Goal: Task Accomplishment & Management: Manage account settings

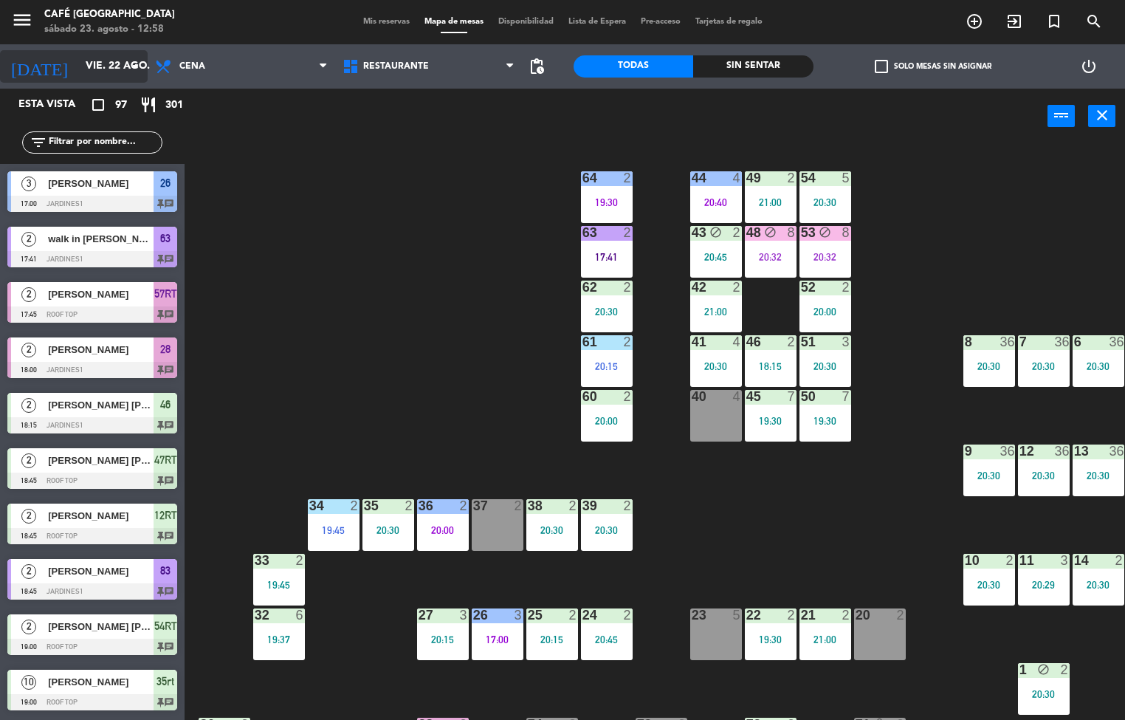
click at [78, 67] on input "vie. 22 ago." at bounding box center [148, 66] width 140 height 27
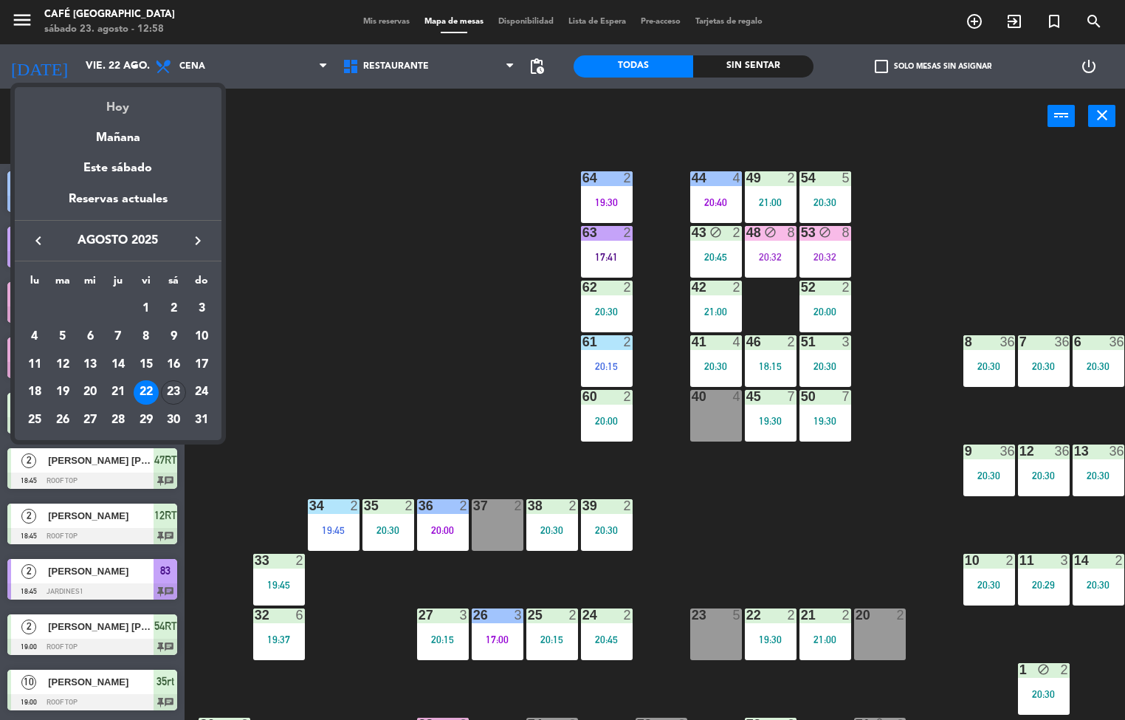
click at [105, 106] on div "Hoy" at bounding box center [118, 102] width 207 height 30
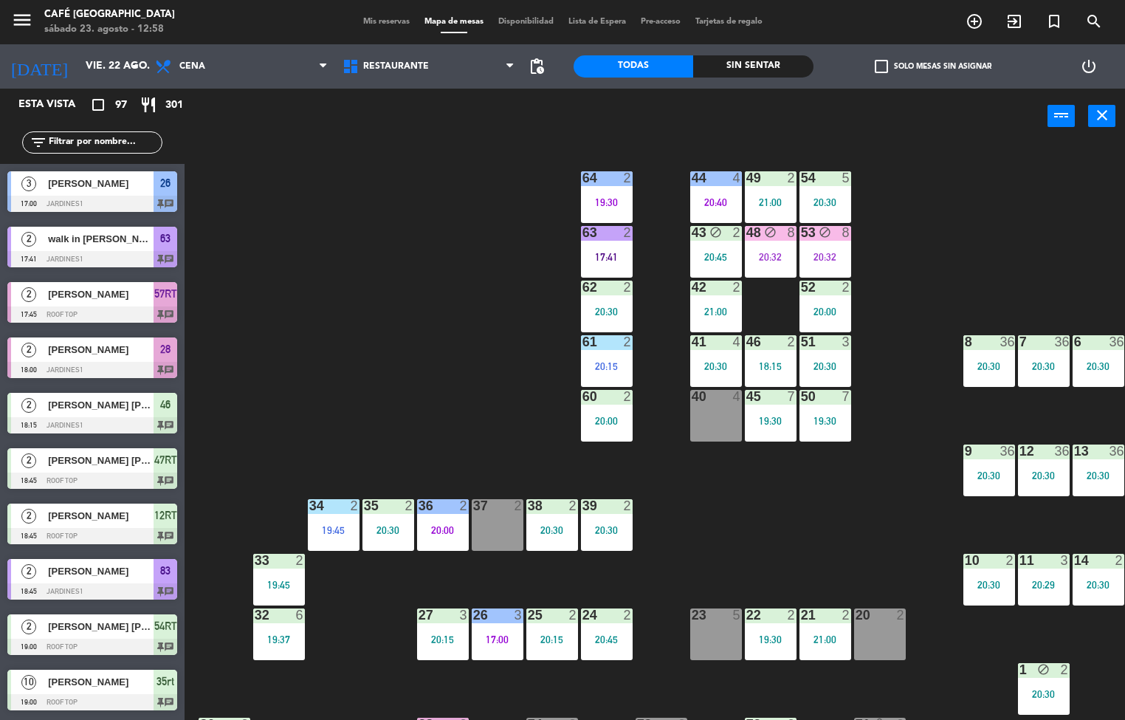
type input "sáb. 23 ago."
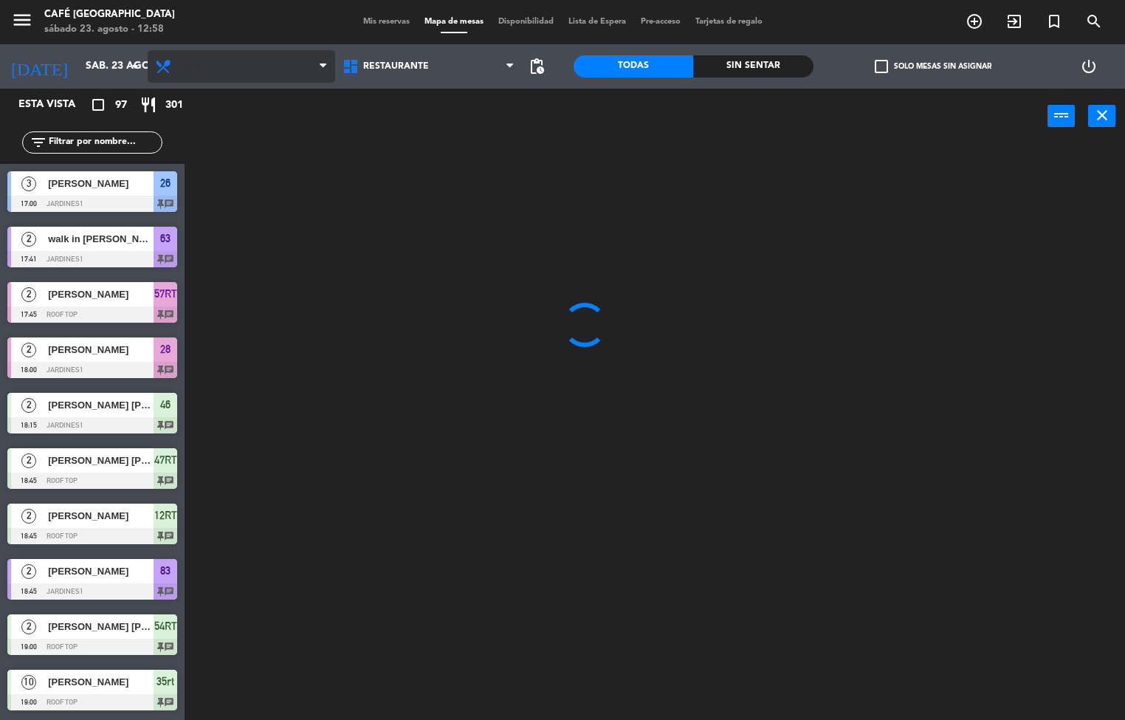
click at [233, 62] on span "Cena" at bounding box center [241, 66] width 187 height 32
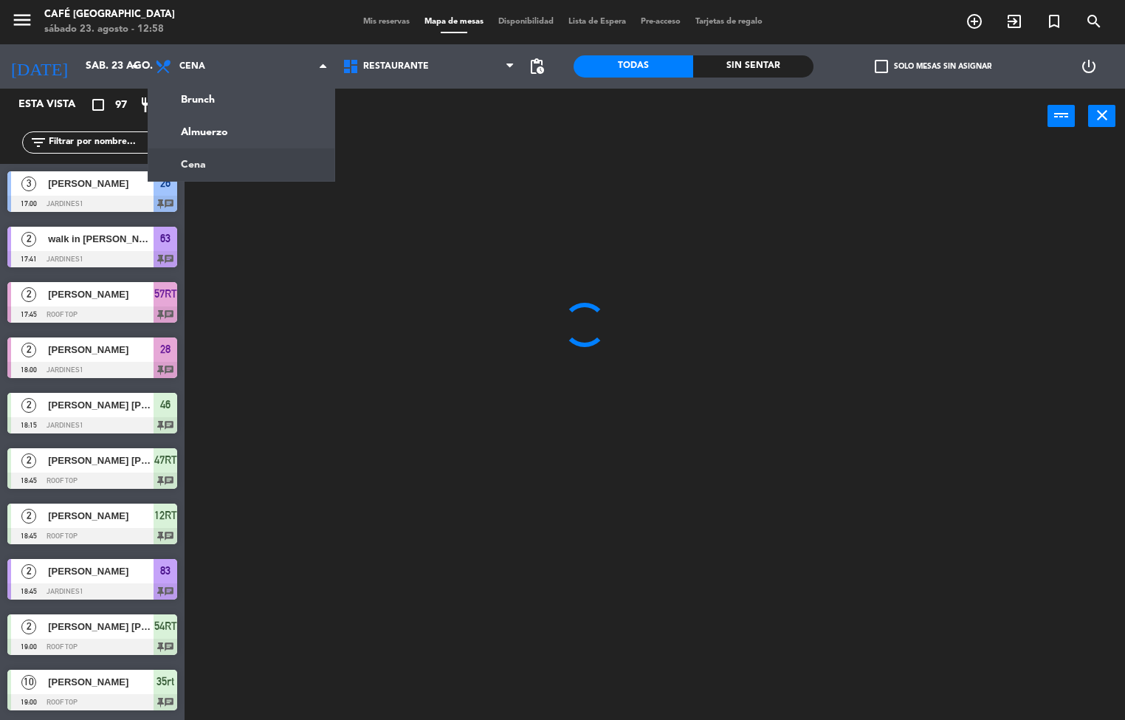
click at [326, 230] on div at bounding box center [660, 433] width 929 height 576
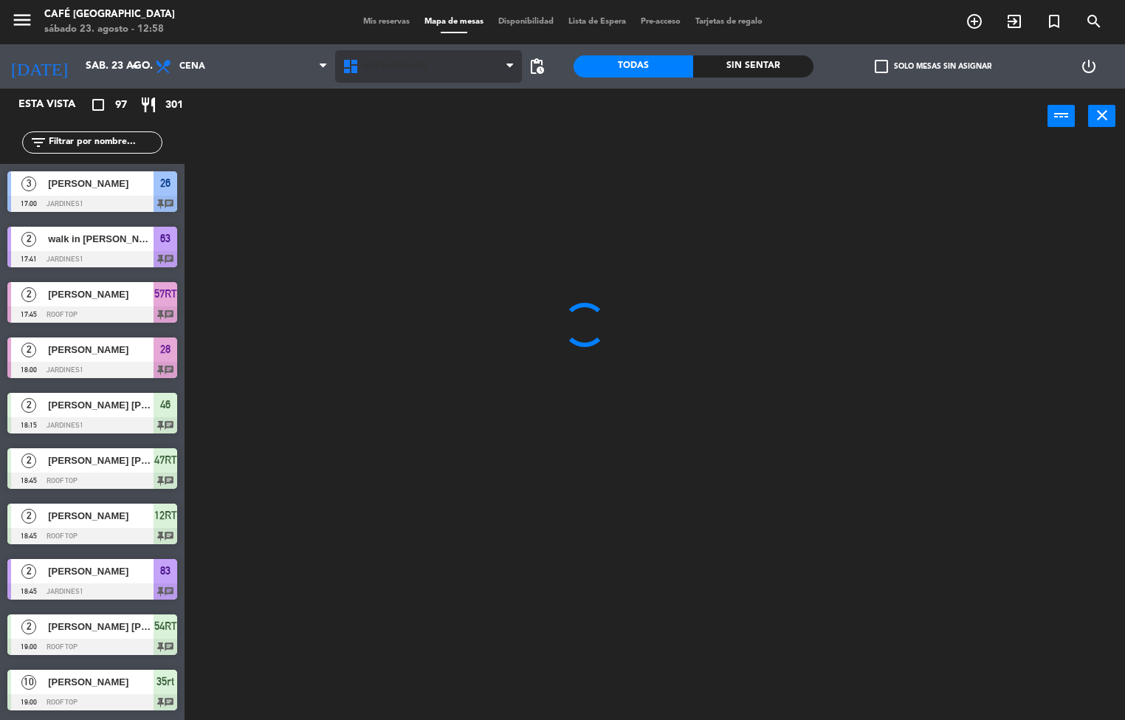
click at [354, 69] on icon at bounding box center [352, 67] width 21 height 18
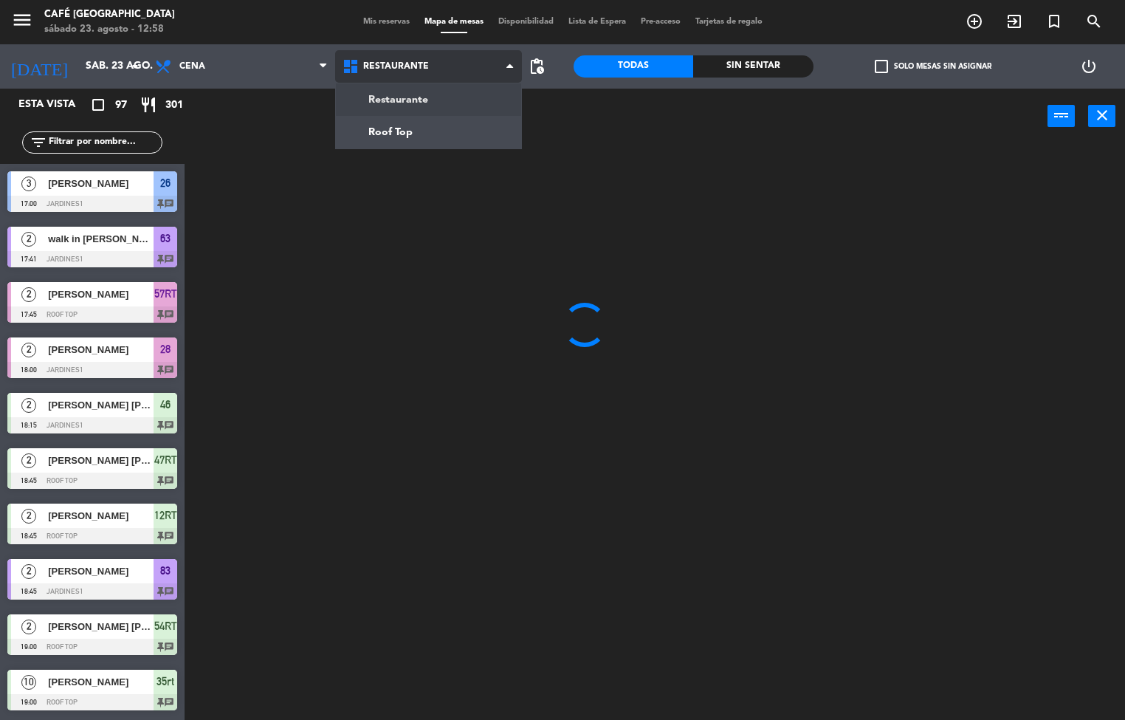
click at [383, 131] on ng-component "menu Café Museo Larco sábado 23. agosto - 12:58 Mis reservas Mapa de mesas Disp…" at bounding box center [562, 360] width 1125 height 720
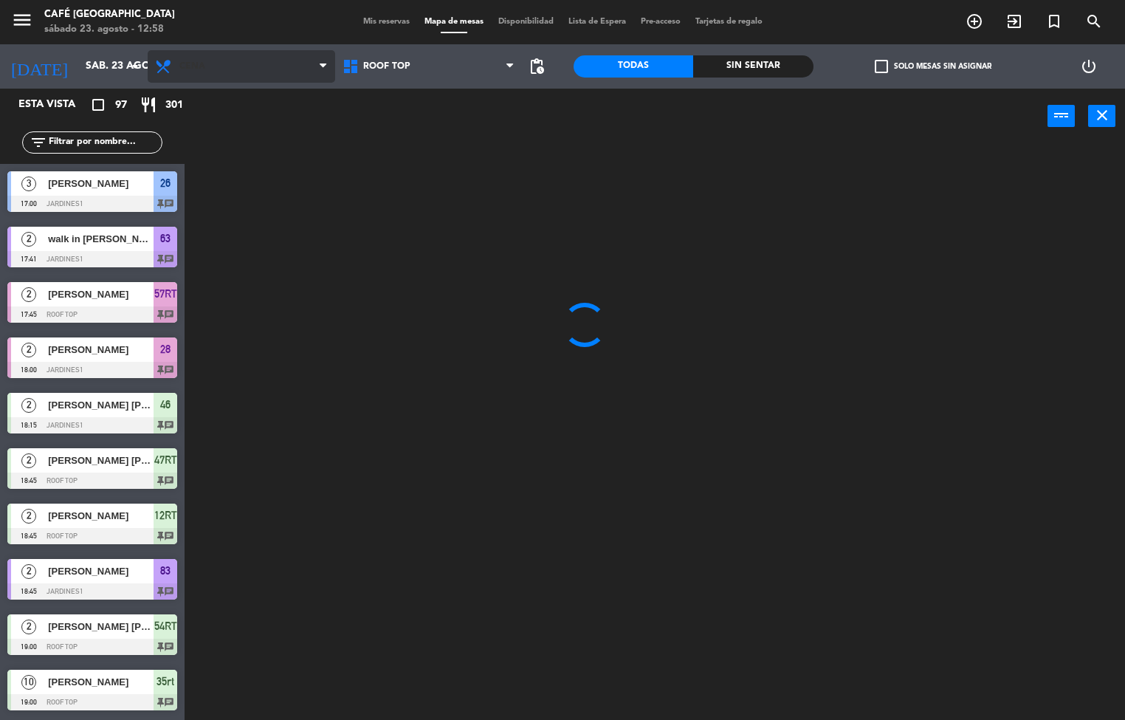
click at [257, 71] on span "Cena" at bounding box center [241, 66] width 187 height 32
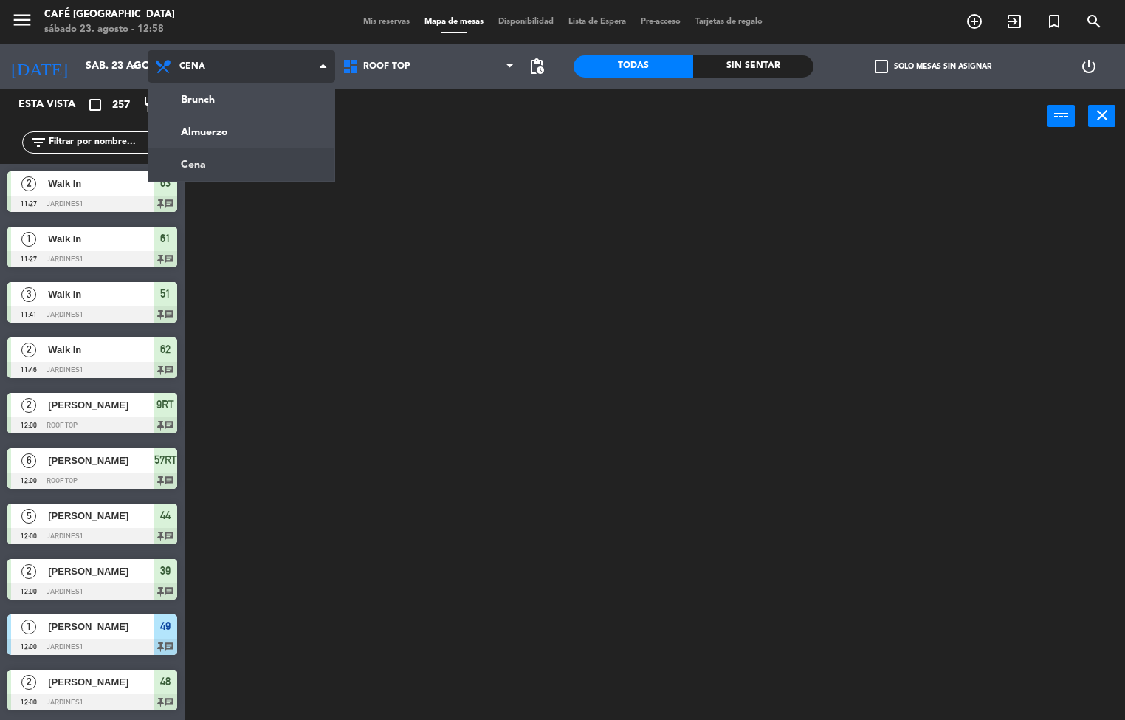
click at [260, 137] on ng-component "menu Café Museo Larco sábado 23. agosto - 12:58 Mis reservas Mapa de mesas Disp…" at bounding box center [562, 360] width 1125 height 720
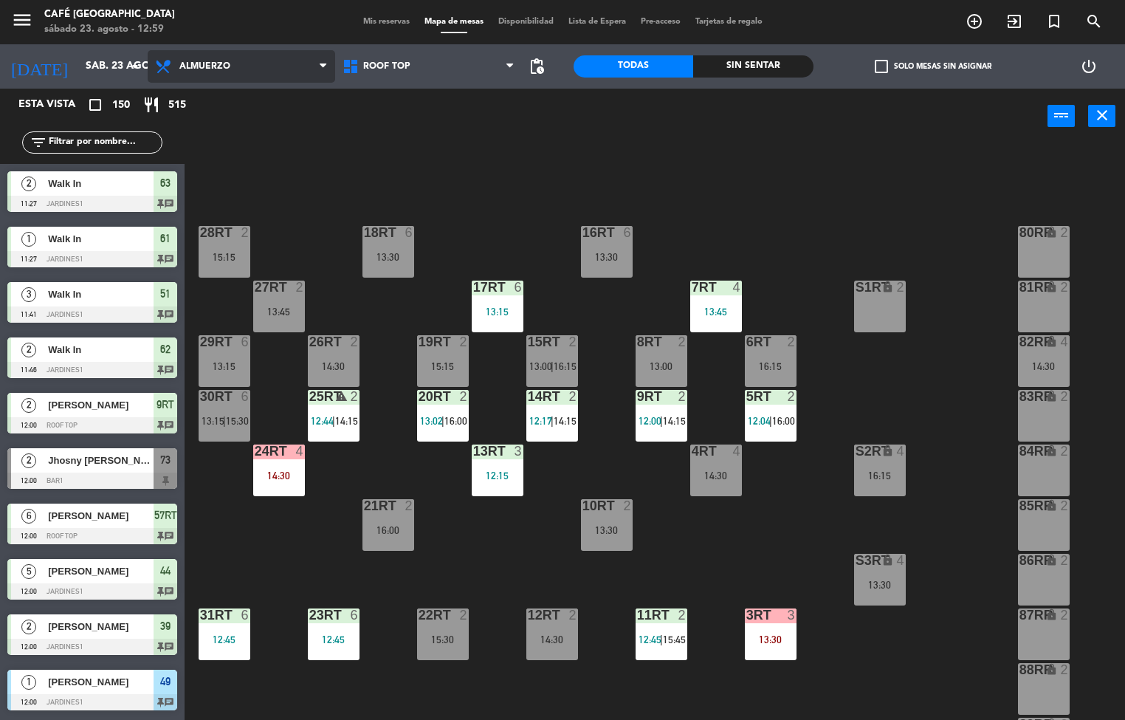
scroll to position [268, 0]
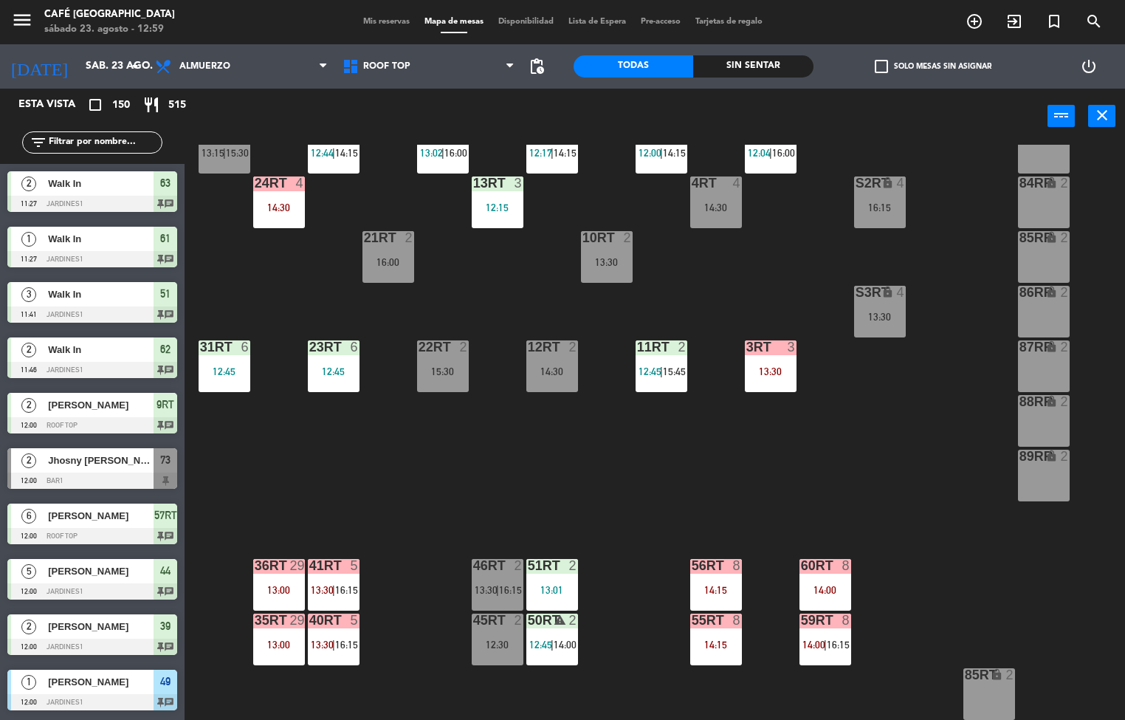
click at [328, 441] on div "18RT 6 13:30 16RT 6 13:30 28RT 2 15:15 80RR lock 2 27RT 2 13:45 7RT 4 13:45 S1R…" at bounding box center [660, 433] width 929 height 576
click at [337, 386] on div "23RT 6 12:45" at bounding box center [334, 366] width 52 height 52
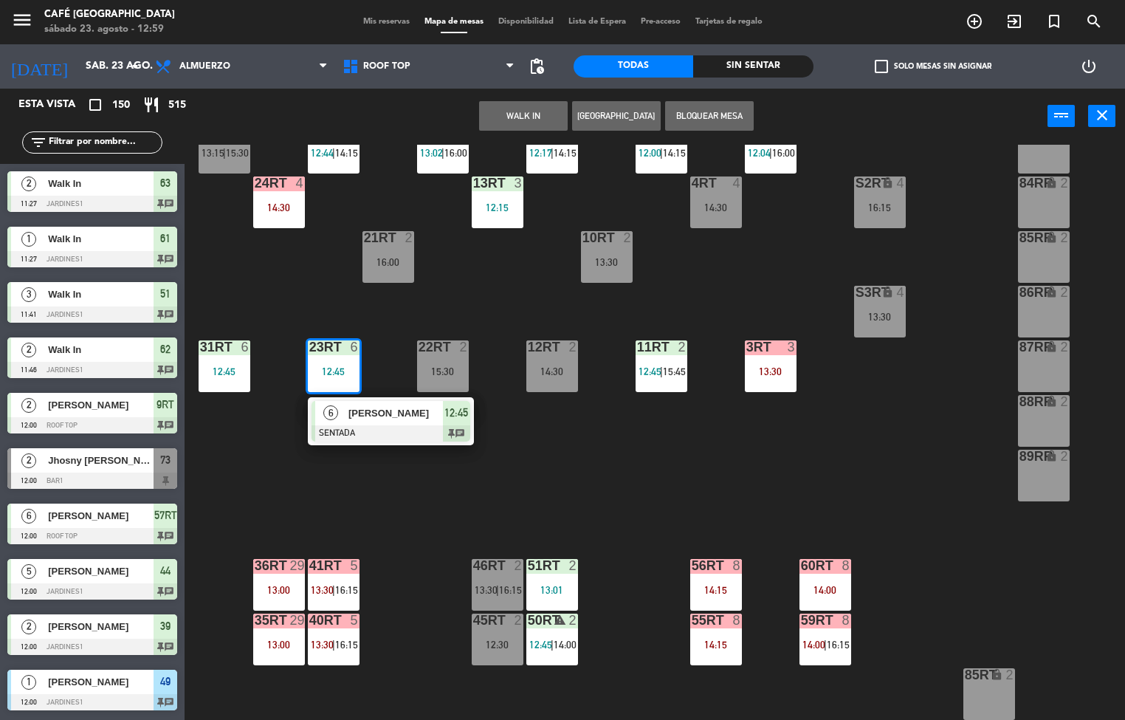
click at [357, 428] on div at bounding box center [391, 433] width 159 height 16
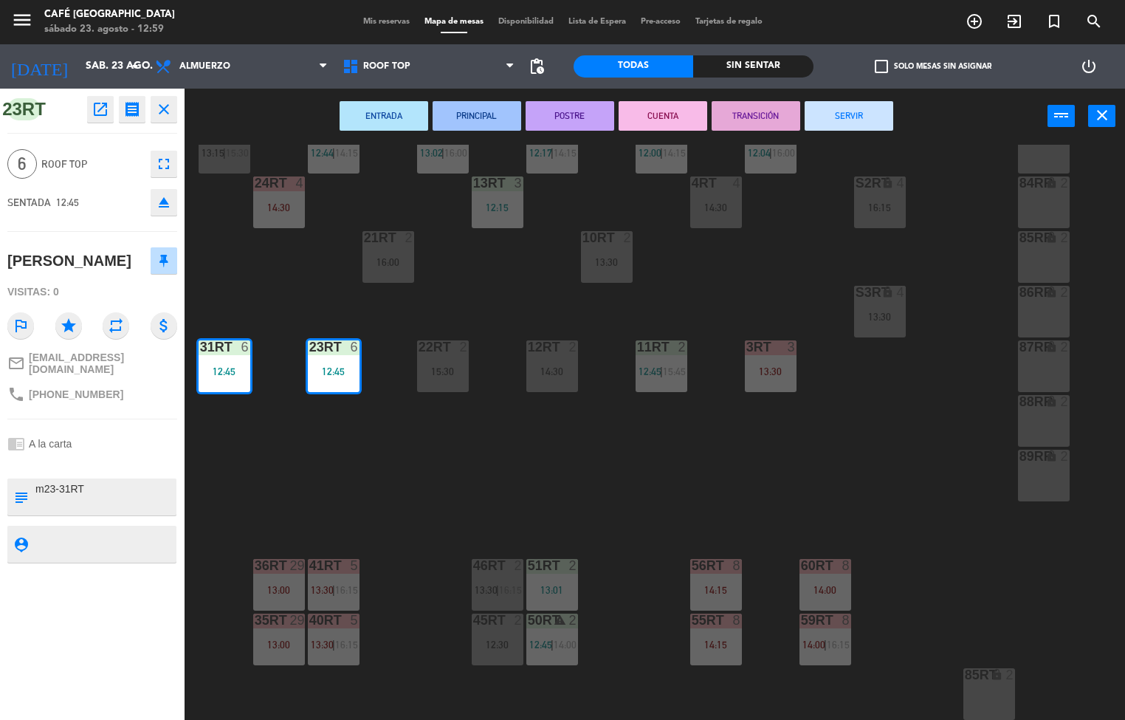
click at [58, 488] on textarea at bounding box center [104, 496] width 141 height 31
click at [38, 478] on div at bounding box center [104, 496] width 141 height 37
click at [328, 508] on div "18RT 6 13:30 16RT 6 13:30 28RT 2 15:15 80RR lock 2 27RT 2 13:45 7RT 4 13:45 S1R…" at bounding box center [660, 433] width 929 height 576
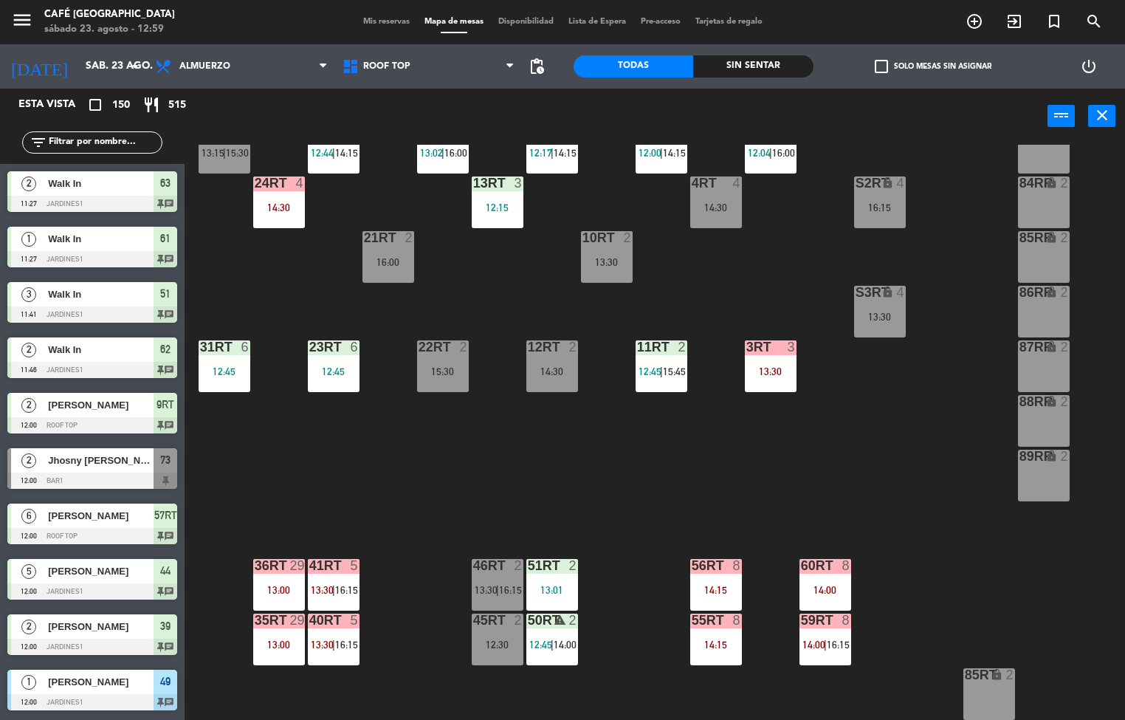
scroll to position [1, 0]
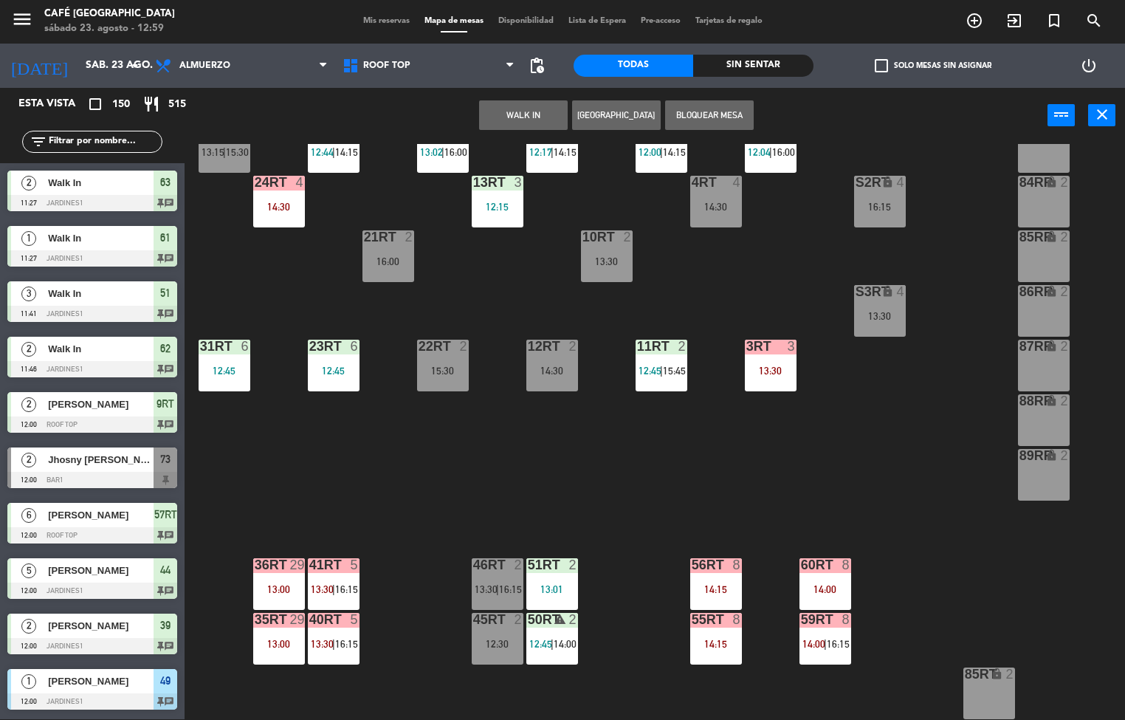
scroll to position [523, 0]
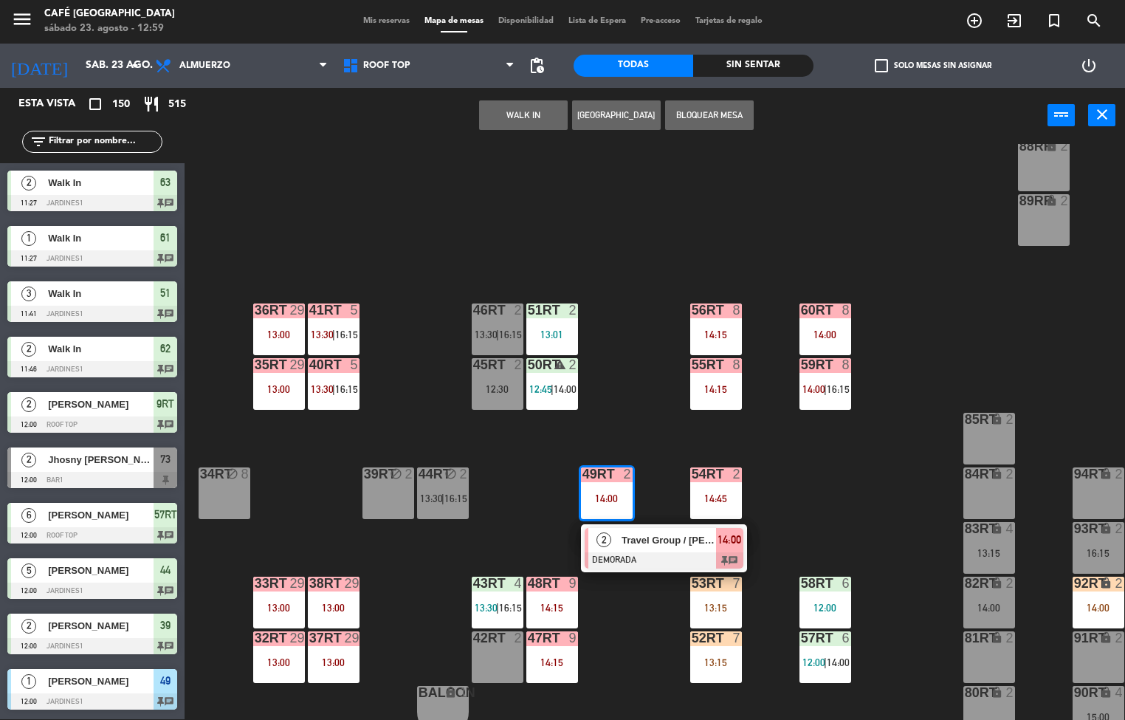
click at [607, 496] on div "14:00" at bounding box center [607, 498] width 52 height 10
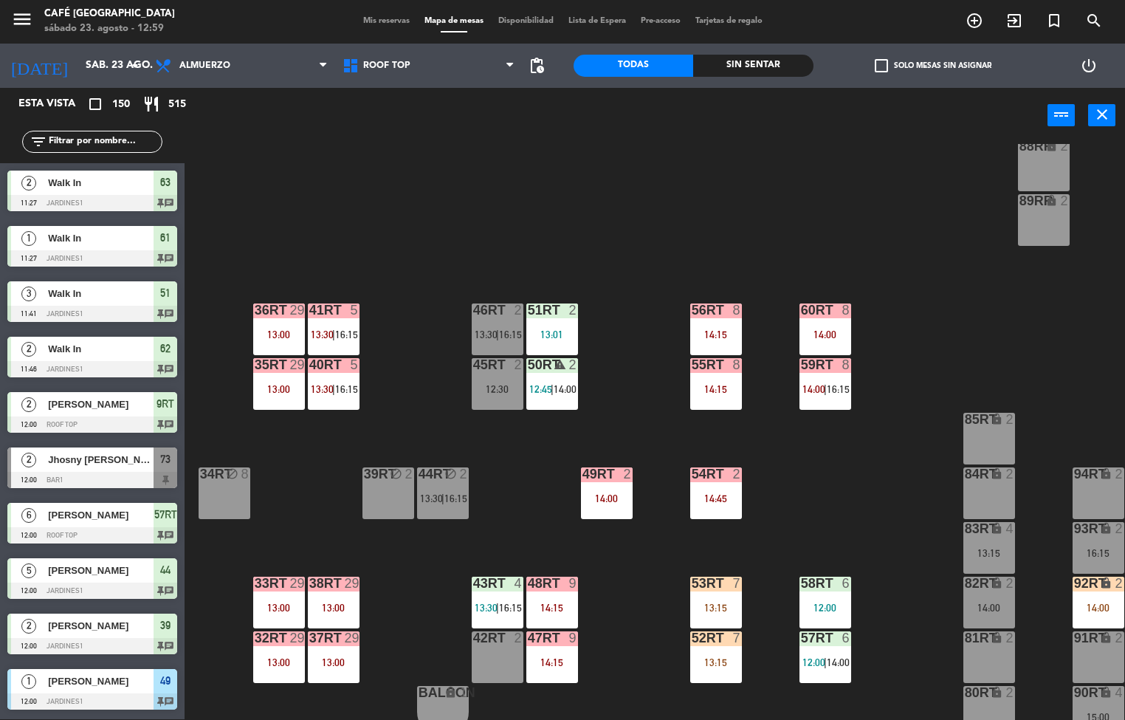
click at [611, 499] on div "14:00" at bounding box center [607, 498] width 52 height 10
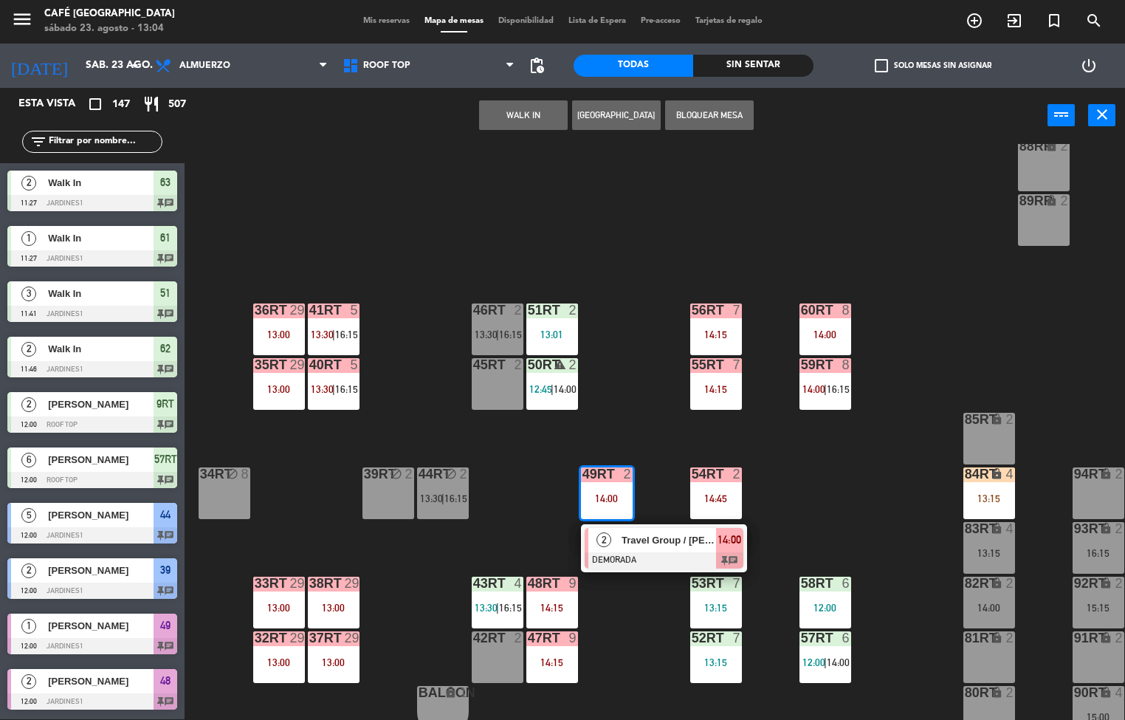
click at [844, 521] on div "18RT 6 13:30 16RT 6 13:30 28RT 2 15:15 80RR lock 2 27RT 2 13:45 7RT 4 13:45 S1R…" at bounding box center [660, 432] width 929 height 576
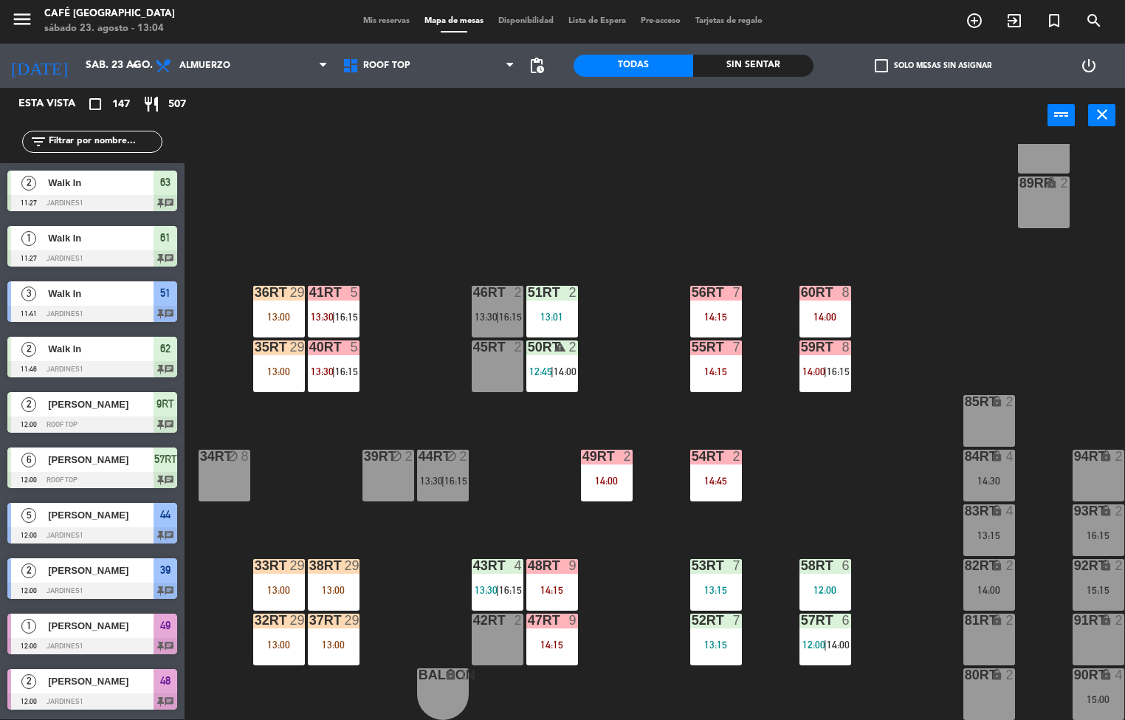
scroll to position [406, 0]
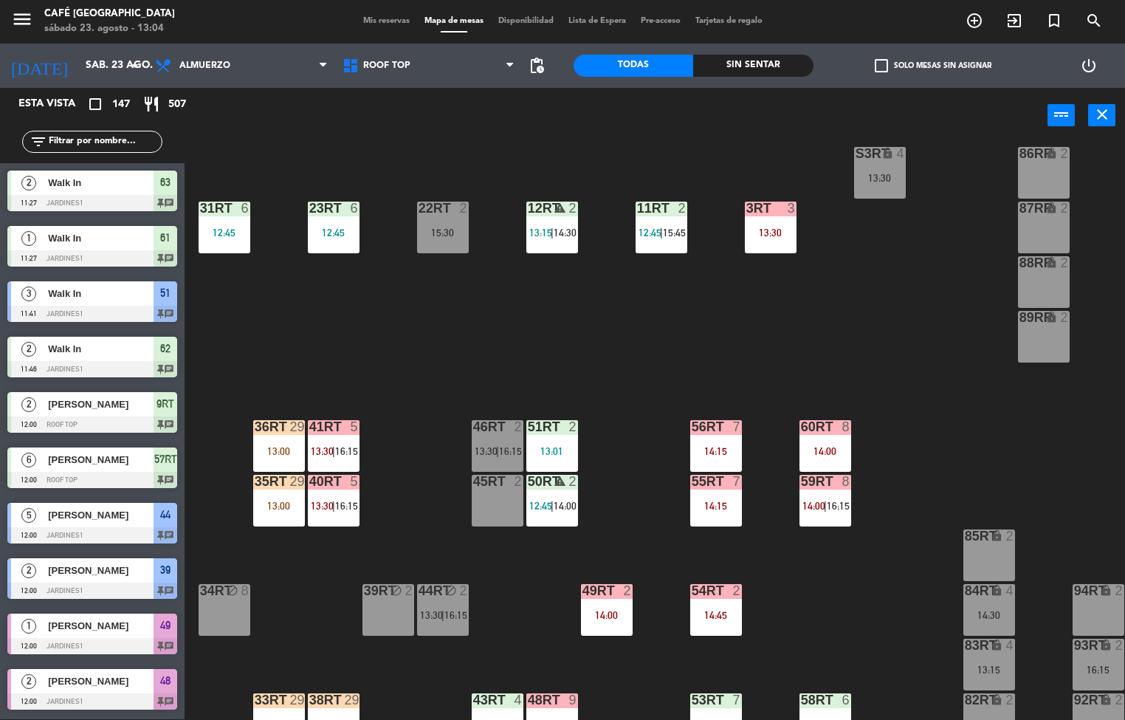
click at [645, 388] on div "18RT 6 13:30 16RT 6 13:30 28RT 2 15:15 80RR lock 2 27RT 2 13:45 7RT 4 13:45 S1R…" at bounding box center [660, 432] width 929 height 576
click at [217, 235] on div "12:45" at bounding box center [225, 232] width 52 height 10
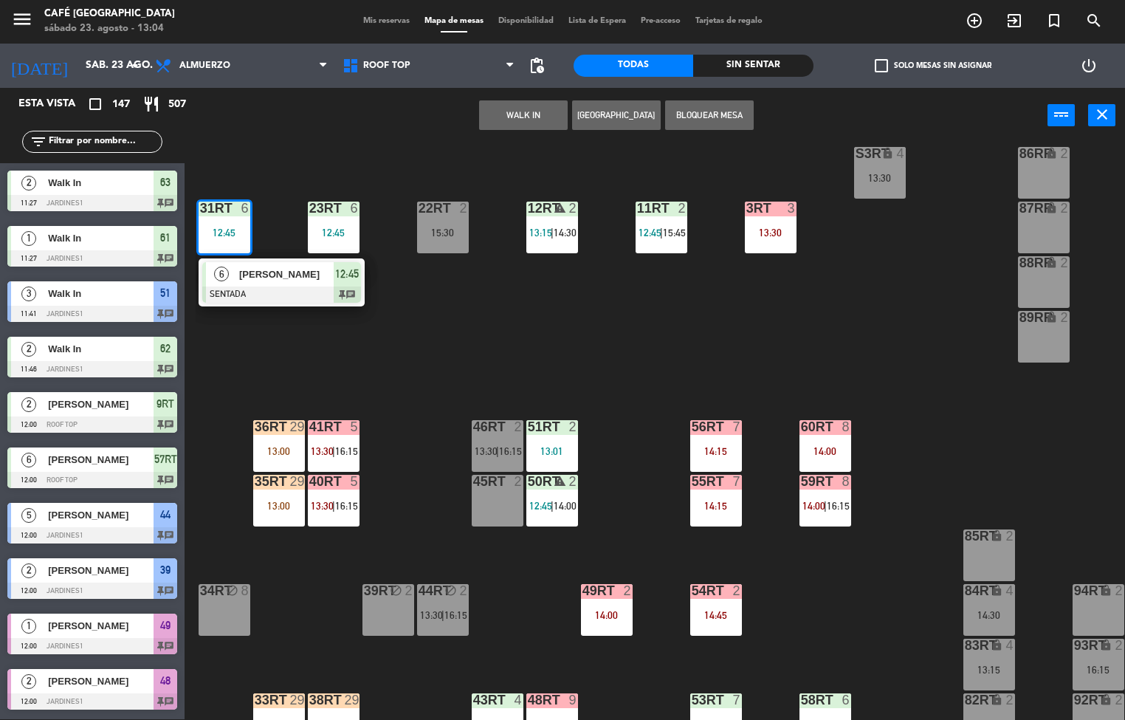
click at [302, 275] on span "KARLA LOZADA" at bounding box center [286, 274] width 94 height 16
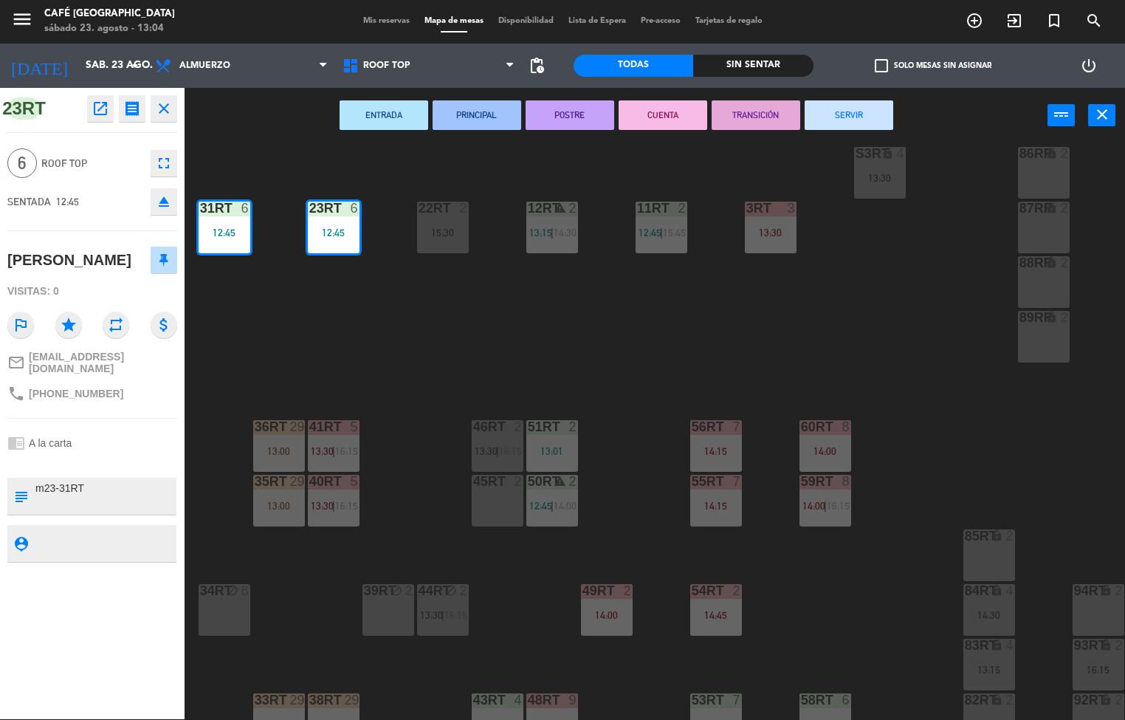
click at [103, 111] on icon "open_in_new" at bounding box center [101, 109] width 18 height 18
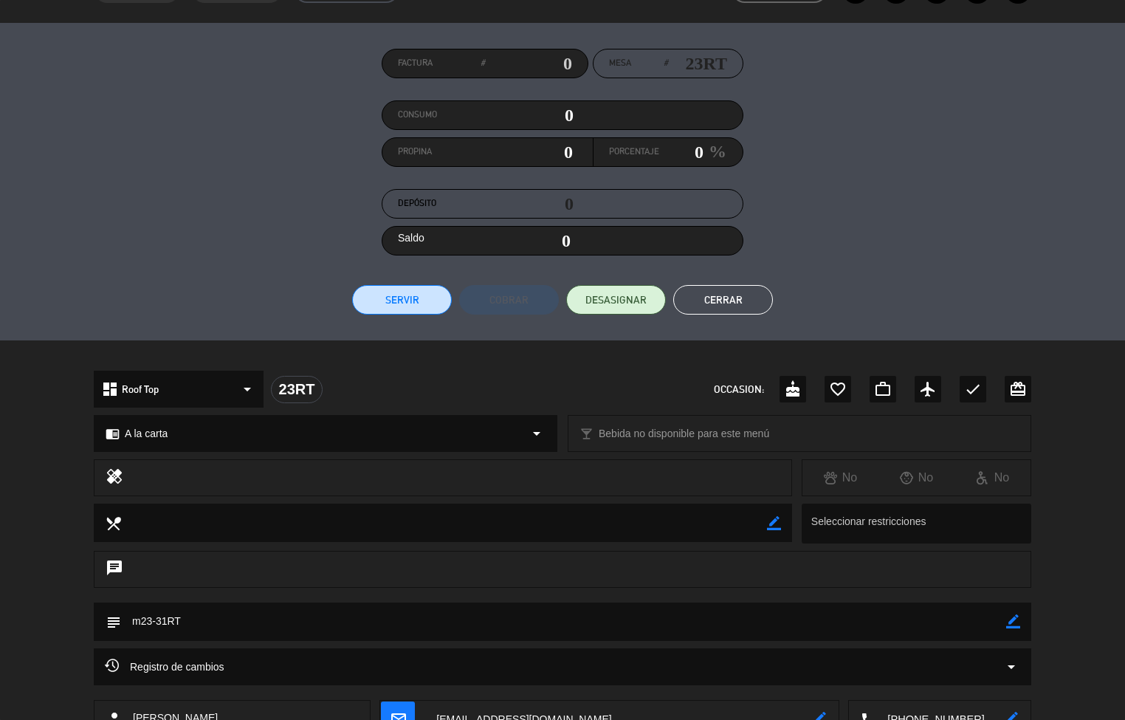
scroll to position [0, 0]
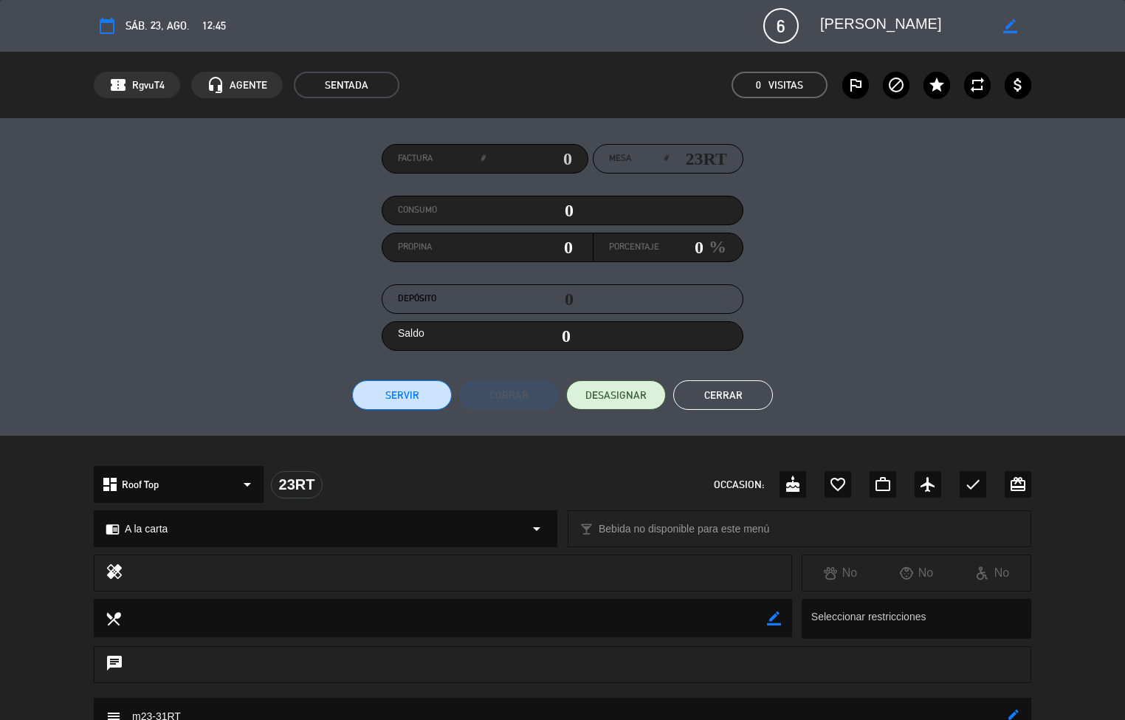
click at [740, 399] on button "Cerrar" at bounding box center [723, 395] width 100 height 30
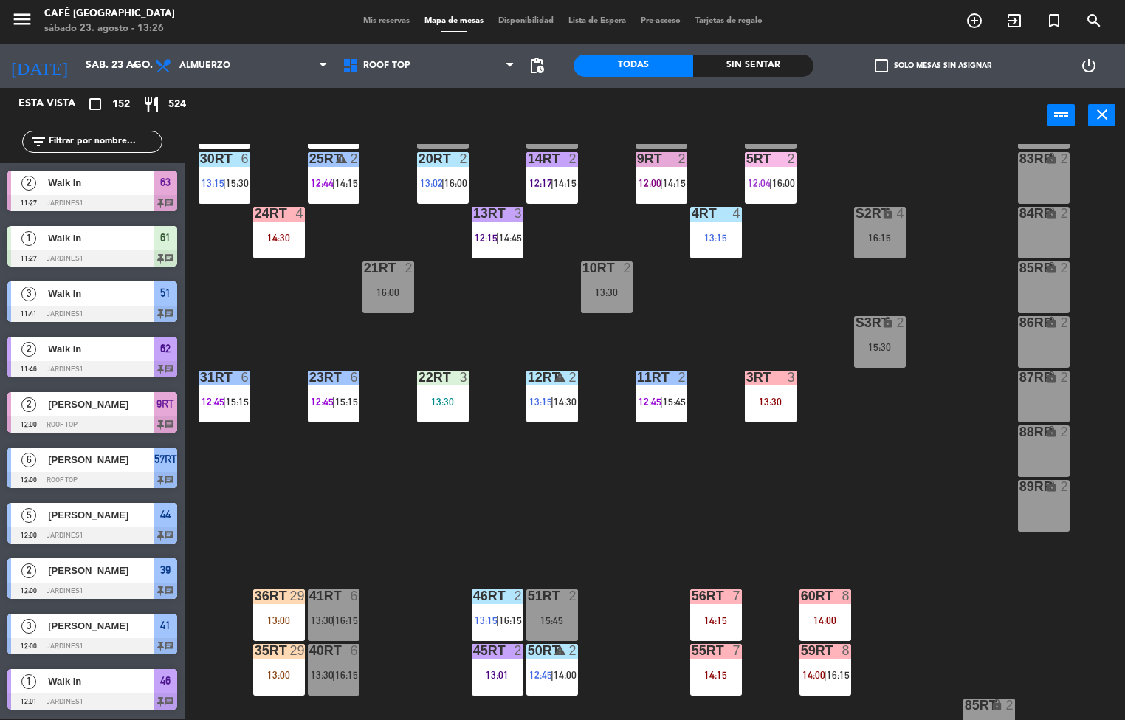
scroll to position [229, 0]
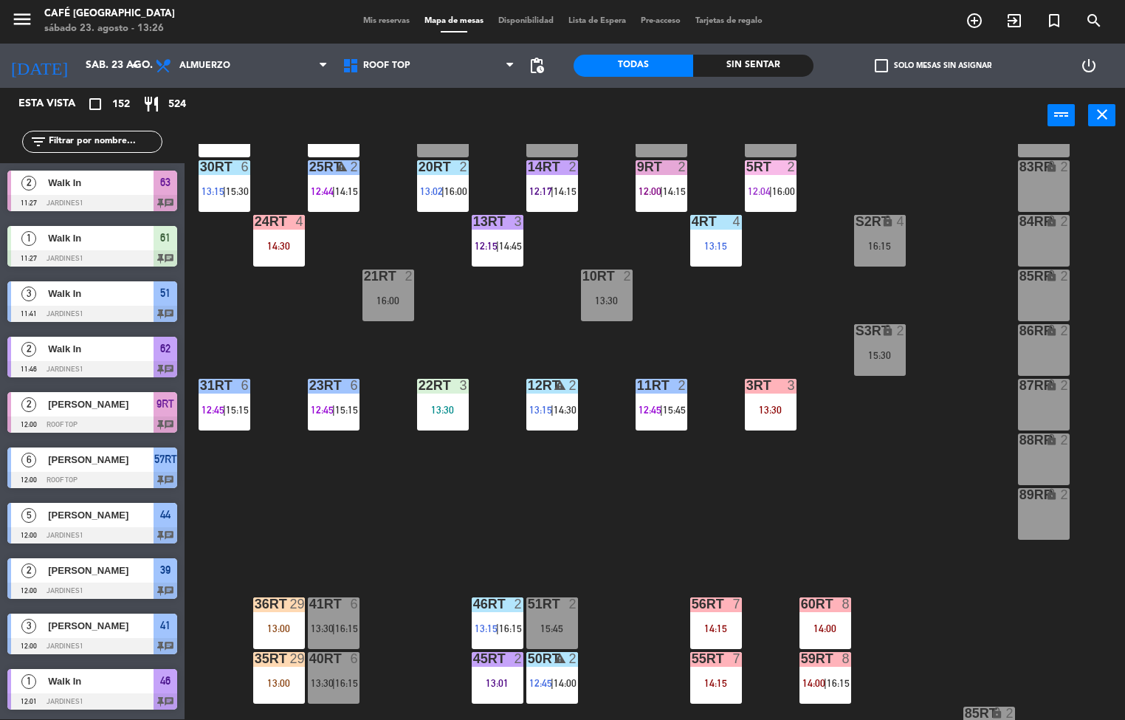
click at [505, 244] on span "14:45" at bounding box center [510, 246] width 23 height 12
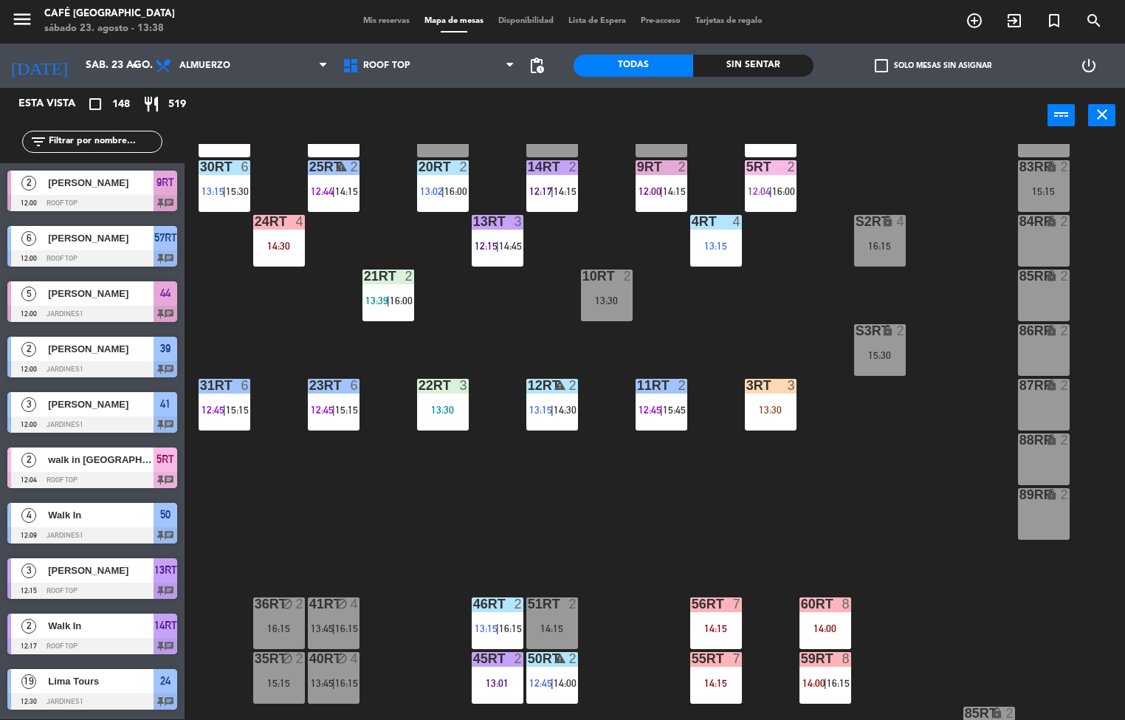
scroll to position [34, 0]
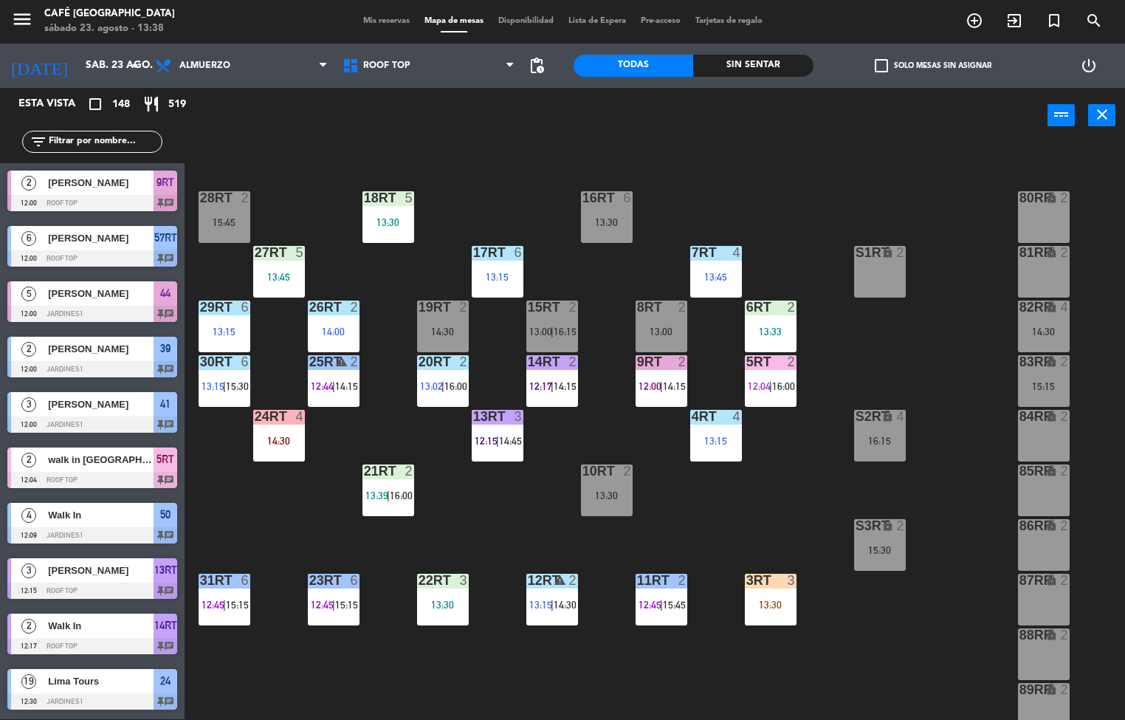
click at [331, 312] on div at bounding box center [333, 306] width 24 height 13
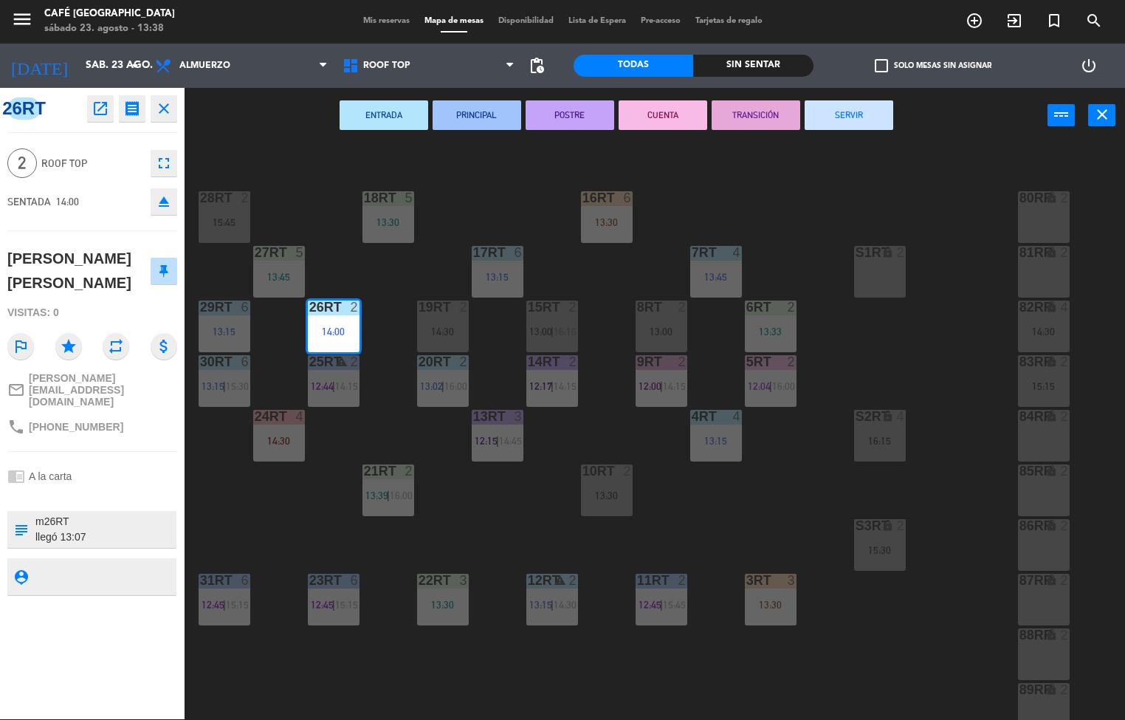
click at [481, 113] on button "PRINCIPAL" at bounding box center [477, 115] width 89 height 30
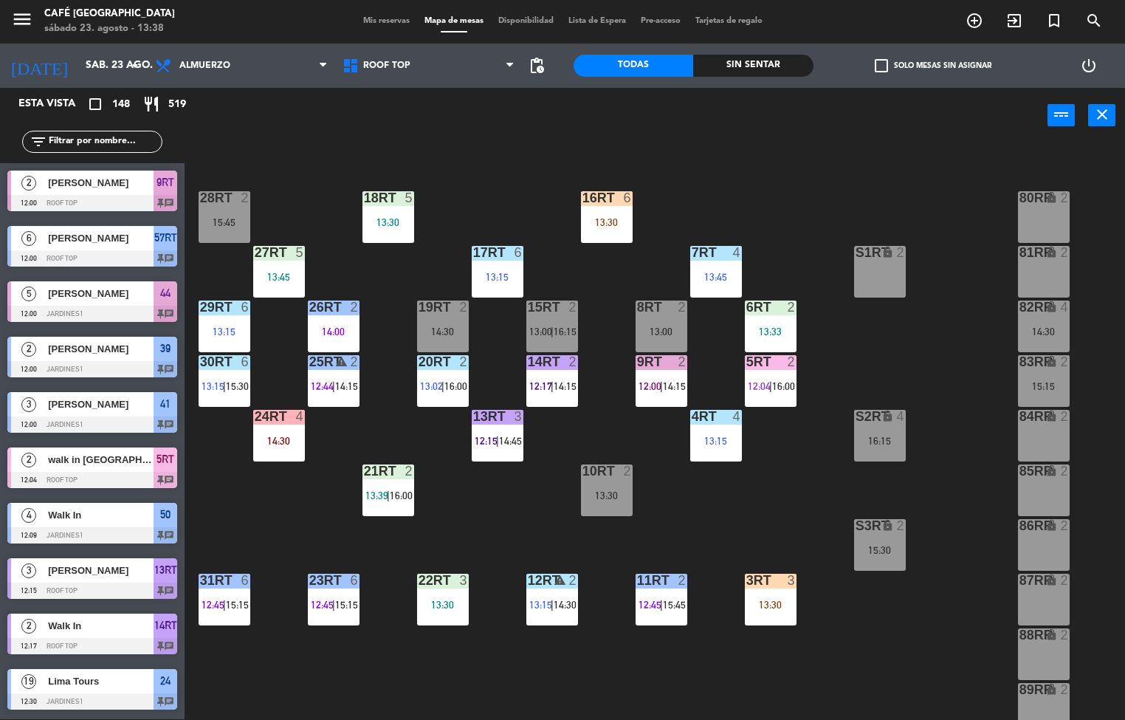
scroll to position [1, 0]
click at [339, 382] on span "14:15" at bounding box center [346, 386] width 23 height 12
click at [345, 405] on div "25RT warning 2 12:44 | 14:15" at bounding box center [334, 381] width 52 height 52
click at [335, 388] on span "14:15" at bounding box center [346, 386] width 23 height 12
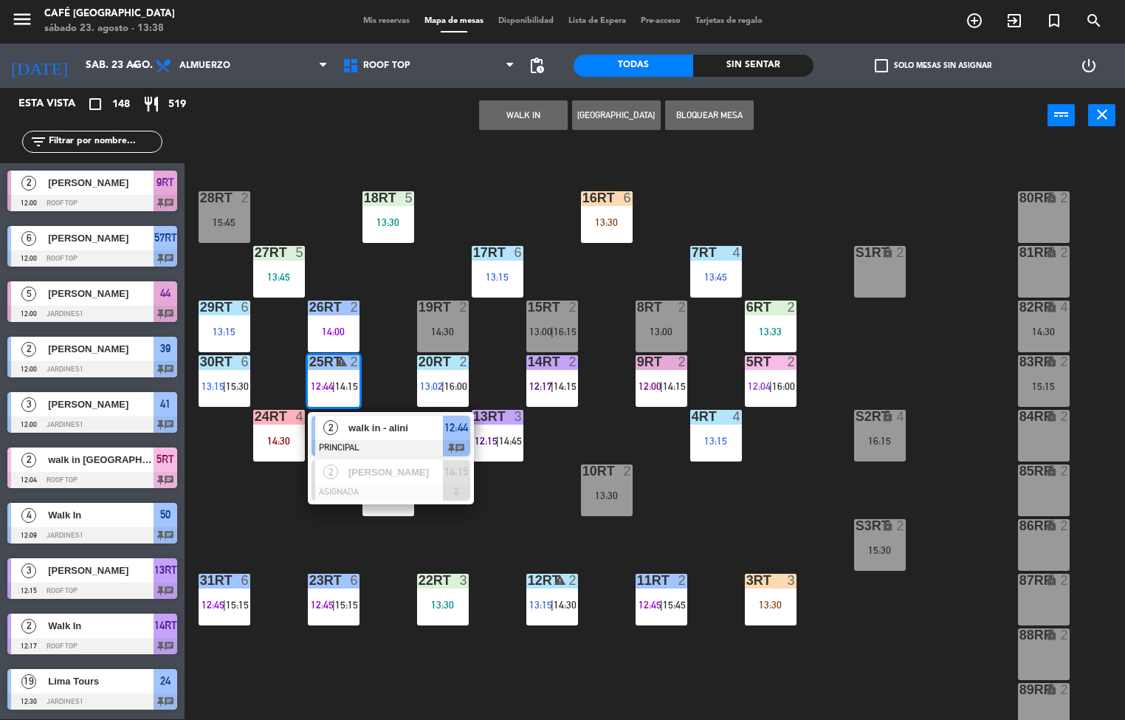
click at [379, 430] on span "walk in - alini" at bounding box center [395, 428] width 94 height 16
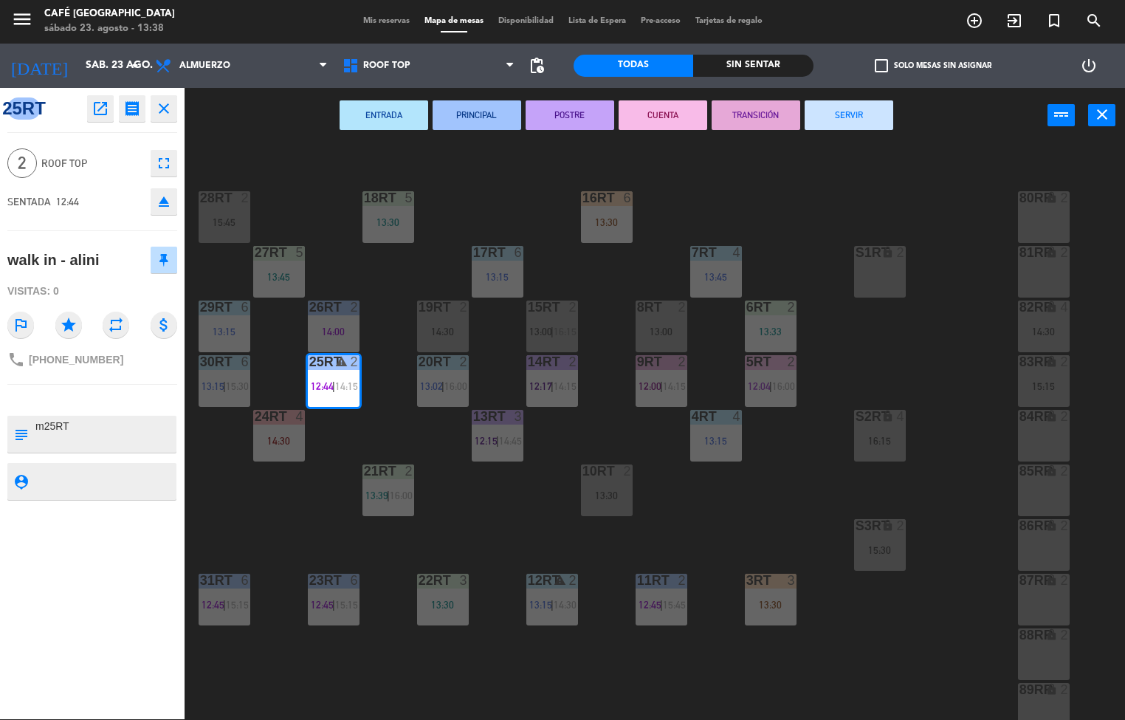
click at [576, 122] on button "POSTRE" at bounding box center [570, 115] width 89 height 30
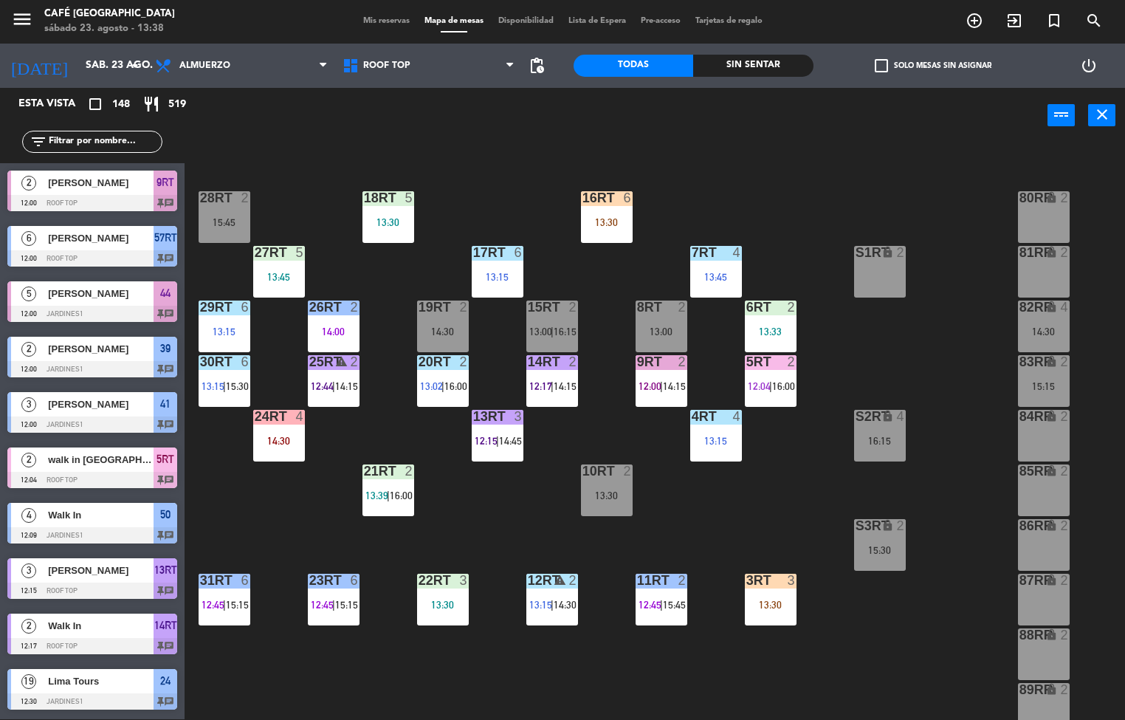
click at [474, 415] on div "13RT" at bounding box center [473, 416] width 1 height 13
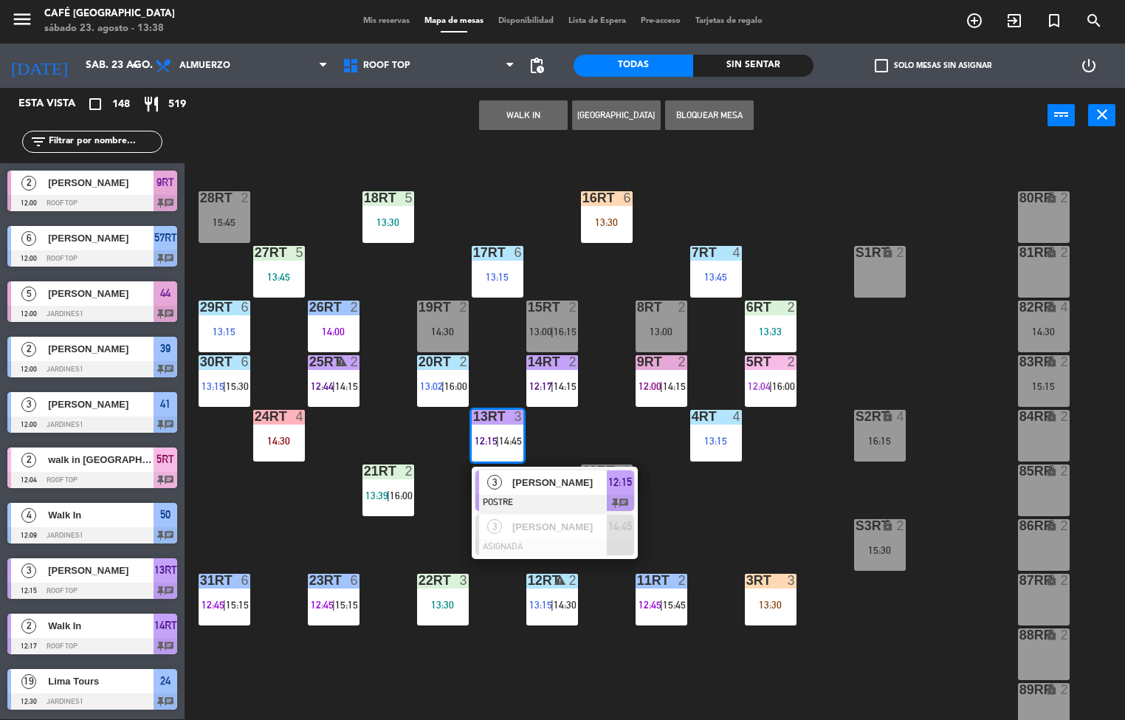
click at [531, 483] on span "Wilson Gutiérrez" at bounding box center [559, 483] width 94 height 16
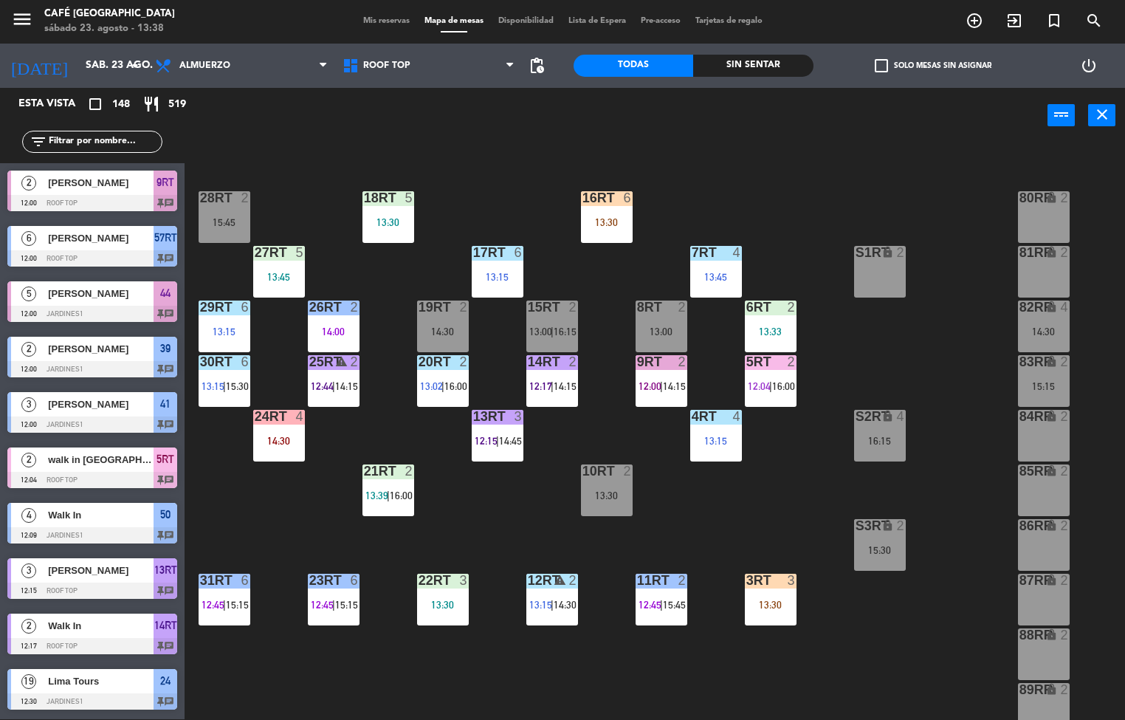
click at [796, 186] on div "18RT 5 13:30 16RT 6 13:30 28RT 2 15:45 80RR lock 2 27RT 5 13:45 7RT 4 13:45 S1R…" at bounding box center [660, 432] width 929 height 576
click at [441, 381] on span "|" at bounding box center [442, 386] width 3 height 12
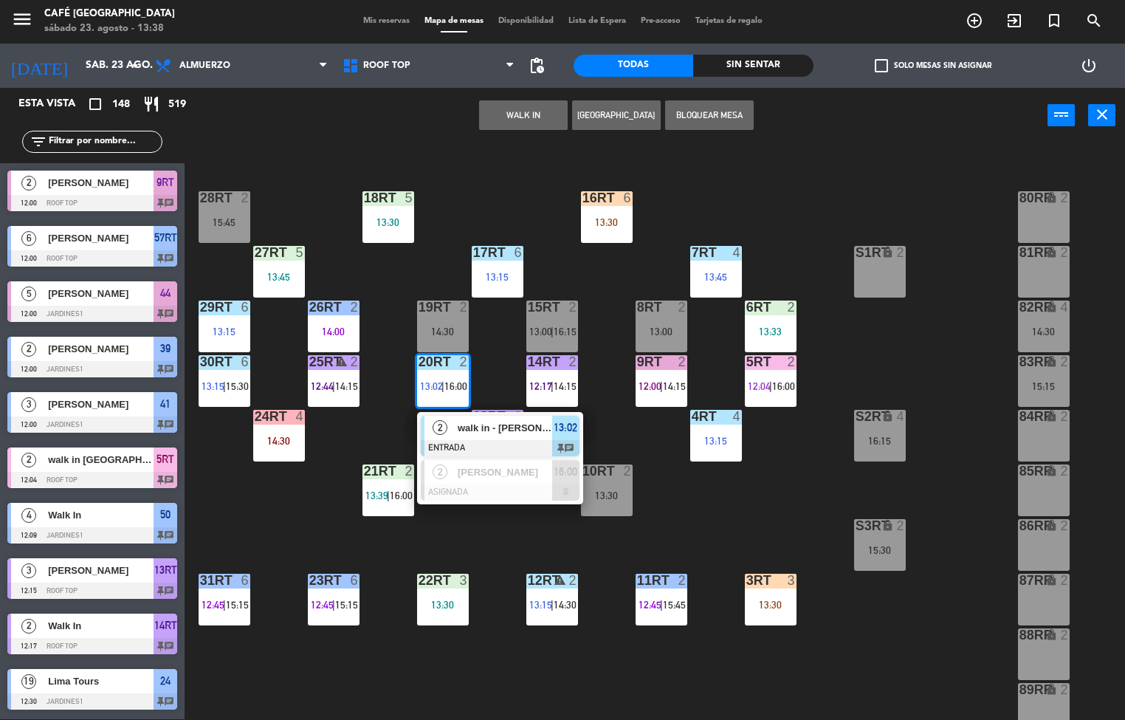
click at [470, 424] on span "walk in - joseph quino" at bounding box center [505, 428] width 94 height 16
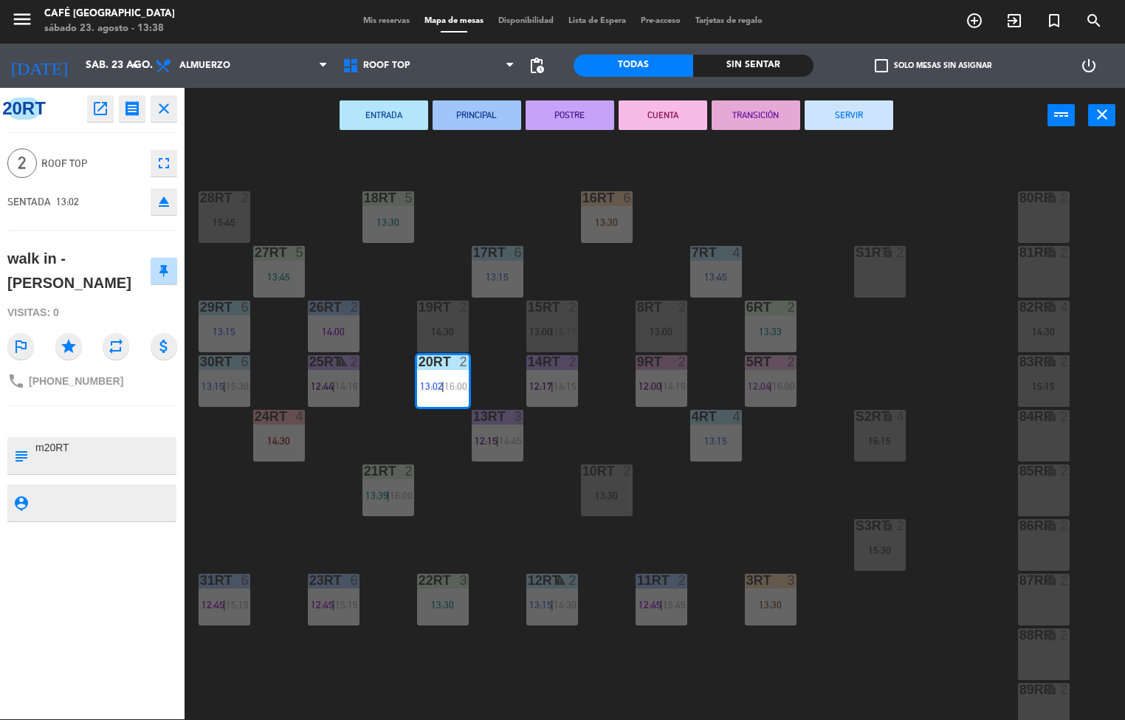
click at [486, 118] on button "PRINCIPAL" at bounding box center [477, 115] width 89 height 30
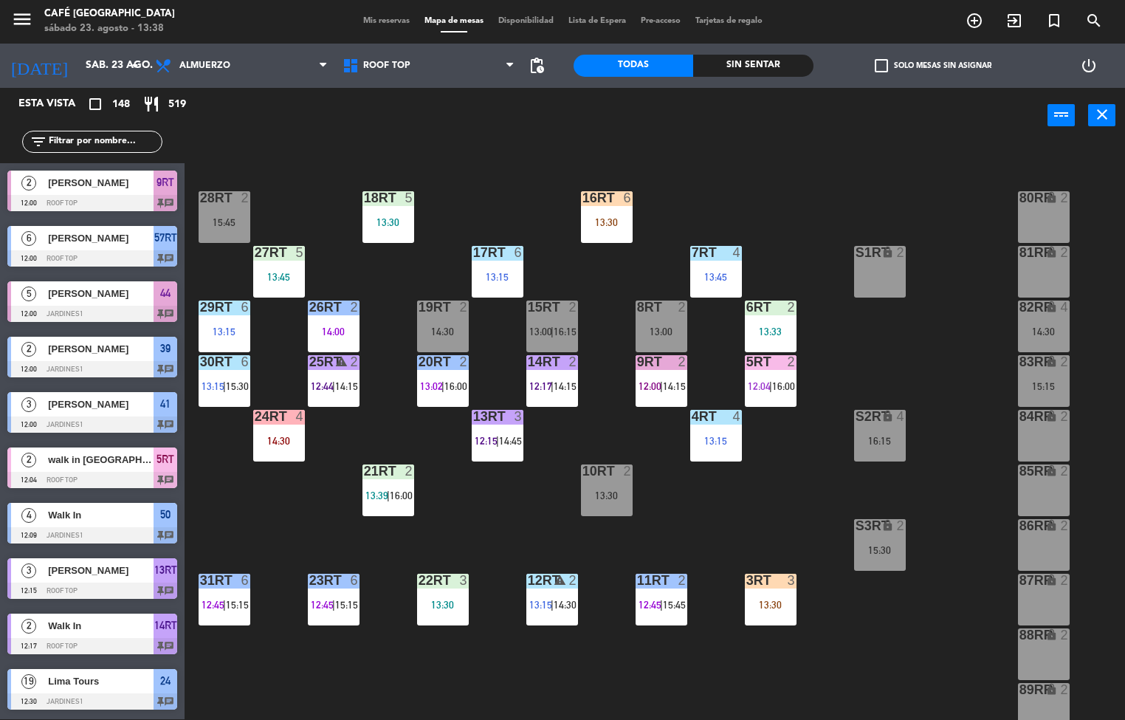
click at [543, 385] on span "12:17" at bounding box center [540, 386] width 23 height 12
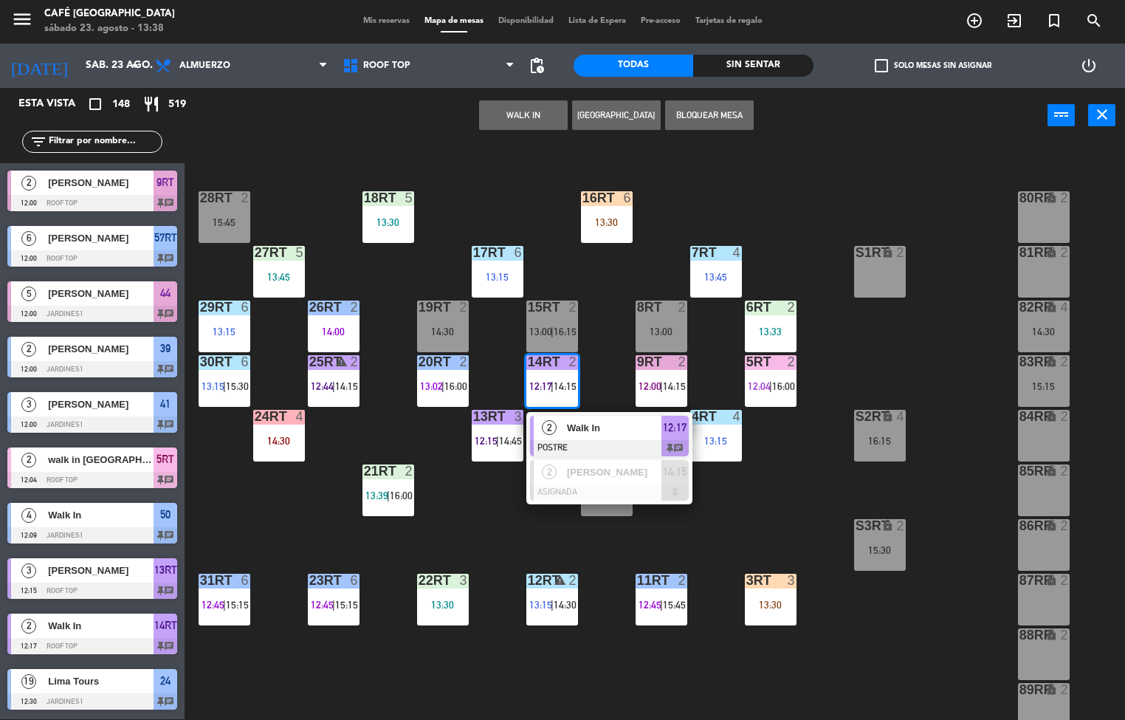
click at [592, 443] on div at bounding box center [609, 448] width 159 height 16
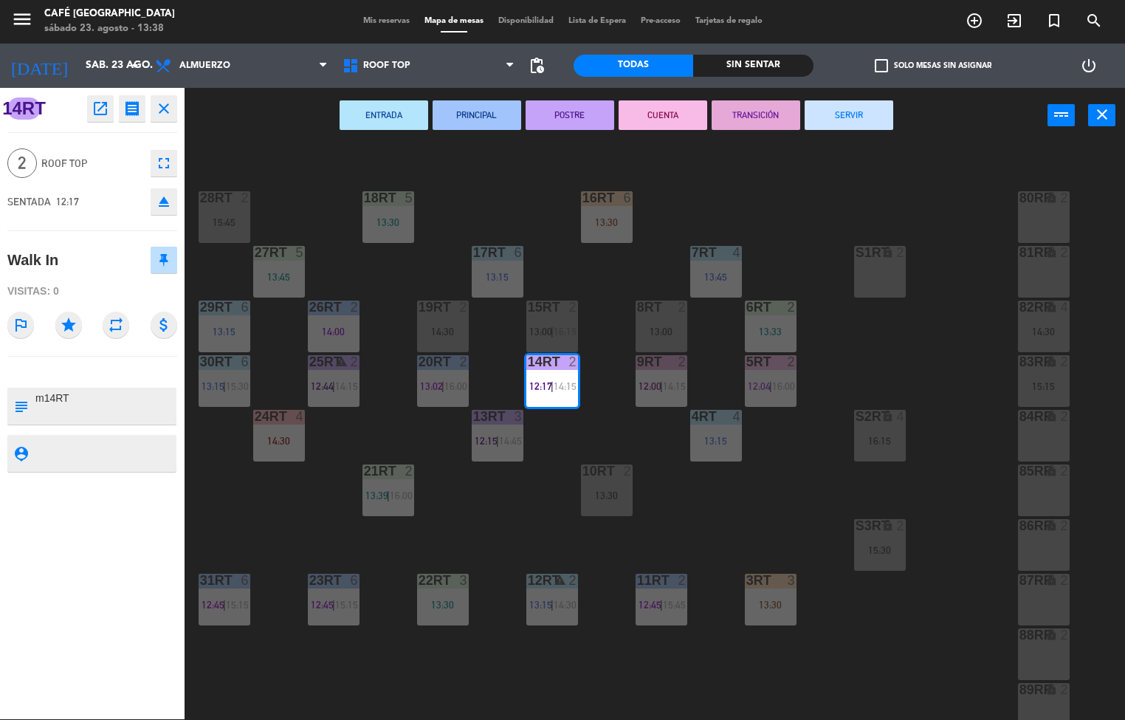
click at [747, 114] on button "TRANSICIÓN" at bounding box center [756, 115] width 89 height 30
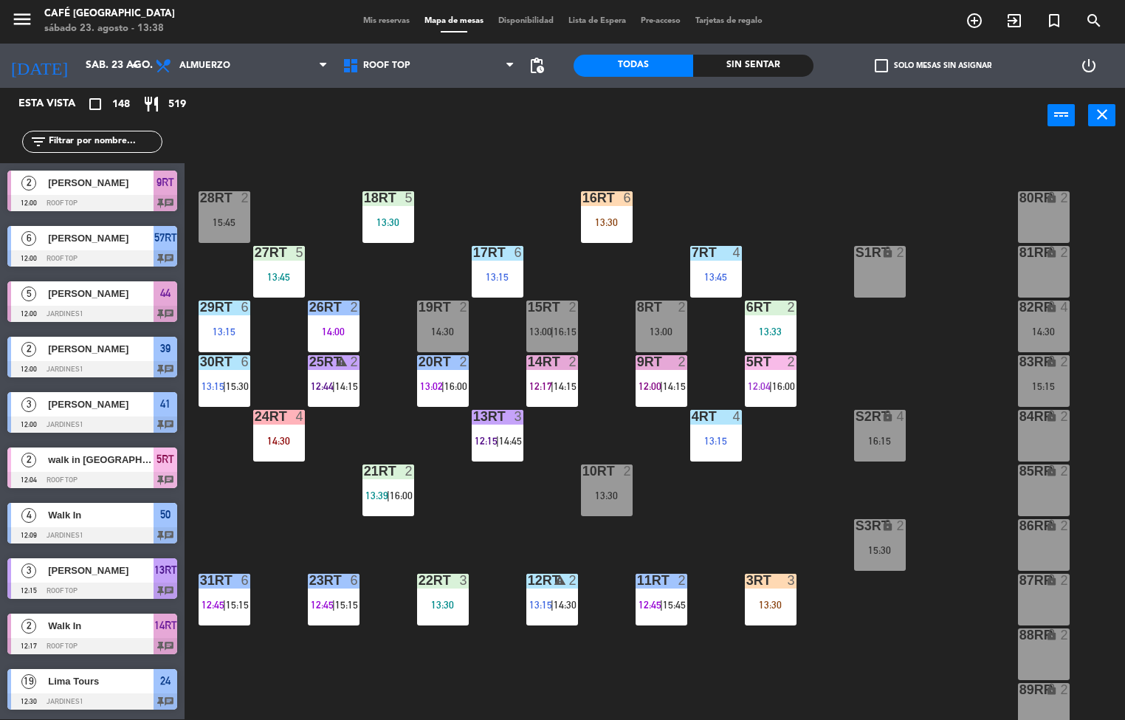
click at [548, 376] on div "14RT 2 12:17 | 14:15" at bounding box center [552, 381] width 52 height 52
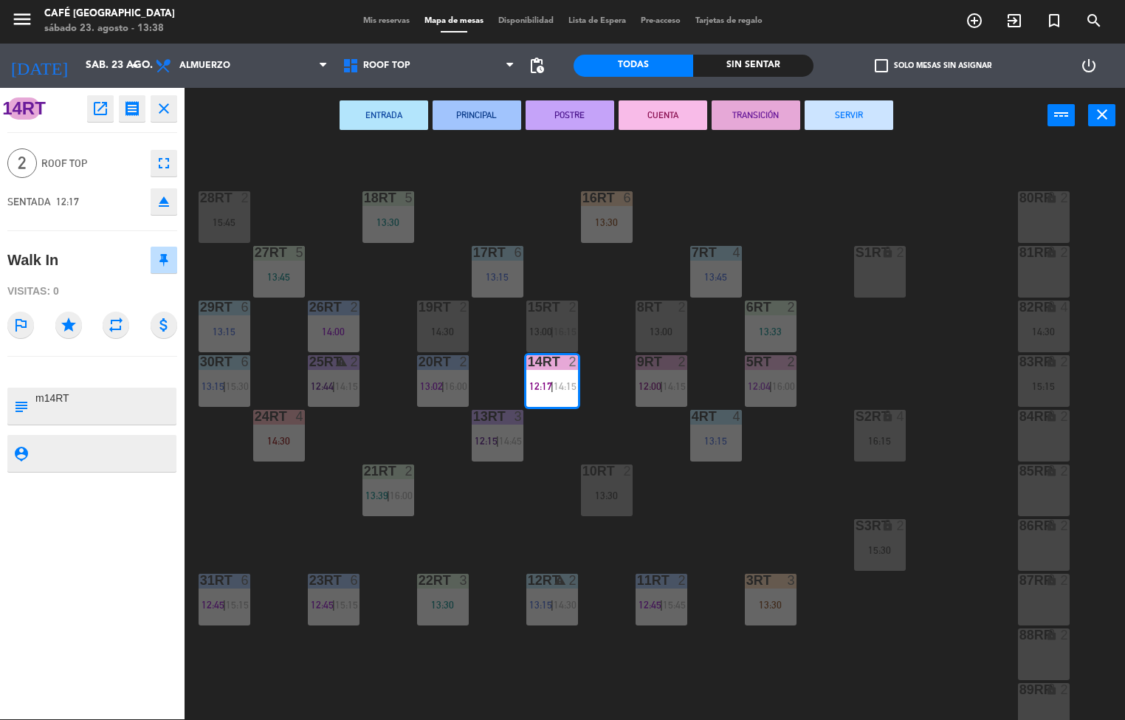
click at [833, 125] on button "SERVIR" at bounding box center [849, 115] width 89 height 30
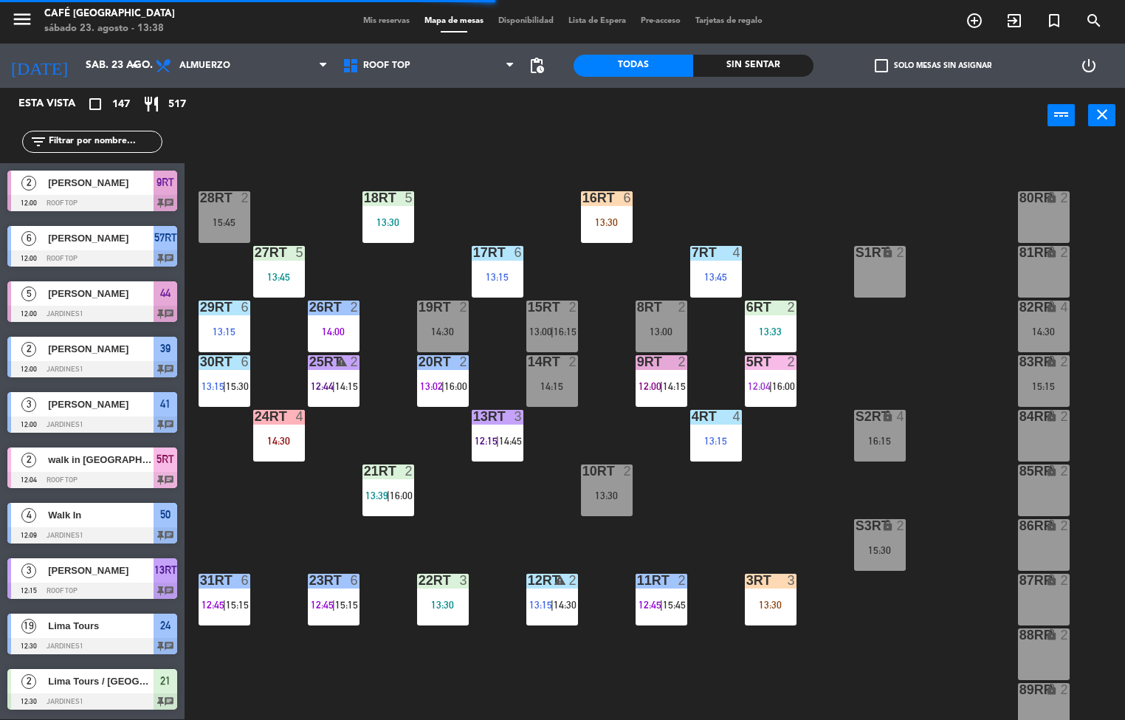
click at [408, 469] on div "2" at bounding box center [409, 470] width 9 height 13
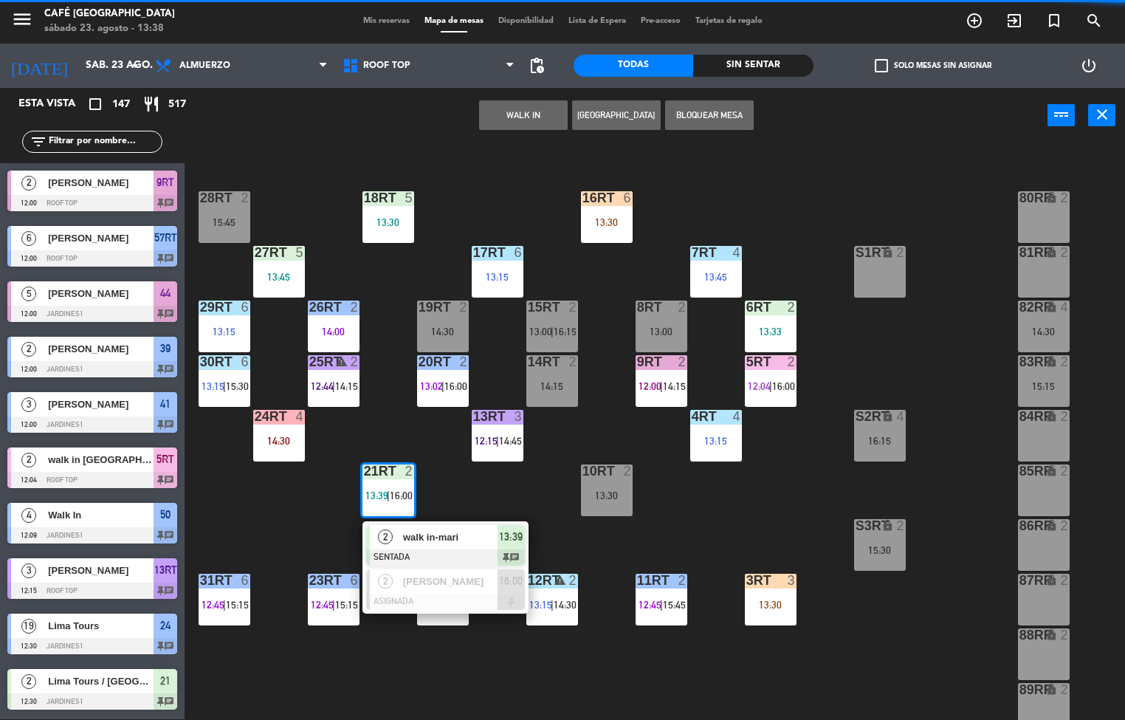
click at [465, 543] on span "walk in-mari" at bounding box center [450, 537] width 94 height 16
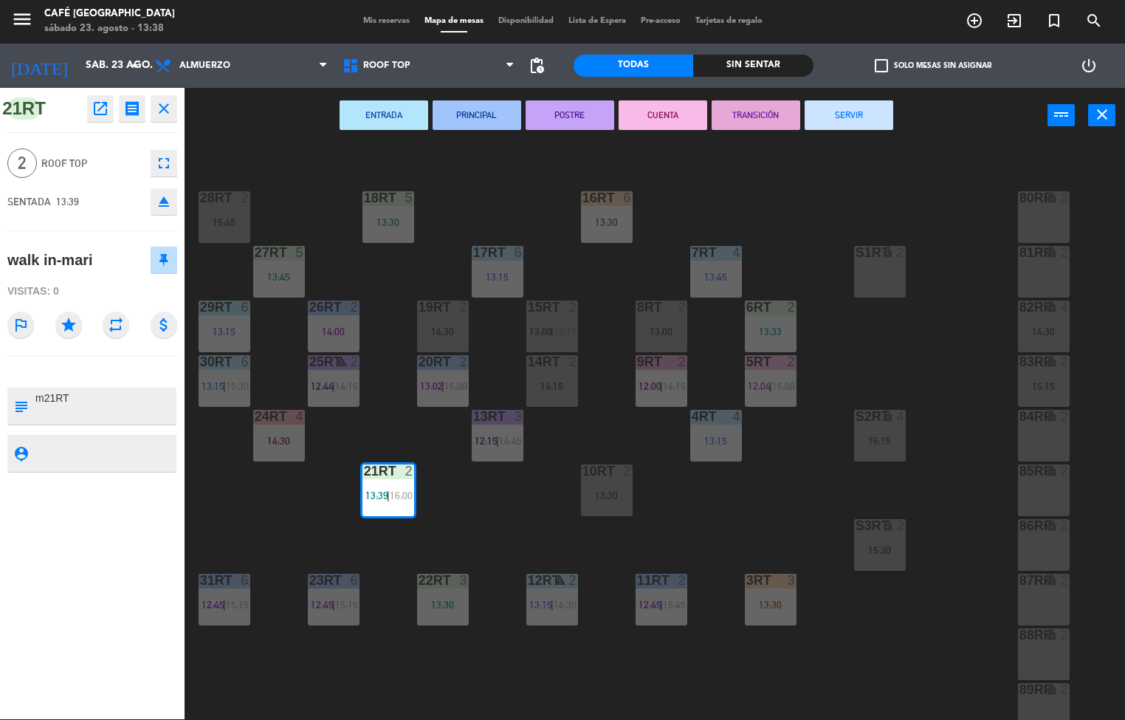
click at [483, 536] on div "18RT 5 13:30 16RT 6 13:30 28RT 2 15:45 80RR lock 2 27RT 5 13:45 7RT 4 13:45 S1R…" at bounding box center [660, 432] width 929 height 576
click at [450, 601] on div "13:30" at bounding box center [443, 604] width 52 height 10
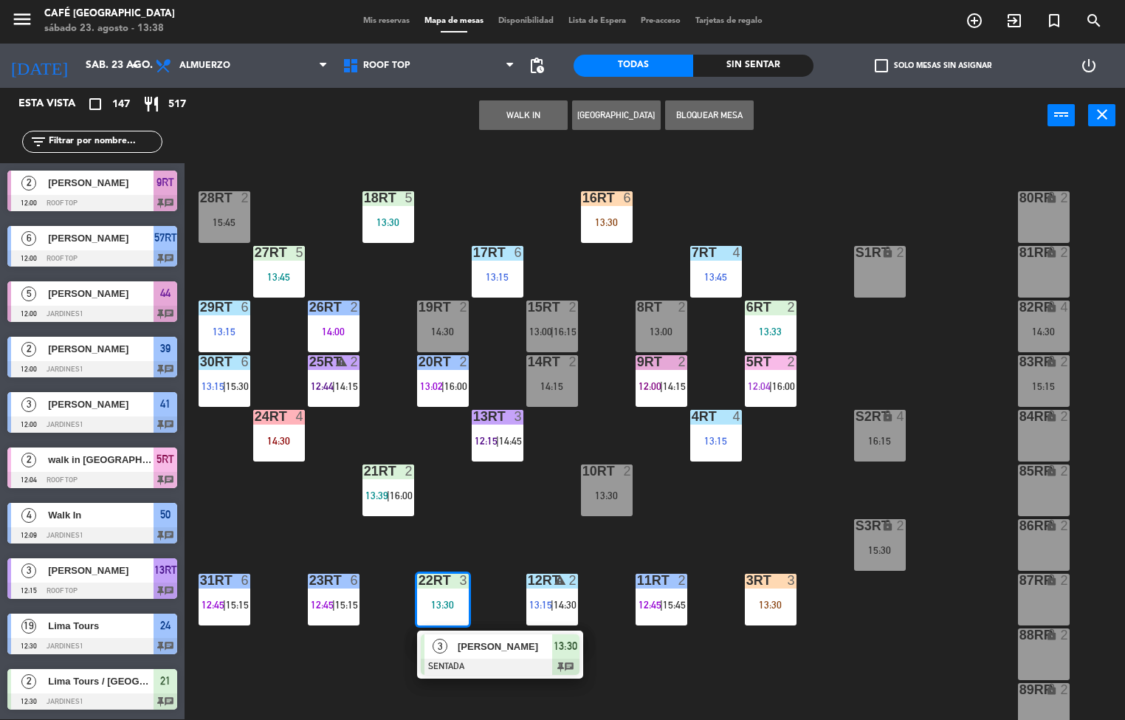
click at [450, 640] on div "3" at bounding box center [440, 646] width 32 height 24
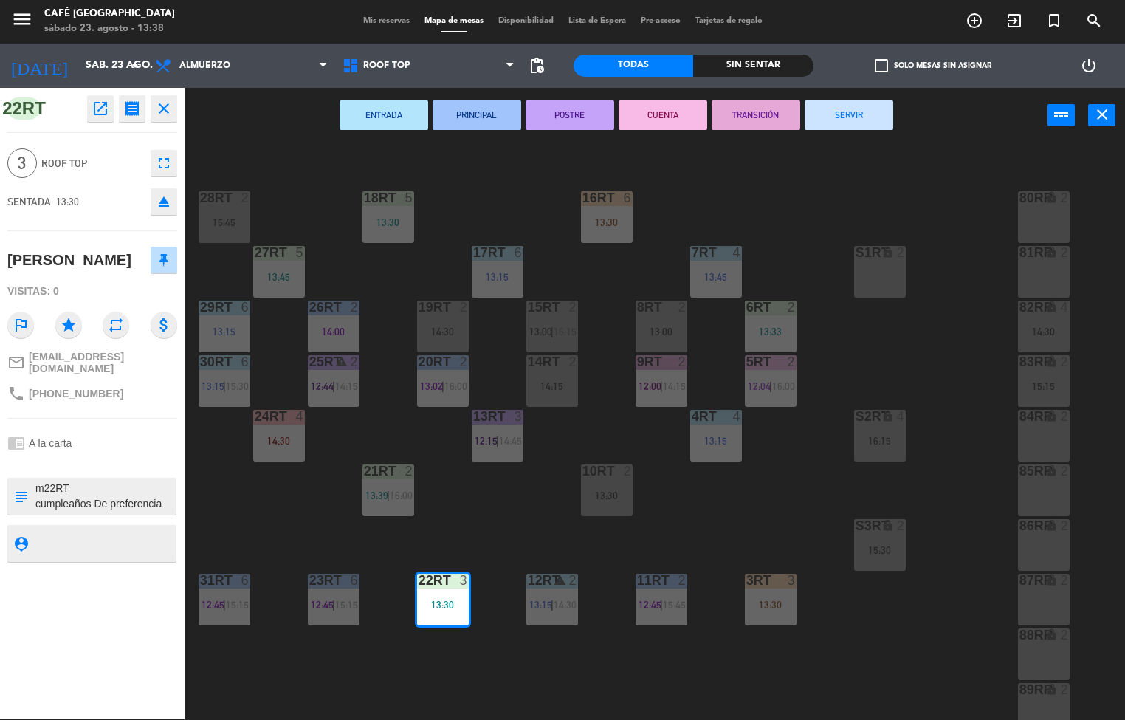
click at [397, 122] on button "ENTRADA" at bounding box center [384, 115] width 89 height 30
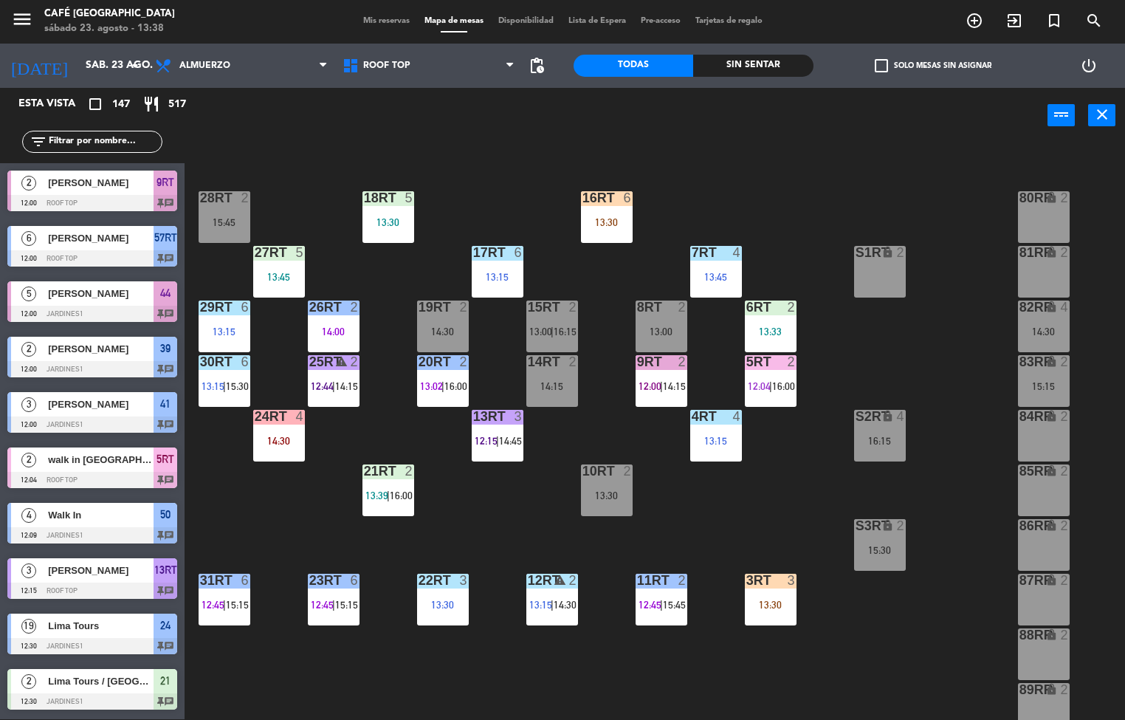
click at [548, 608] on span "13:15" at bounding box center [540, 605] width 23 height 12
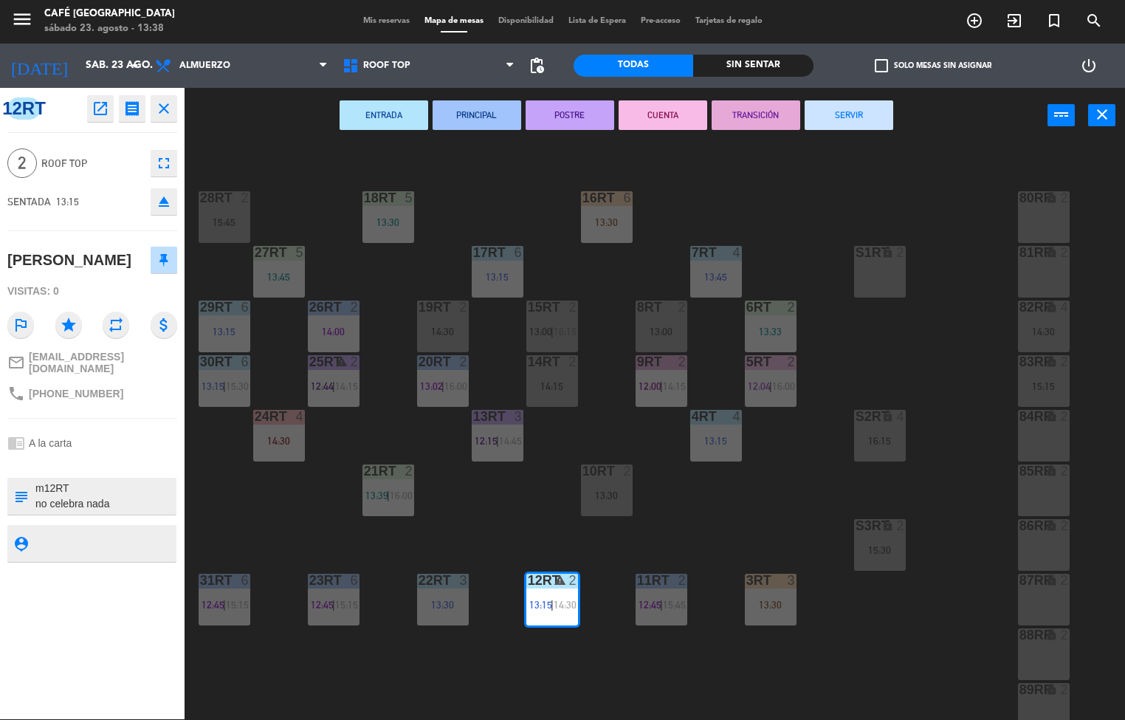
click at [486, 111] on button "PRINCIPAL" at bounding box center [477, 115] width 89 height 30
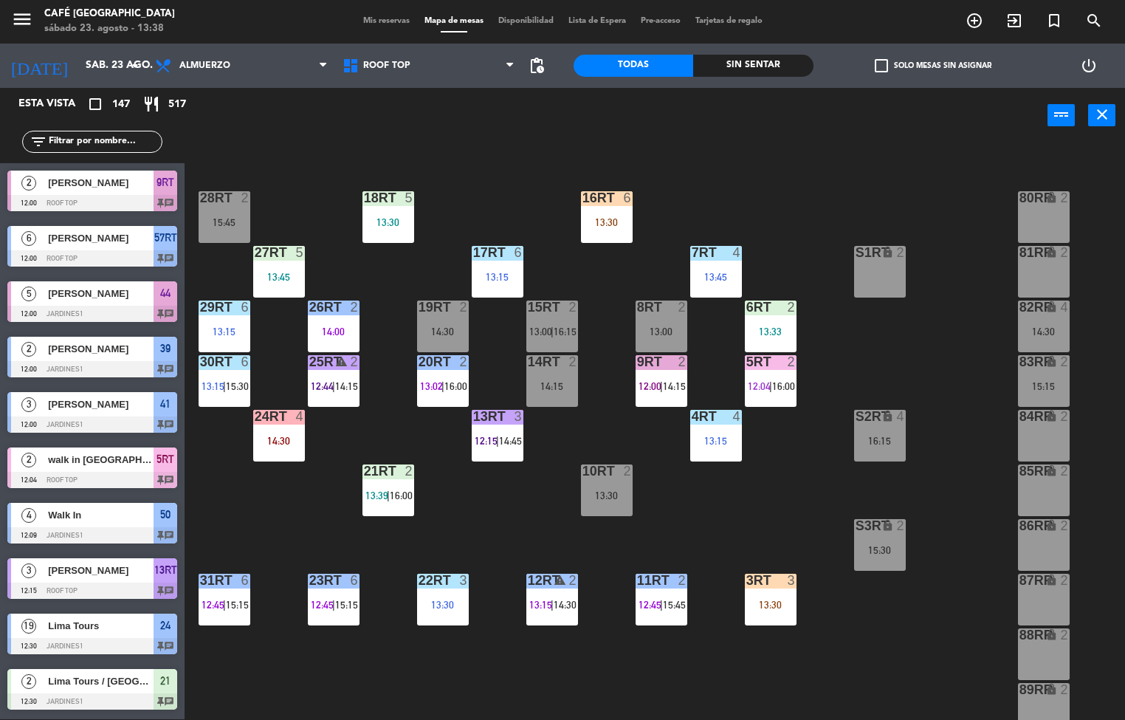
click at [670, 601] on span "15:45" at bounding box center [674, 605] width 23 height 12
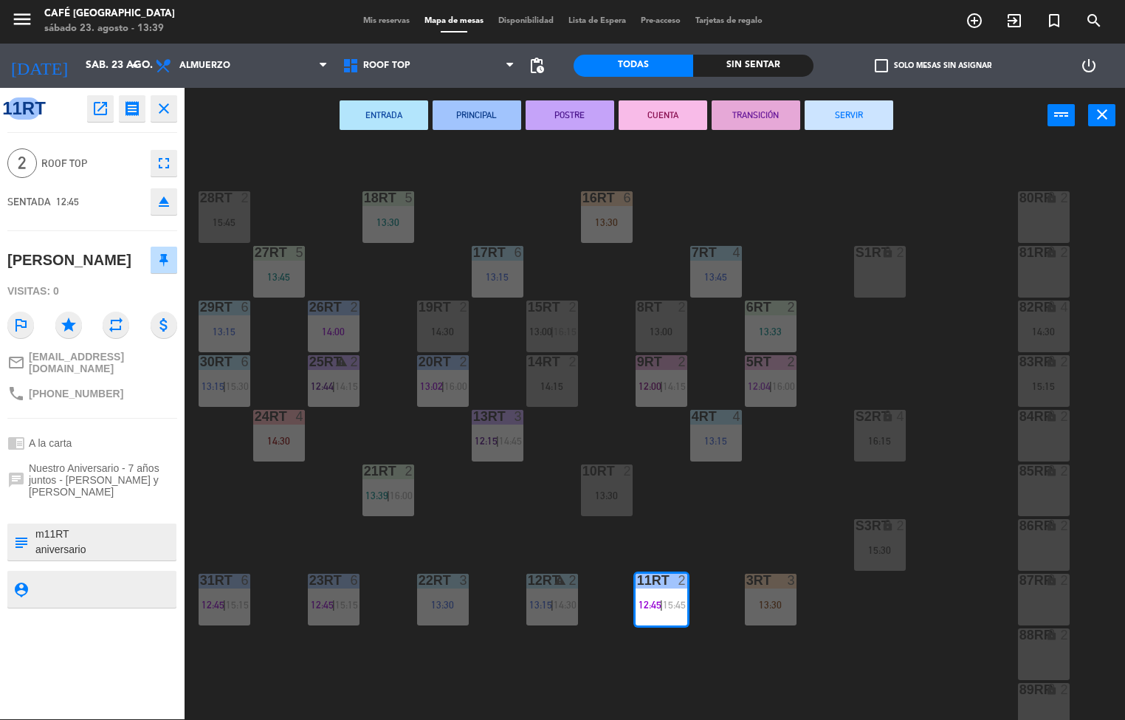
click at [576, 120] on button "POSTRE" at bounding box center [570, 115] width 89 height 30
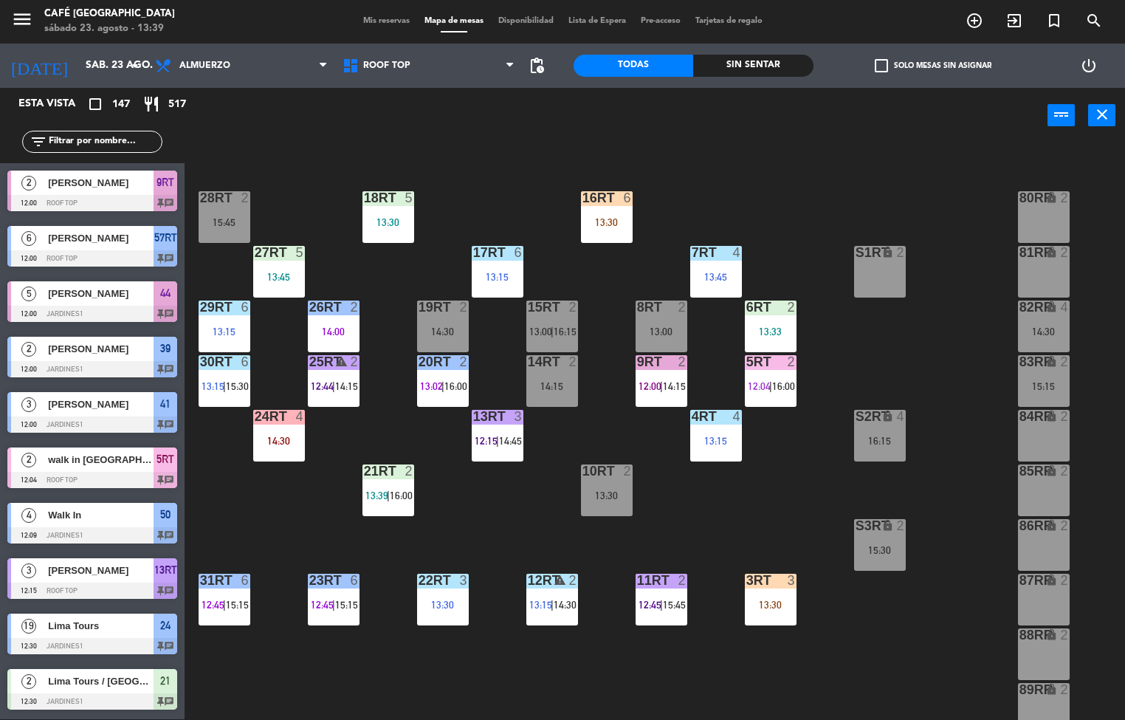
click at [726, 444] on div "13:15" at bounding box center [716, 441] width 52 height 10
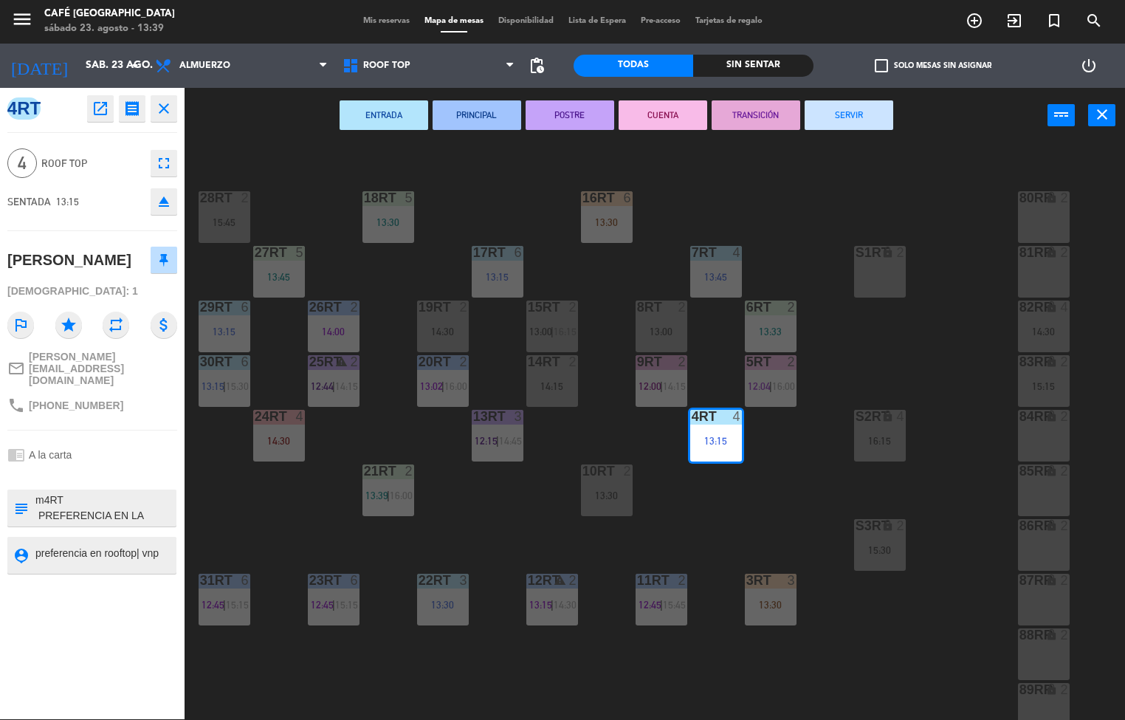
click at [457, 109] on button "PRINCIPAL" at bounding box center [477, 115] width 89 height 30
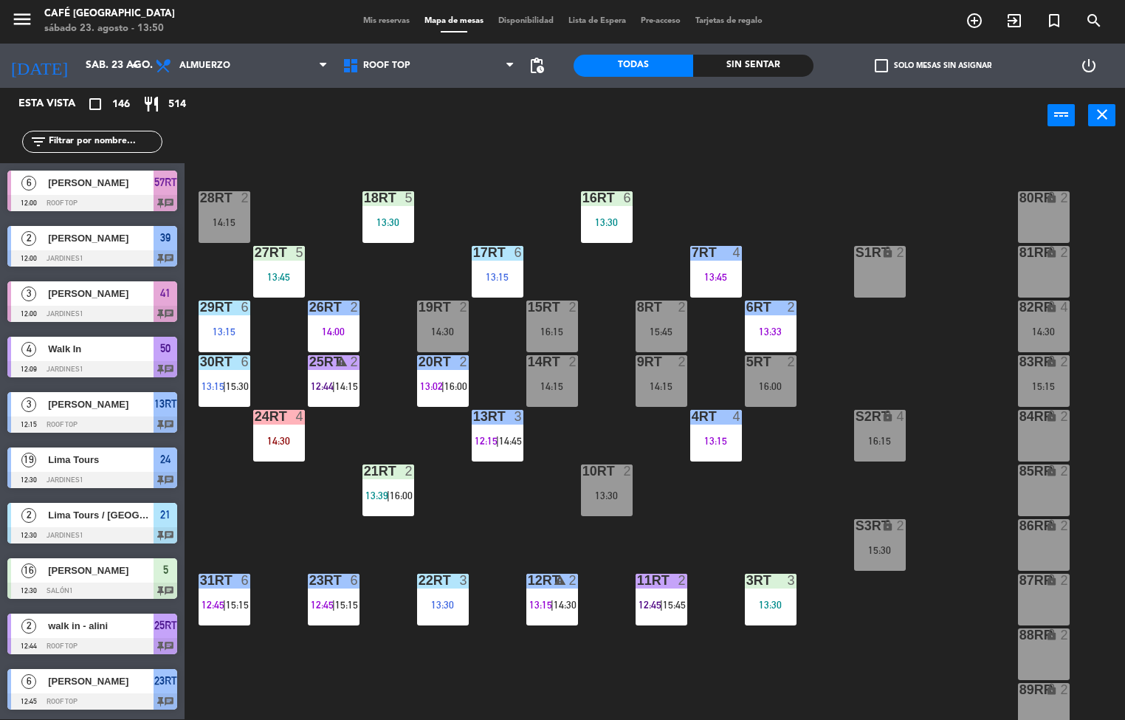
click at [507, 251] on div at bounding box center [497, 252] width 24 height 13
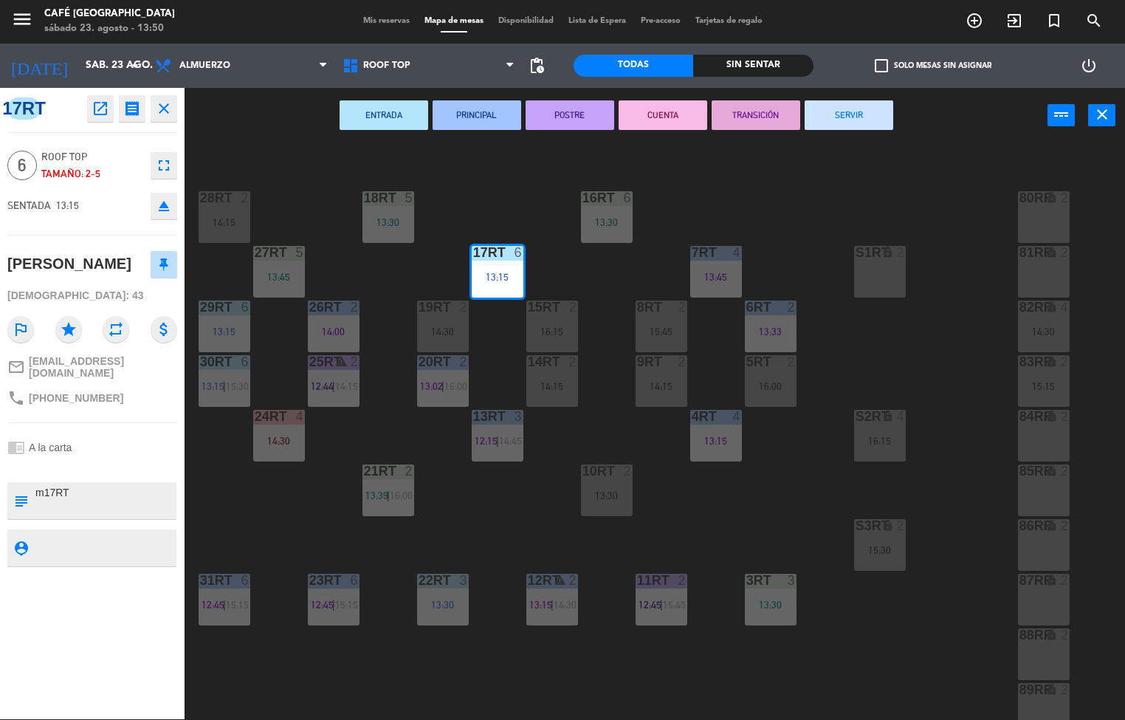
click at [534, 523] on div "18RT 5 13:30 16RT 6 13:30 28RT 2 14:15 80RR lock 2 27RT 5 13:45 7RT 4 13:45 S1R…" at bounding box center [660, 432] width 929 height 576
click at [421, 390] on div "20RT 2 13:02 | 16:00" at bounding box center [443, 381] width 52 height 52
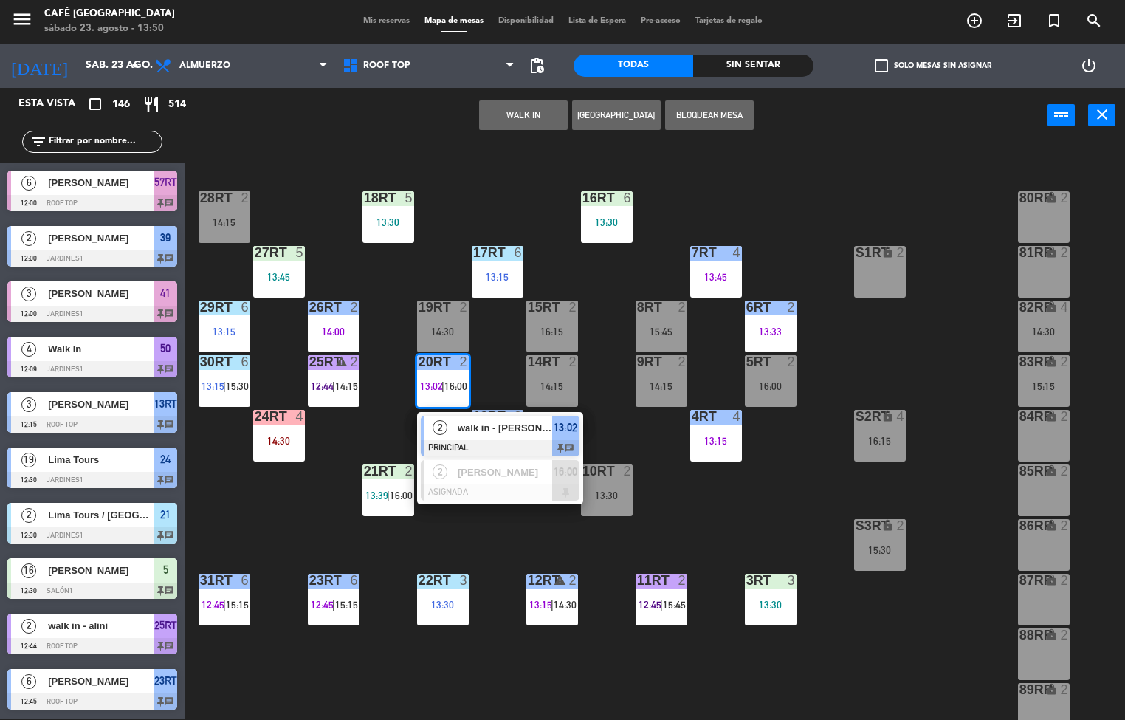
click at [483, 436] on div "walk in - joseph quino" at bounding box center [504, 428] width 96 height 24
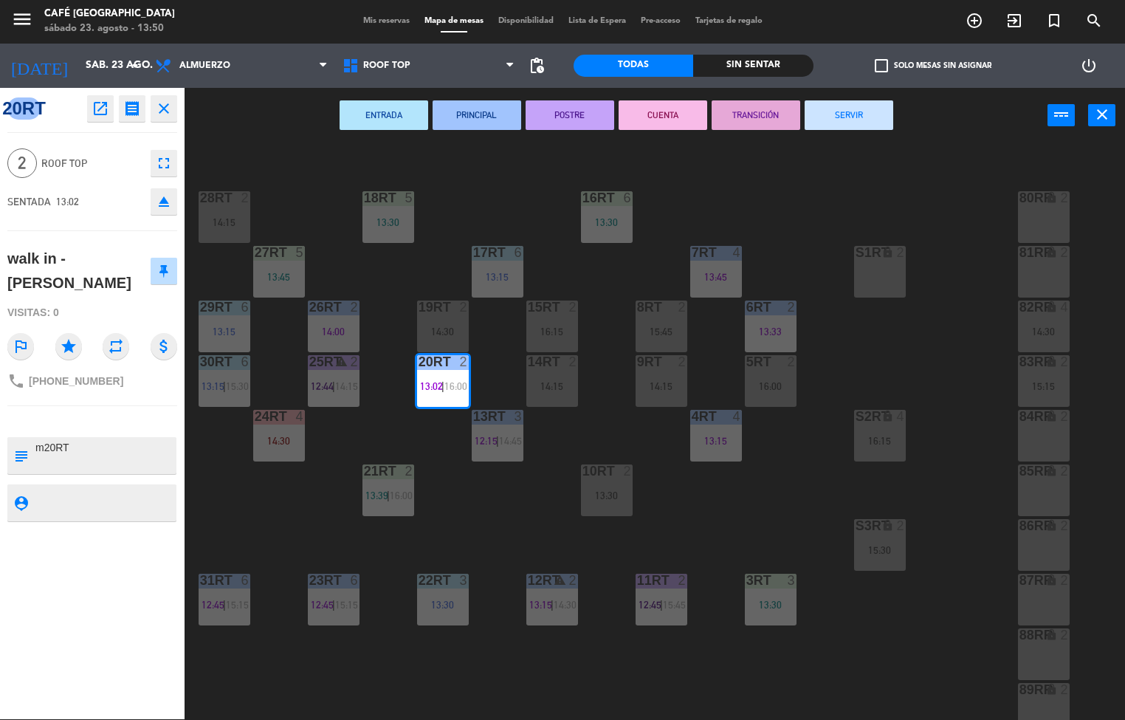
click at [591, 117] on button "POSTRE" at bounding box center [570, 115] width 89 height 30
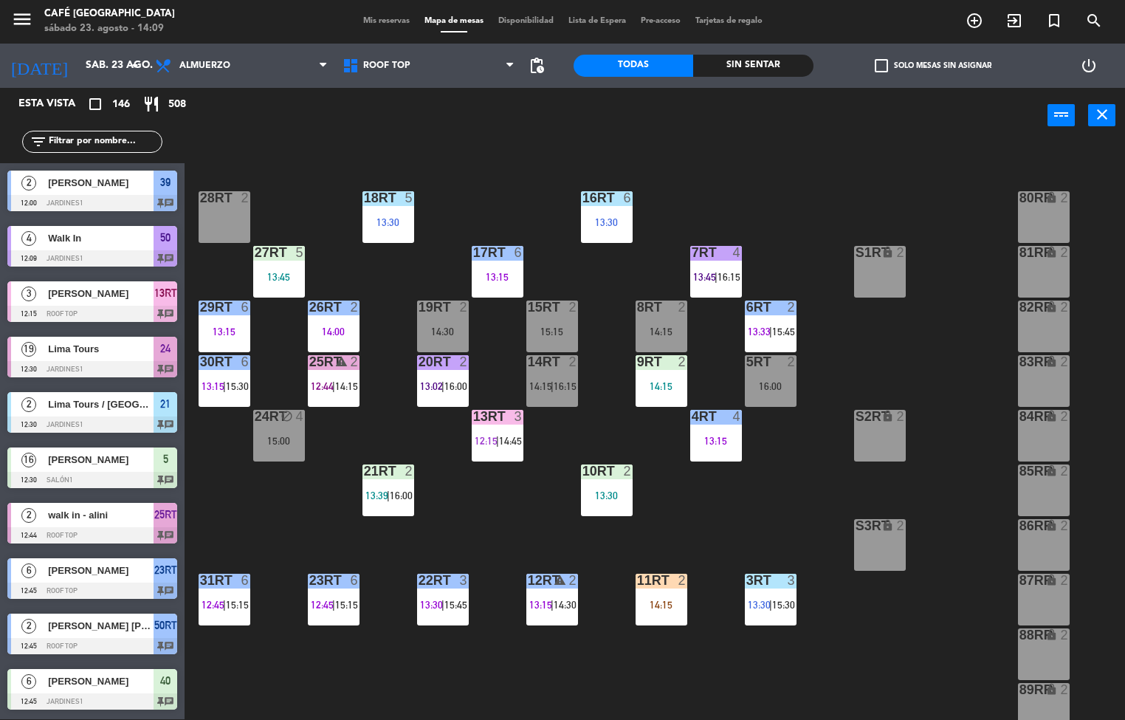
click at [233, 403] on div "30RT 6 13:15 | 15:30" at bounding box center [225, 381] width 52 height 52
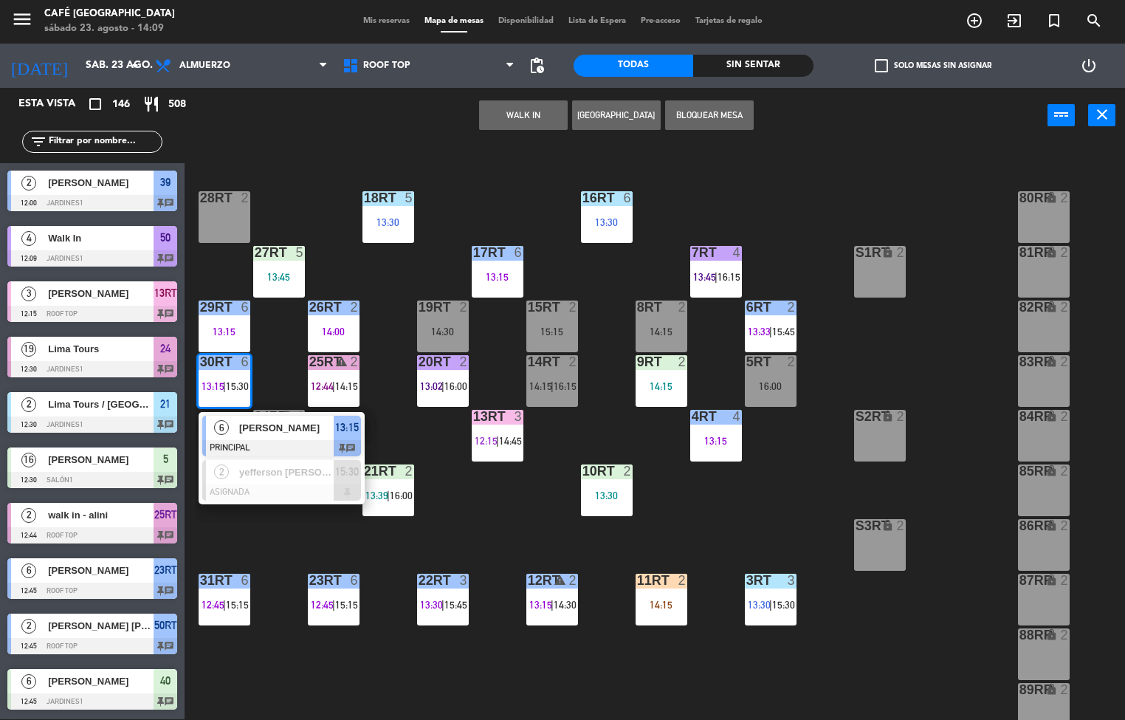
click at [300, 412] on div "6 MARIELLA KITAYAMA PRINCIPAL 13:15 chat" at bounding box center [282, 436] width 166 height 48
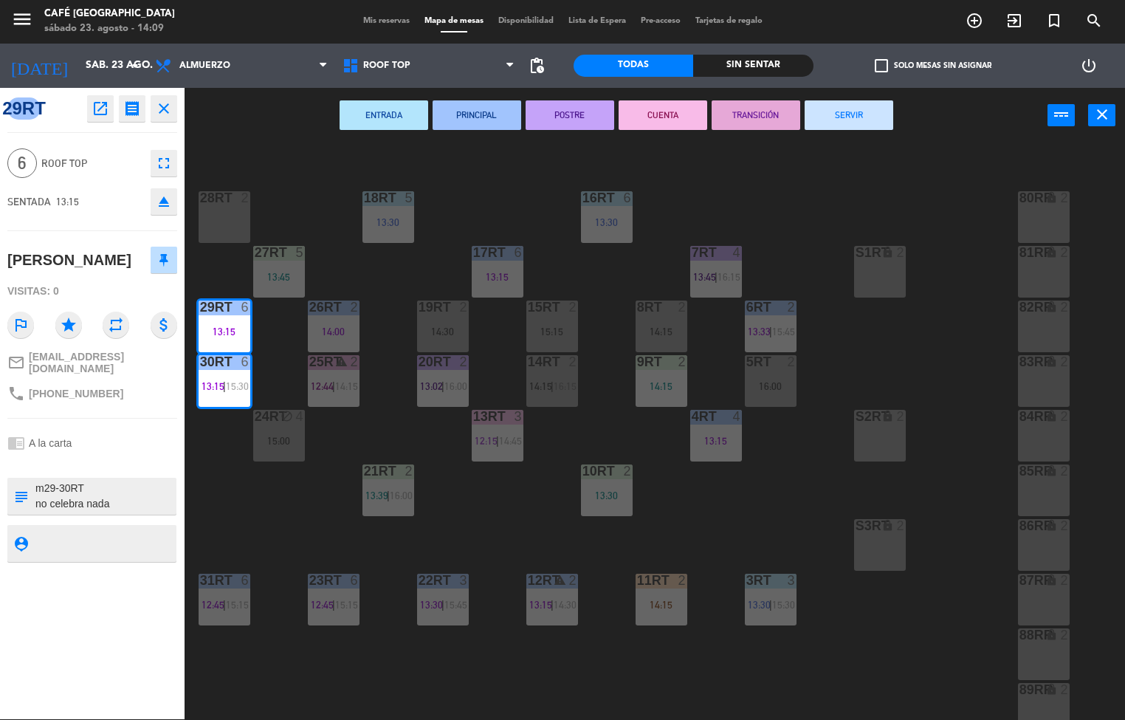
click at [272, 516] on div "18RT 5 13:30 16RT 6 13:30 28RT 2 80RR lock 2 27RT 5 13:45 7RT 4 13:45 | 16:15 S…" at bounding box center [660, 432] width 929 height 576
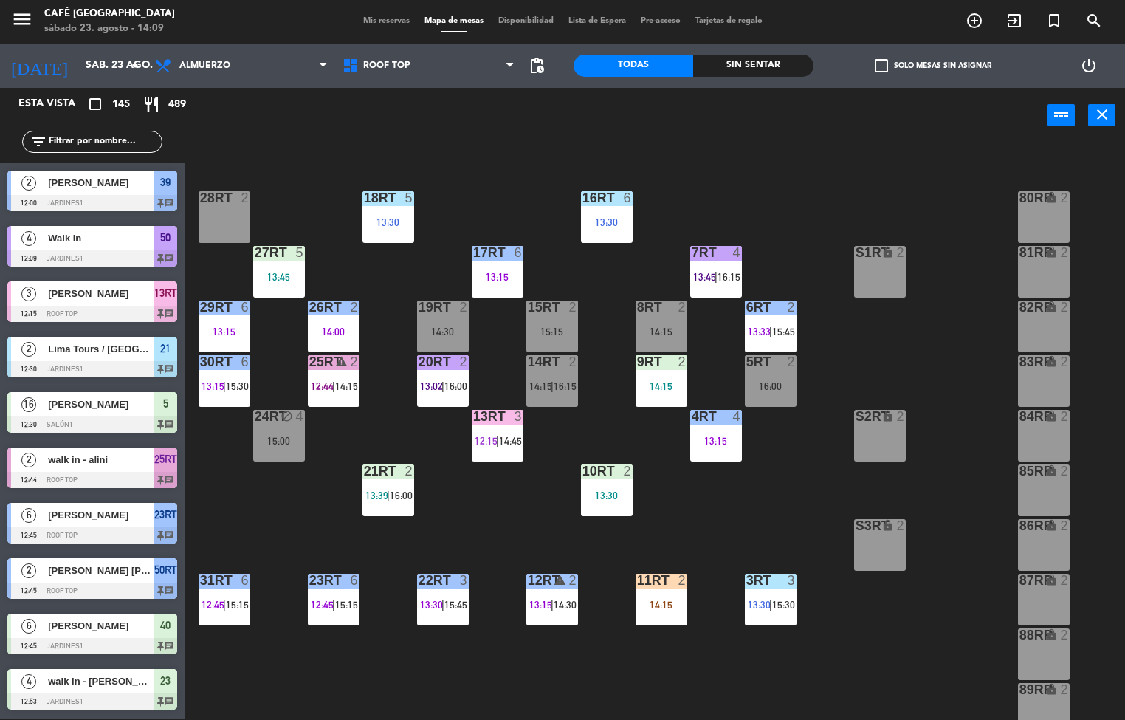
click at [288, 269] on div "27RT 5 13:45" at bounding box center [279, 272] width 52 height 52
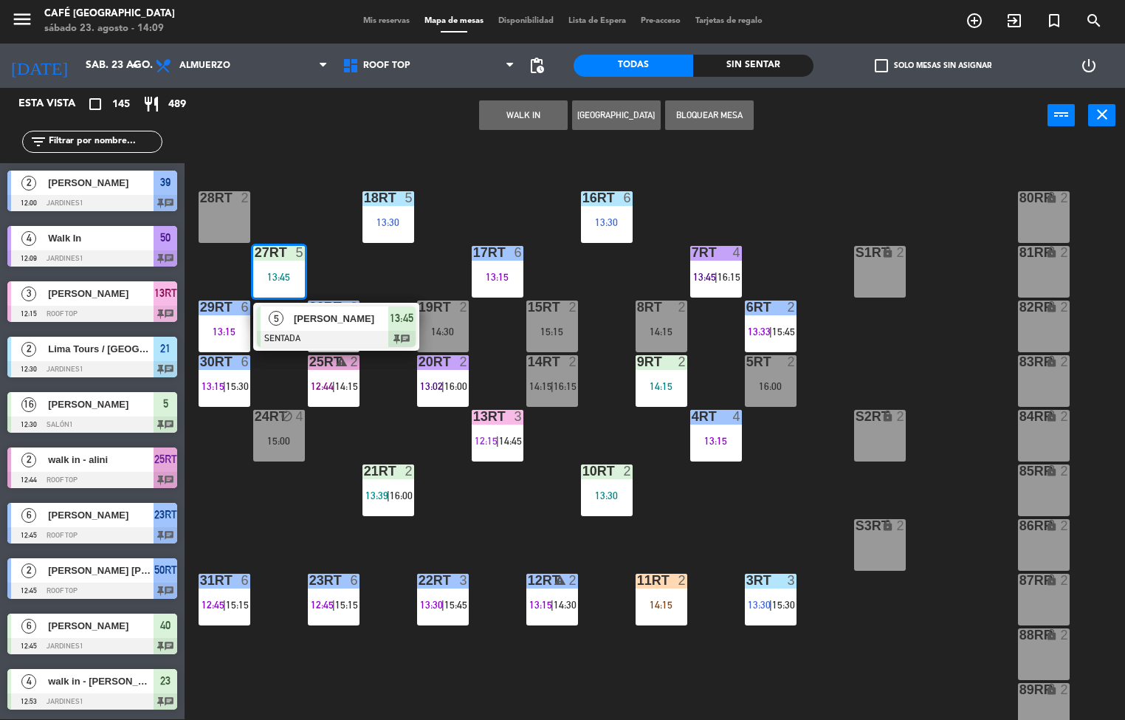
click at [286, 269] on div "27RT 5 13:45" at bounding box center [279, 272] width 52 height 52
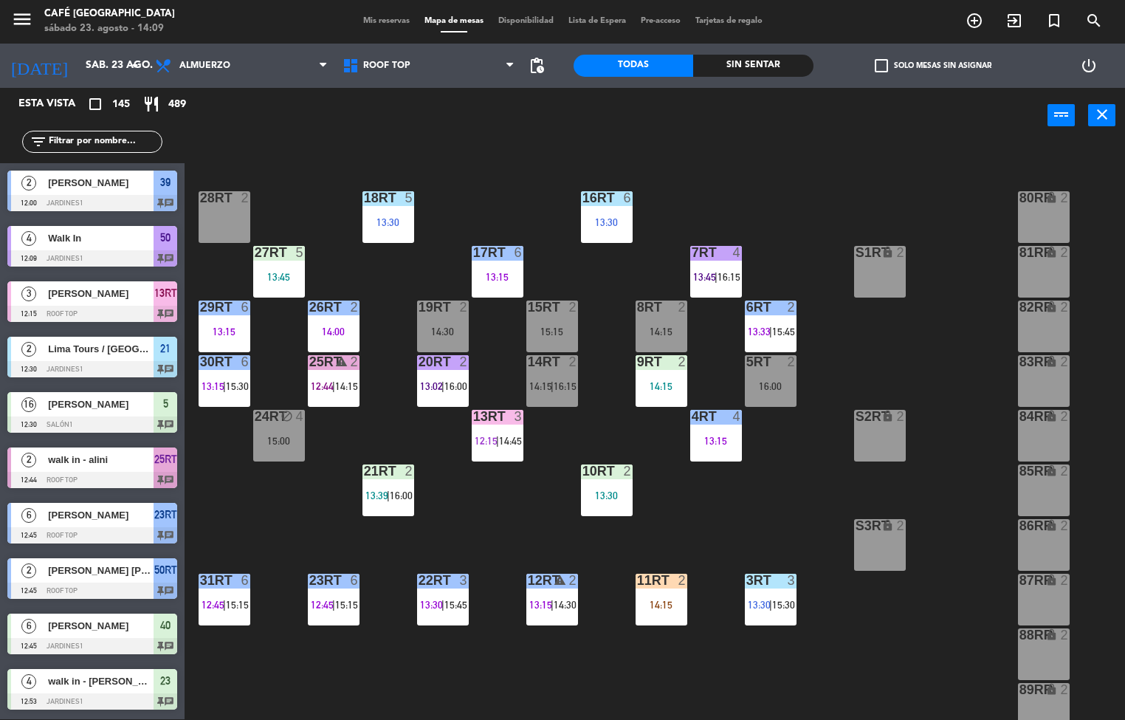
click at [354, 306] on div "2" at bounding box center [354, 306] width 9 height 13
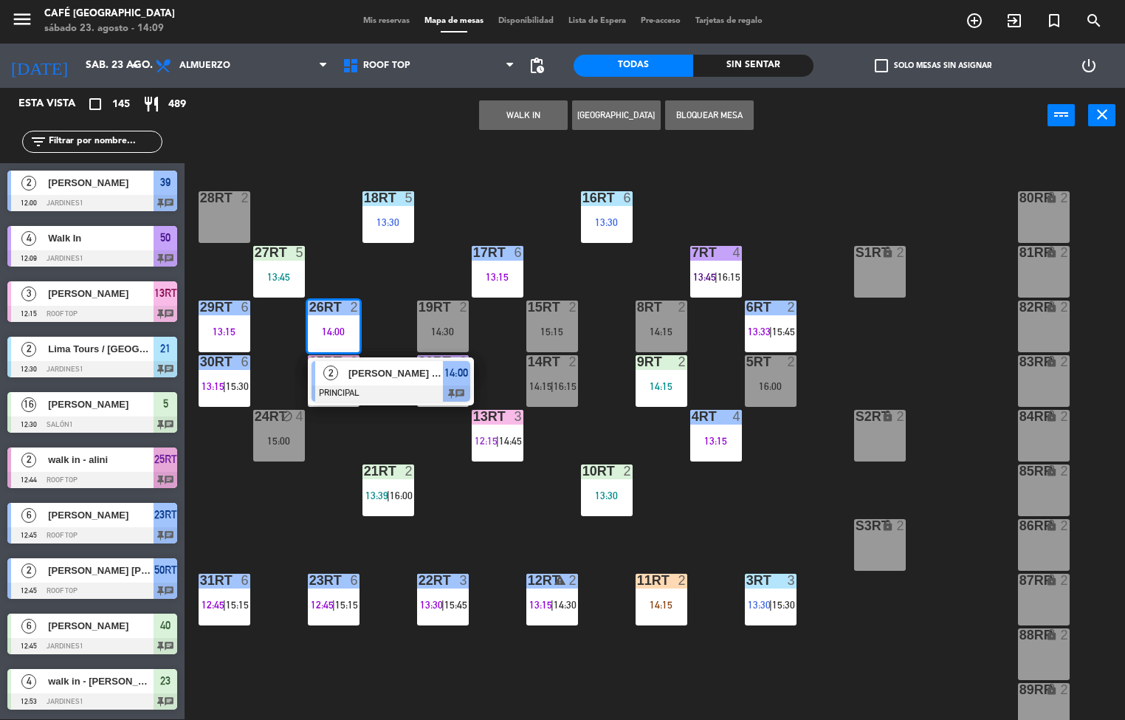
click at [288, 272] on div "13:45" at bounding box center [279, 277] width 52 height 10
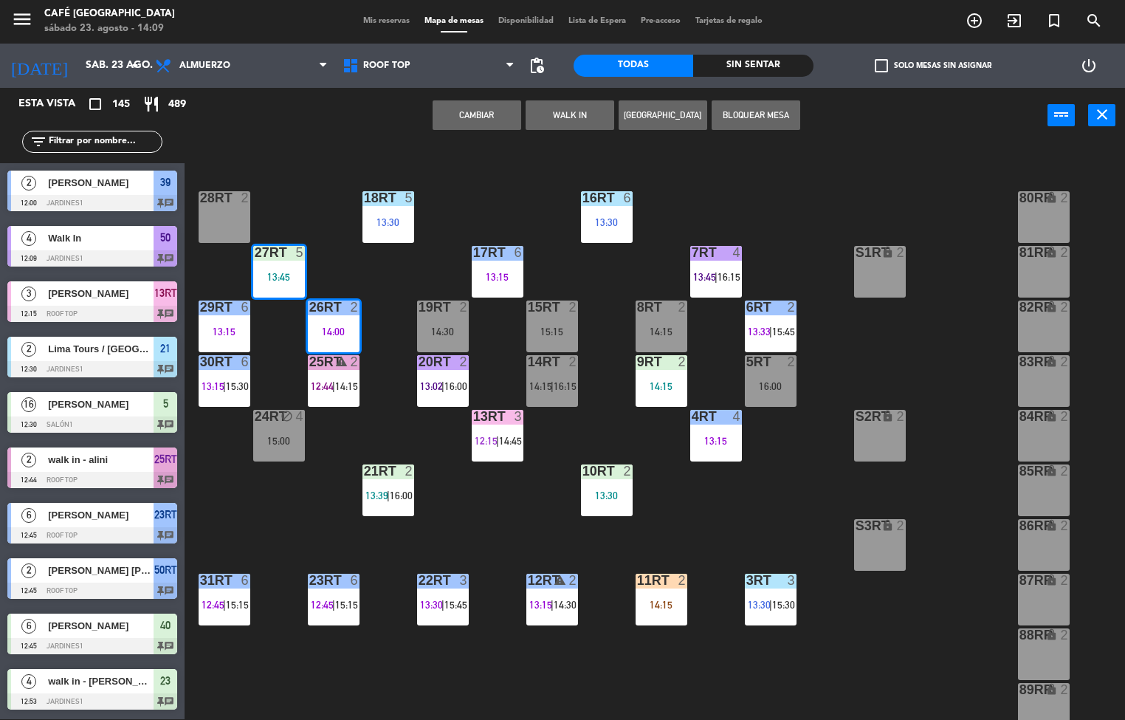
click at [286, 268] on div "27RT 5 13:45" at bounding box center [279, 272] width 52 height 52
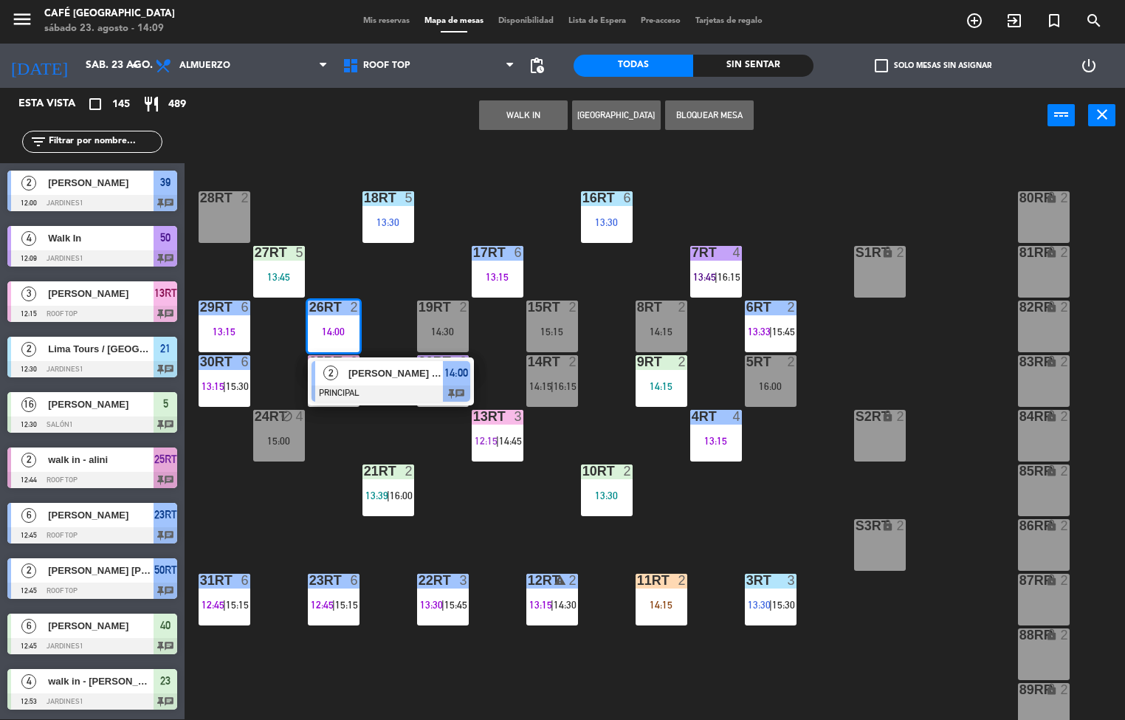
click at [417, 371] on span "David Jimenez Hermoza" at bounding box center [395, 373] width 94 height 16
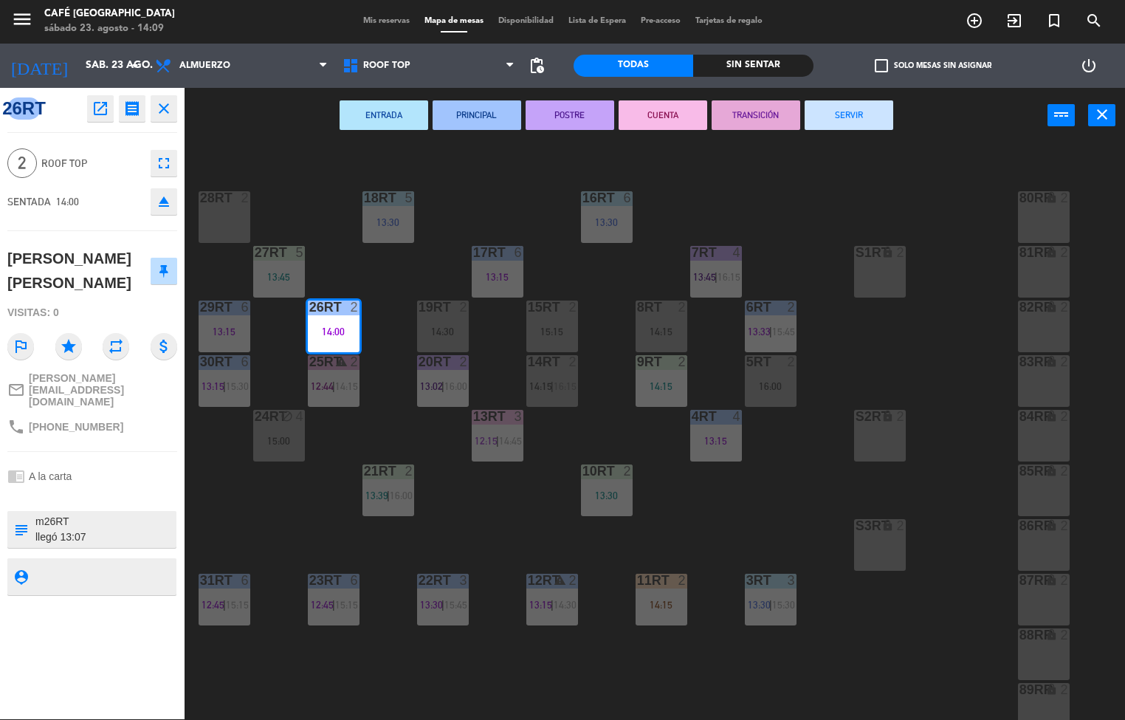
click at [171, 111] on icon "close" at bounding box center [164, 109] width 18 height 18
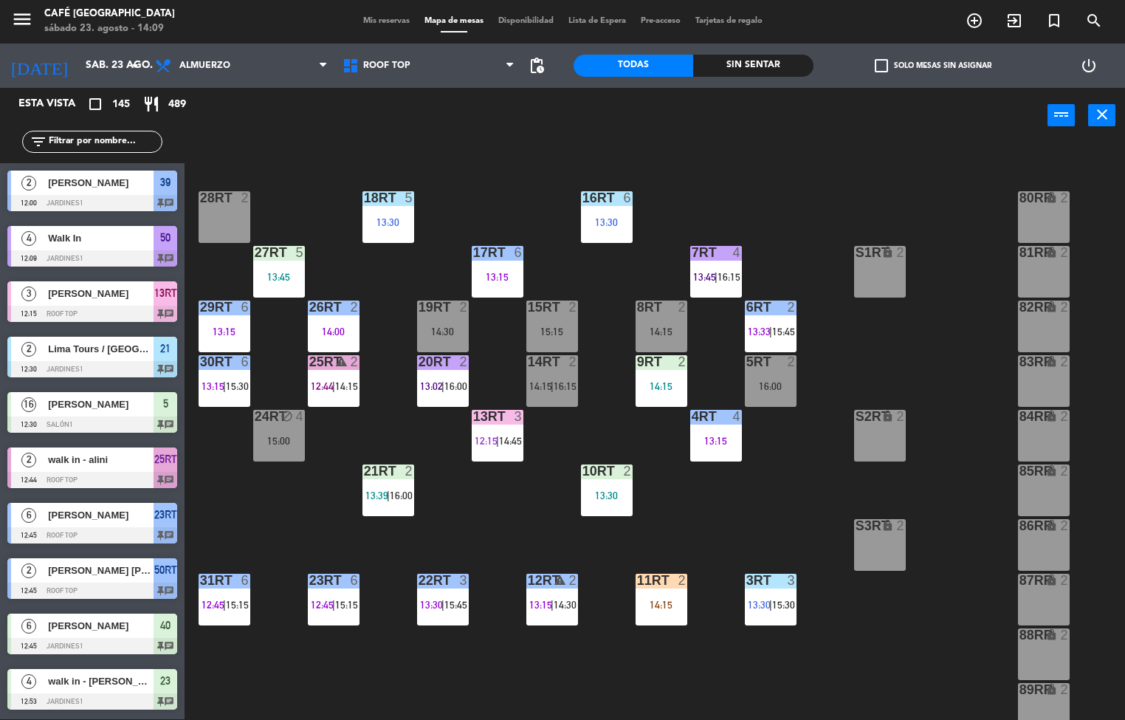
click at [282, 279] on div "13:45" at bounding box center [279, 277] width 52 height 10
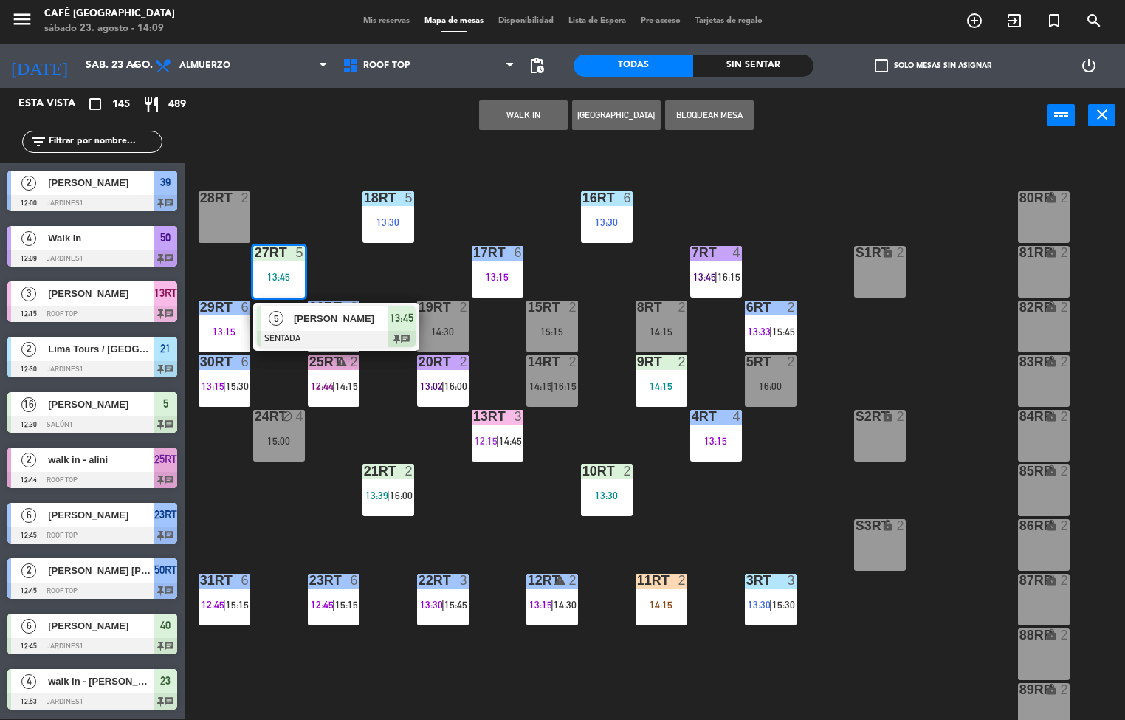
click at [361, 317] on span "María Saldana" at bounding box center [341, 319] width 94 height 16
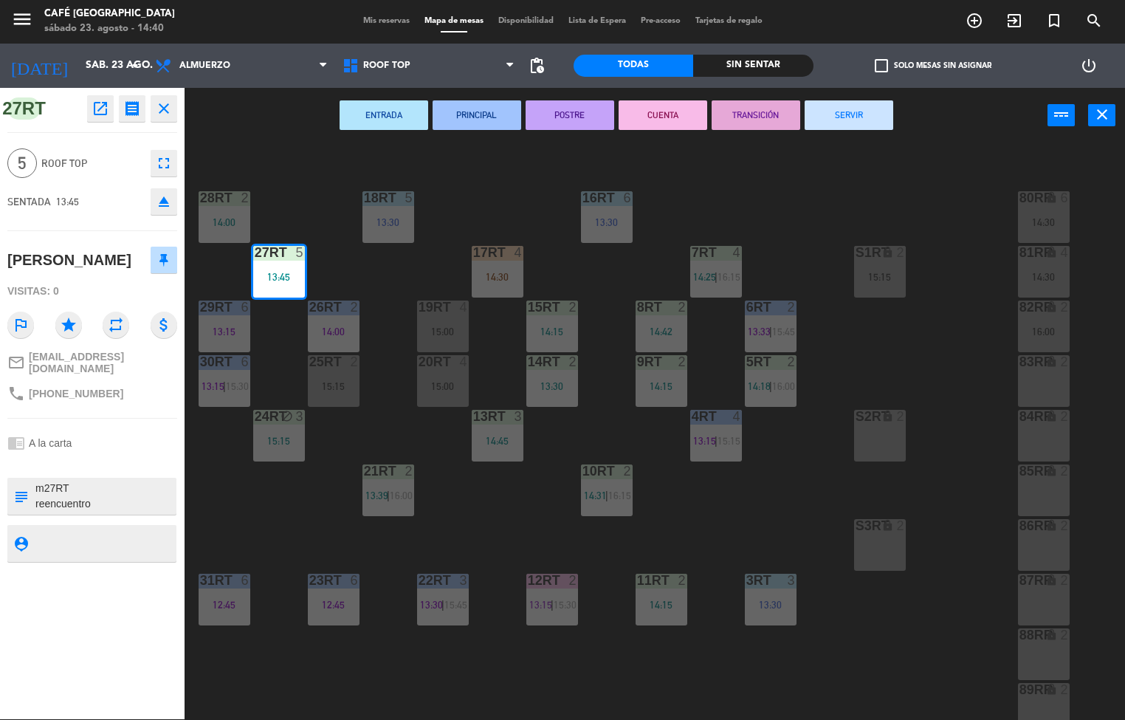
click at [165, 109] on icon "close" at bounding box center [164, 109] width 18 height 18
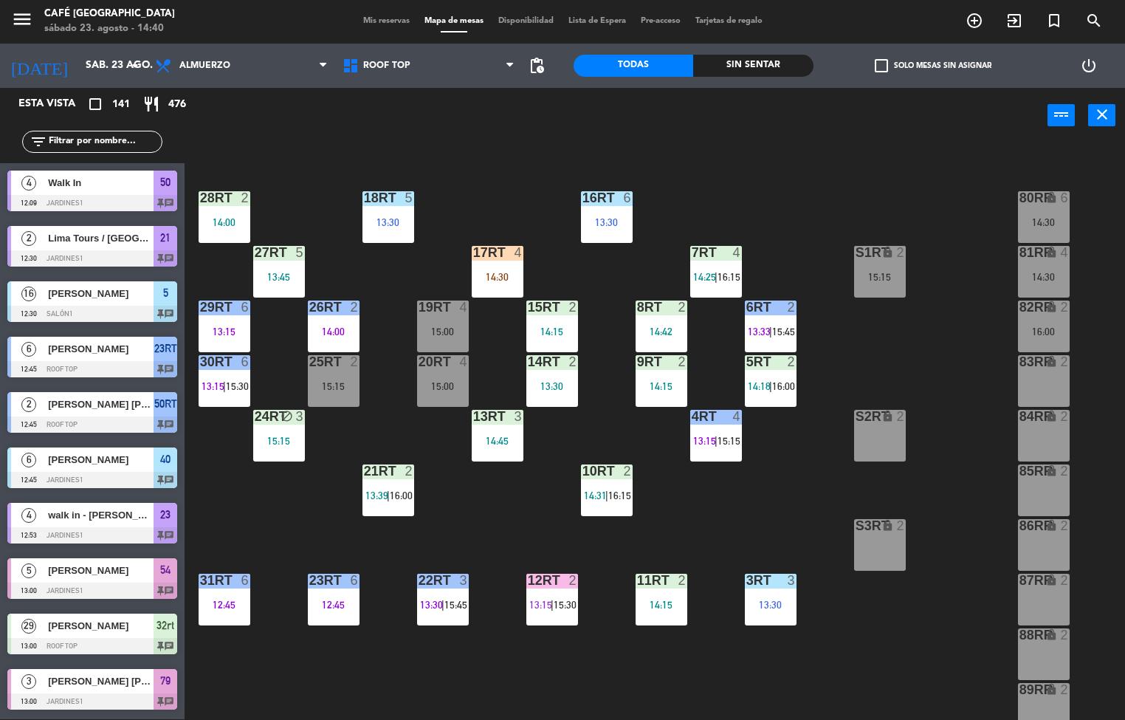
click at [233, 221] on div "14:00" at bounding box center [225, 222] width 52 height 10
click at [227, 221] on div "14:00" at bounding box center [225, 222] width 52 height 10
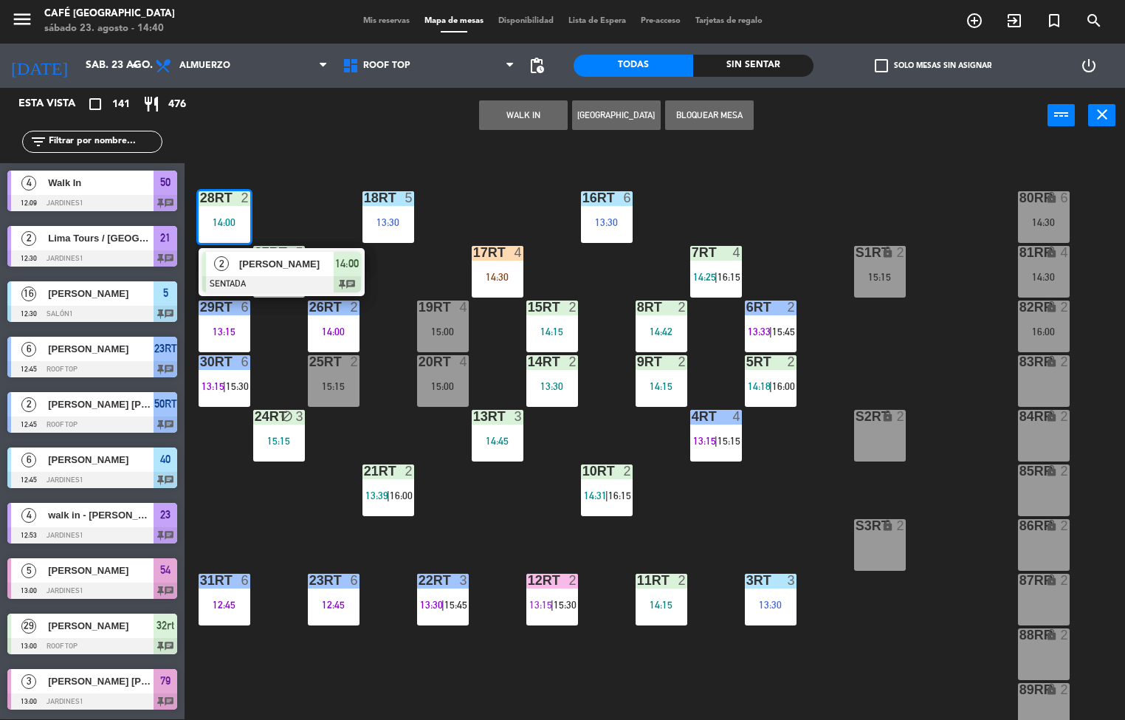
click at [310, 266] on span "Caroline Huaman" at bounding box center [286, 264] width 94 height 16
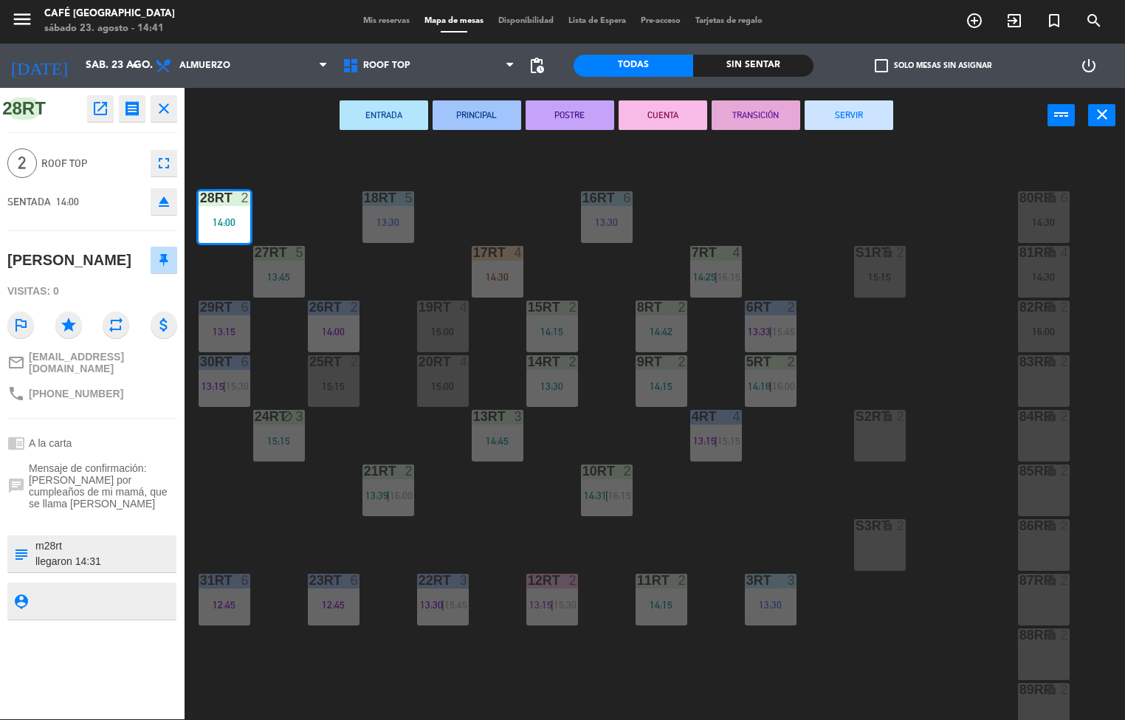
click at [164, 105] on icon "close" at bounding box center [164, 109] width 18 height 18
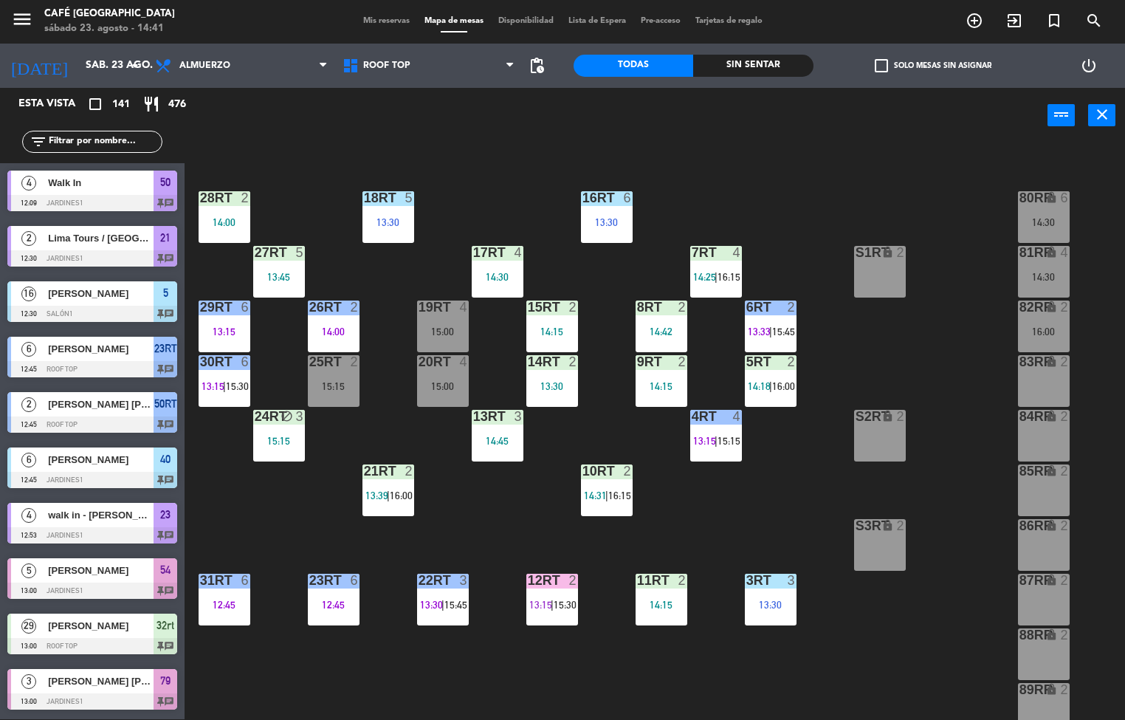
click at [278, 439] on div "15:15" at bounding box center [279, 441] width 52 height 10
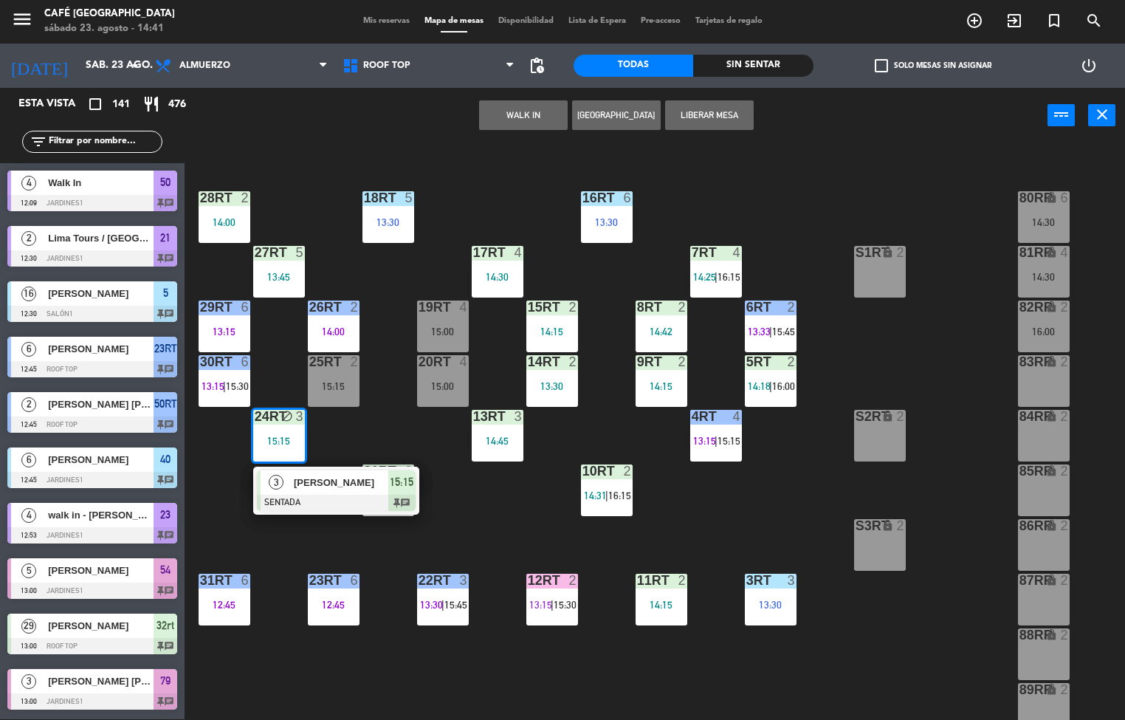
click at [337, 483] on span "Roger Quispe" at bounding box center [341, 483] width 94 height 16
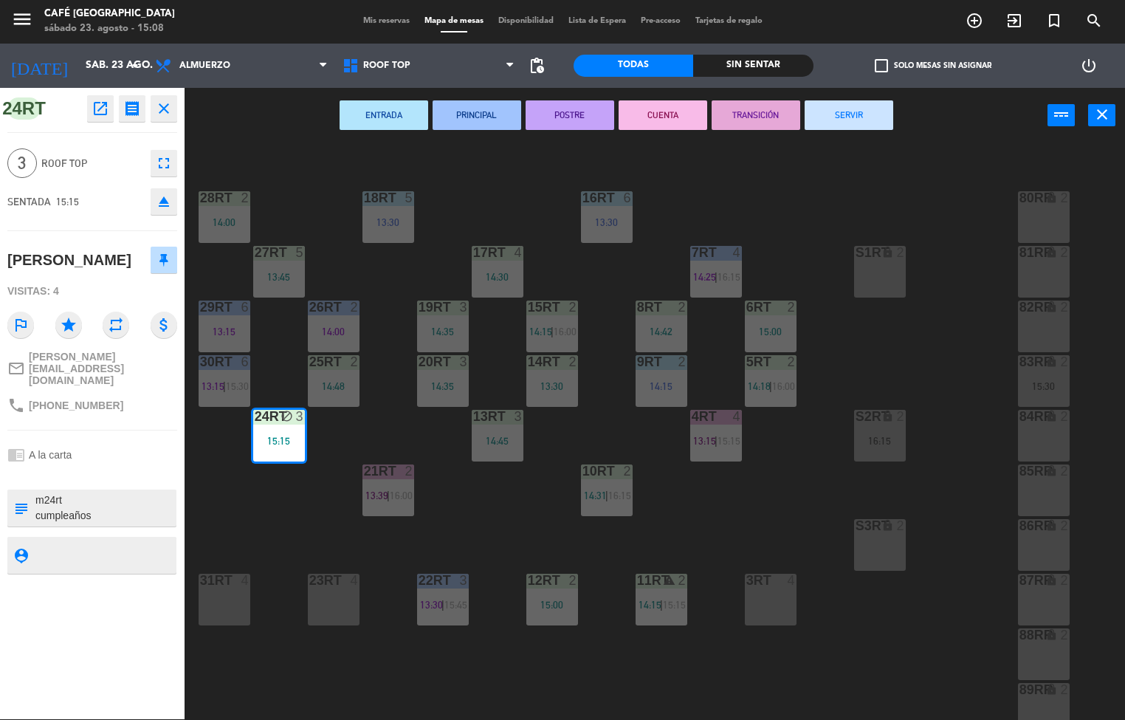
click at [266, 538] on div "menu Café Museo Larco sábado 23. agosto - 15:08 Mis reservas Mapa de mesas Disp…" at bounding box center [562, 360] width 1125 height 720
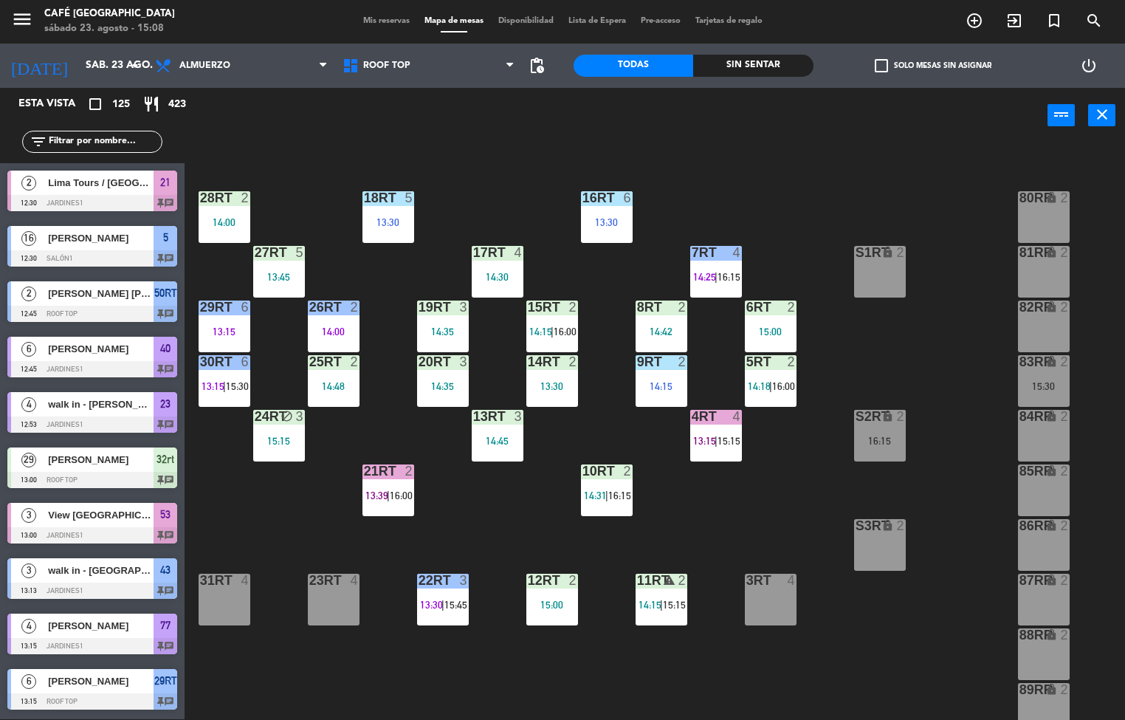
click at [417, 686] on div "menu Café Museo Larco sábado 23. agosto - 15:08 Mis reservas Mapa de mesas Disp…" at bounding box center [562, 360] width 1125 height 720
click at [430, 582] on div at bounding box center [442, 580] width 24 height 13
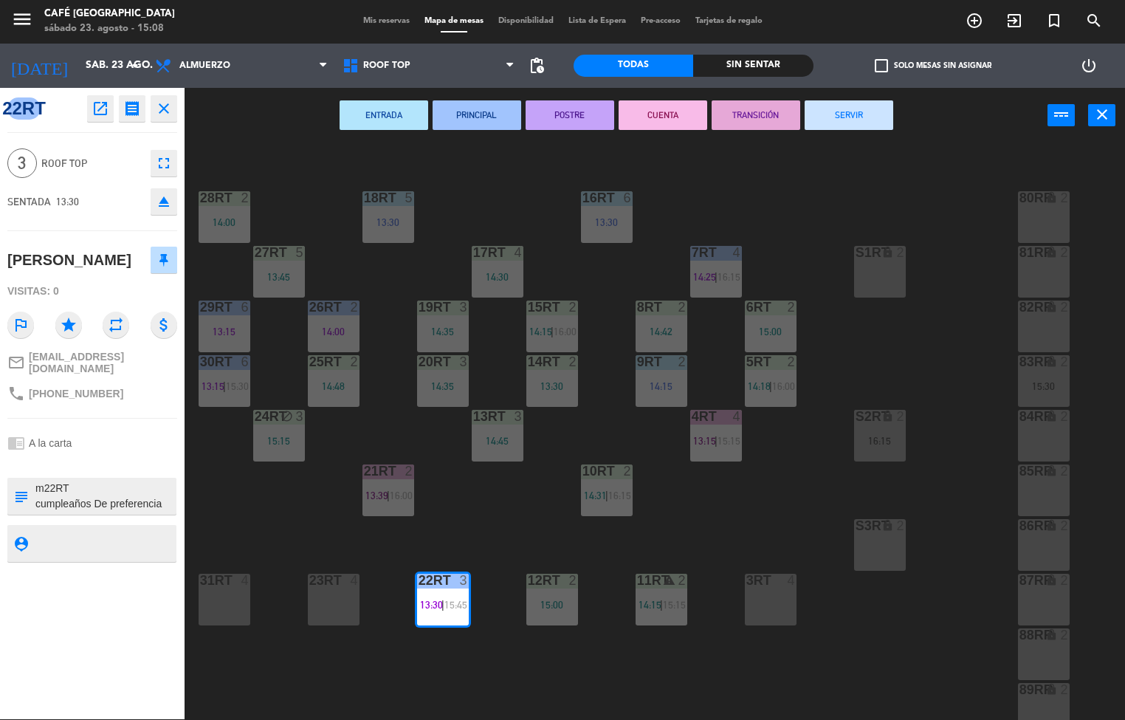
click at [576, 116] on button "POSTRE" at bounding box center [570, 115] width 89 height 30
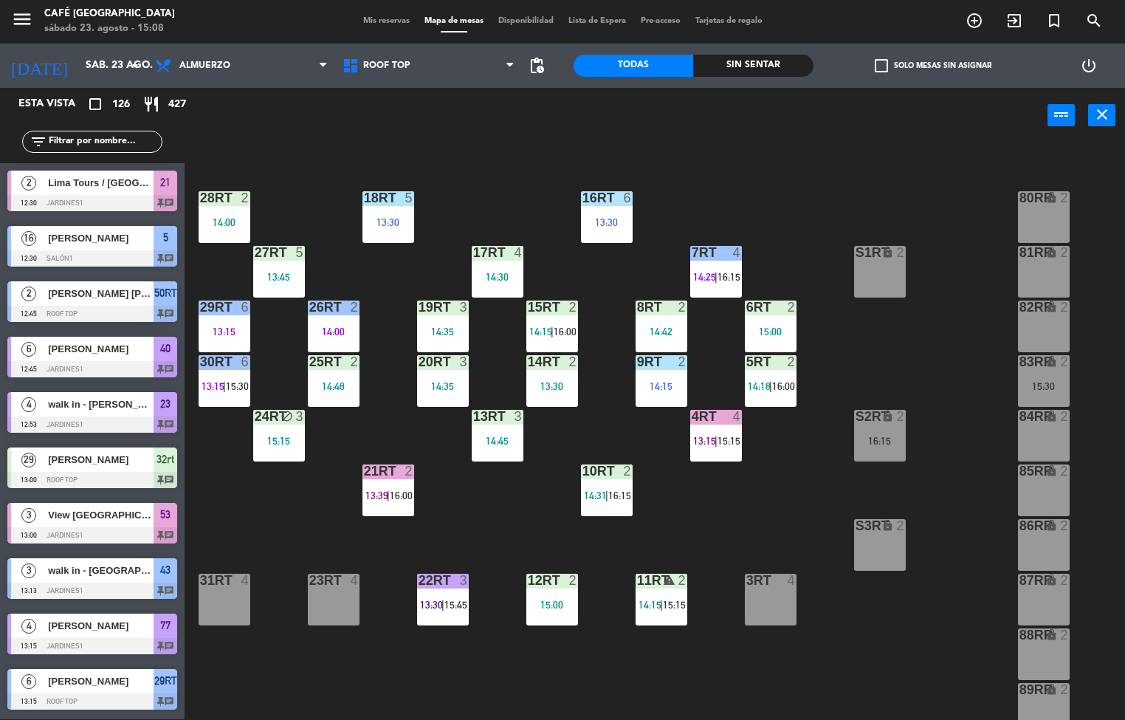
click at [368, 494] on span "13:39" at bounding box center [376, 495] width 23 height 12
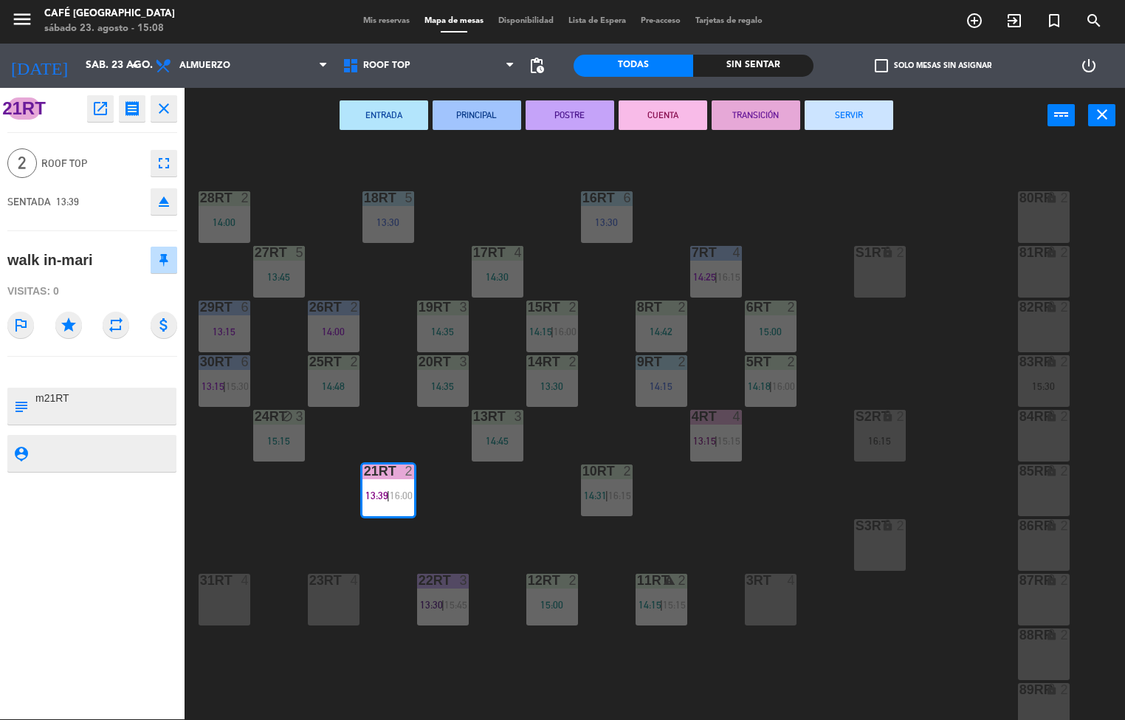
click at [548, 123] on button "POSTRE" at bounding box center [570, 115] width 89 height 30
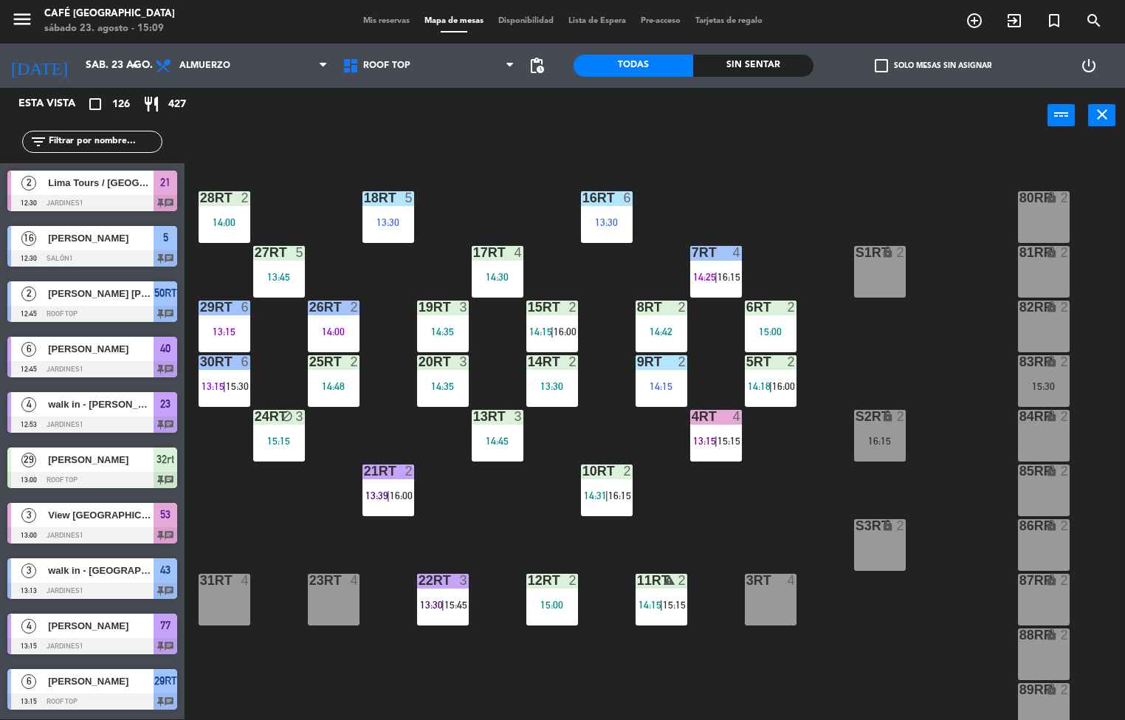
click at [326, 326] on div "14:00" at bounding box center [334, 331] width 52 height 10
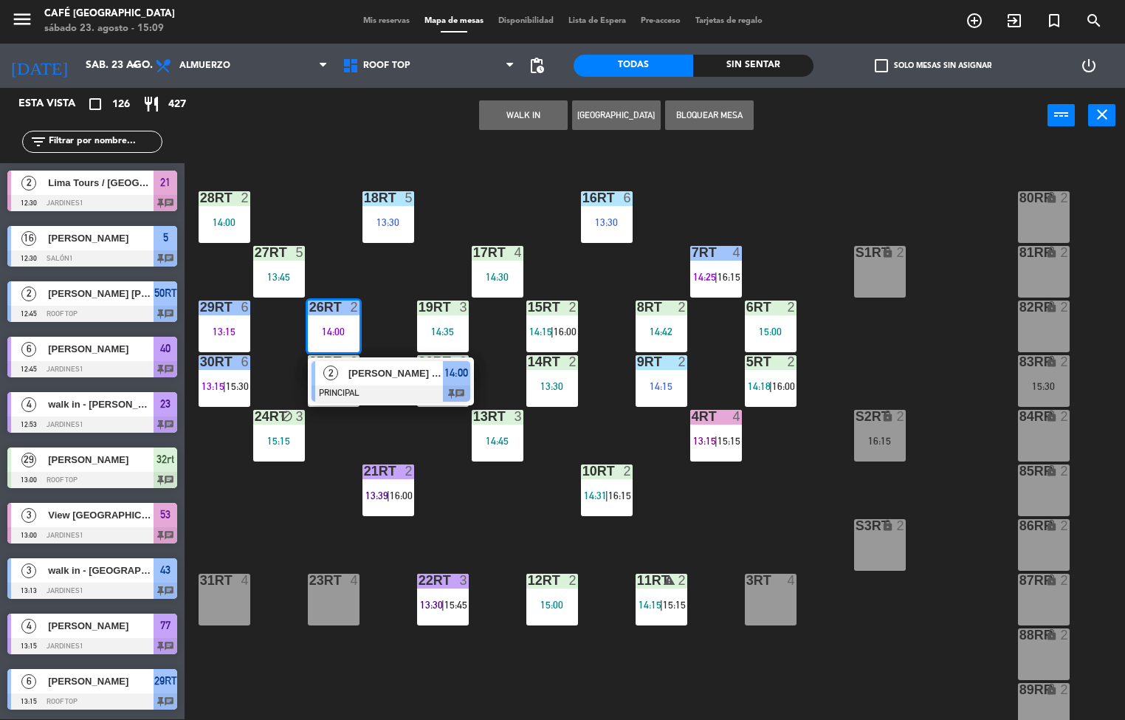
click at [388, 382] on div "David Jimenez Hermoza" at bounding box center [395, 373] width 96 height 24
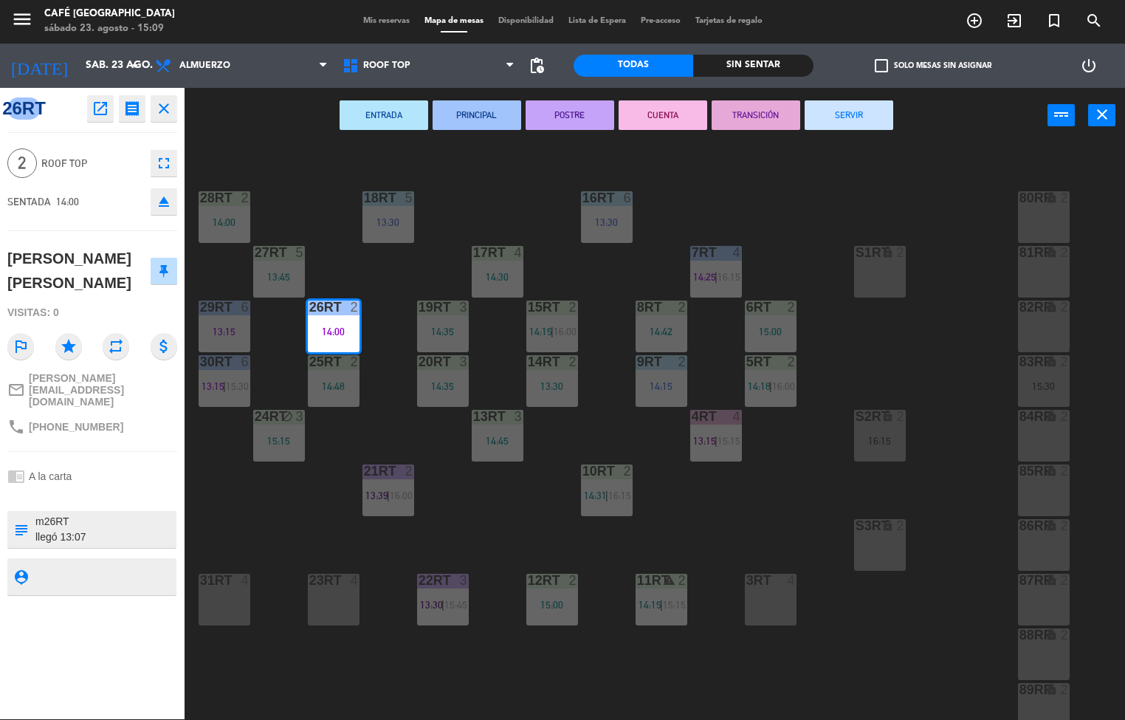
click at [738, 114] on button "TRANSICIÓN" at bounding box center [756, 115] width 89 height 30
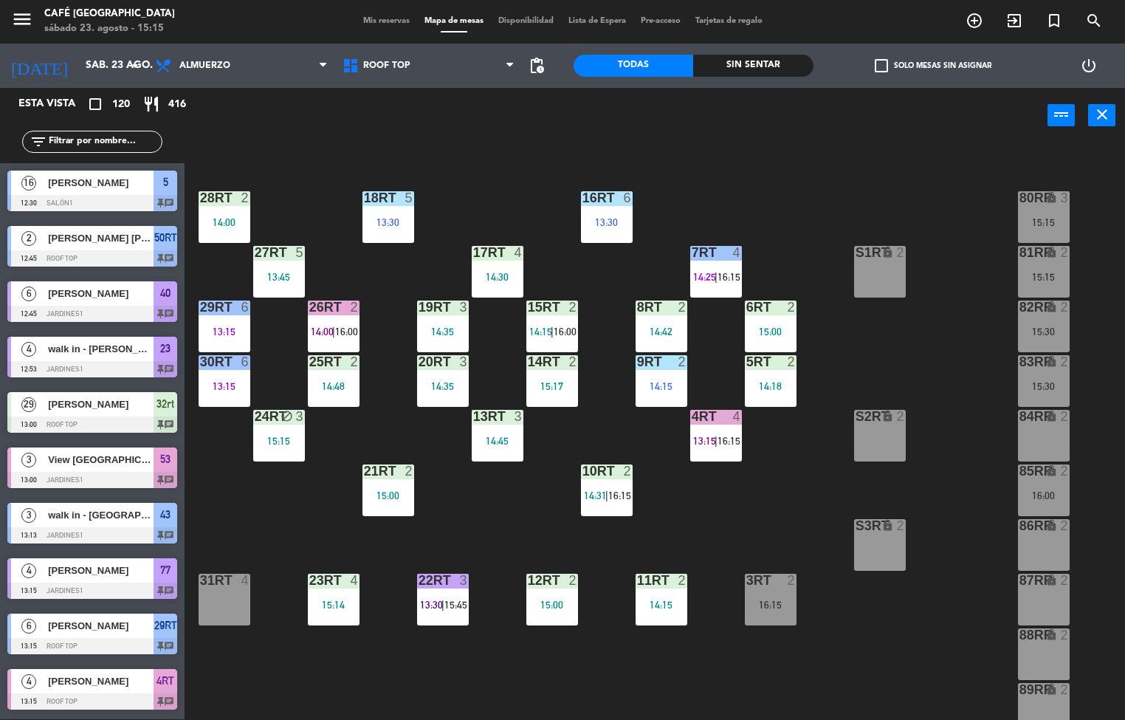
click at [321, 330] on span "14:00" at bounding box center [322, 332] width 23 height 12
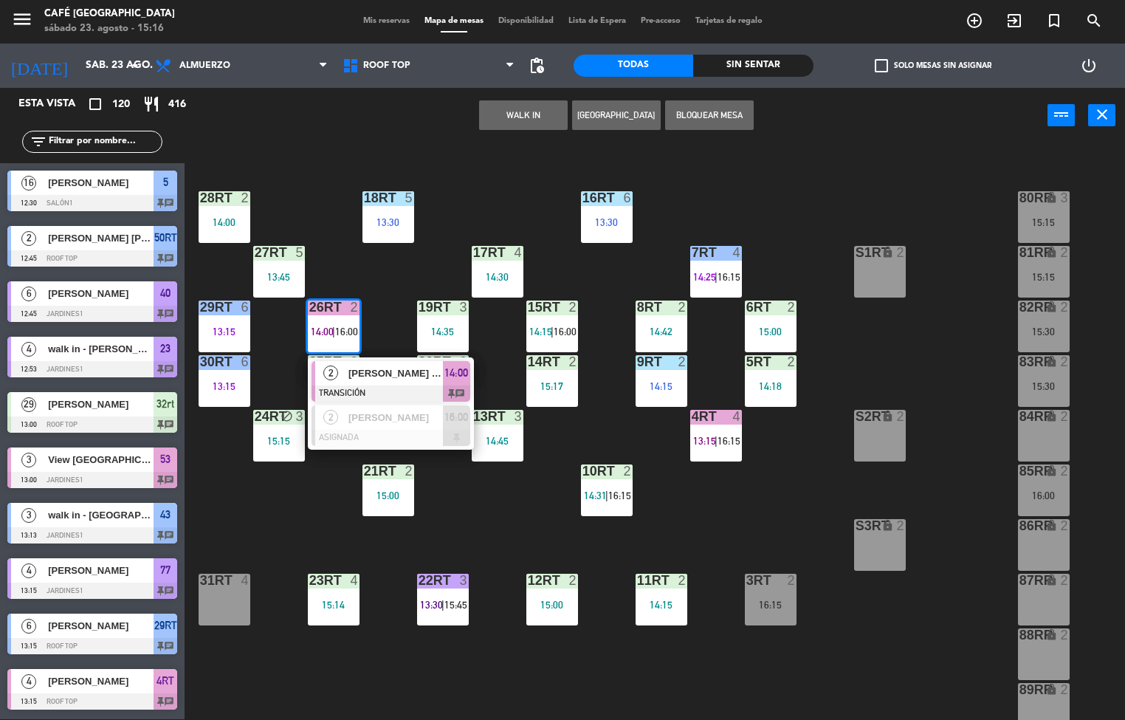
click at [385, 390] on div at bounding box center [391, 393] width 159 height 16
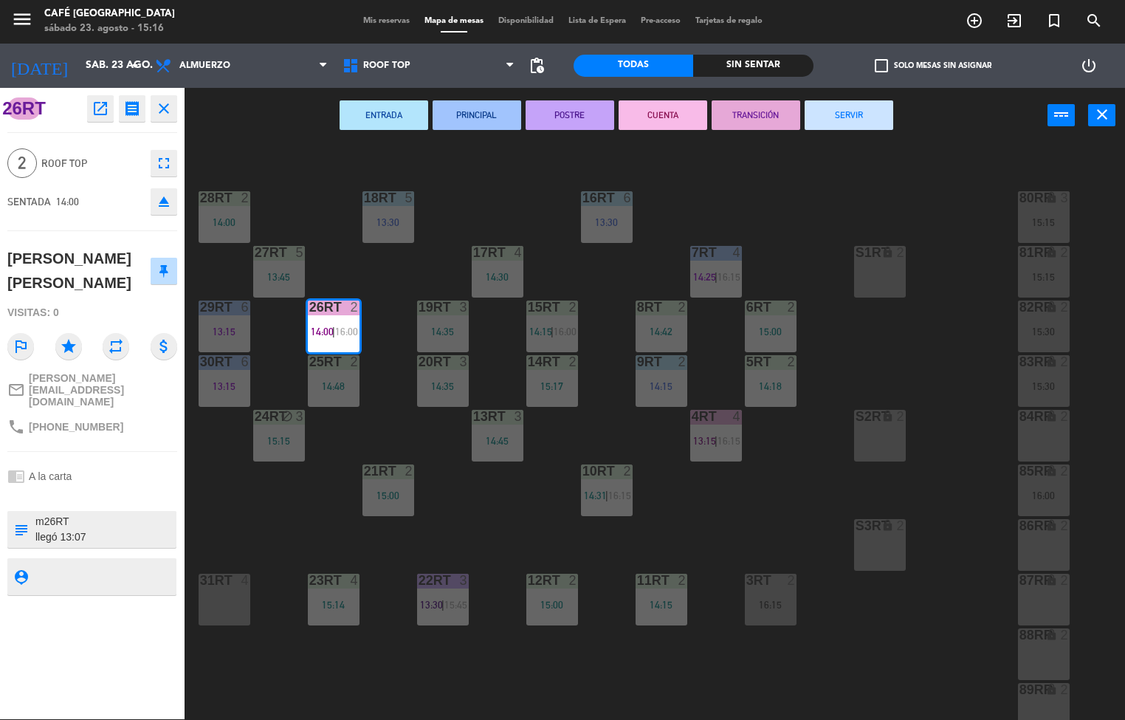
click at [835, 120] on button "SERVIR" at bounding box center [849, 115] width 89 height 30
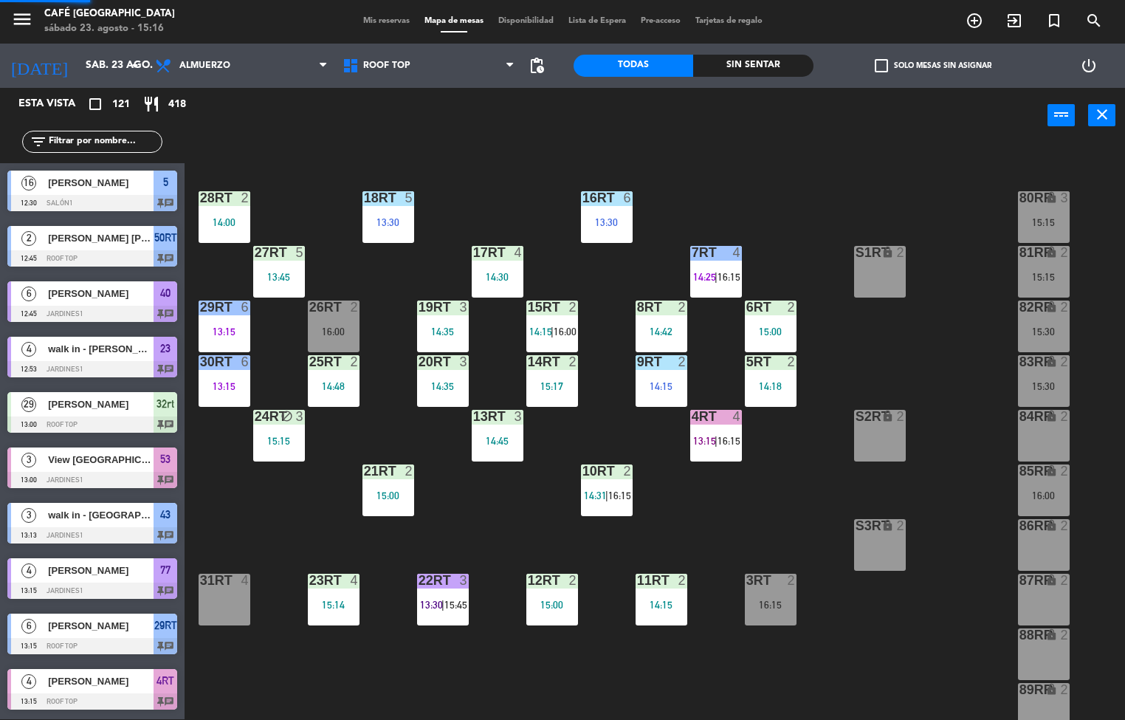
click at [226, 383] on div "13:15" at bounding box center [225, 386] width 52 height 10
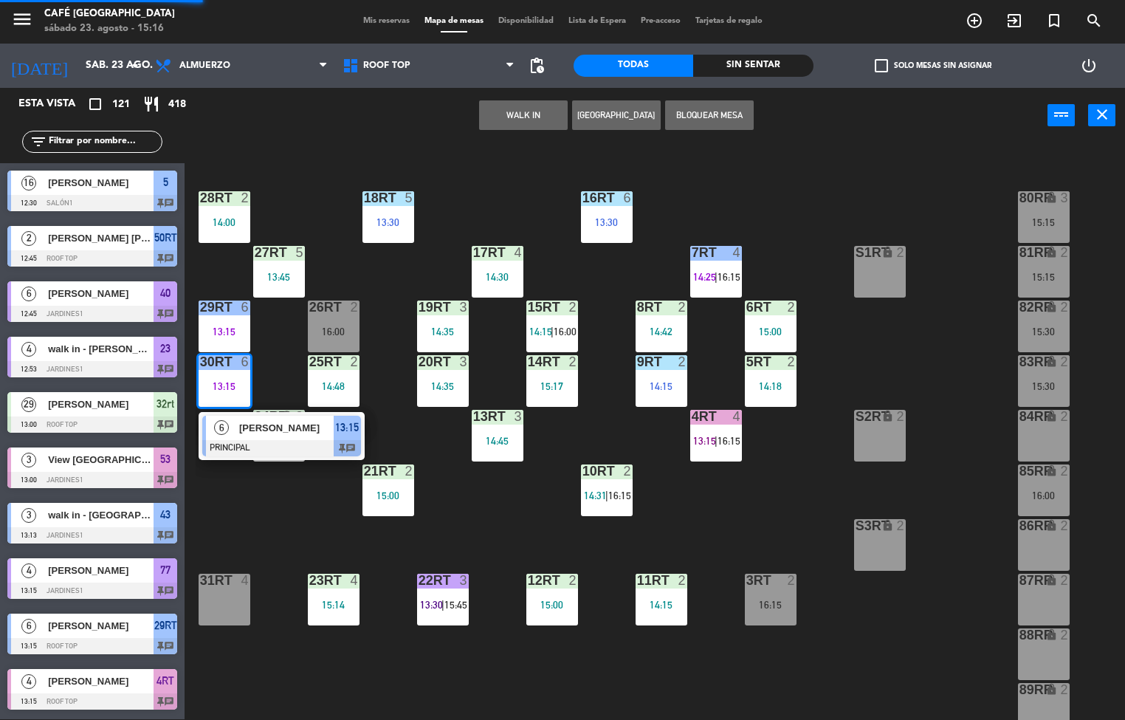
click at [262, 434] on span "MARIELLA KITAYAMA" at bounding box center [286, 428] width 94 height 16
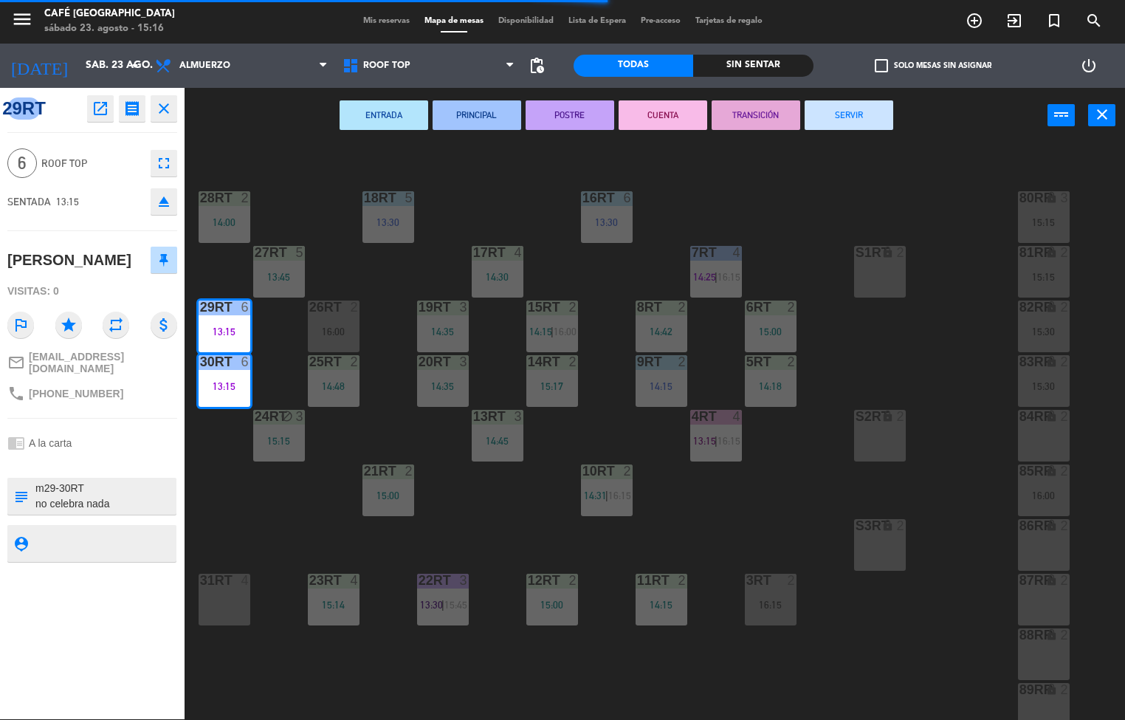
click at [738, 120] on button "TRANSICIÓN" at bounding box center [756, 115] width 89 height 30
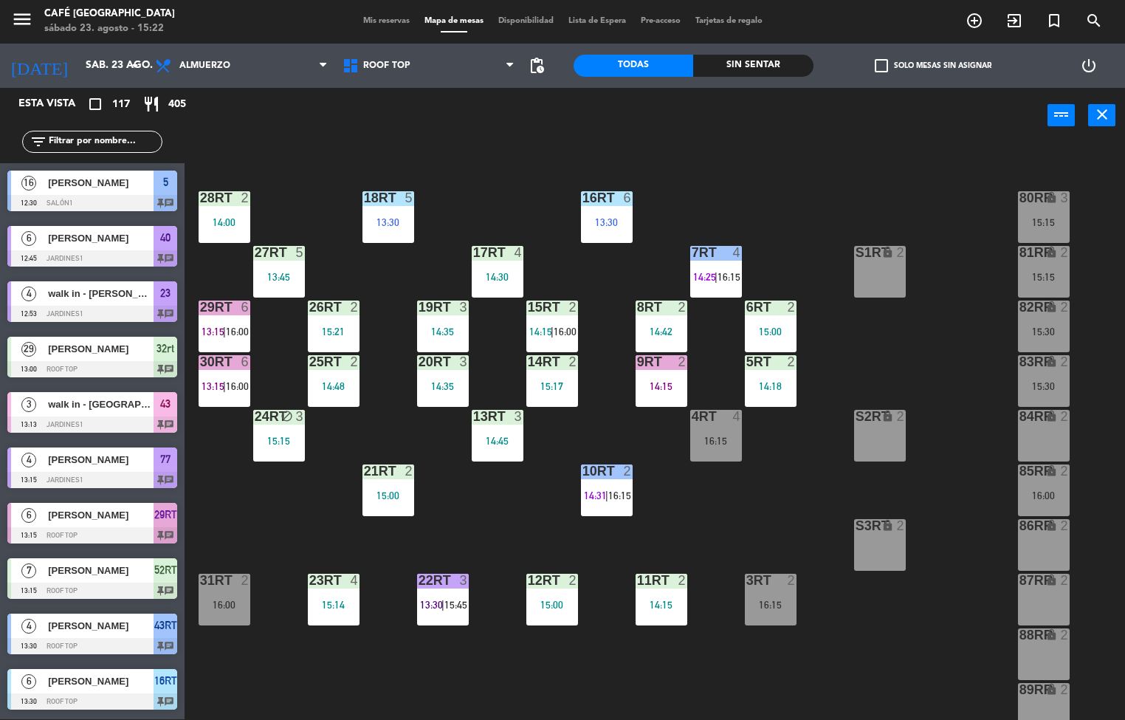
click at [512, 527] on div "18RT 5 13:30 16RT 6 13:30 28RT 2 14:00 80RR lock 3 15:15 27RT 5 13:45 7RT 4 14:…" at bounding box center [660, 432] width 929 height 576
click at [448, 381] on div "14:35" at bounding box center [443, 386] width 52 height 10
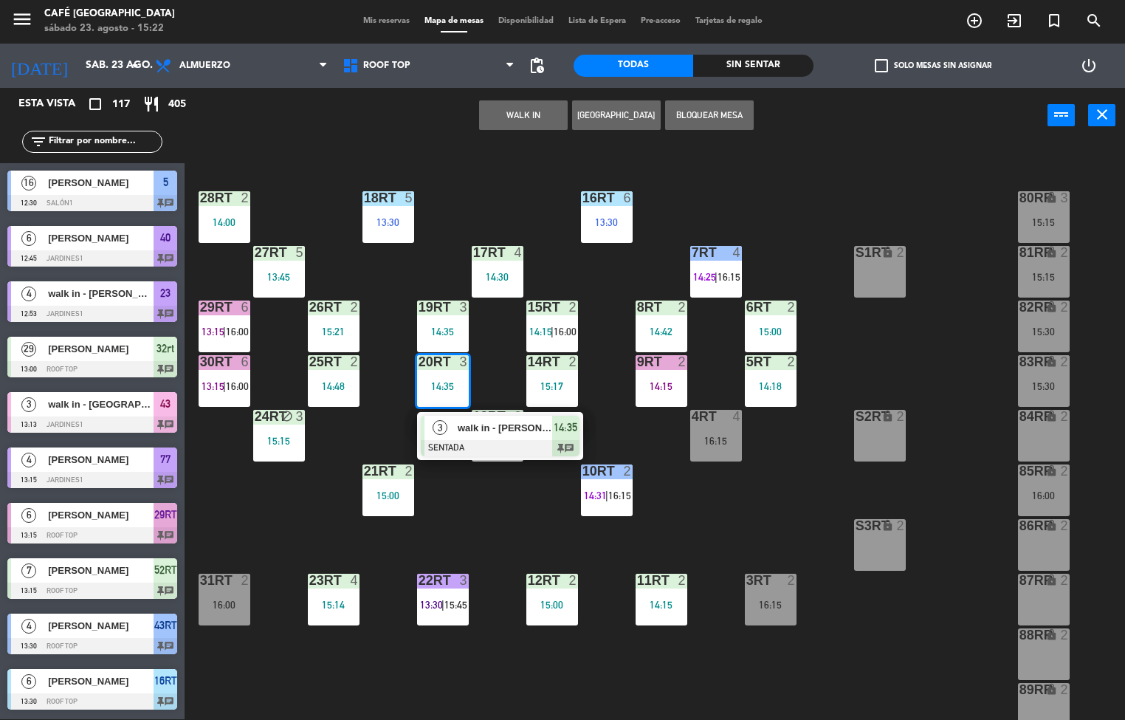
click at [517, 443] on div at bounding box center [500, 448] width 159 height 16
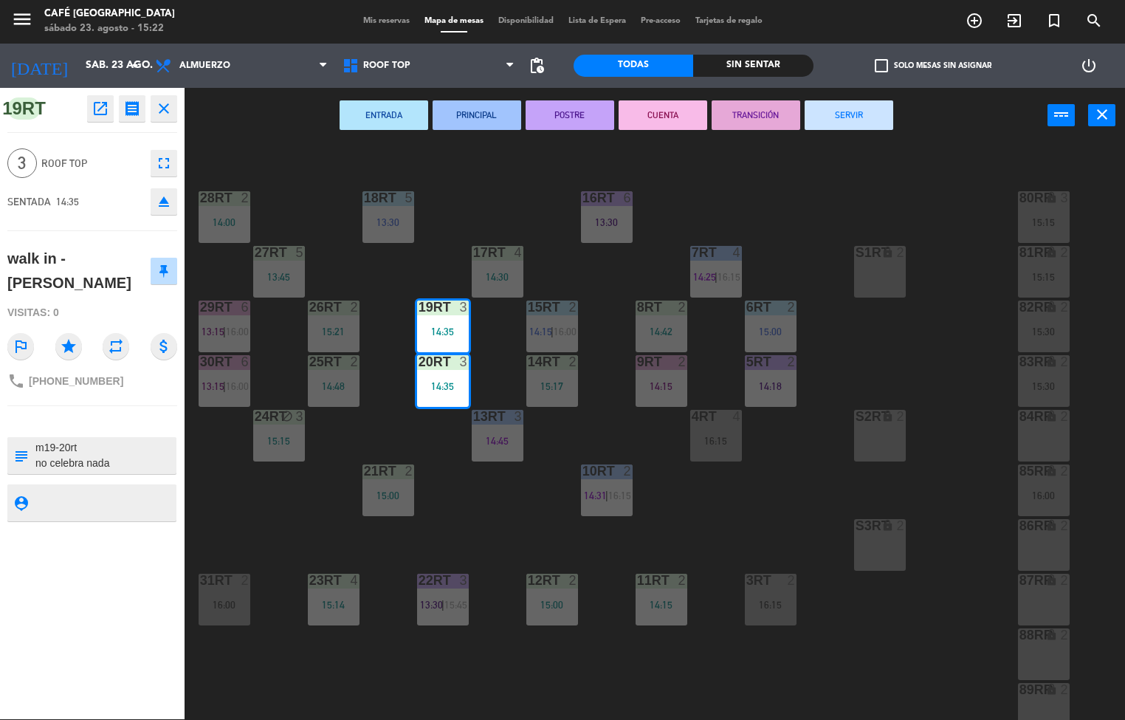
click at [384, 113] on button "ENTRADA" at bounding box center [384, 115] width 89 height 30
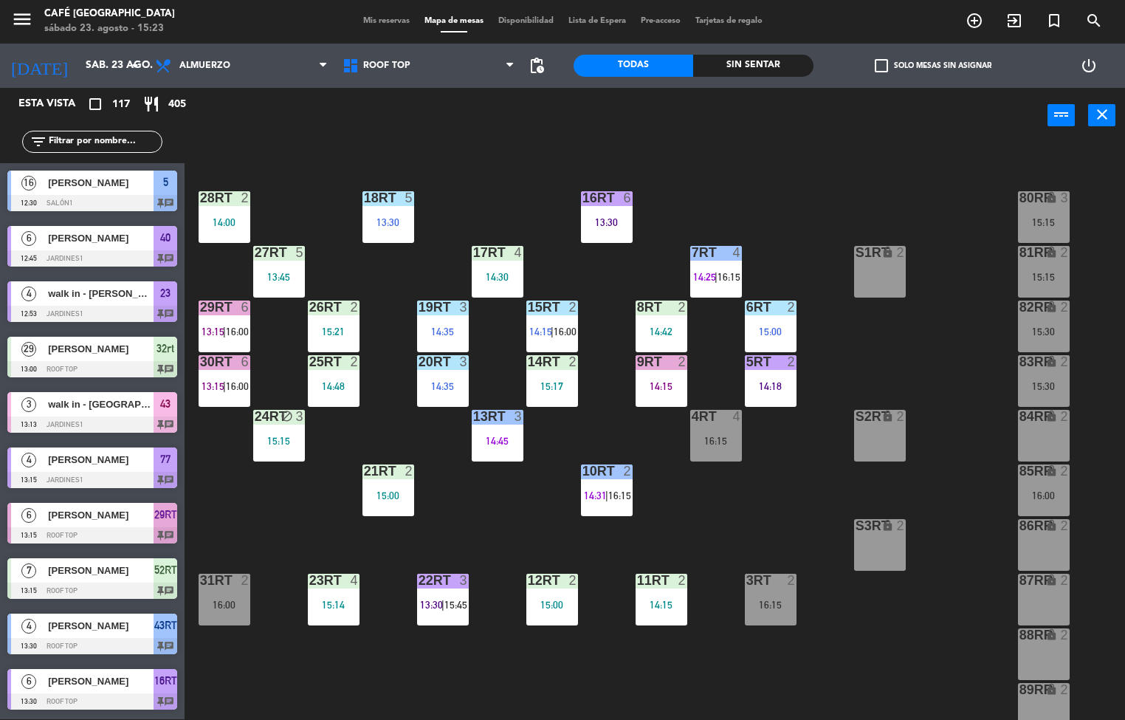
click at [224, 385] on span "|" at bounding box center [224, 386] width 3 height 12
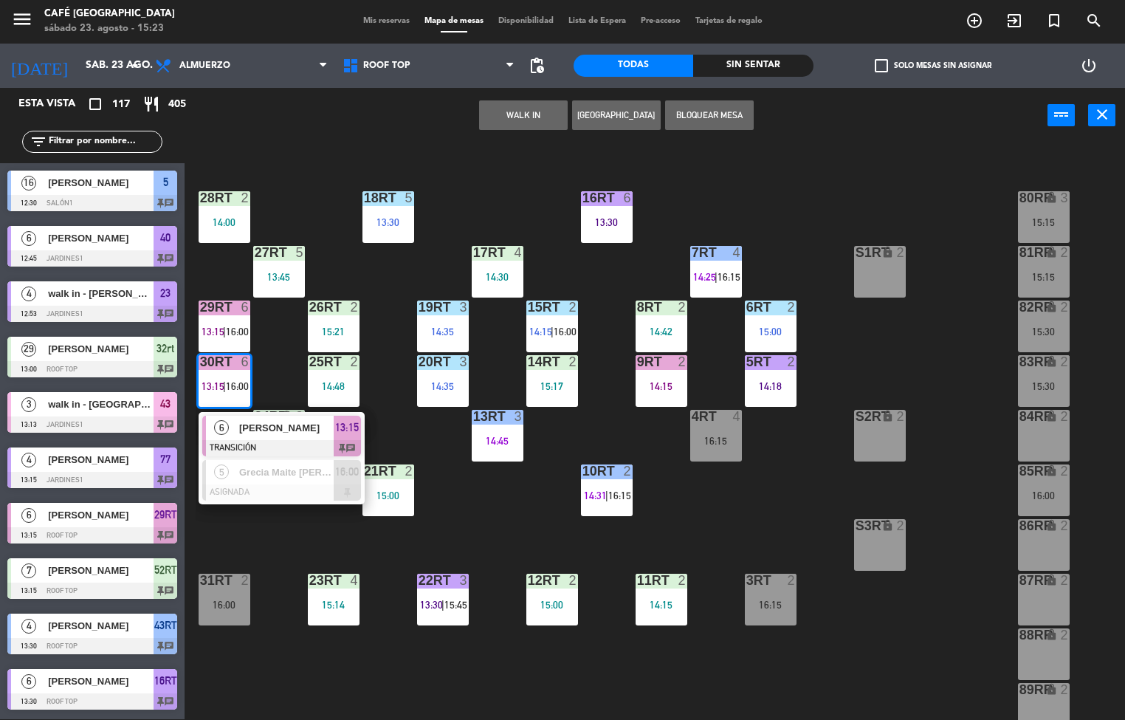
click at [292, 445] on div at bounding box center [281, 448] width 159 height 16
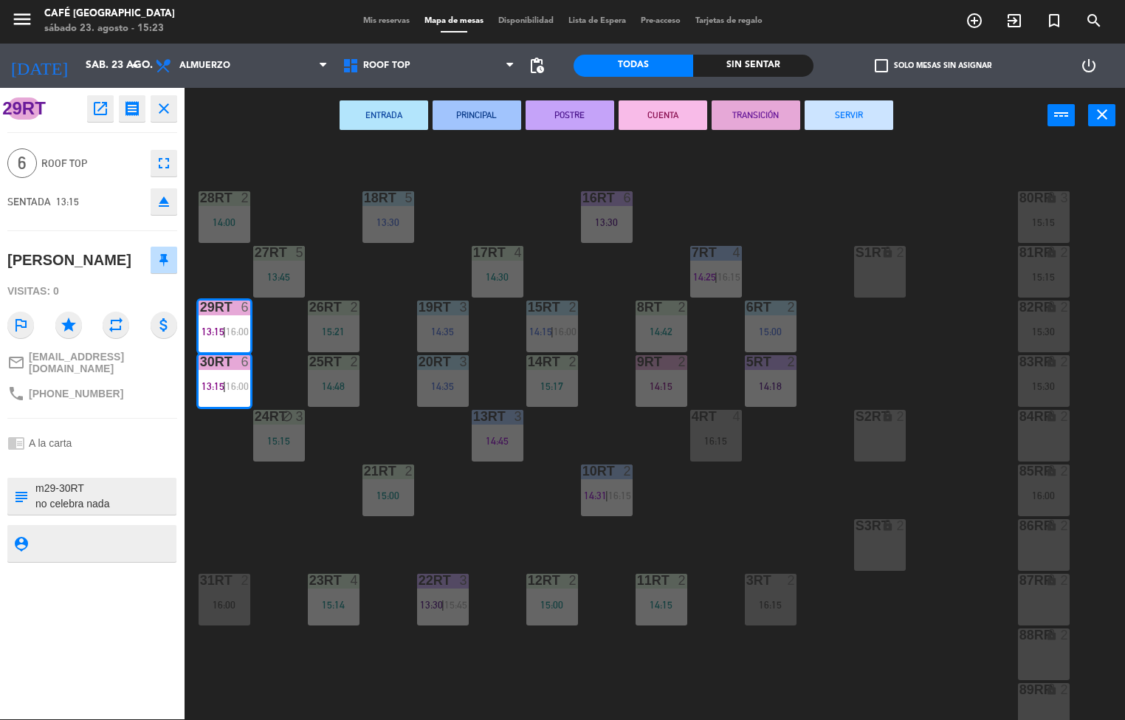
click at [833, 120] on button "SERVIR" at bounding box center [849, 115] width 89 height 30
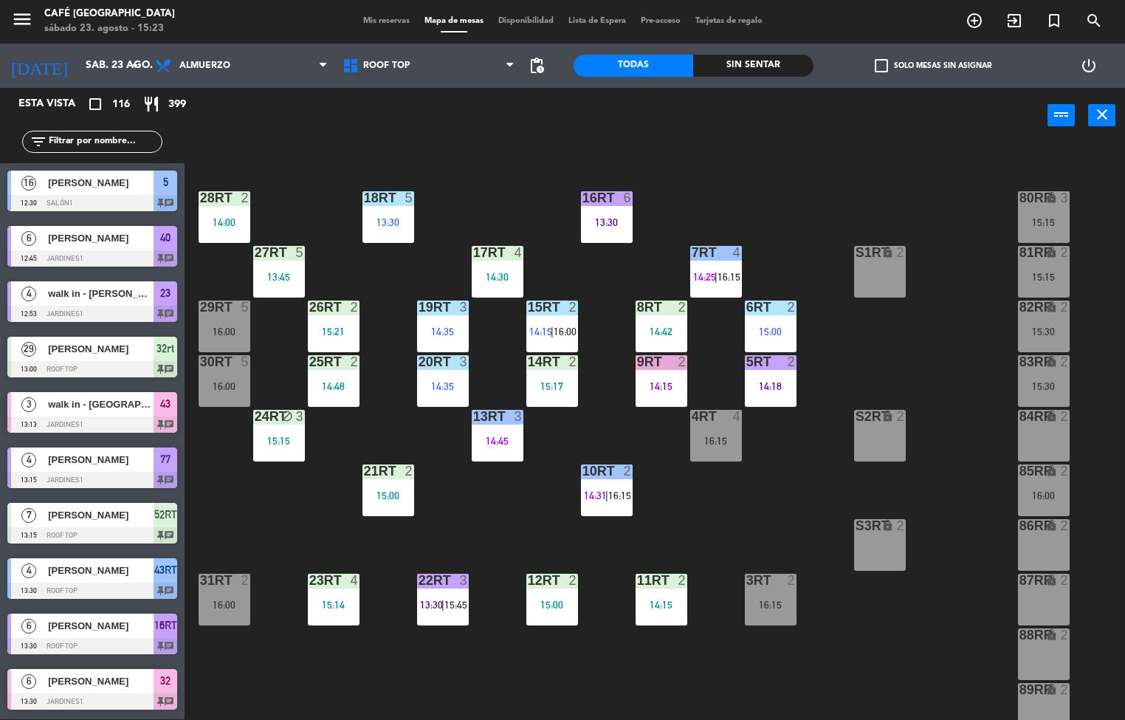
click at [405, 213] on div "18RT 5 13:30" at bounding box center [388, 217] width 52 height 52
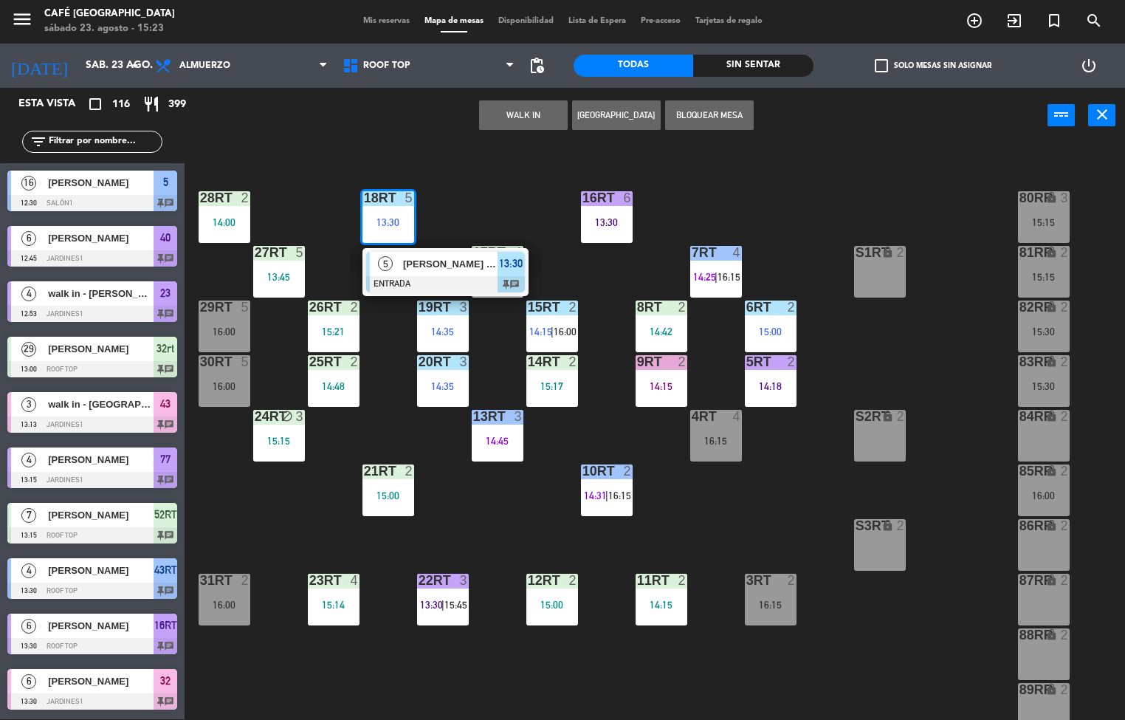
click at [421, 262] on span "Yuska Dias Machado" at bounding box center [450, 264] width 94 height 16
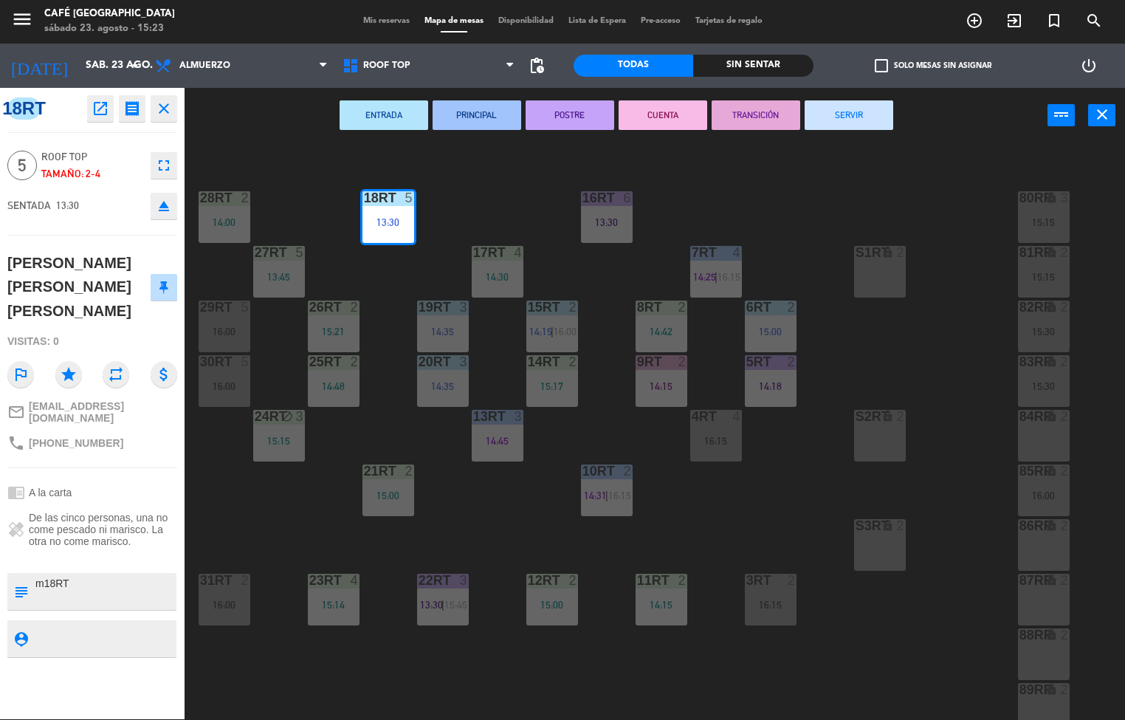
click at [479, 113] on button "PRINCIPAL" at bounding box center [477, 115] width 89 height 30
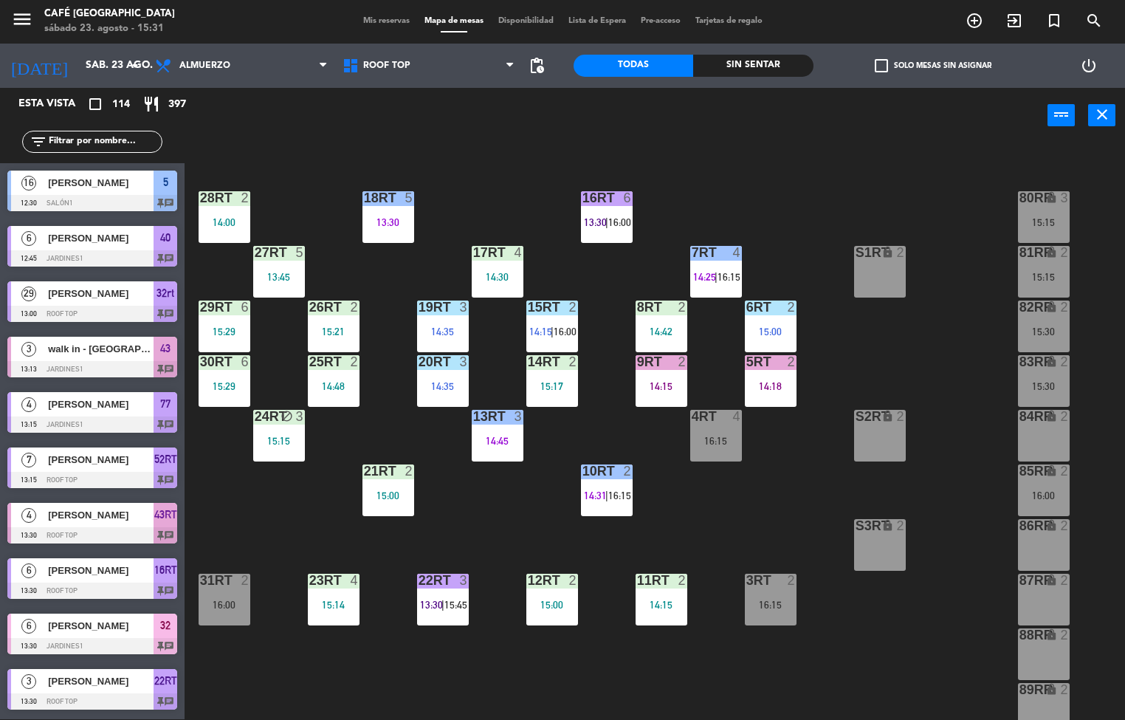
click at [269, 275] on div "13:45" at bounding box center [279, 277] width 52 height 10
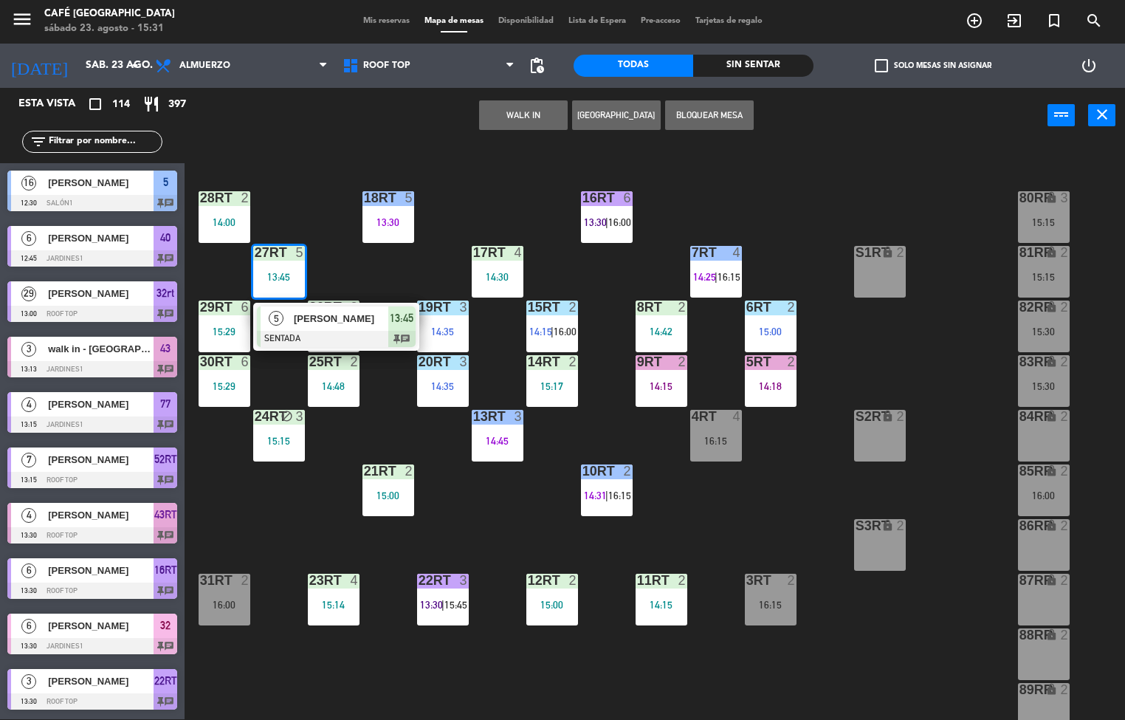
click at [321, 333] on div at bounding box center [336, 339] width 159 height 16
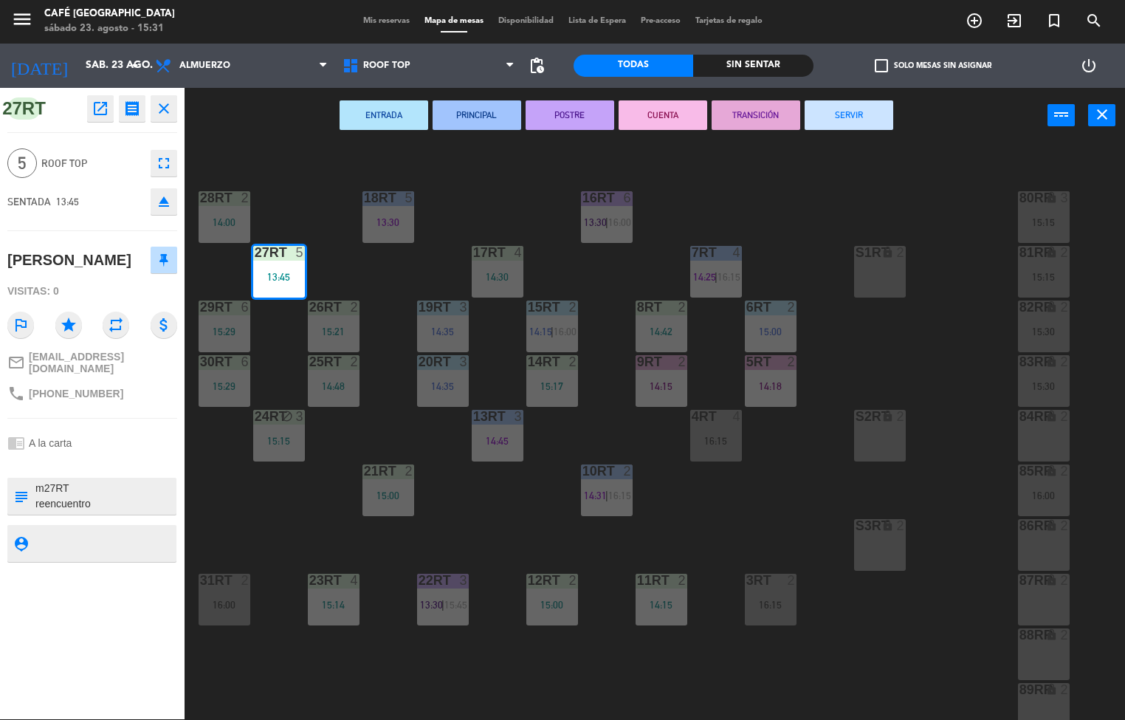
click at [455, 111] on button "PRINCIPAL" at bounding box center [477, 115] width 89 height 30
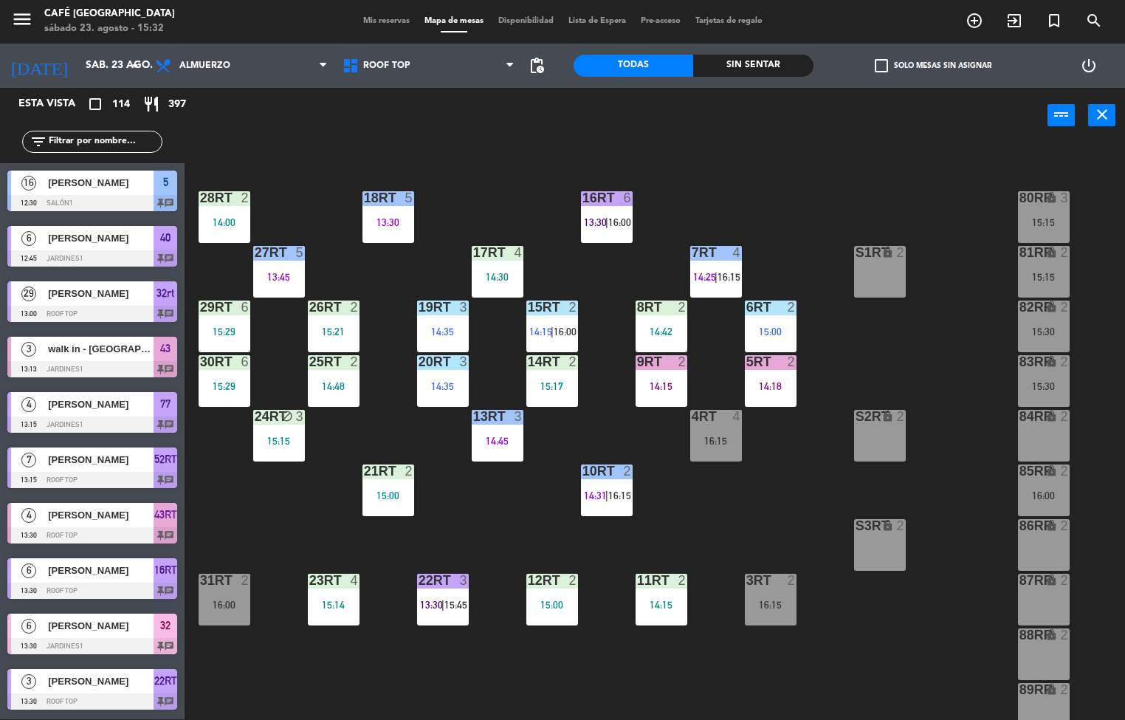
click at [444, 322] on div "19RT 3 14:35" at bounding box center [443, 326] width 52 height 52
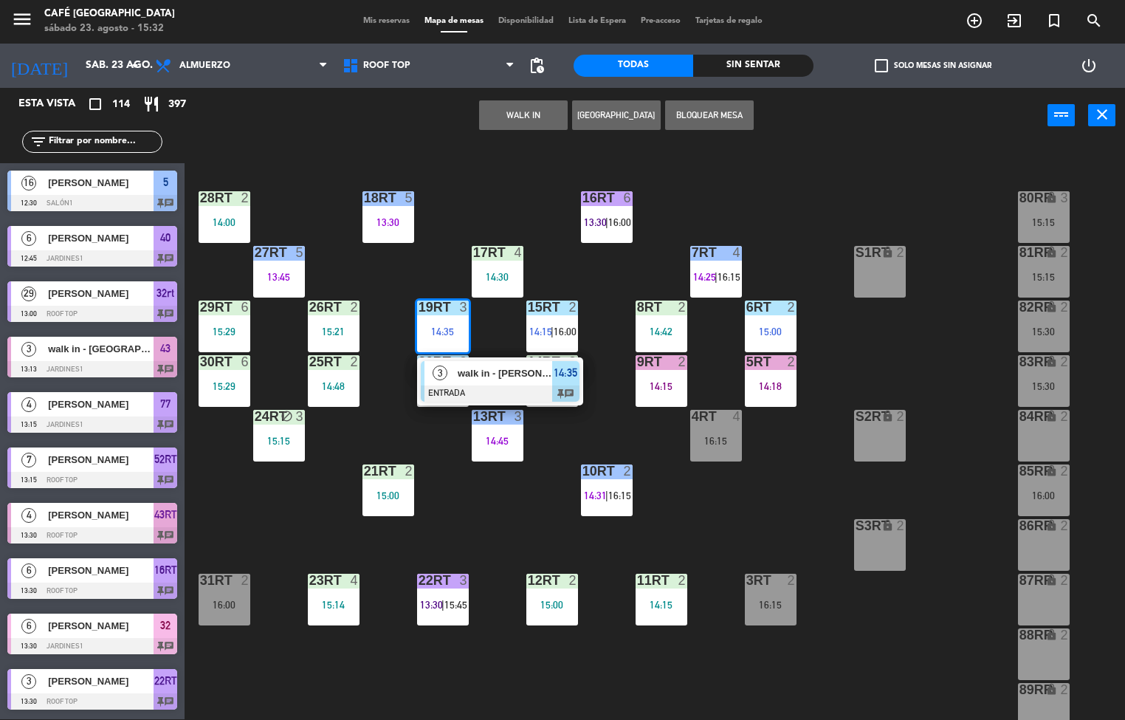
click at [494, 388] on div at bounding box center [500, 393] width 159 height 16
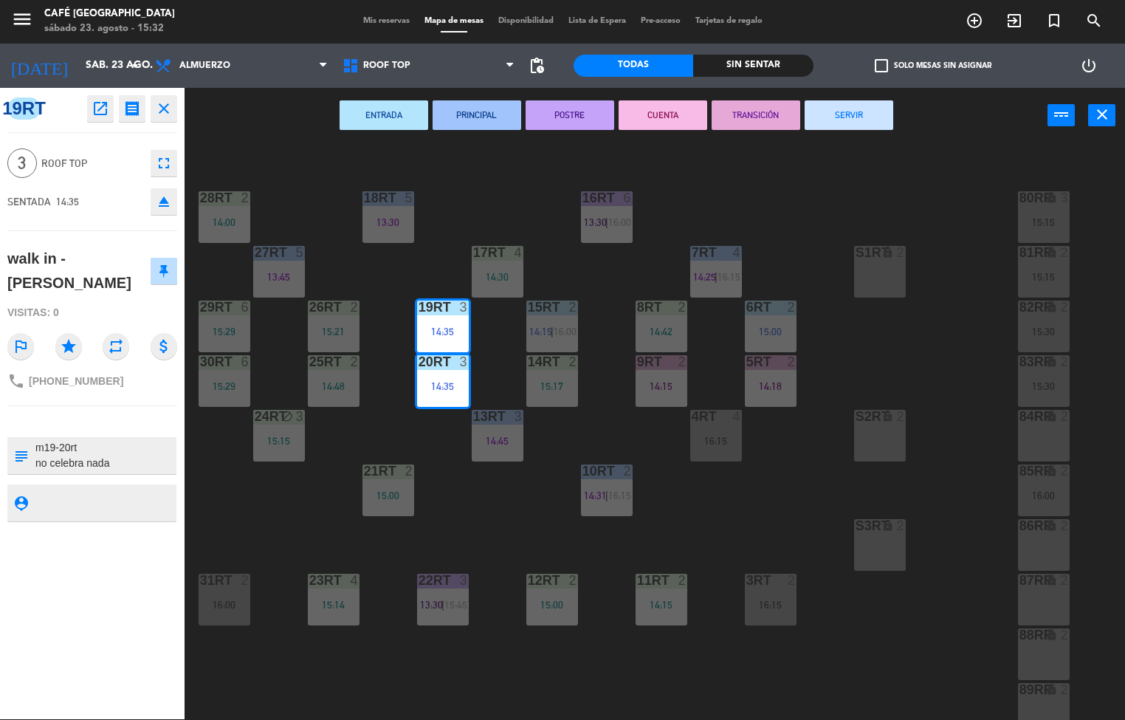
click at [478, 107] on button "PRINCIPAL" at bounding box center [477, 115] width 89 height 30
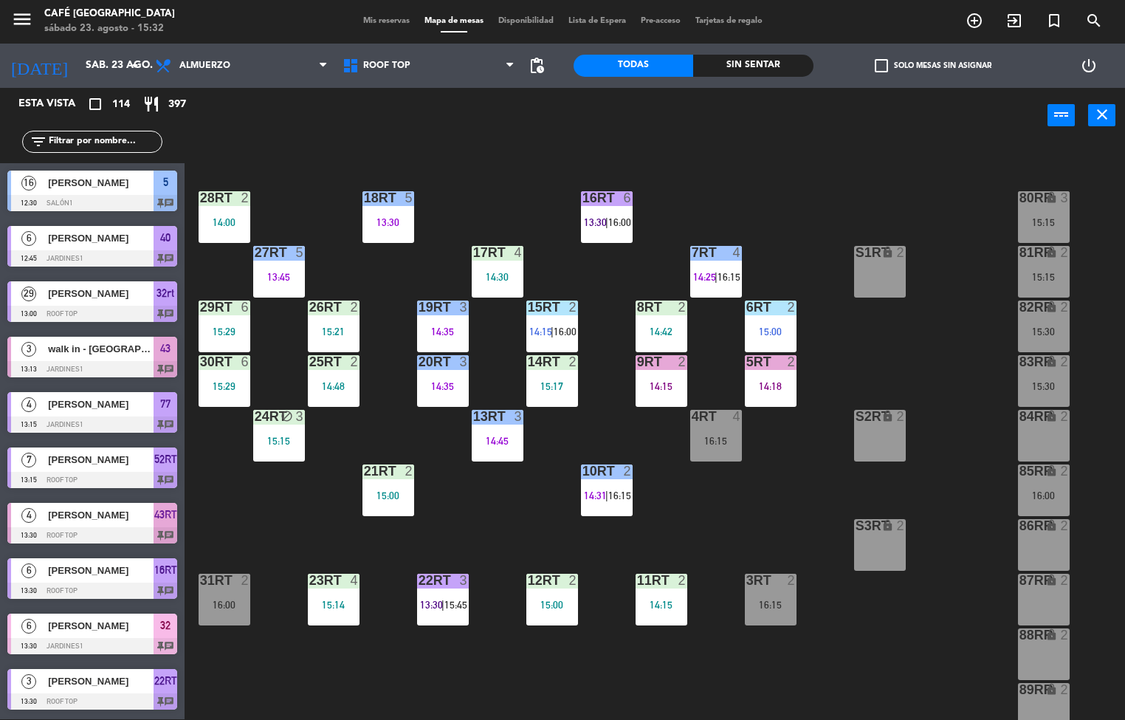
click at [478, 111] on div "power_input close" at bounding box center [616, 116] width 863 height 56
click at [310, 579] on div "23RT" at bounding box center [309, 580] width 1 height 13
click at [310, 603] on div "15:14" at bounding box center [334, 604] width 52 height 10
click at [310, 618] on div "23RT 4 15:14" at bounding box center [334, 600] width 52 height 52
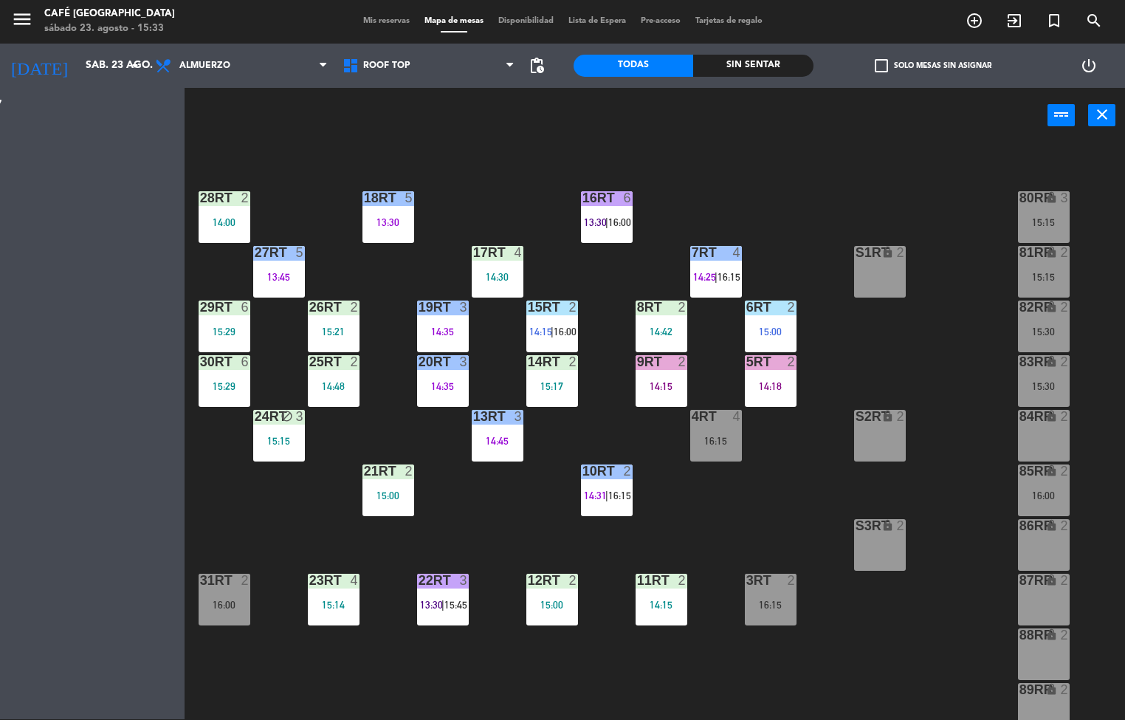
click at [300, 673] on div "18RT 5 13:30 16RT 6 13:30 | 16:00 28RT 2 14:00 80RR lock 3 15:15 27RT 5 13:45 7…" at bounding box center [660, 432] width 929 height 576
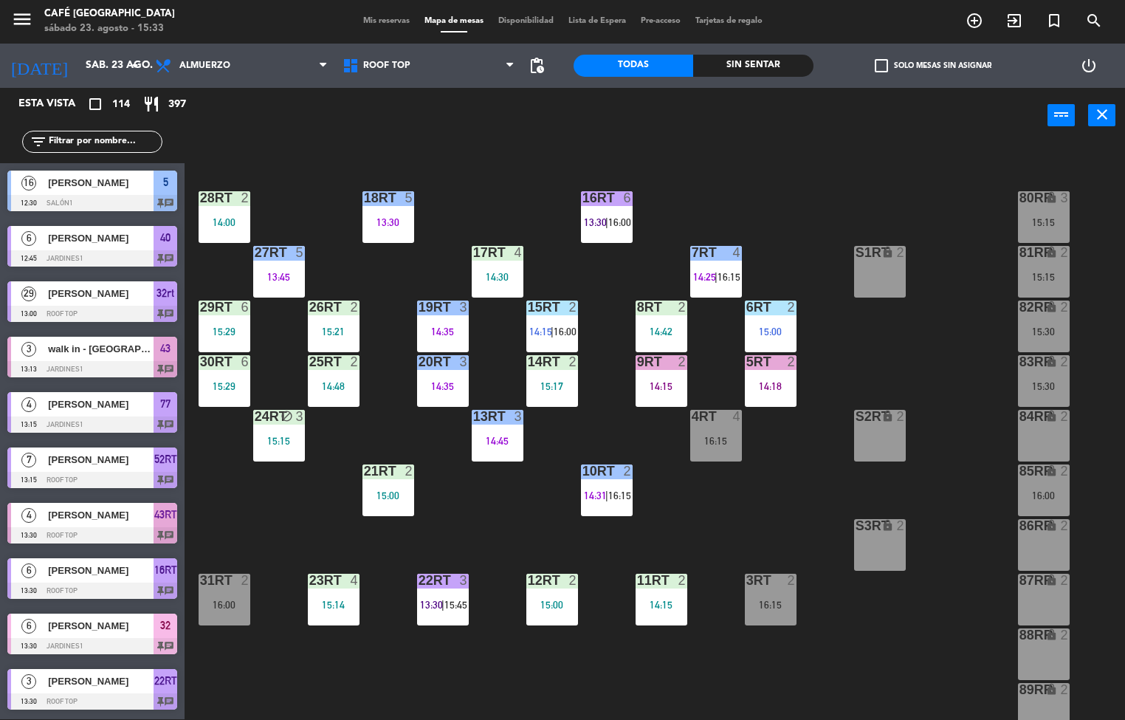
click at [313, 665] on div "18RT 5 13:30 16RT 6 13:30 | 16:00 28RT 2 14:00 80RR lock 3 15:15 27RT 5 13:45 7…" at bounding box center [660, 432] width 929 height 576
click at [508, 264] on div "17RT 4 14:30" at bounding box center [498, 272] width 52 height 52
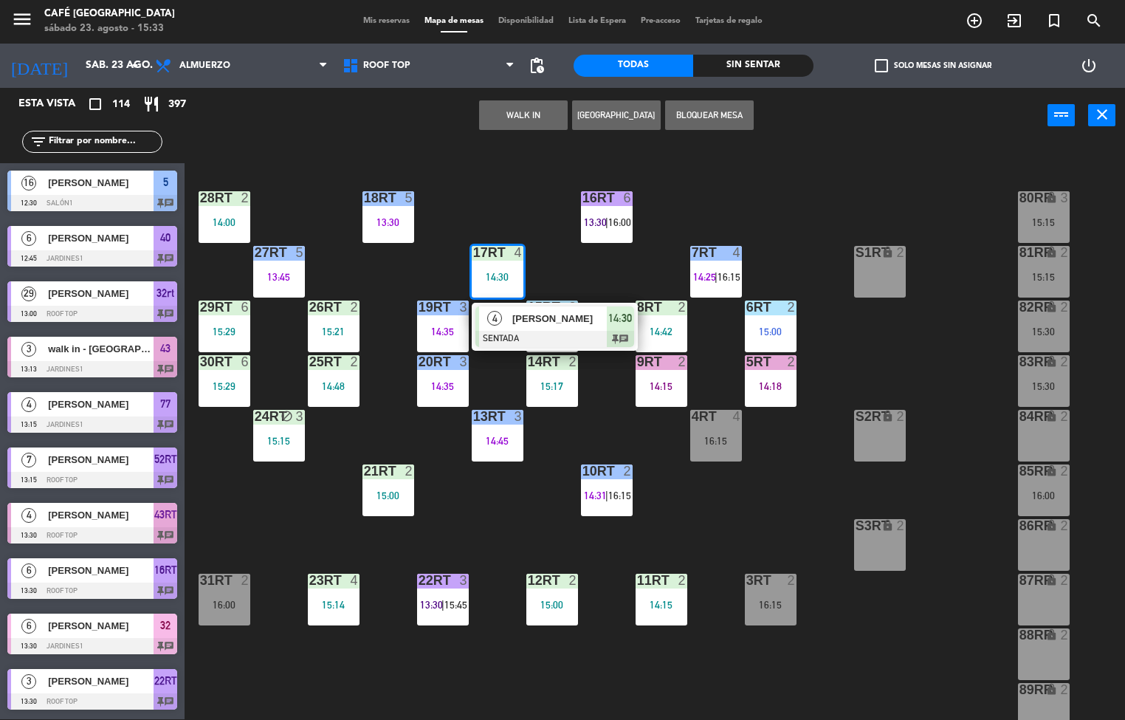
click at [501, 332] on div at bounding box center [554, 339] width 159 height 16
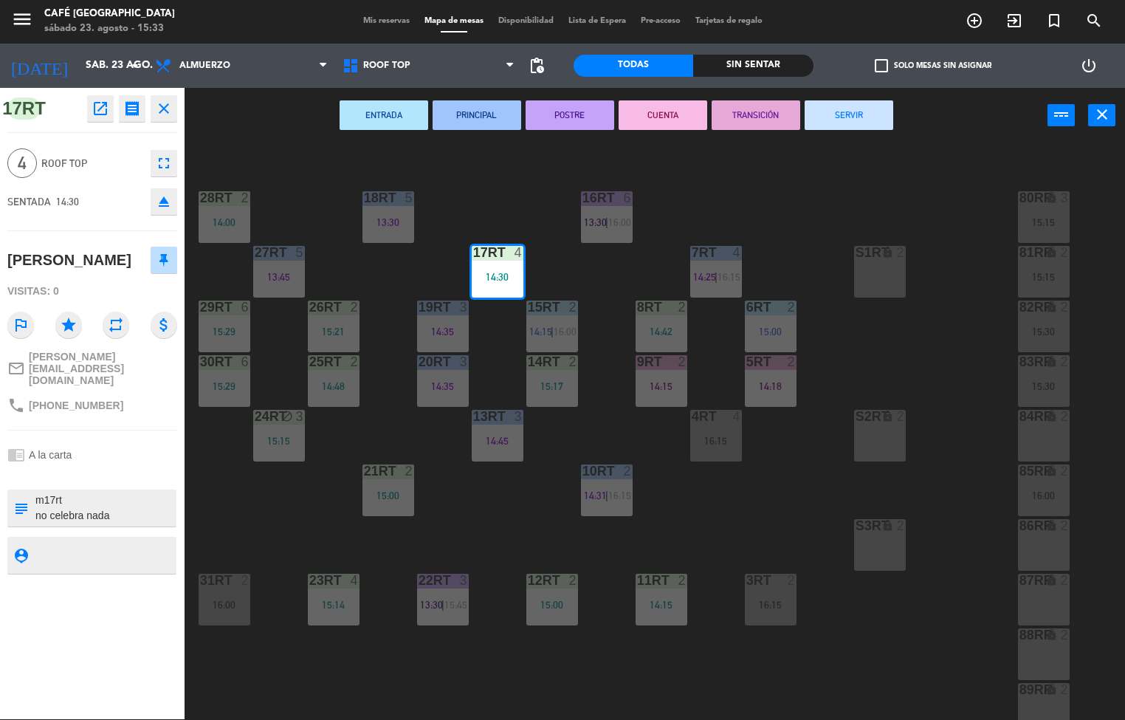
click at [481, 116] on button "PRINCIPAL" at bounding box center [477, 115] width 89 height 30
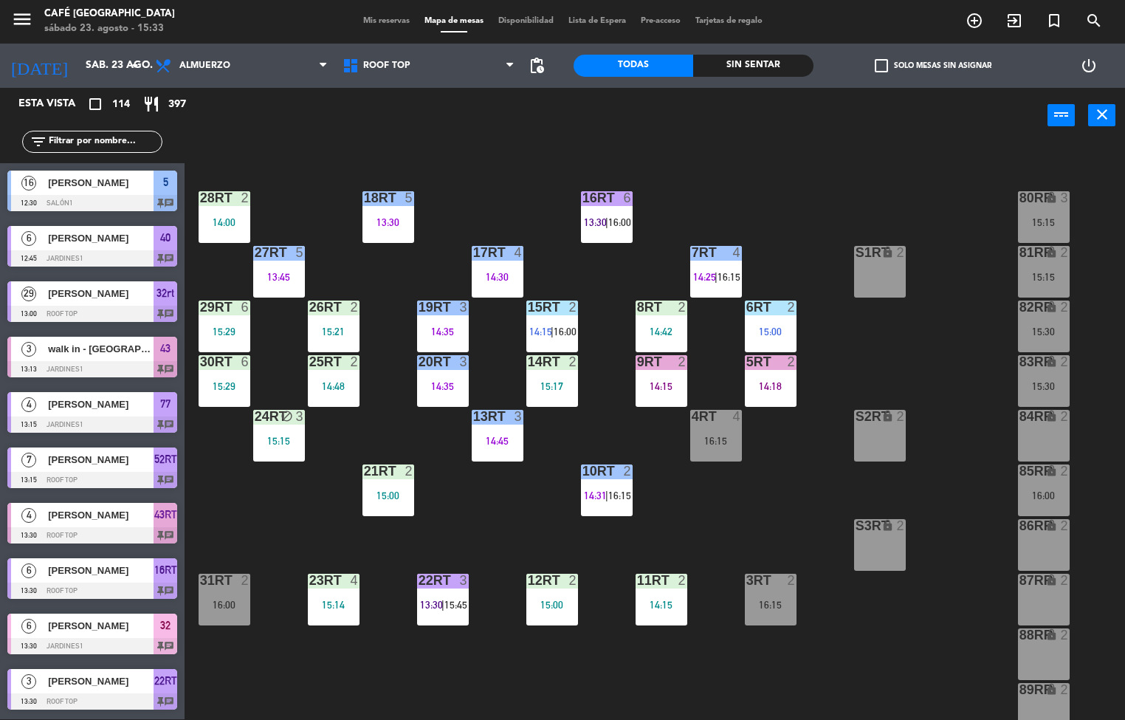
scroll to position [0, 0]
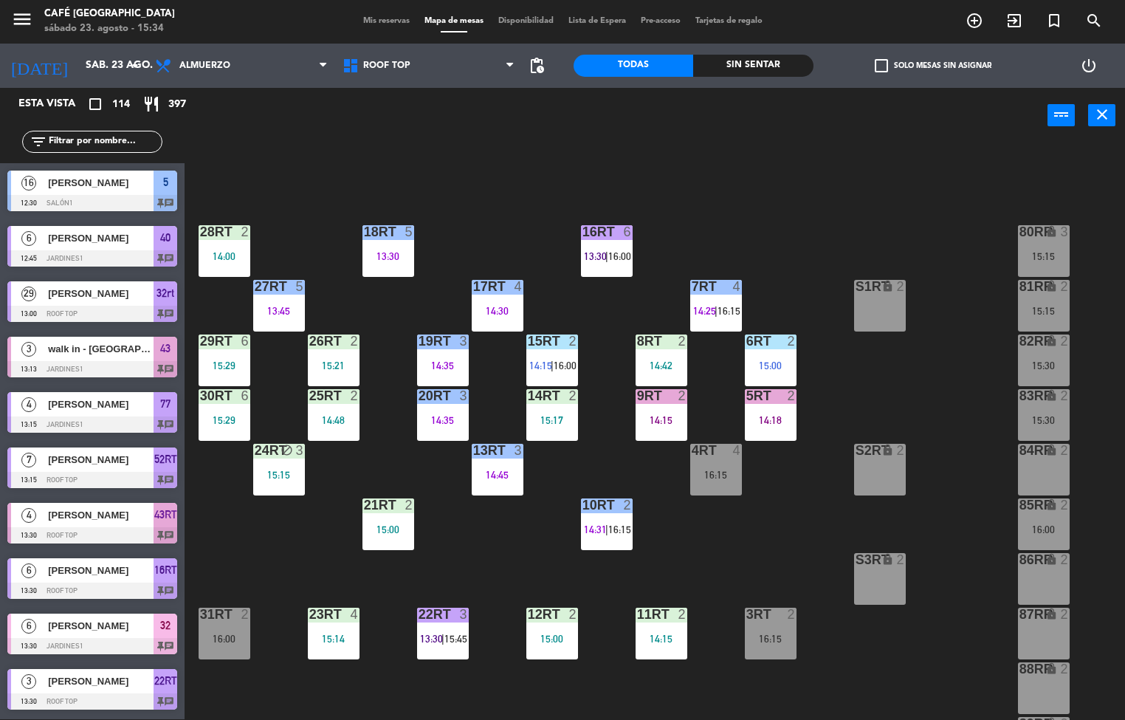
click at [322, 408] on div "25RT 2 14:48" at bounding box center [334, 415] width 52 height 52
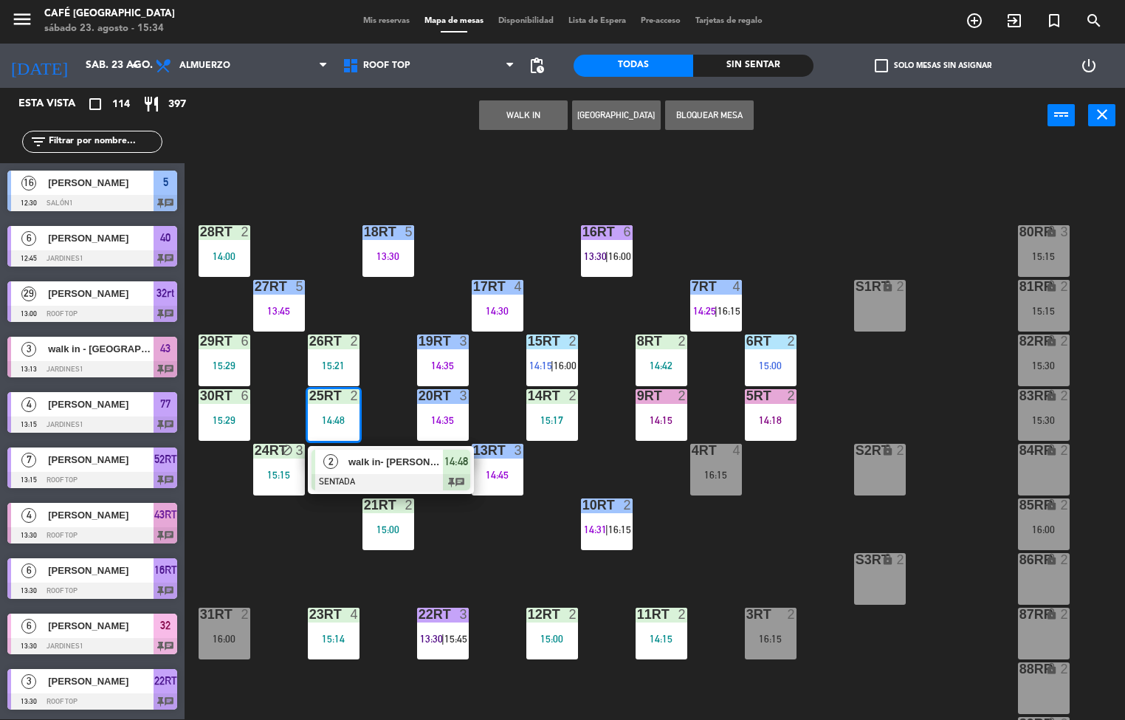
click at [385, 474] on div at bounding box center [391, 482] width 159 height 16
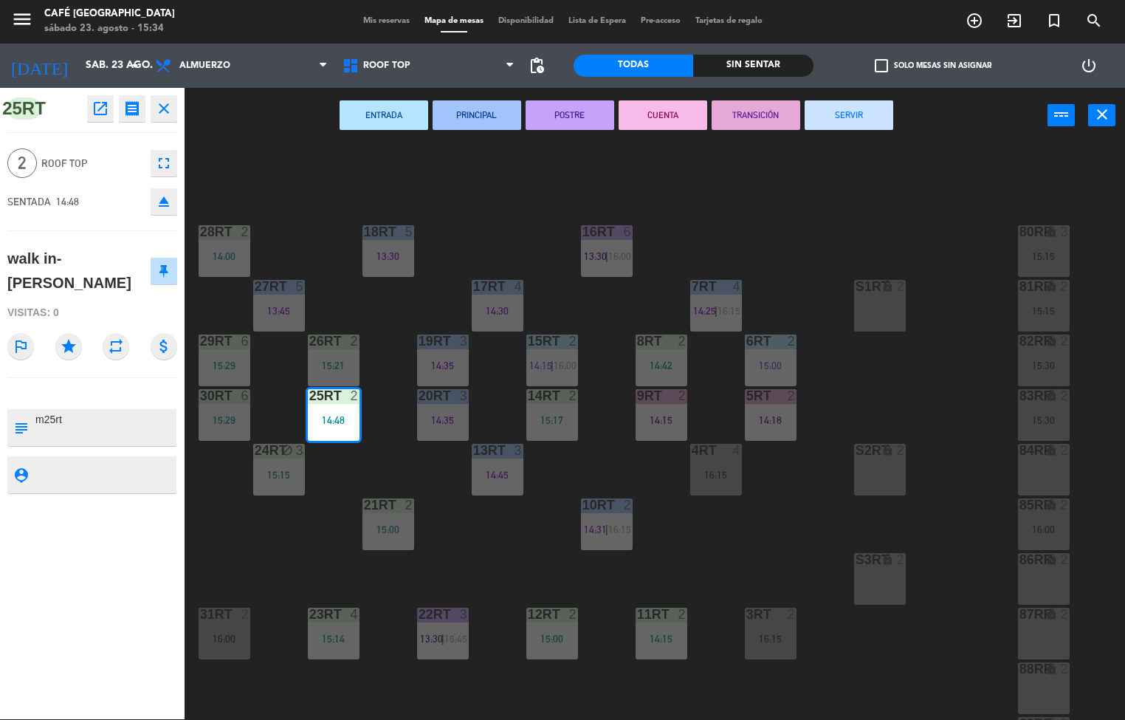
click at [463, 116] on button "PRINCIPAL" at bounding box center [477, 115] width 89 height 30
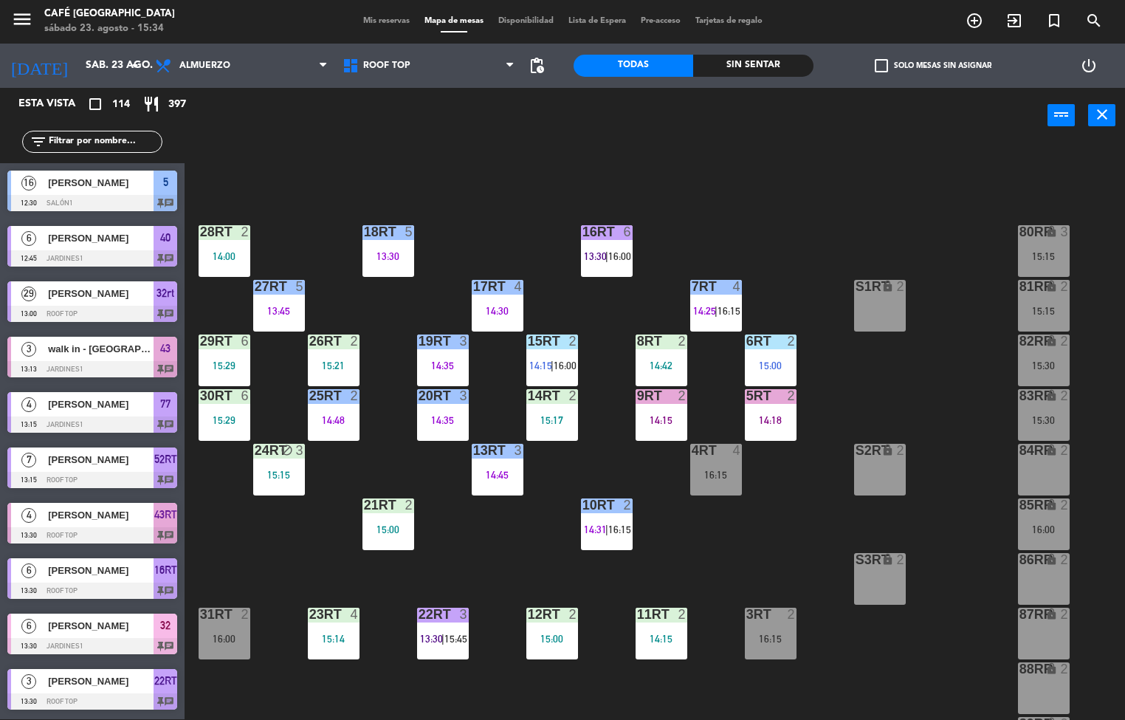
scroll to position [1, 0]
click at [324, 638] on div "15:14" at bounding box center [334, 638] width 52 height 10
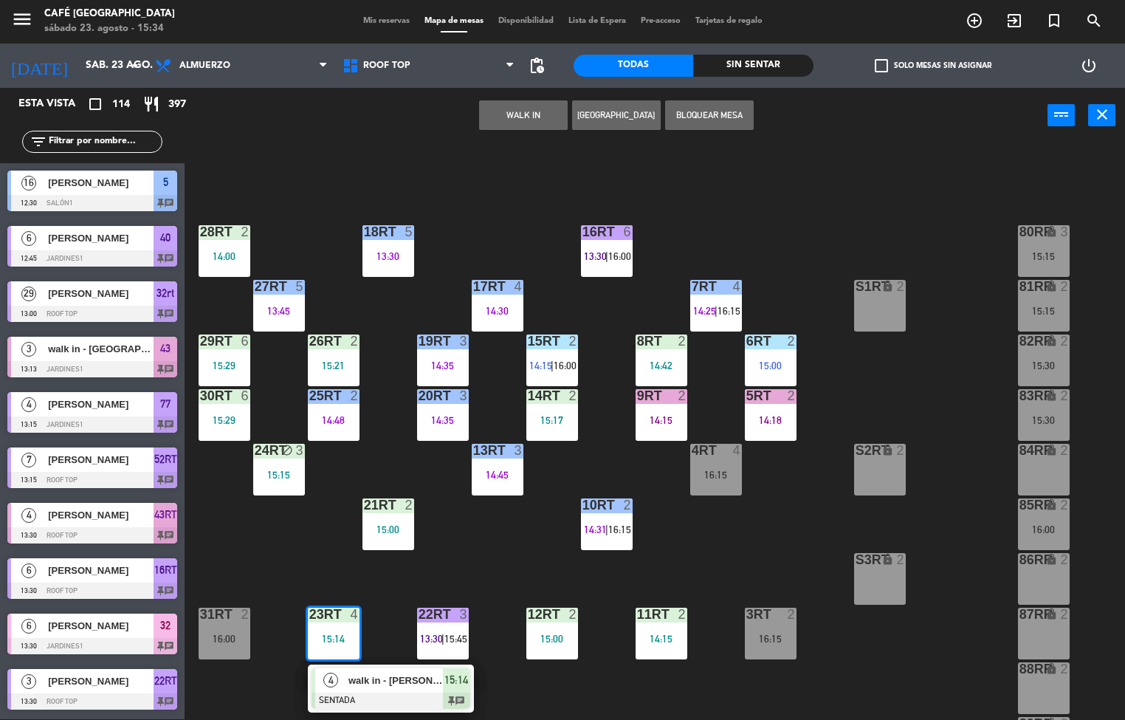
click at [388, 680] on span "walk in - sara" at bounding box center [395, 680] width 94 height 16
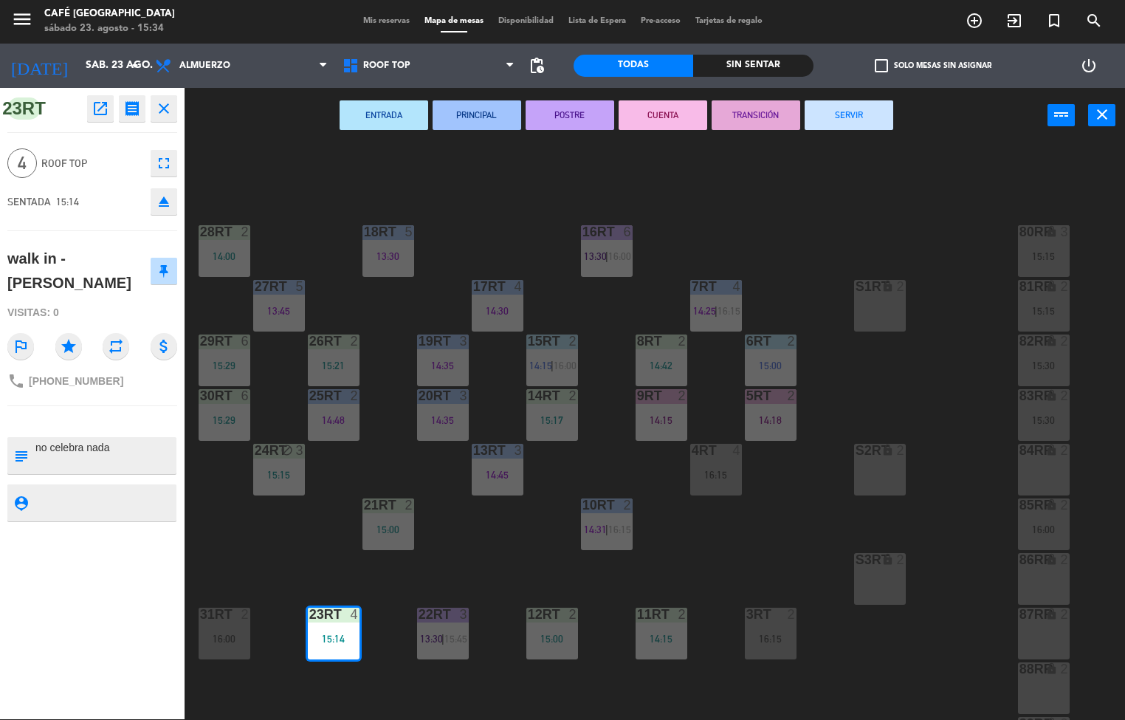
click at [481, 115] on button "PRINCIPAL" at bounding box center [477, 115] width 89 height 30
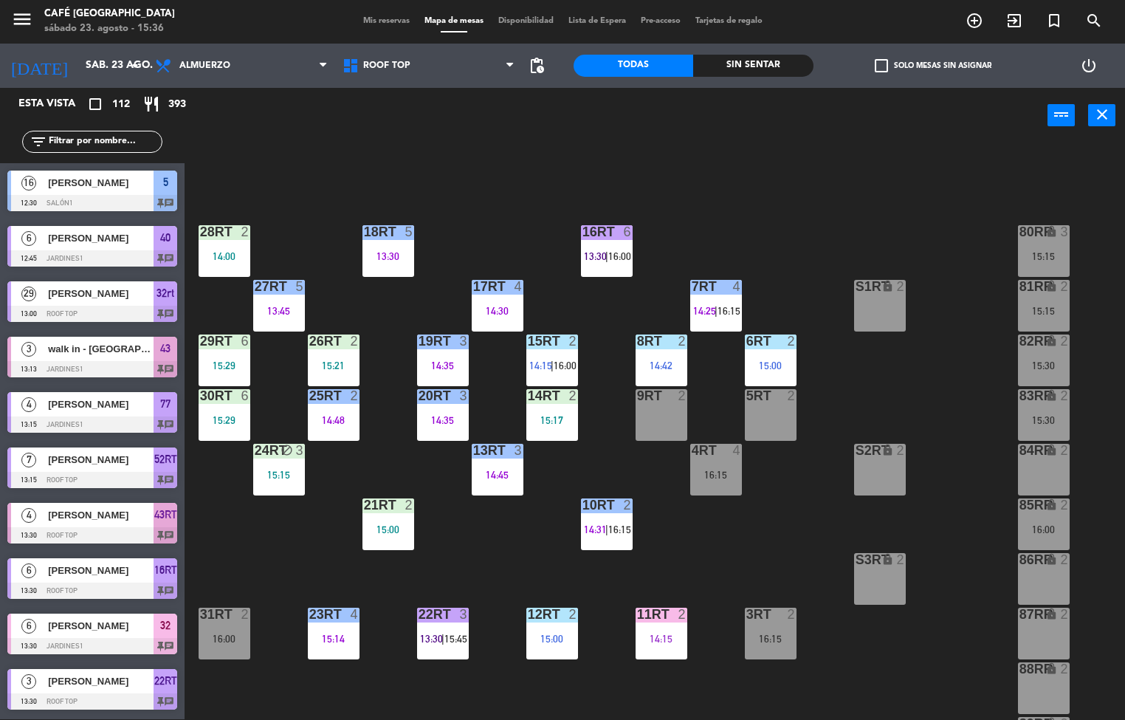
click at [560, 613] on div at bounding box center [552, 614] width 24 height 13
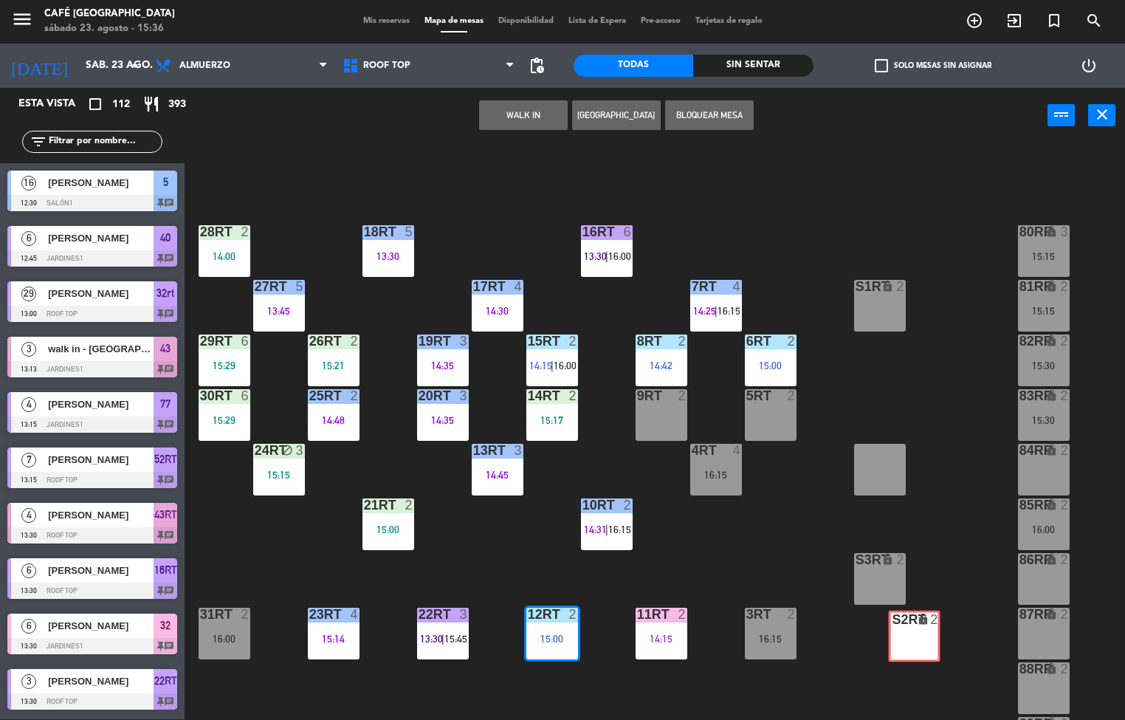
click at [960, 593] on div "18RT 5 13:30 16RT 6 13:30 | 16:00 28RT 2 14:00 80RR lock 3 15:15 27RT 5 13:45 7…" at bounding box center [660, 432] width 929 height 576
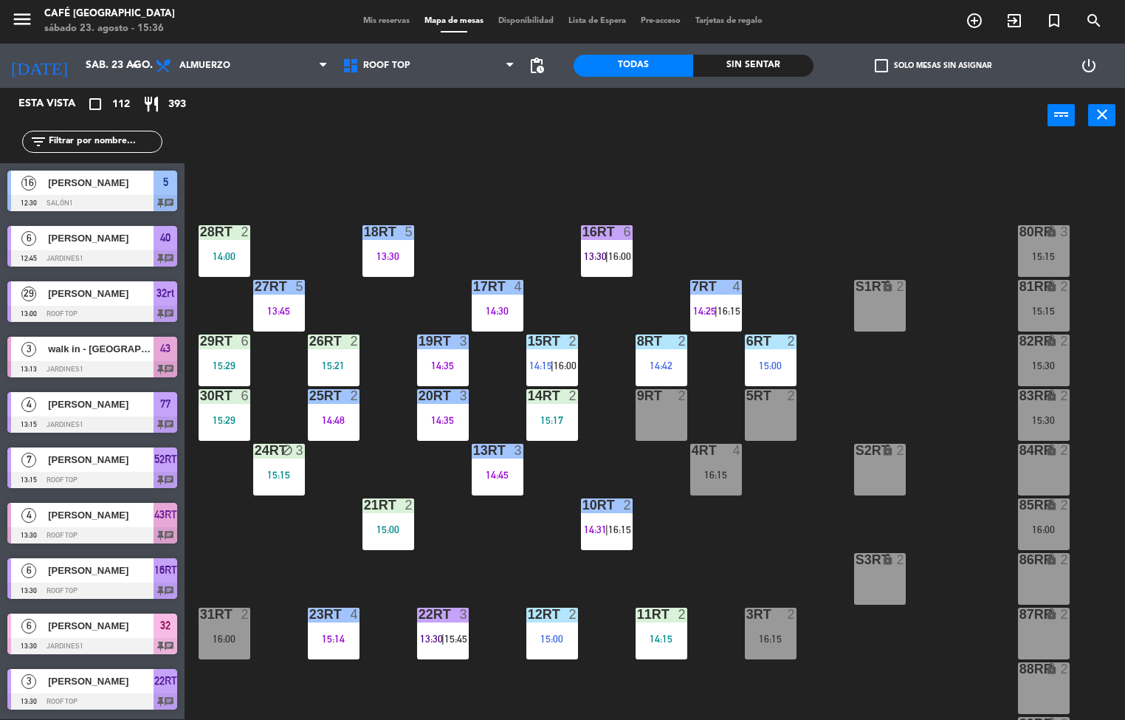
click at [235, 271] on div "28RT 2 14:00" at bounding box center [225, 251] width 52 height 52
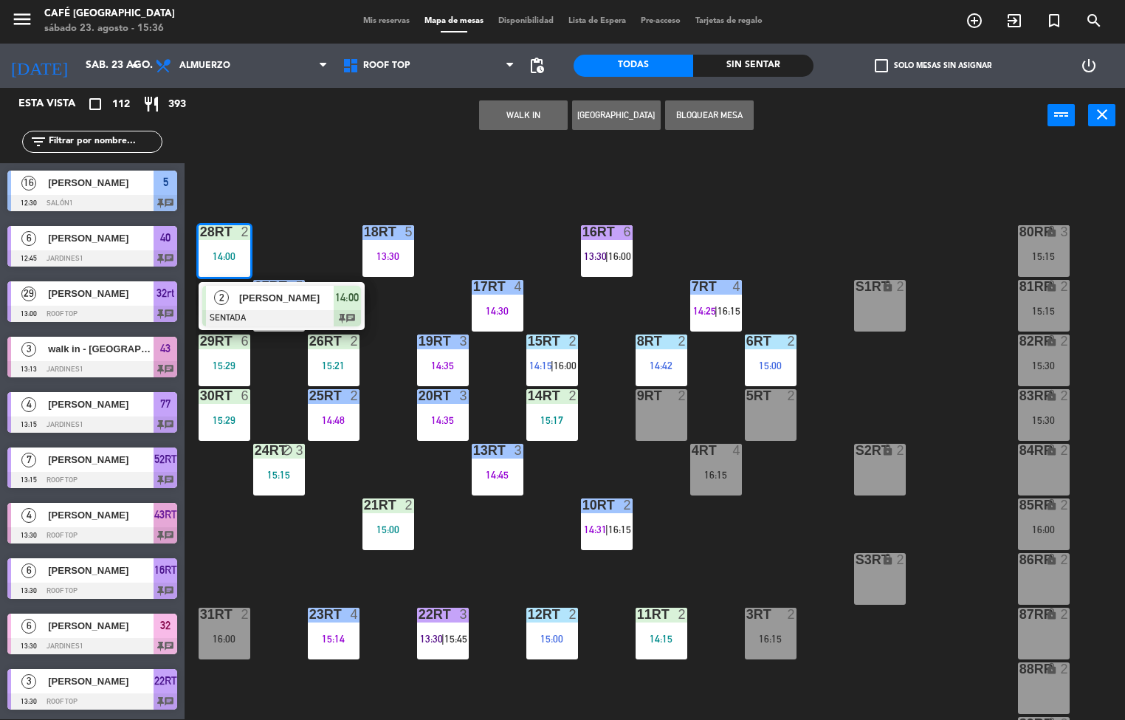
click at [272, 302] on span "Caroline Huaman" at bounding box center [286, 298] width 94 height 16
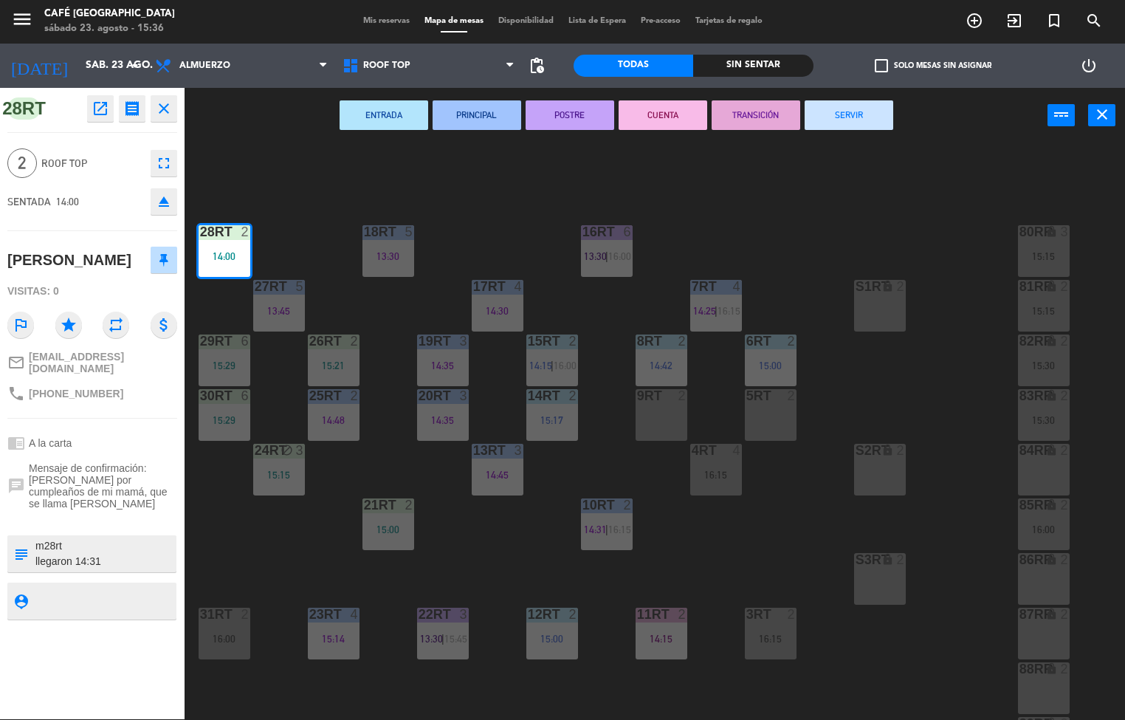
click at [547, 125] on button "POSTRE" at bounding box center [570, 115] width 89 height 30
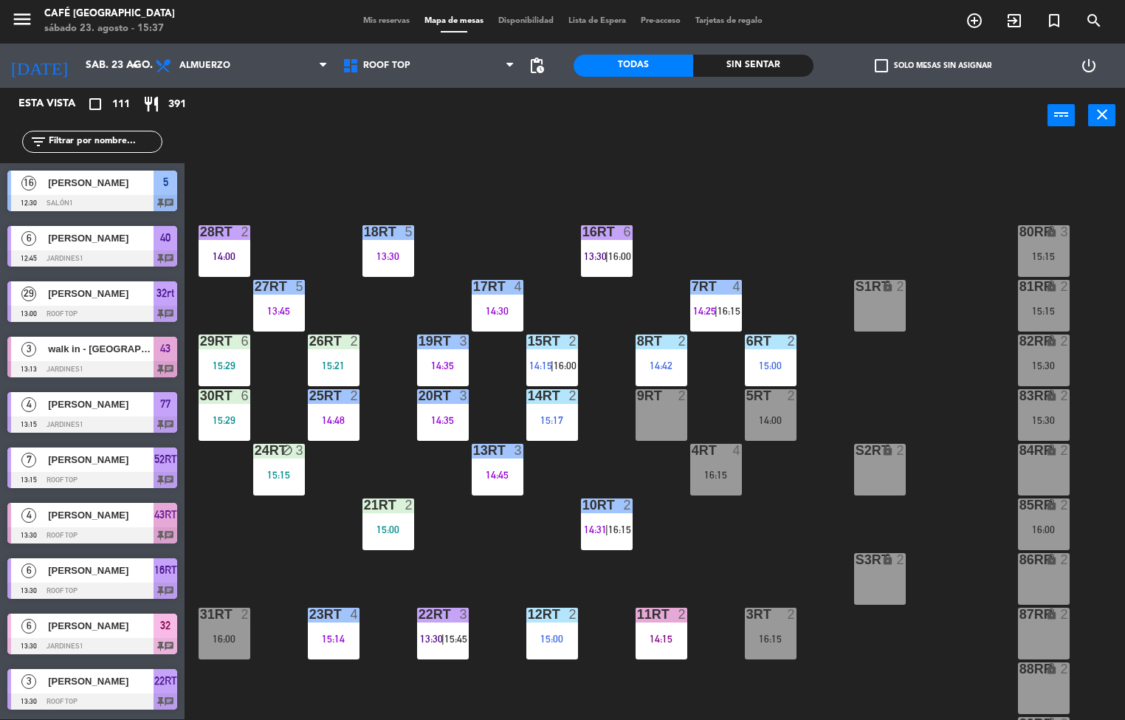
click at [229, 416] on div "15:29" at bounding box center [225, 420] width 52 height 10
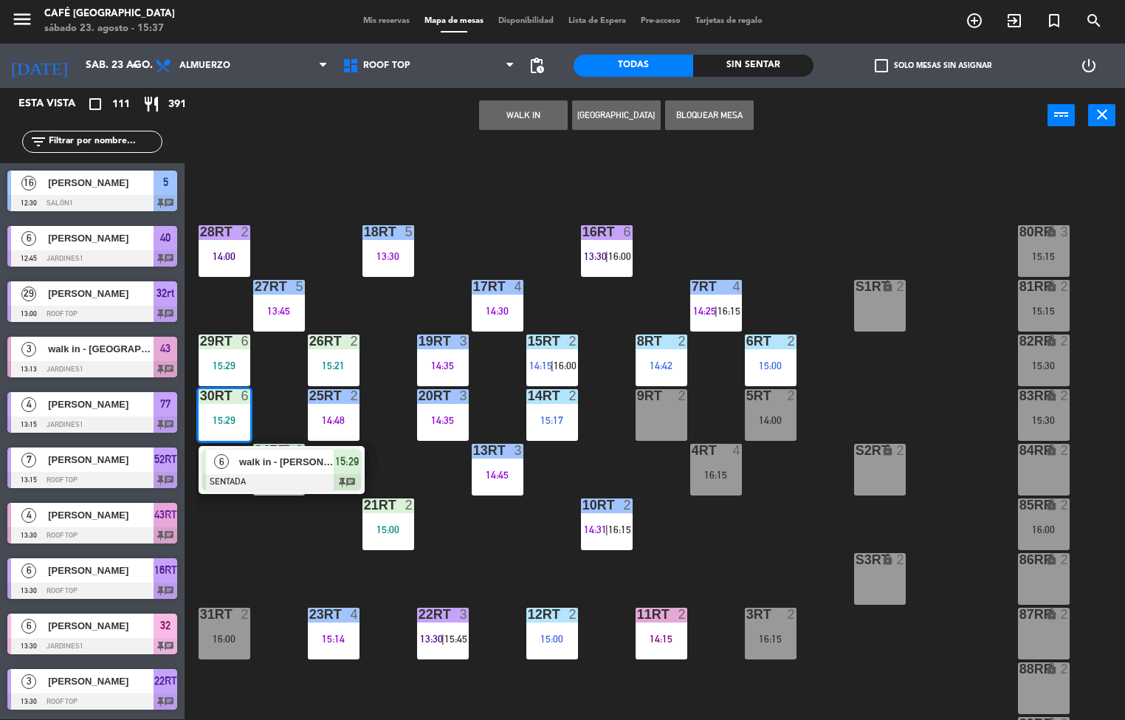
click at [322, 457] on span "walk in - carlos" at bounding box center [286, 462] width 94 height 16
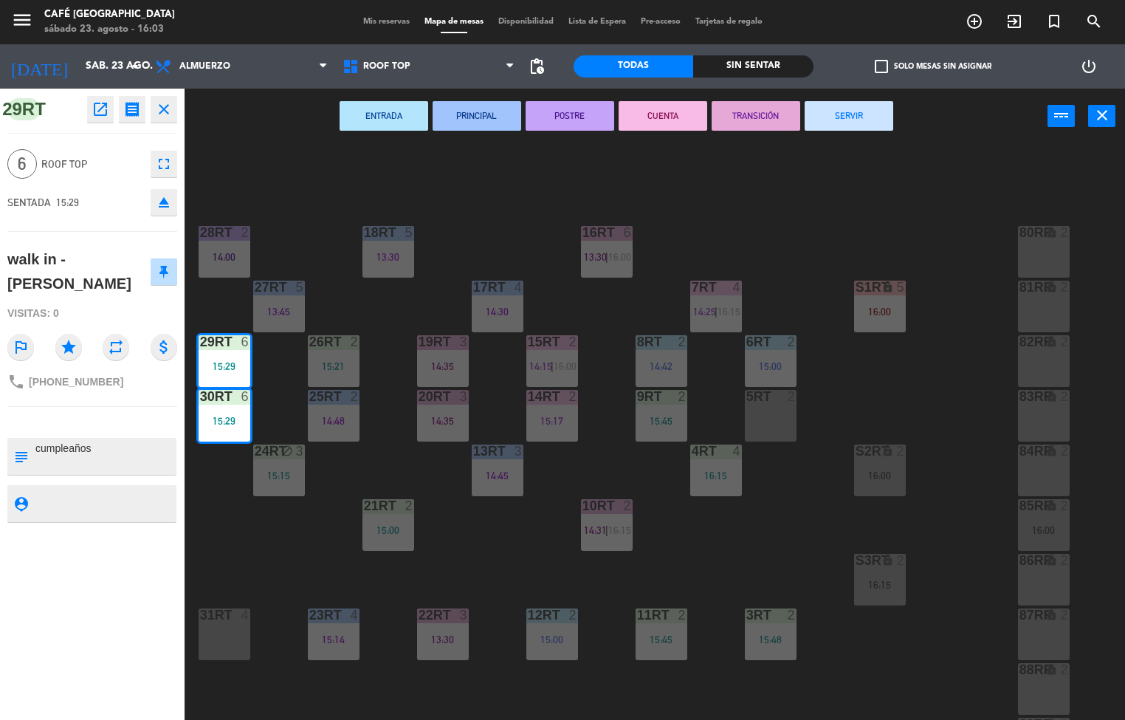
scroll to position [1, 0]
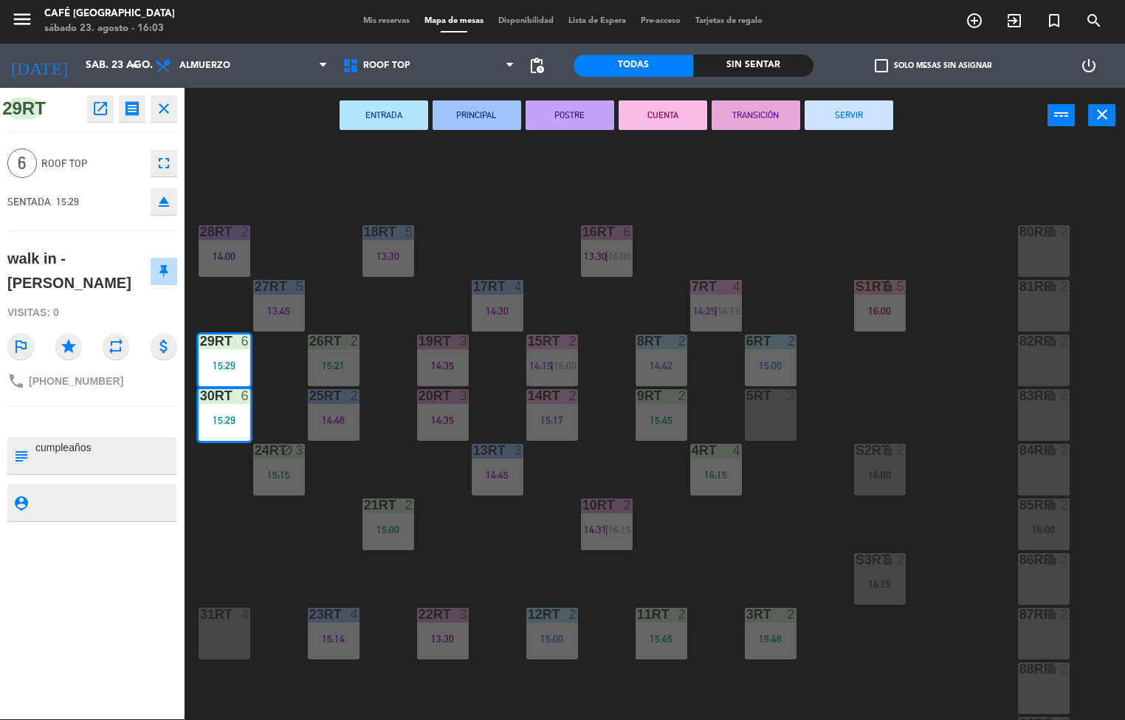
click at [523, 550] on div "18RT 5 13:30 16RT 6 13:30 | 16:00 28RT 2 14:00 80RR lock 2 27RT 5 13:45 7RT 4 1…" at bounding box center [660, 432] width 929 height 576
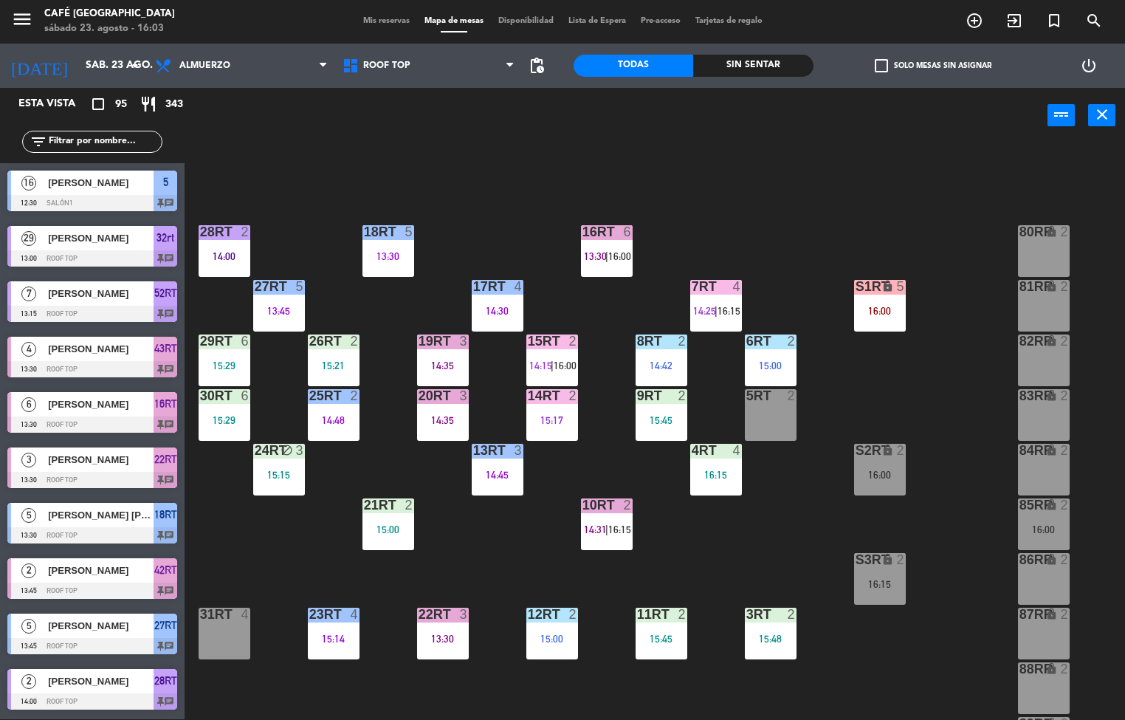
click at [390, 235] on div at bounding box center [388, 231] width 24 height 13
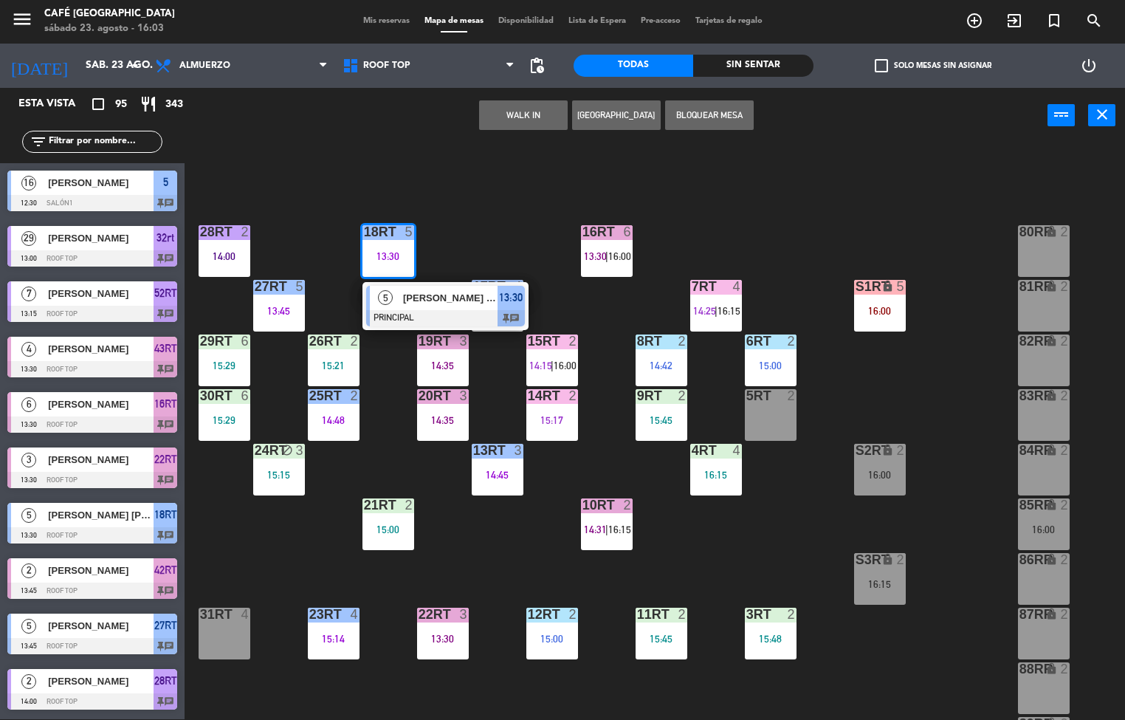
click at [407, 306] on div "Yuska Dias Machado" at bounding box center [450, 298] width 96 height 24
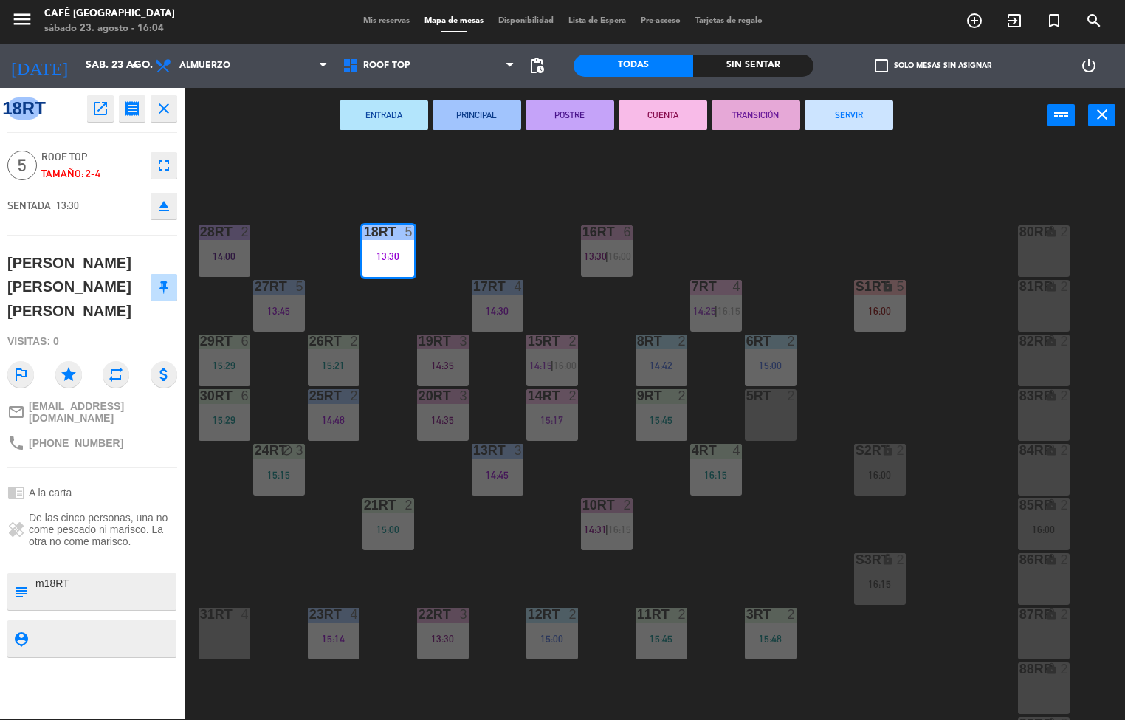
click at [649, 120] on button "CUENTA" at bounding box center [663, 115] width 89 height 30
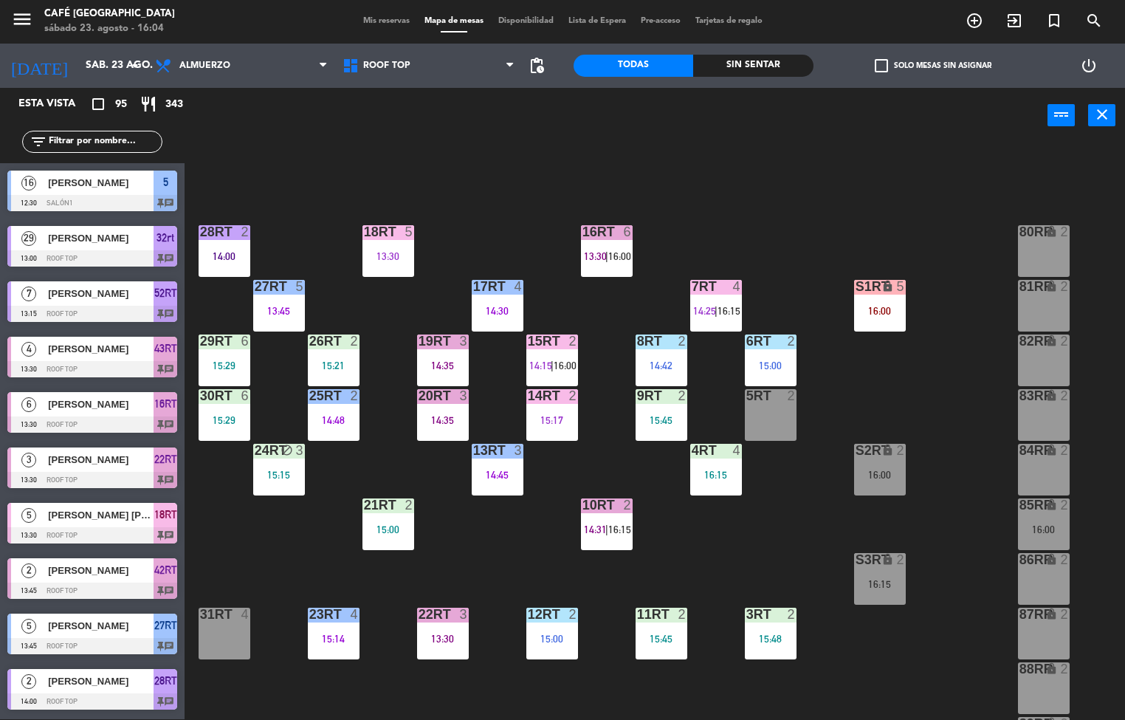
click at [281, 308] on div "13:45" at bounding box center [279, 311] width 52 height 10
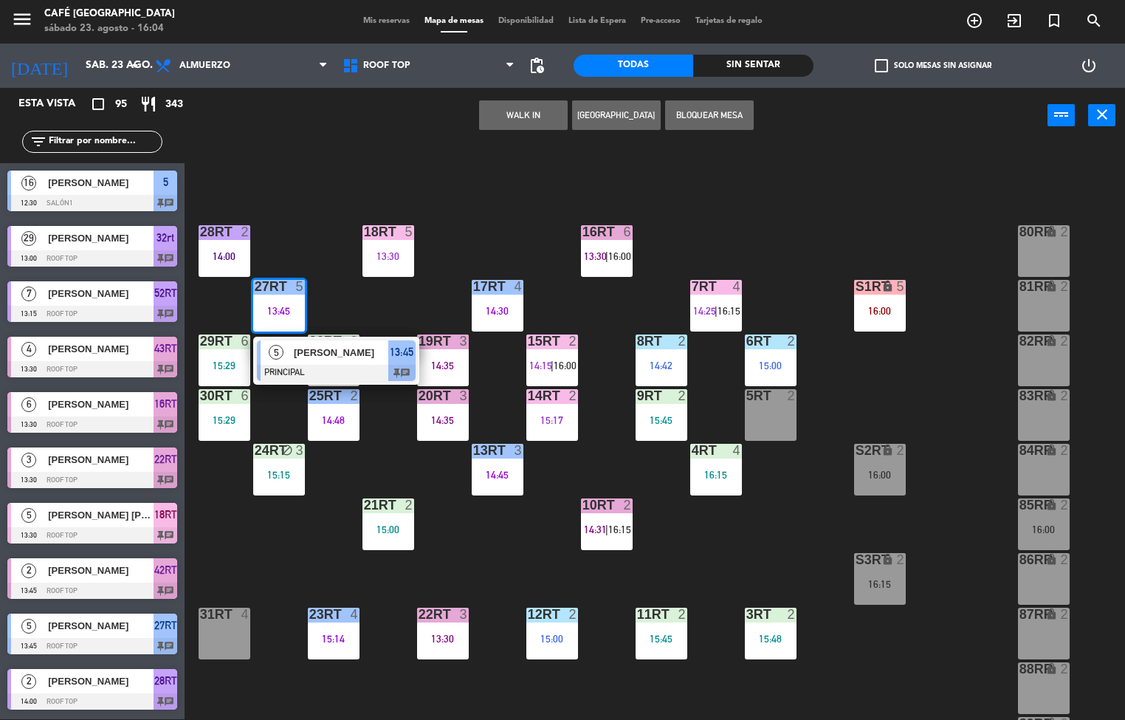
click at [344, 359] on span "María Saldana" at bounding box center [341, 353] width 94 height 16
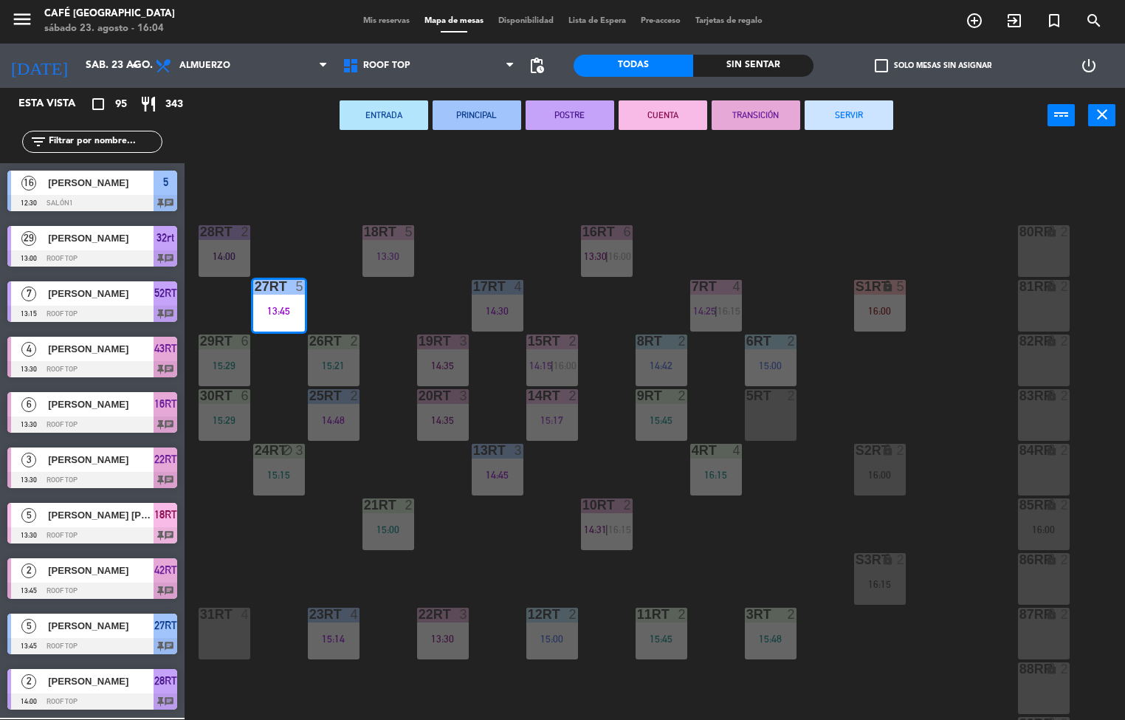
click at [563, 113] on button "POSTRE" at bounding box center [570, 115] width 89 height 30
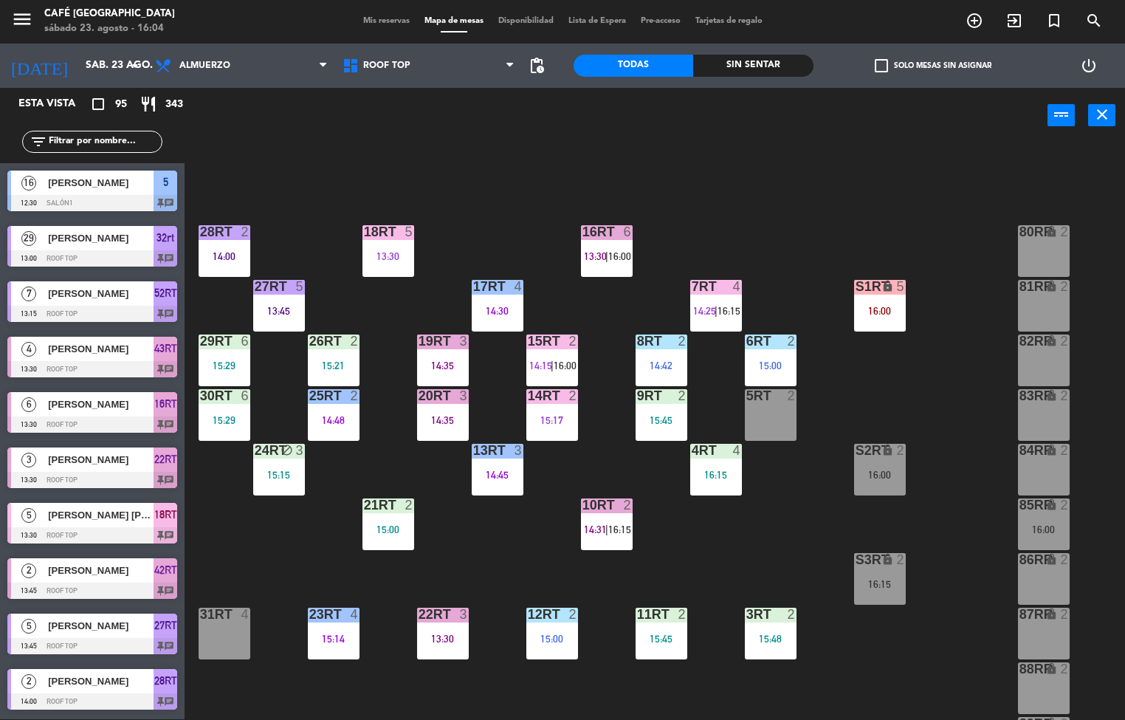
click at [505, 301] on div "17RT 4 14:30" at bounding box center [498, 306] width 52 height 52
click at [505, 302] on div "17RT 4 14:30" at bounding box center [498, 306] width 52 height 52
click at [807, 215] on div "18RT 5 13:30 16RT 6 13:30 | 16:00 28RT 2 14:00 80RR lock 2 27RT 5 13:45 7RT 4 1…" at bounding box center [660, 432] width 929 height 576
click at [219, 368] on div "15:29" at bounding box center [225, 365] width 52 height 10
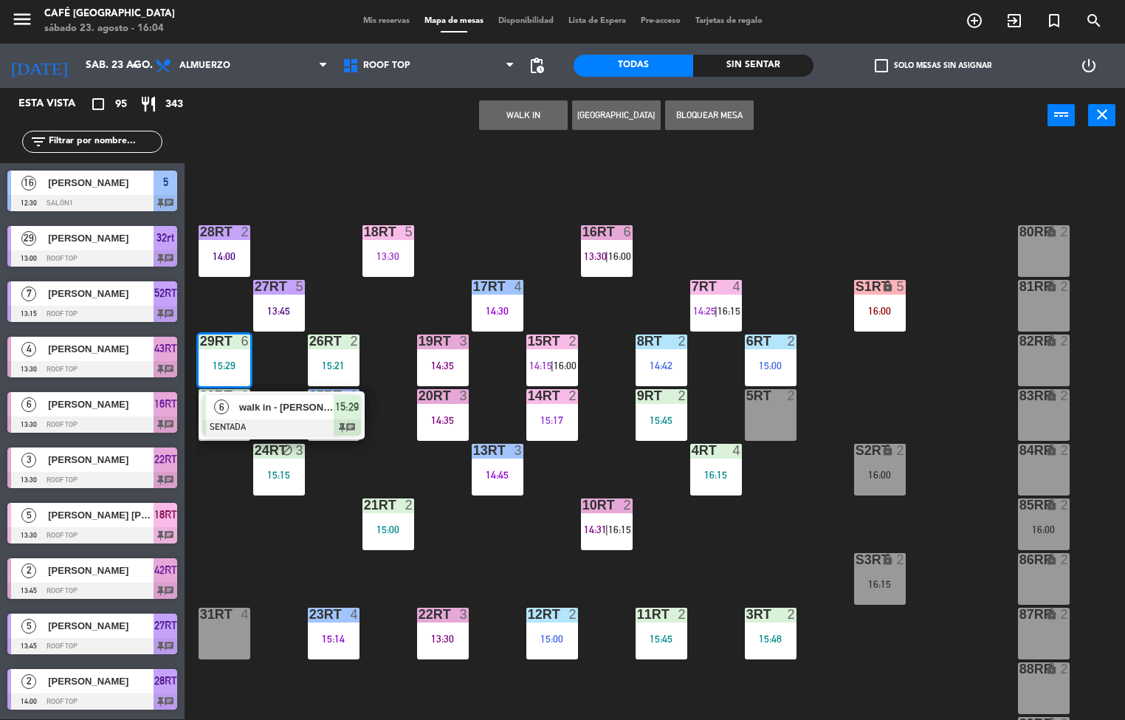
click at [266, 417] on div "walk in - carlos" at bounding box center [286, 407] width 96 height 24
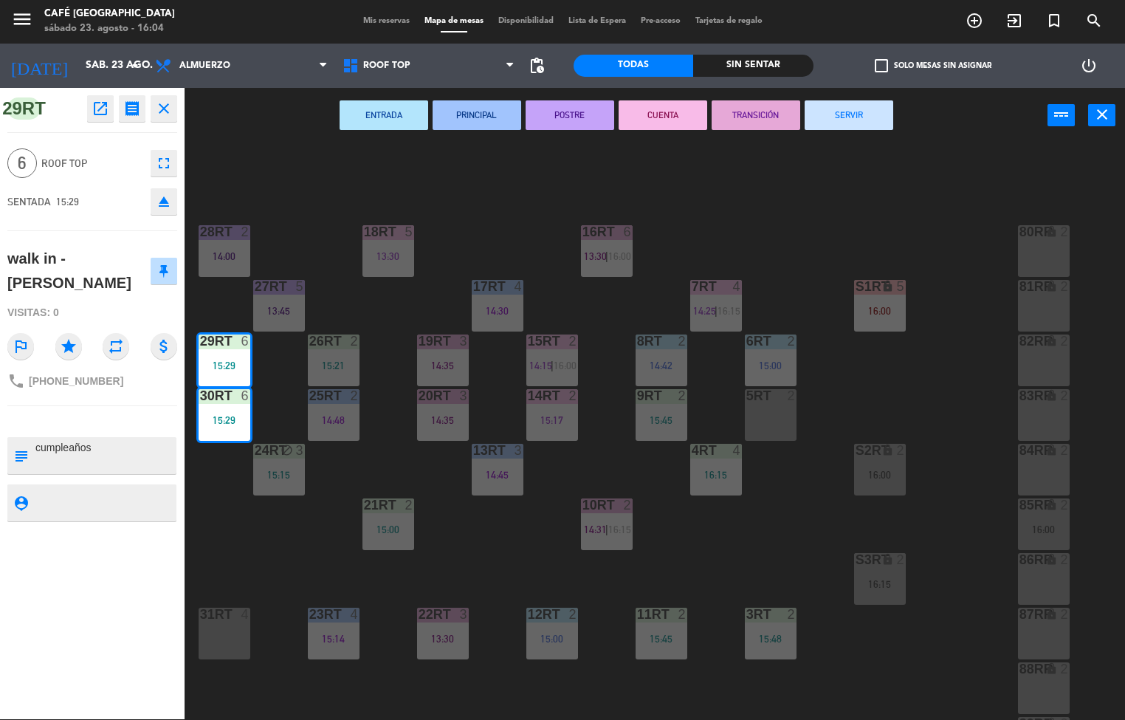
click at [450, 120] on button "PRINCIPAL" at bounding box center [477, 115] width 89 height 30
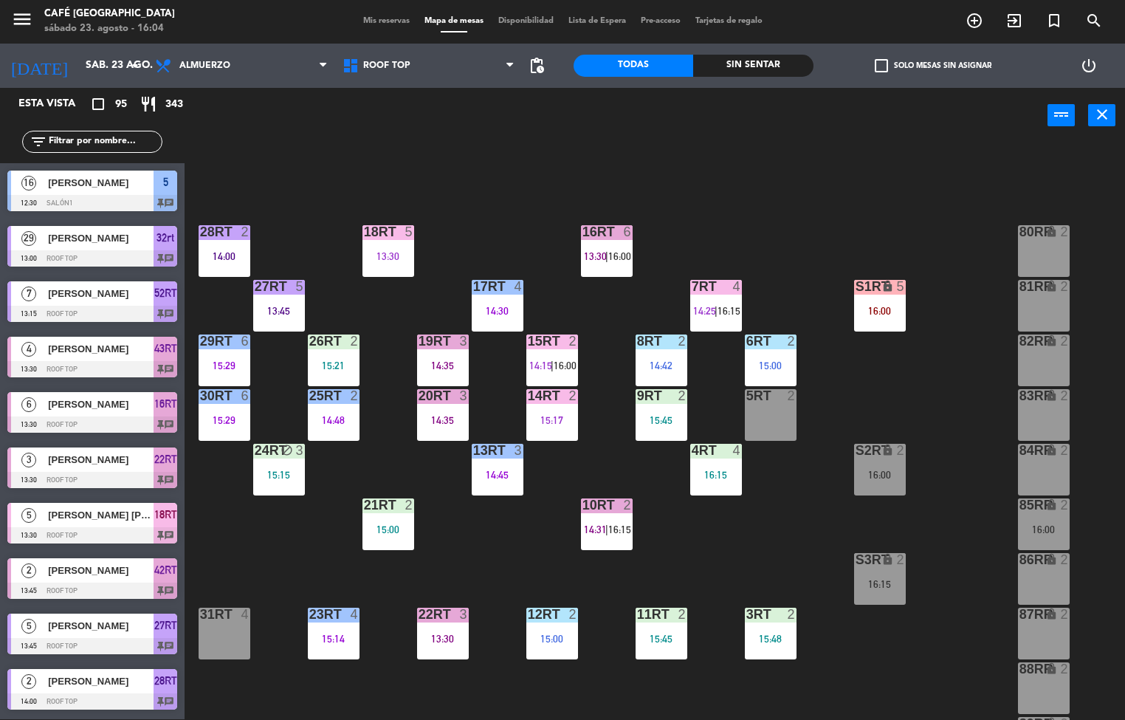
click at [228, 235] on div at bounding box center [224, 231] width 24 height 13
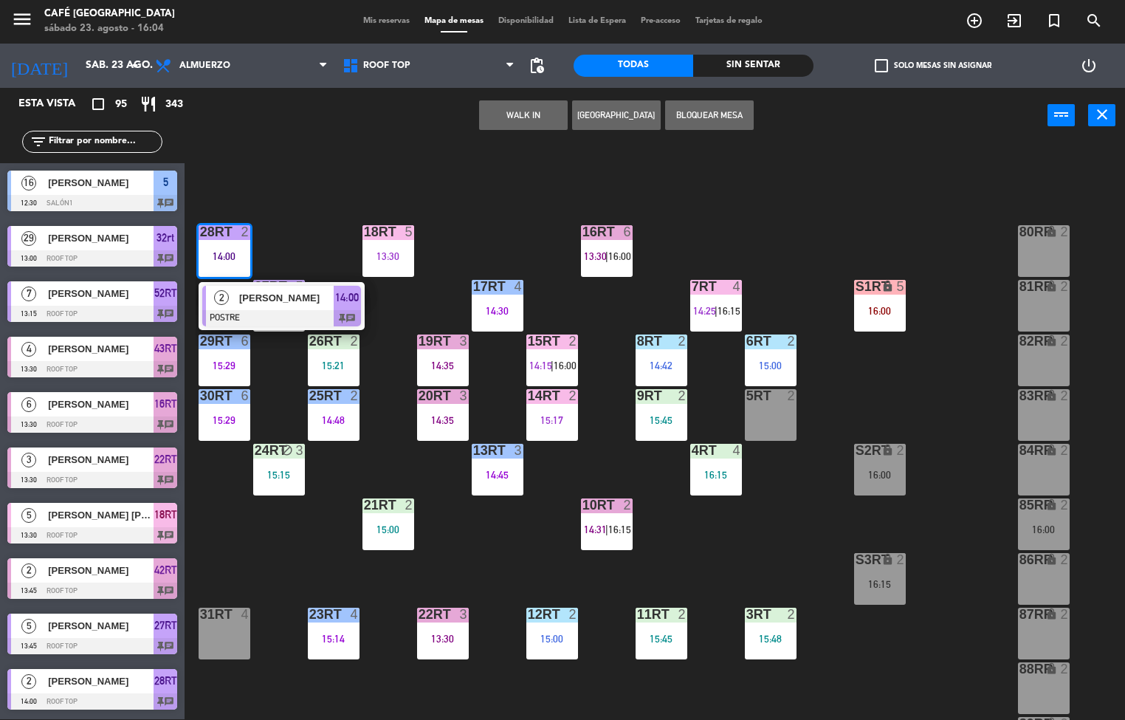
click at [221, 297] on span "2" at bounding box center [221, 297] width 15 height 15
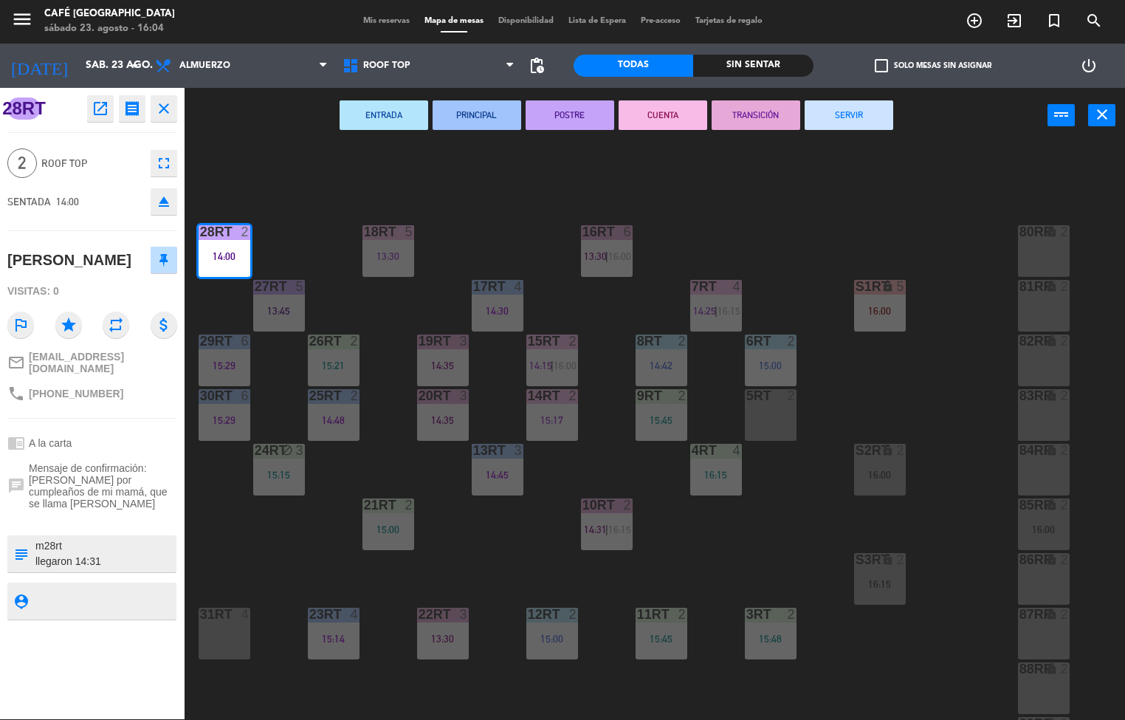
click at [735, 106] on button "TRANSICIÓN" at bounding box center [756, 115] width 89 height 30
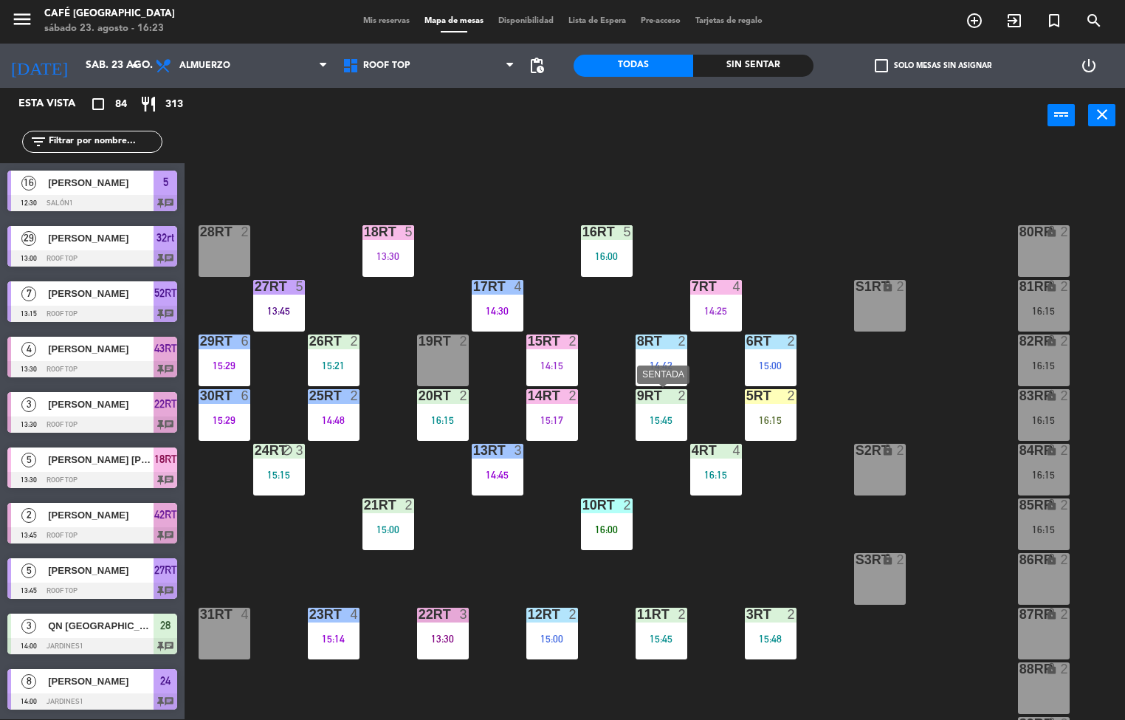
click at [403, 521] on div "21RT 2 15:00" at bounding box center [388, 524] width 52 height 52
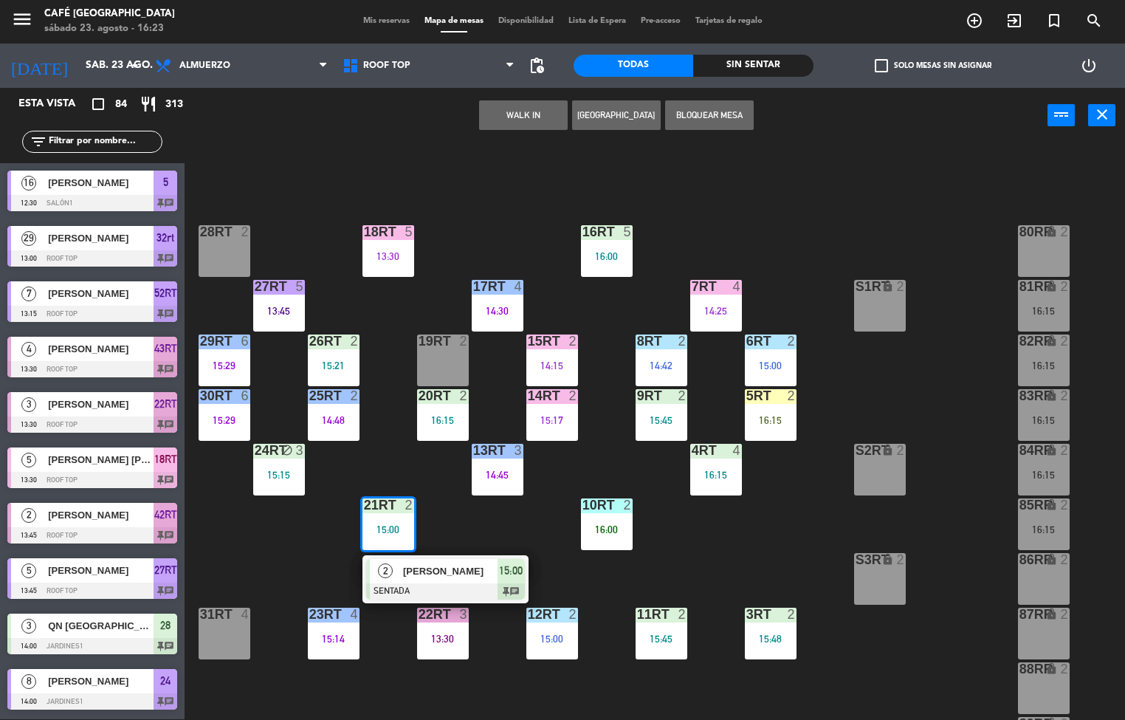
click at [469, 567] on span "Andreina Chacin" at bounding box center [450, 571] width 94 height 16
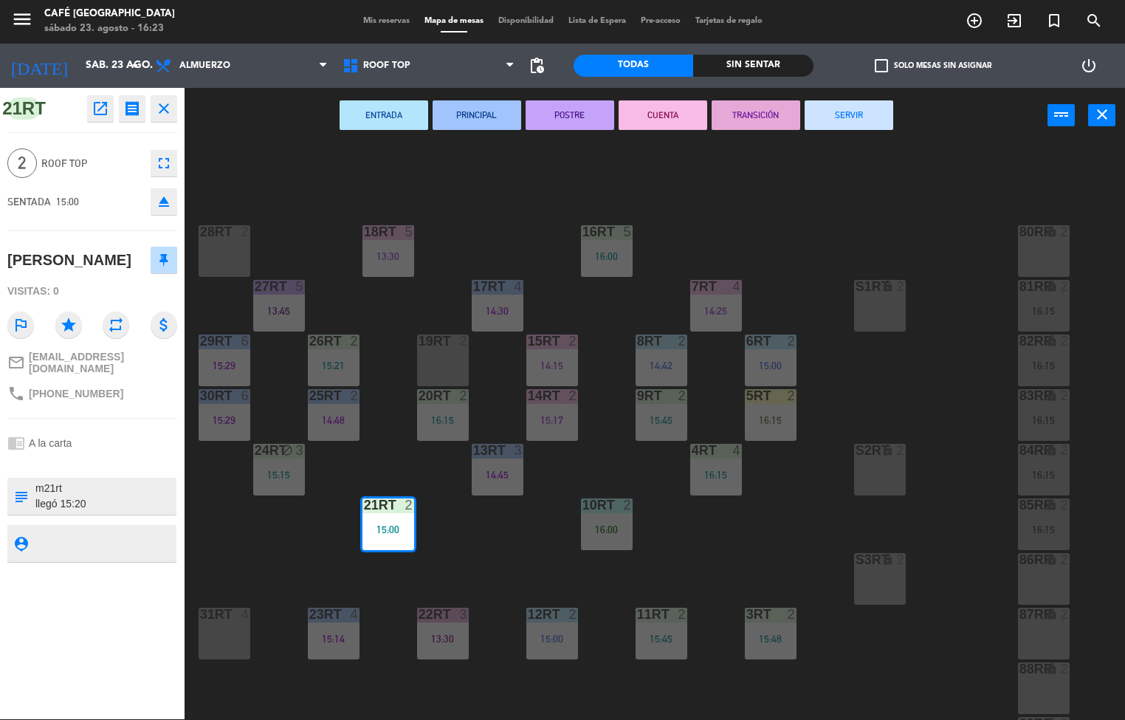
click at [100, 104] on icon "open_in_new" at bounding box center [101, 109] width 18 height 18
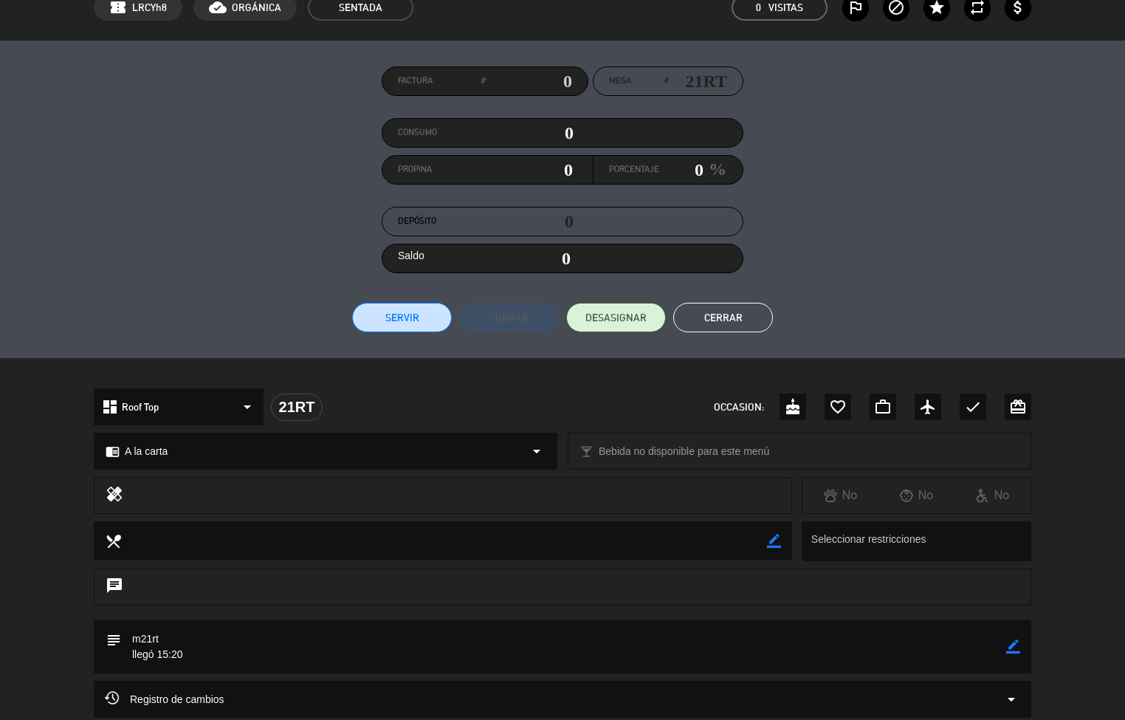
scroll to position [0, 0]
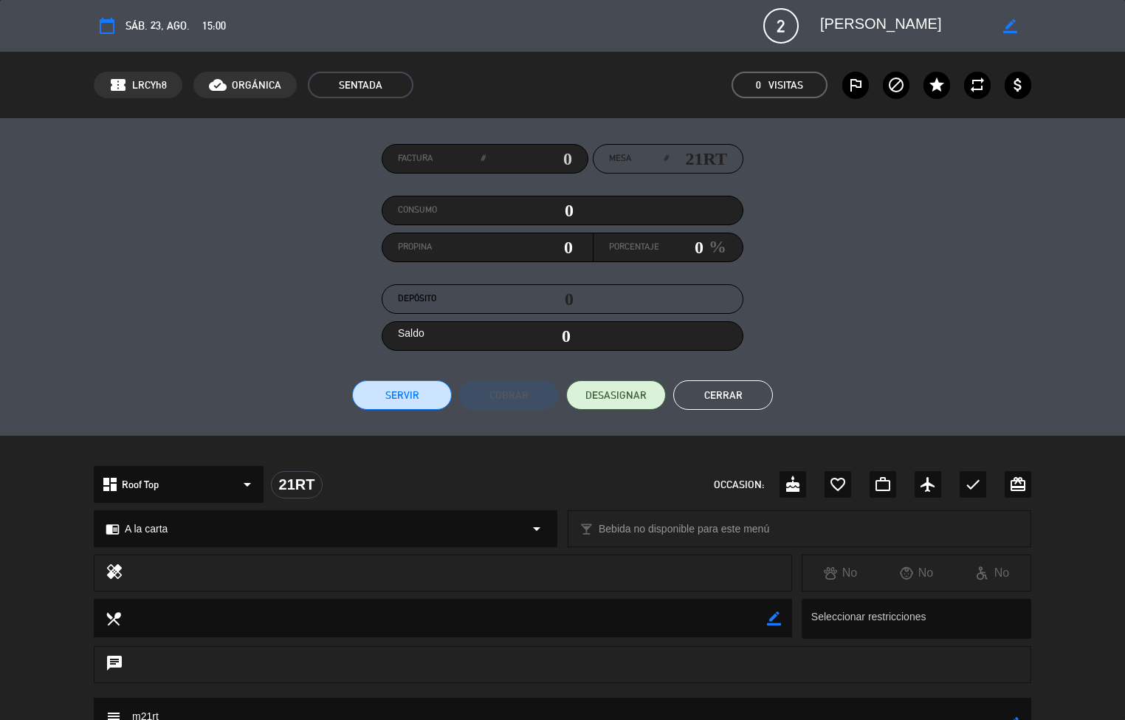
click at [747, 396] on button "Cerrar" at bounding box center [723, 395] width 100 height 30
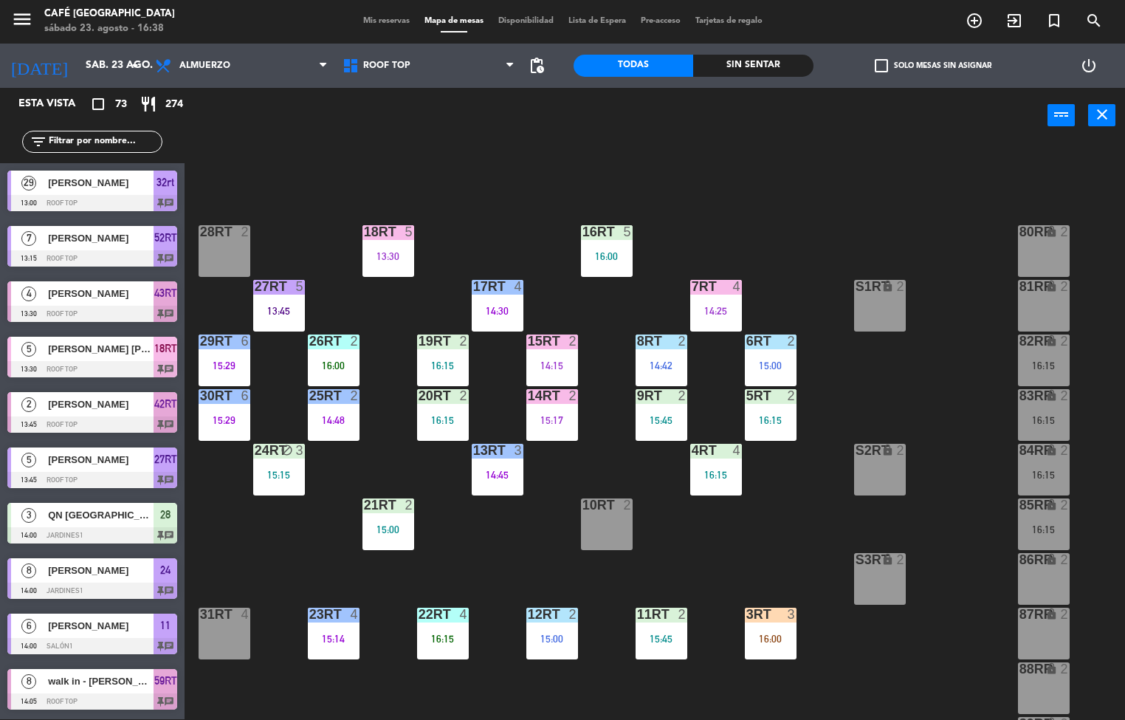
scroll to position [1, 0]
click at [332, 361] on div "16:00" at bounding box center [334, 365] width 52 height 10
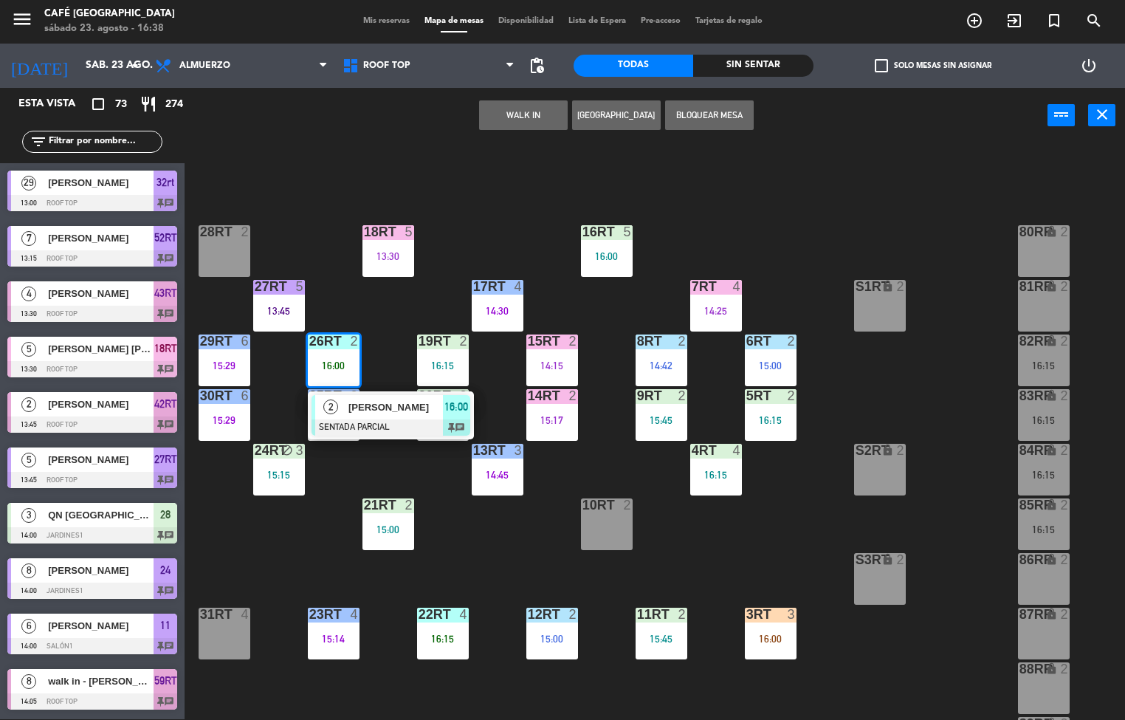
click at [445, 408] on span "16:00" at bounding box center [456, 407] width 24 height 18
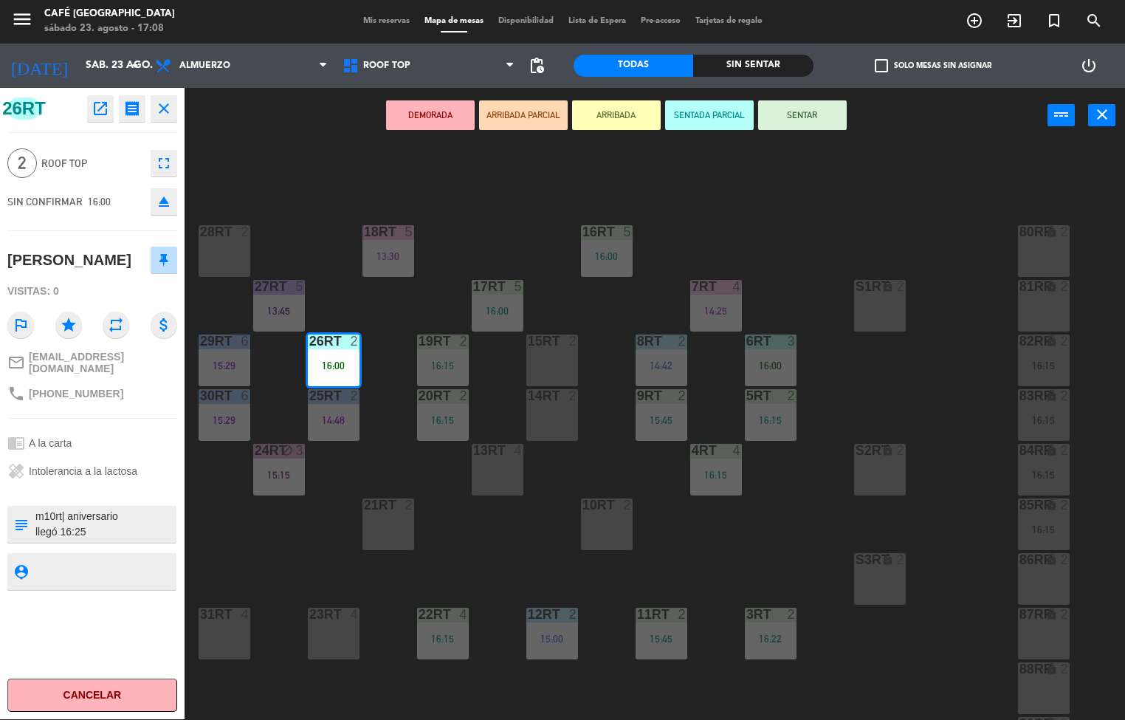
click at [164, 107] on icon "close" at bounding box center [164, 109] width 18 height 18
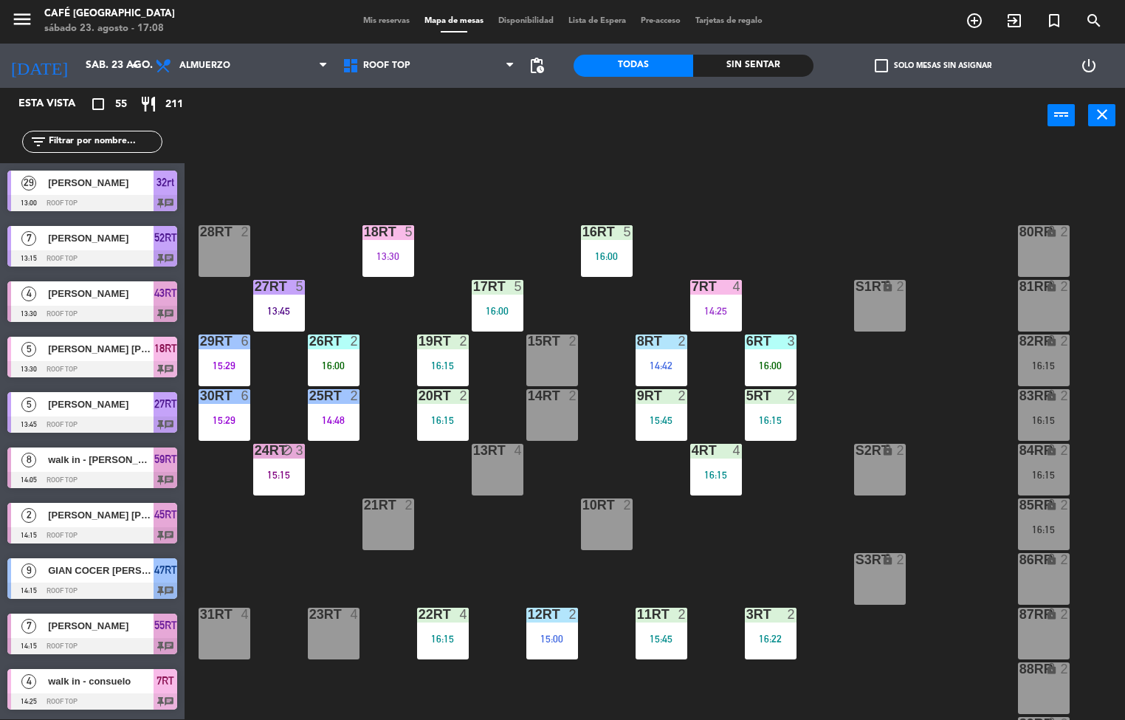
click at [452, 410] on div "20RT 2 16:15" at bounding box center [443, 415] width 52 height 52
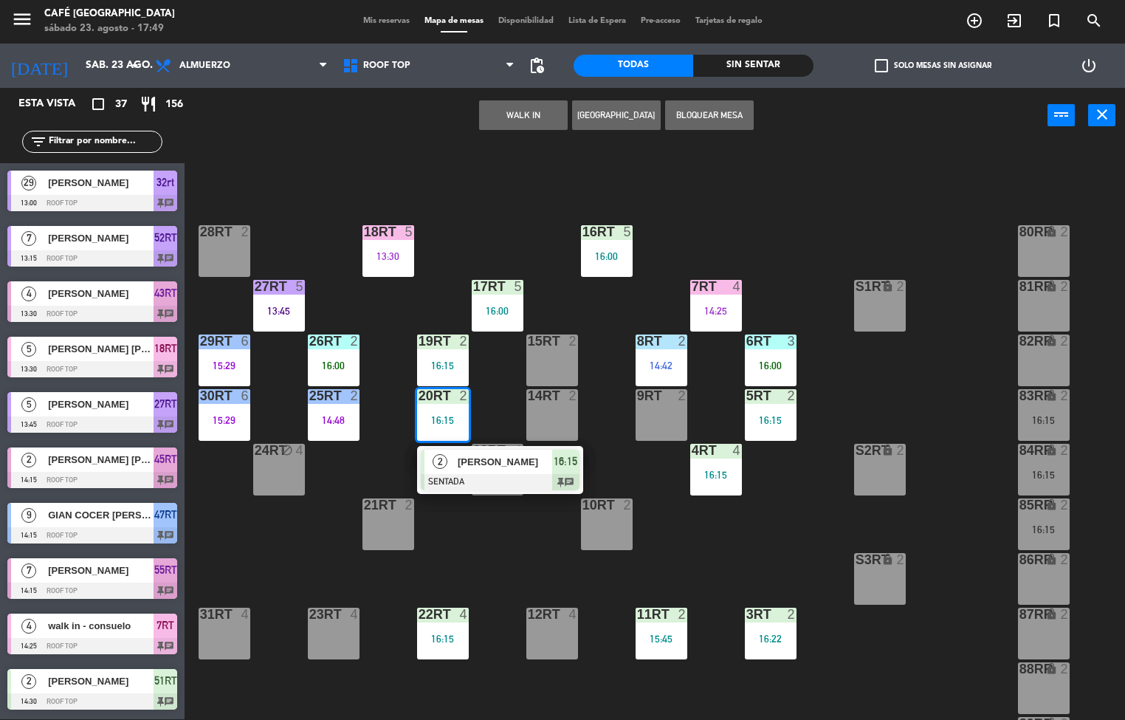
click at [714, 537] on div "18RT 5 13:30 16RT 5 16:00 28RT 2 80RR lock 2 27RT 5 13:45 7RT 4 14:25 S1RT lock…" at bounding box center [660, 432] width 929 height 576
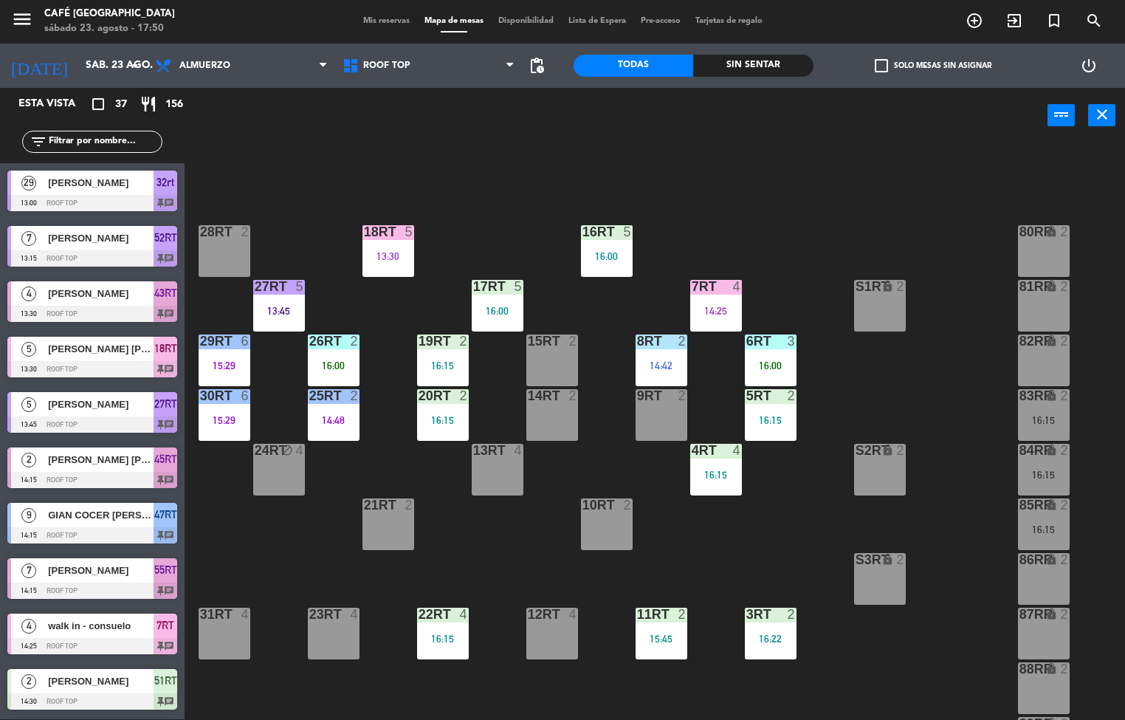
click at [326, 410] on div "25RT 2 14:48" at bounding box center [334, 415] width 52 height 52
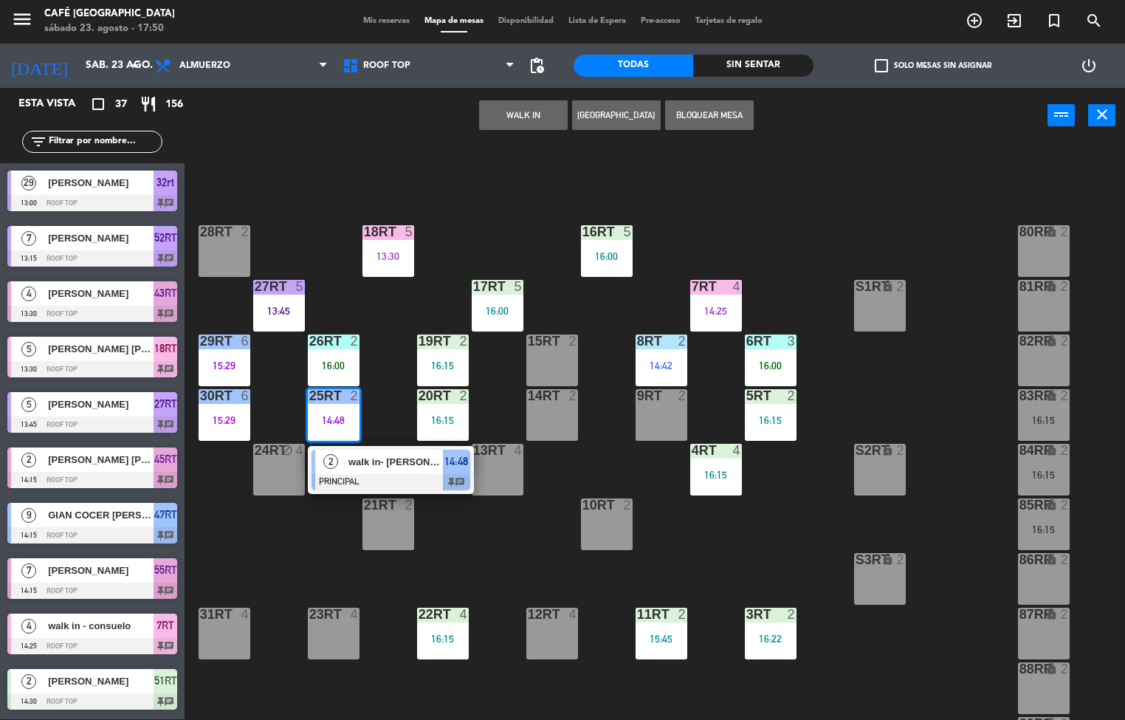
click at [390, 461] on span "walk in- raquel" at bounding box center [395, 462] width 94 height 16
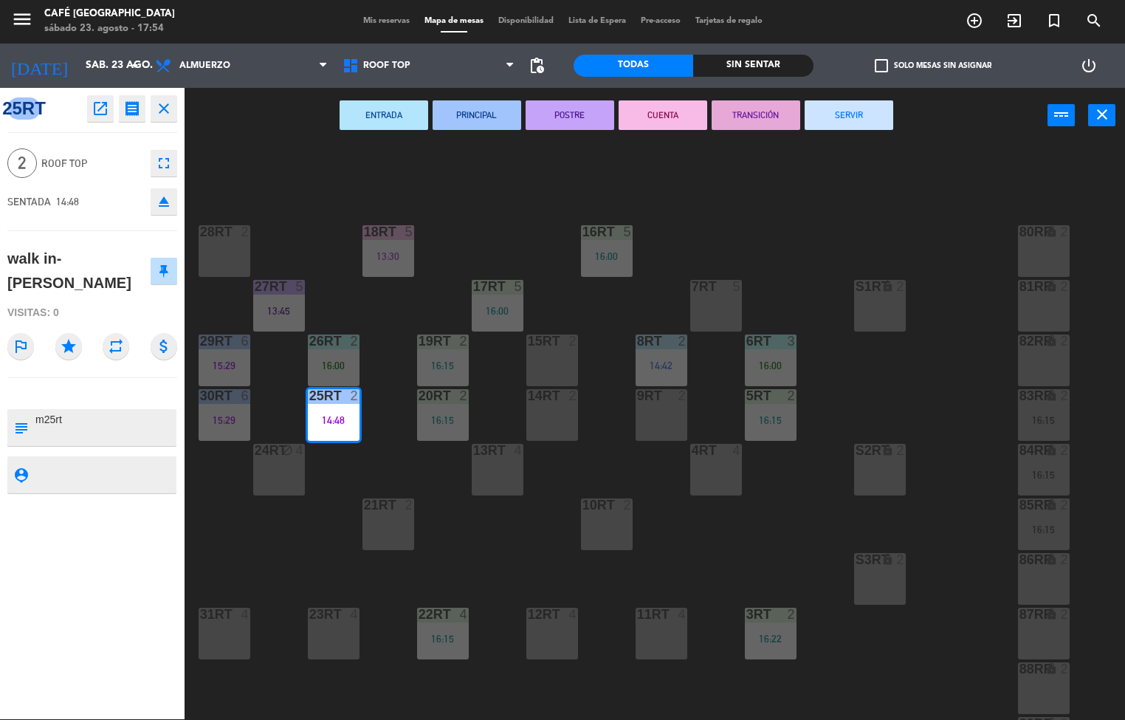
click at [514, 492] on div "13RT 4" at bounding box center [498, 470] width 52 height 52
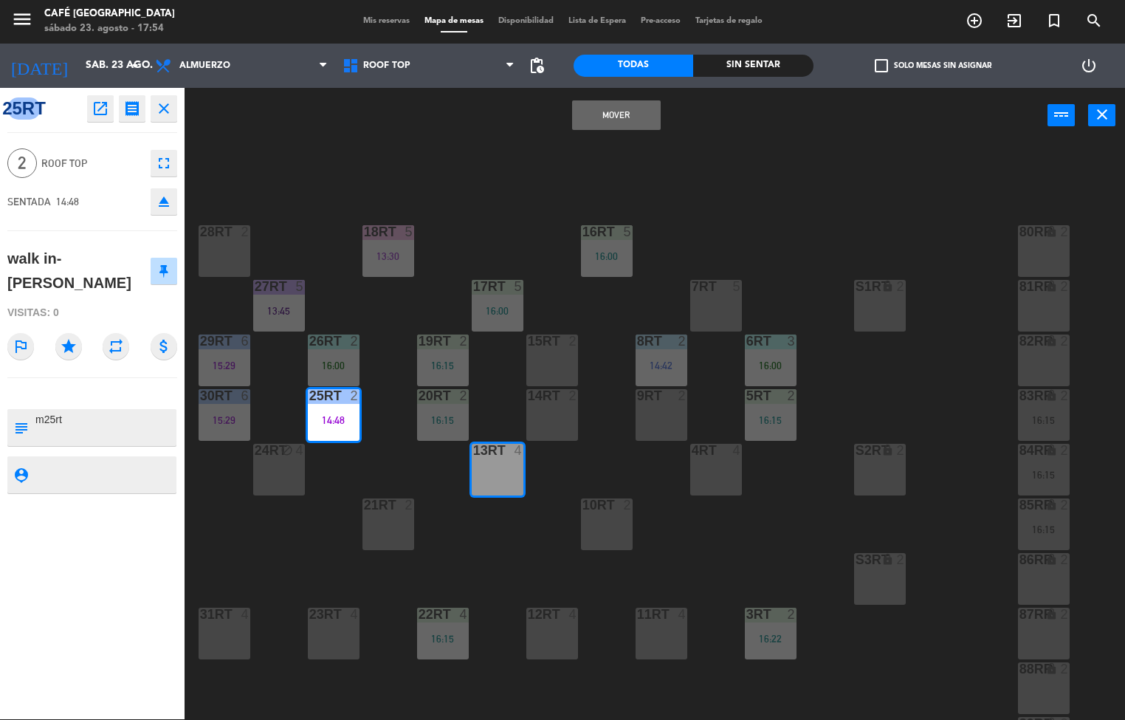
click at [474, 543] on div "18RT 5 13:30 16RT 5 16:00 28RT 2 80RR lock 2 27RT 5 13:45 7RT 5 S1RT lock 2 17R…" at bounding box center [660, 432] width 929 height 576
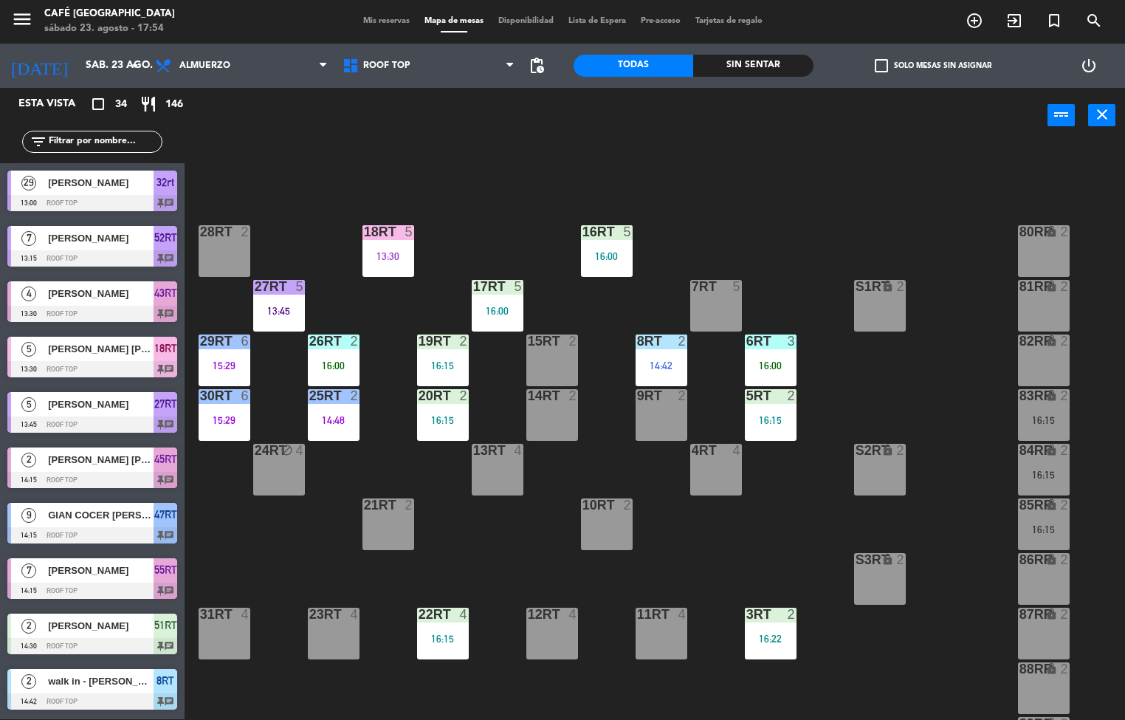
click at [483, 549] on div "18RT 5 13:30 16RT 5 16:00 28RT 2 80RR lock 2 27RT 5 13:45 7RT 5 S1RT lock 2 17R…" at bounding box center [660, 432] width 929 height 576
click at [488, 549] on div "18RT 5 13:30 16RT 5 16:00 28RT 2 80RR lock 2 27RT 5 13:45 7RT 5 S1RT lock 2 17R…" at bounding box center [660, 432] width 929 height 576
click at [488, 558] on div "18RT 5 13:30 16RT 5 16:00 28RT 2 80RR lock 2 27RT 5 13:45 7RT 5 S1RT lock 2 17R…" at bounding box center [660, 432] width 929 height 576
click at [210, 61] on span "Almuerzo" at bounding box center [204, 66] width 51 height 10
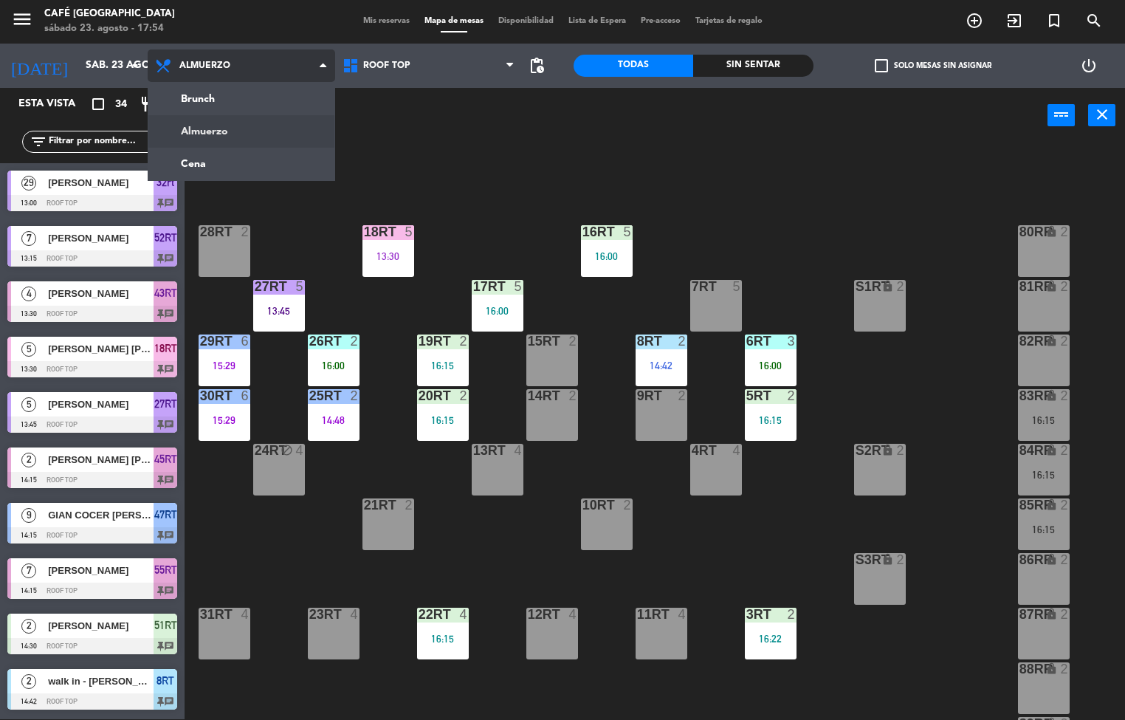
click at [235, 175] on ng-component "menu Café Museo Larco sábado 23. agosto - 17:54 Mis reservas Mapa de mesas Disp…" at bounding box center [562, 359] width 1125 height 720
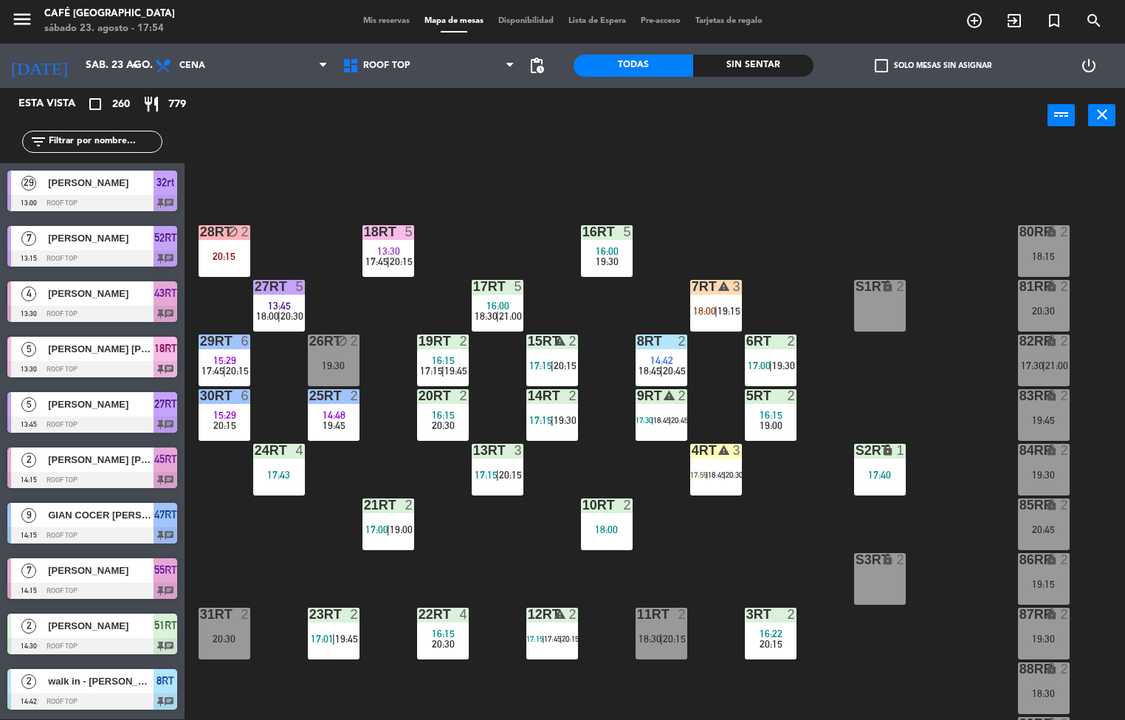
click at [373, 528] on span "17:00" at bounding box center [376, 529] width 23 height 12
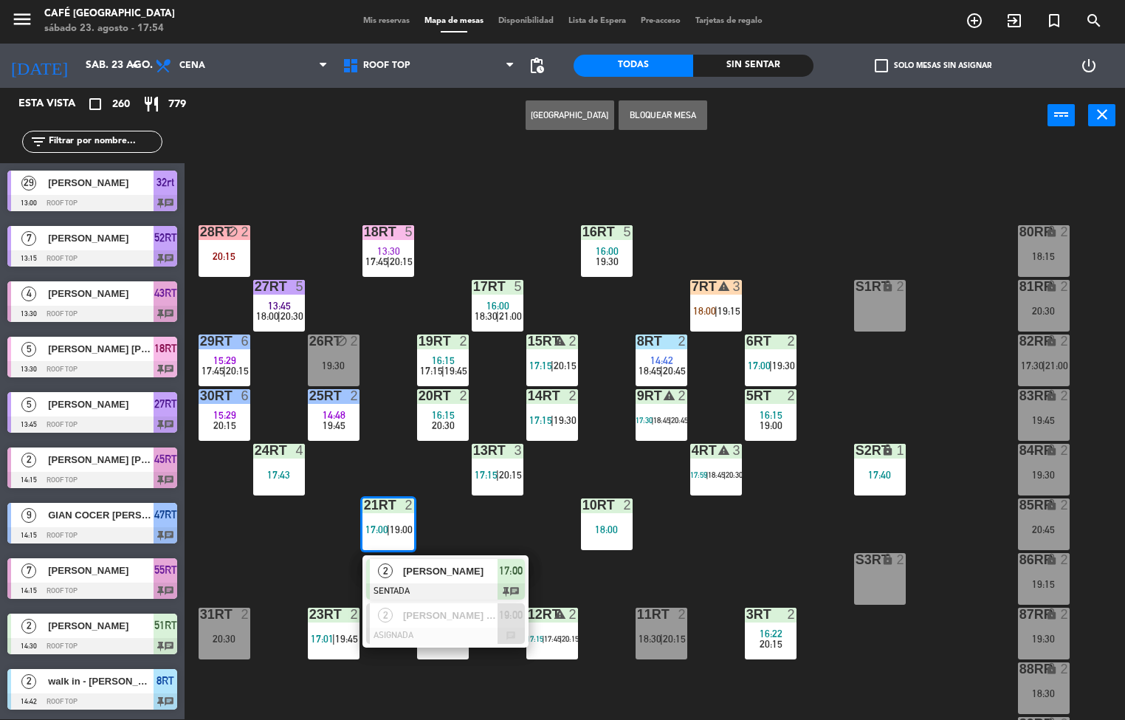
click at [678, 520] on div "18RT 5 13:30 17:45 | 20:15 16RT 5 16:00 19:30 28RT block 2 20:15 80RR lock 2 18…" at bounding box center [660, 432] width 929 height 576
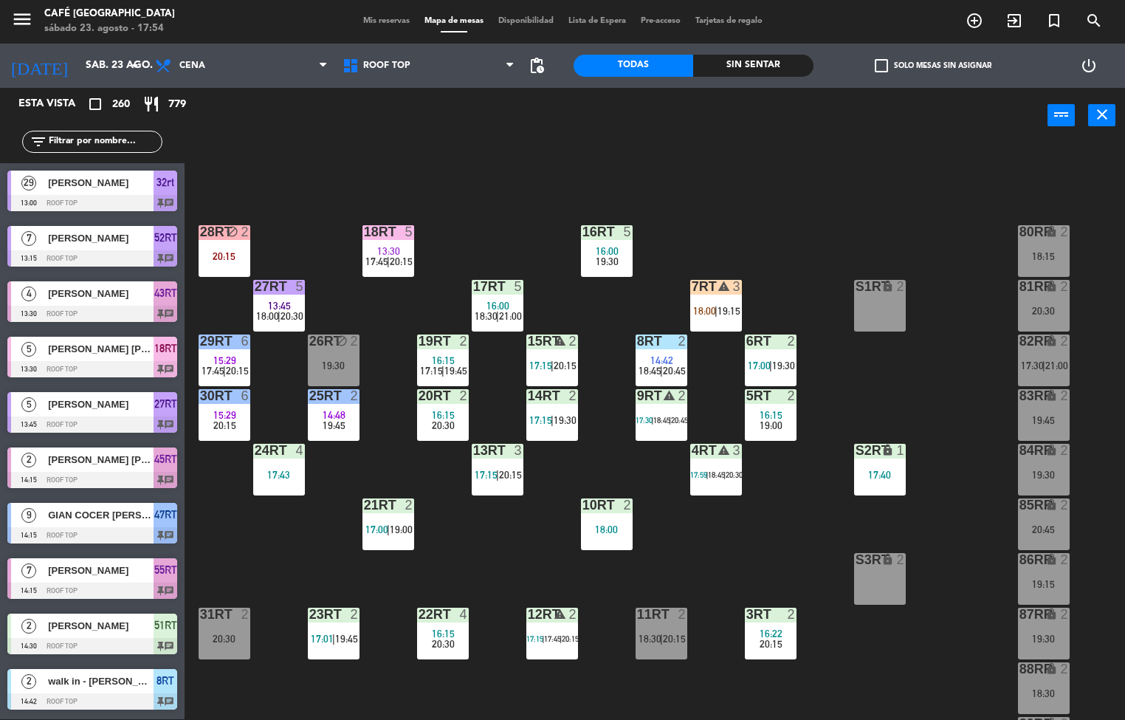
click at [554, 629] on div "12RT warning 2 17:15 | 17:45 | 20:15" at bounding box center [552, 634] width 52 height 52
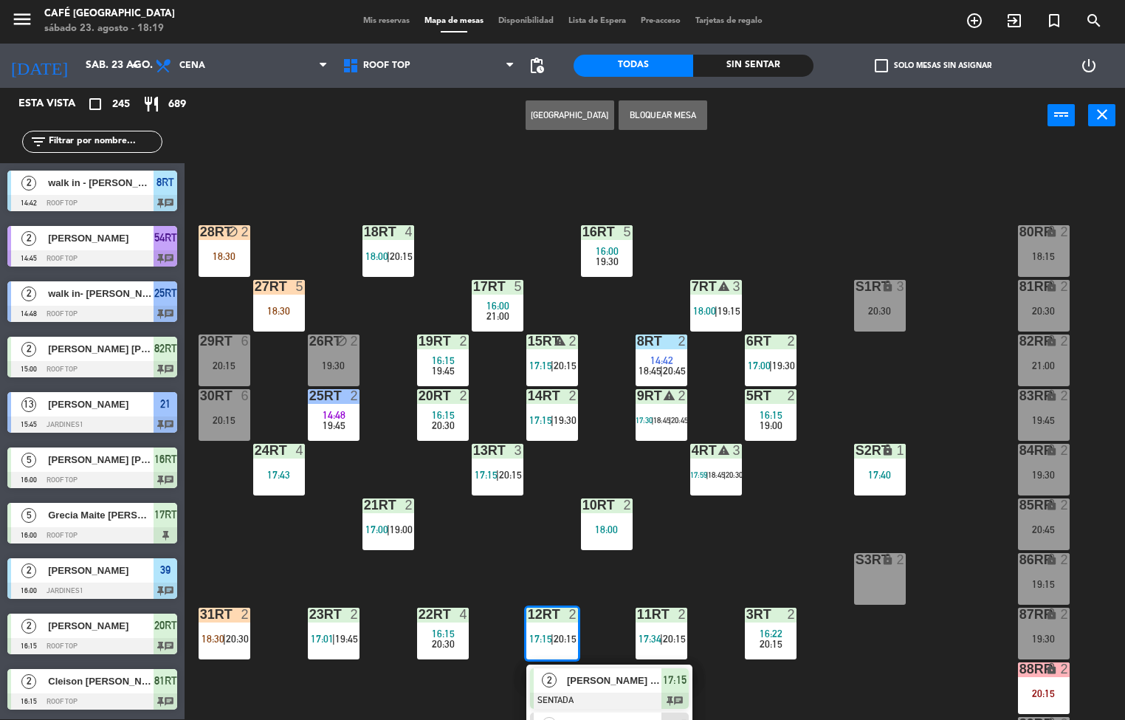
click at [286, 303] on div "27RT 5 18:30" at bounding box center [279, 306] width 52 height 52
click at [301, 346] on div "26RT" at bounding box center [309, 341] width 24 height 14
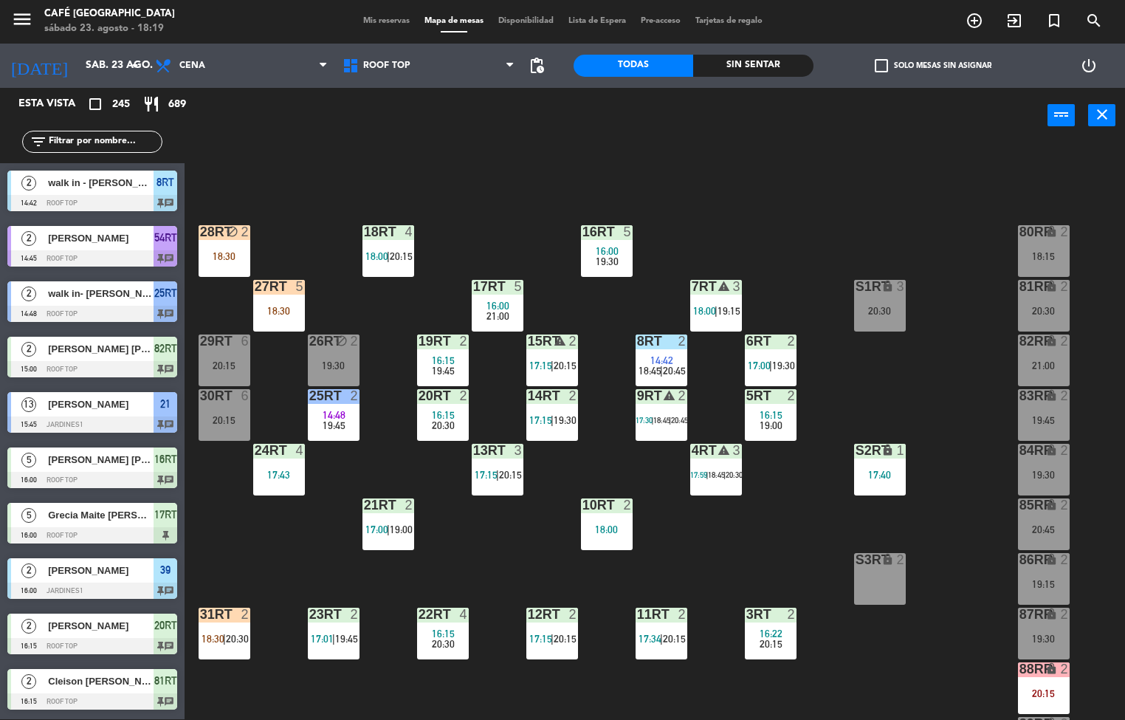
click at [328, 198] on div "18RT 4 18:00 | 20:15 16RT 5 16:00 19:30 28RT block 2 18:30 80RR lock 2 18:15 27…" at bounding box center [660, 432] width 929 height 576
click at [284, 474] on div "17:43" at bounding box center [279, 474] width 52 height 10
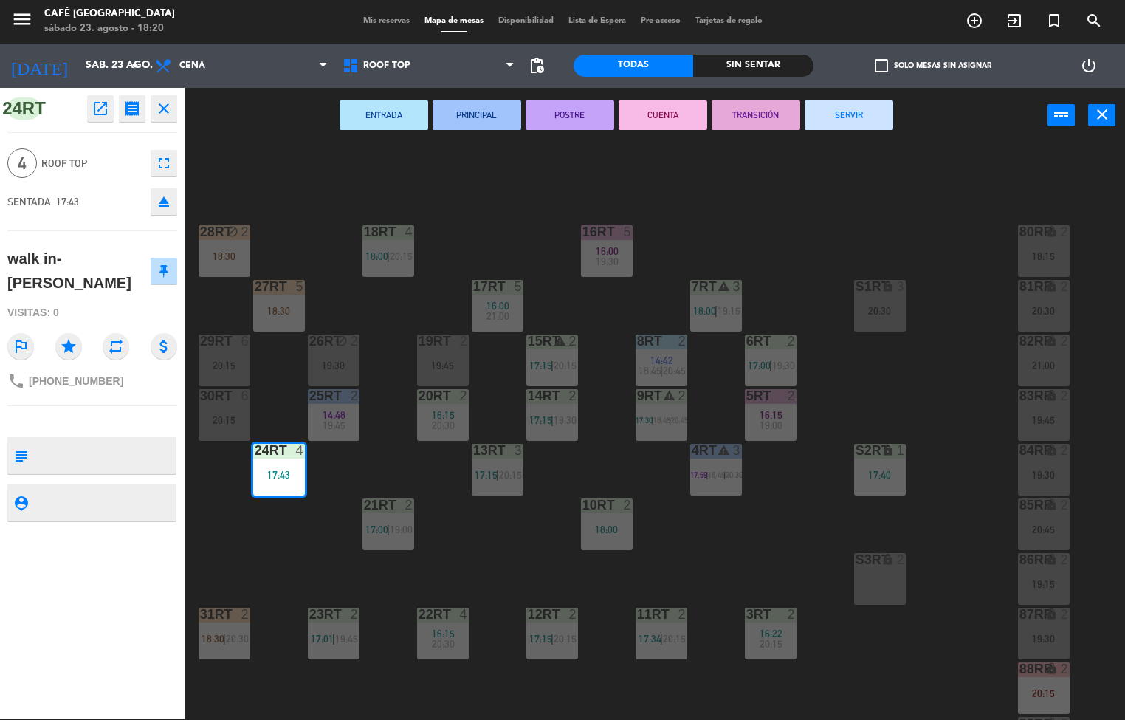
click at [477, 123] on button "PRINCIPAL" at bounding box center [477, 115] width 89 height 30
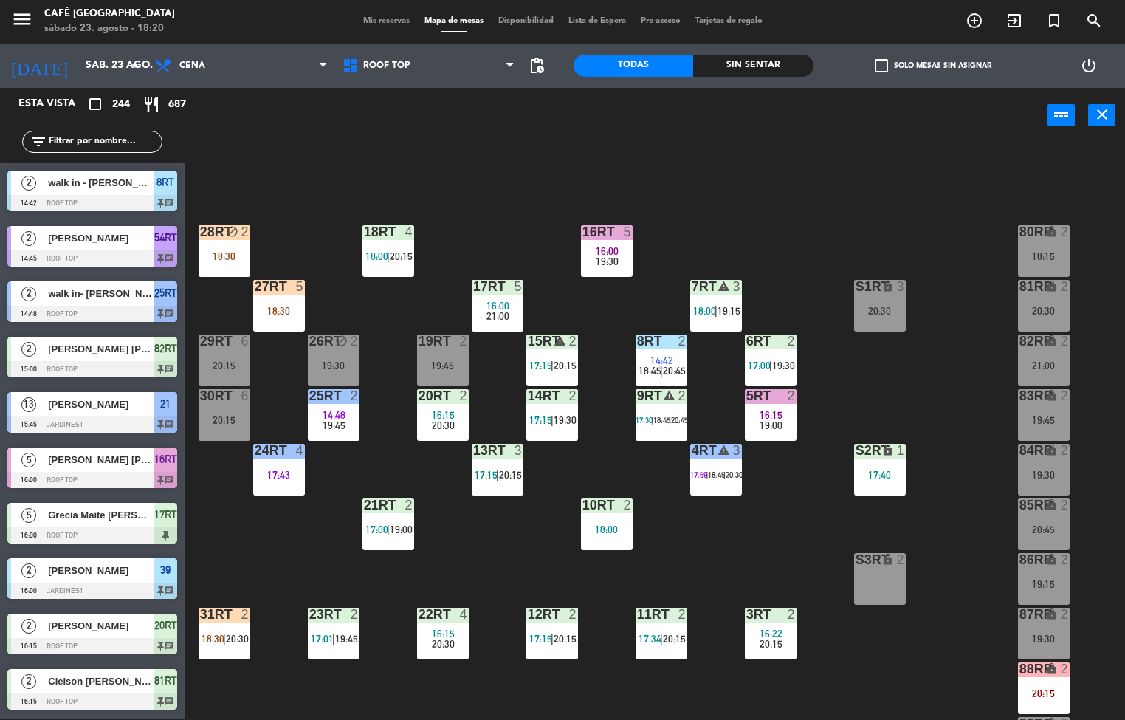
click at [768, 638] on span "20:15" at bounding box center [771, 644] width 23 height 12
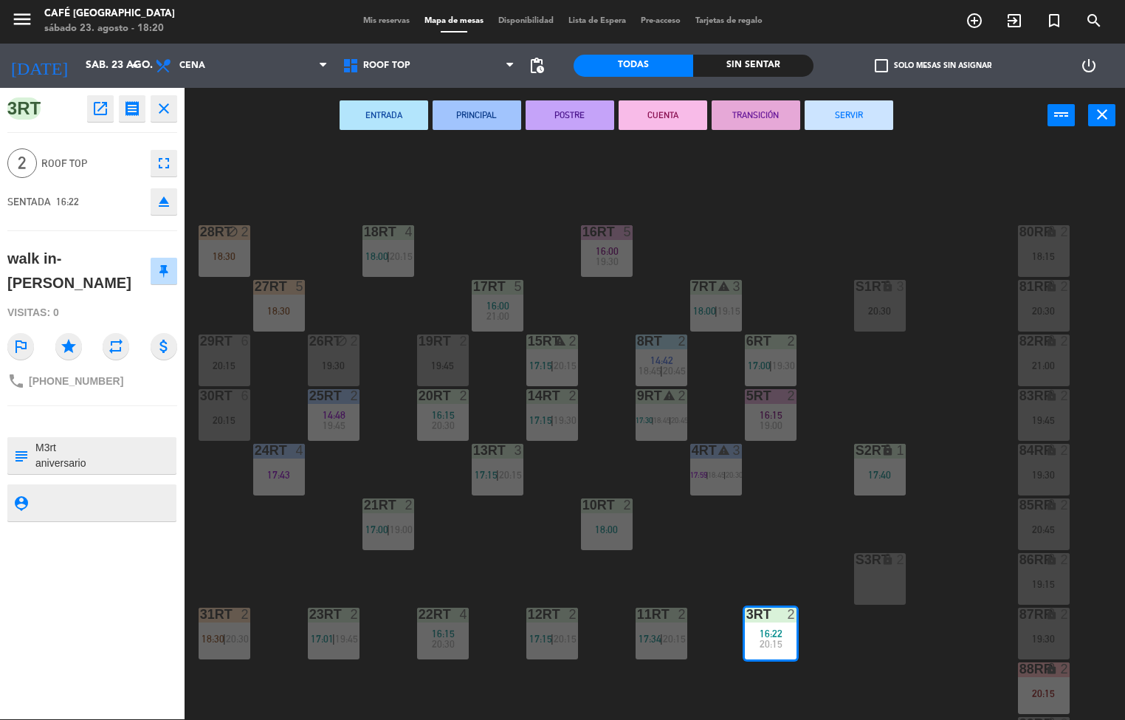
click at [653, 113] on button "CUENTA" at bounding box center [663, 115] width 89 height 30
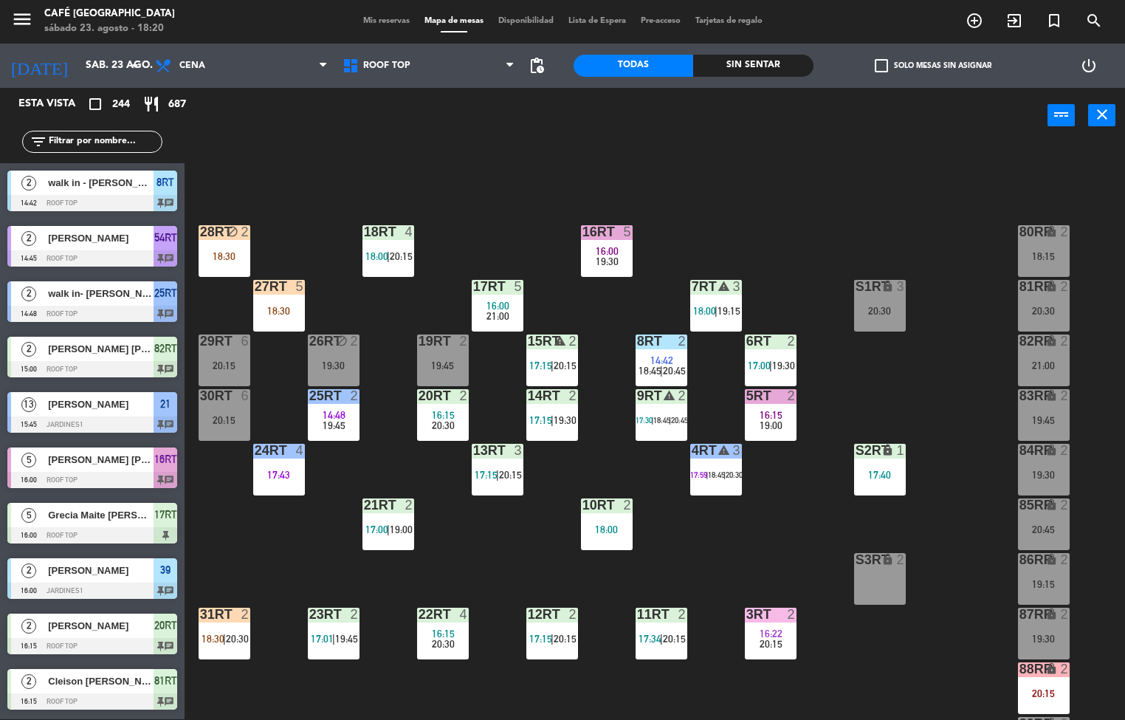
click at [667, 630] on div "11RT 2 17:34 | 20:15" at bounding box center [662, 634] width 52 height 52
click at [667, 655] on div "11RT 2 17:34 | 20:15" at bounding box center [662, 634] width 52 height 52
click at [652, 656] on div "11RT 2 17:34 | 20:15" at bounding box center [662, 634] width 52 height 52
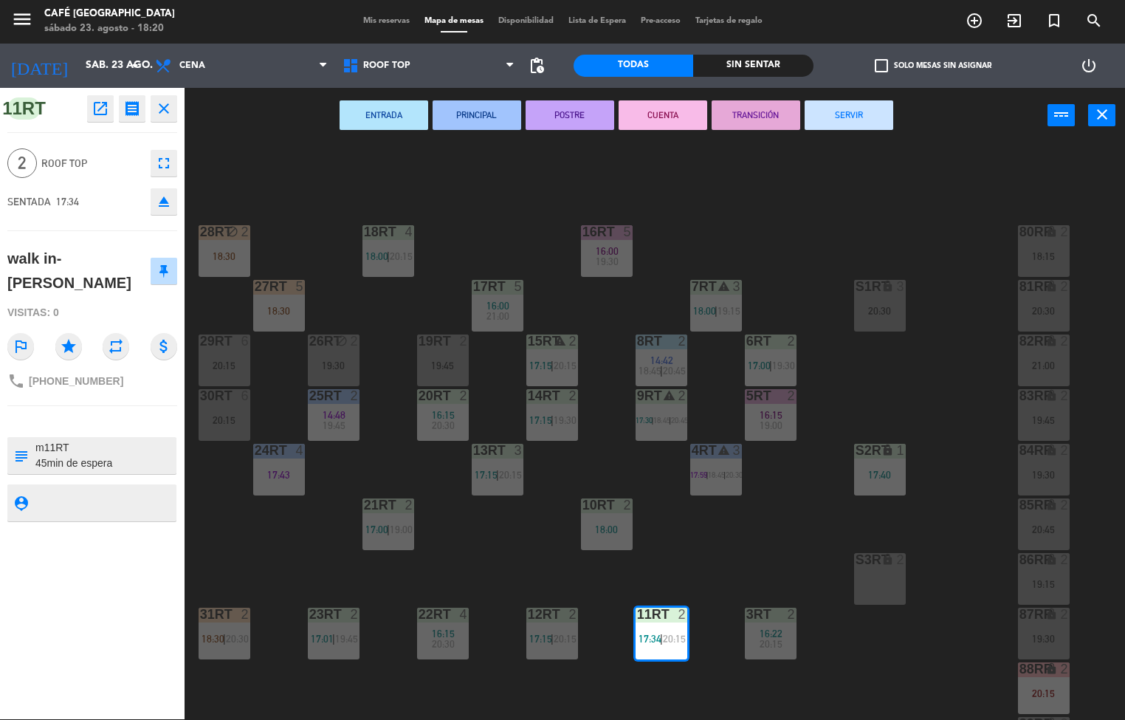
click at [379, 113] on button "ENTRADA" at bounding box center [384, 115] width 89 height 30
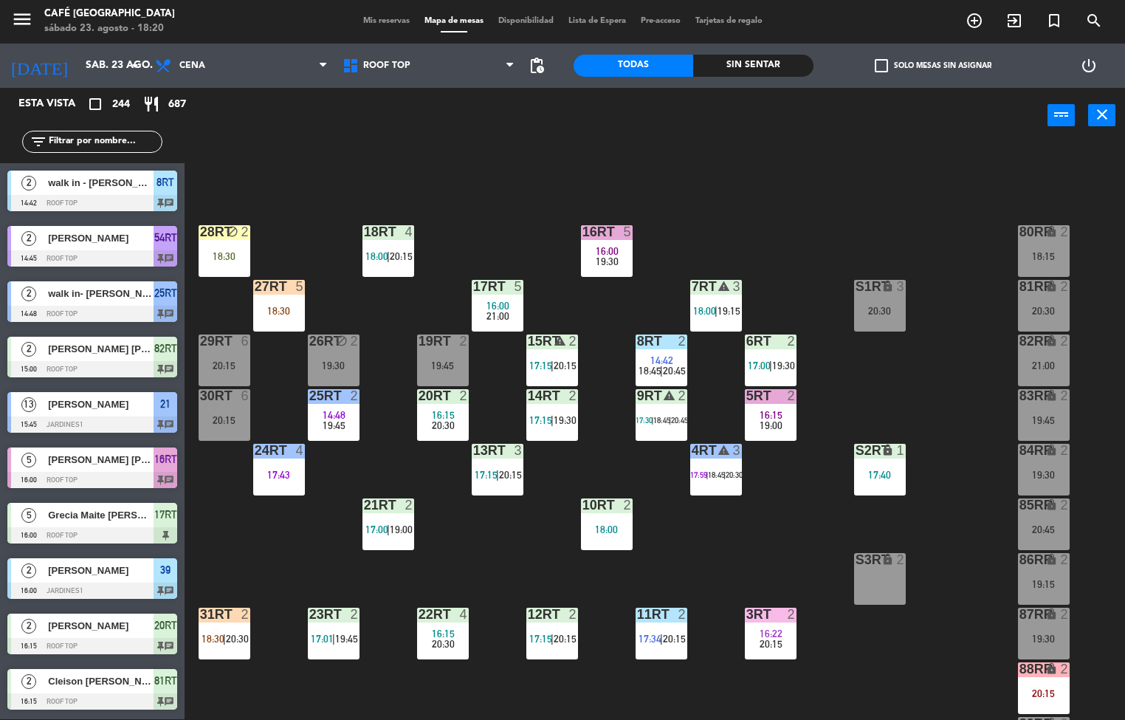
click at [341, 426] on span "19:45" at bounding box center [334, 425] width 23 height 12
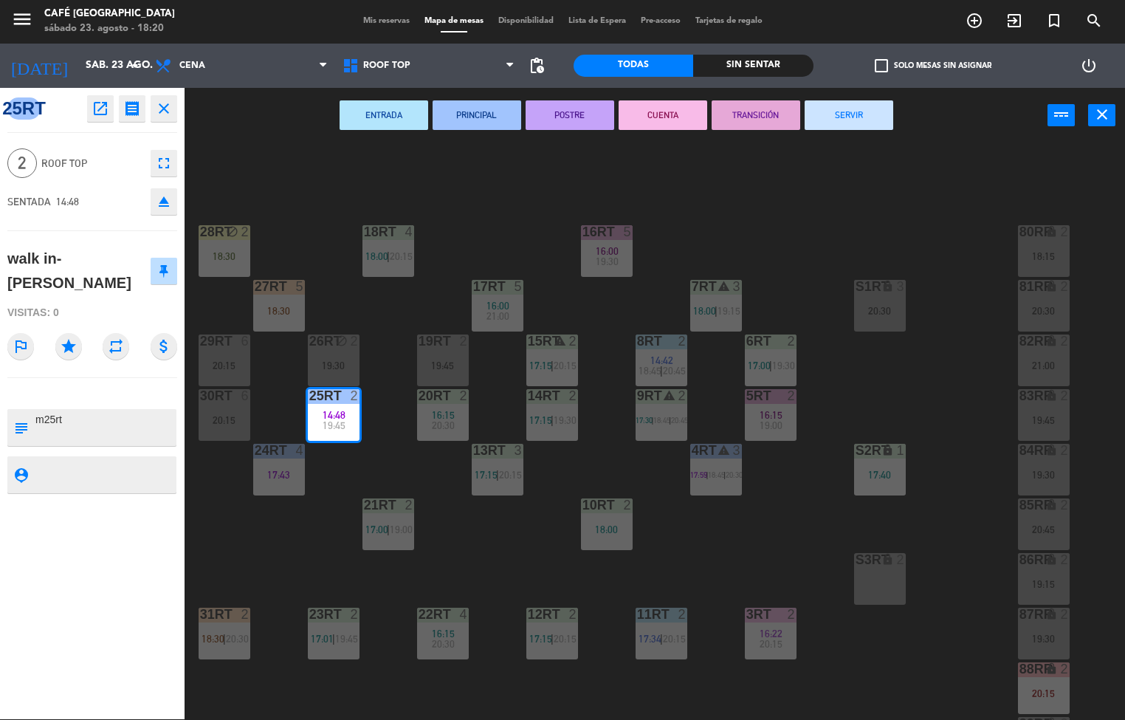
click at [331, 412] on span "14:48" at bounding box center [334, 415] width 23 height 12
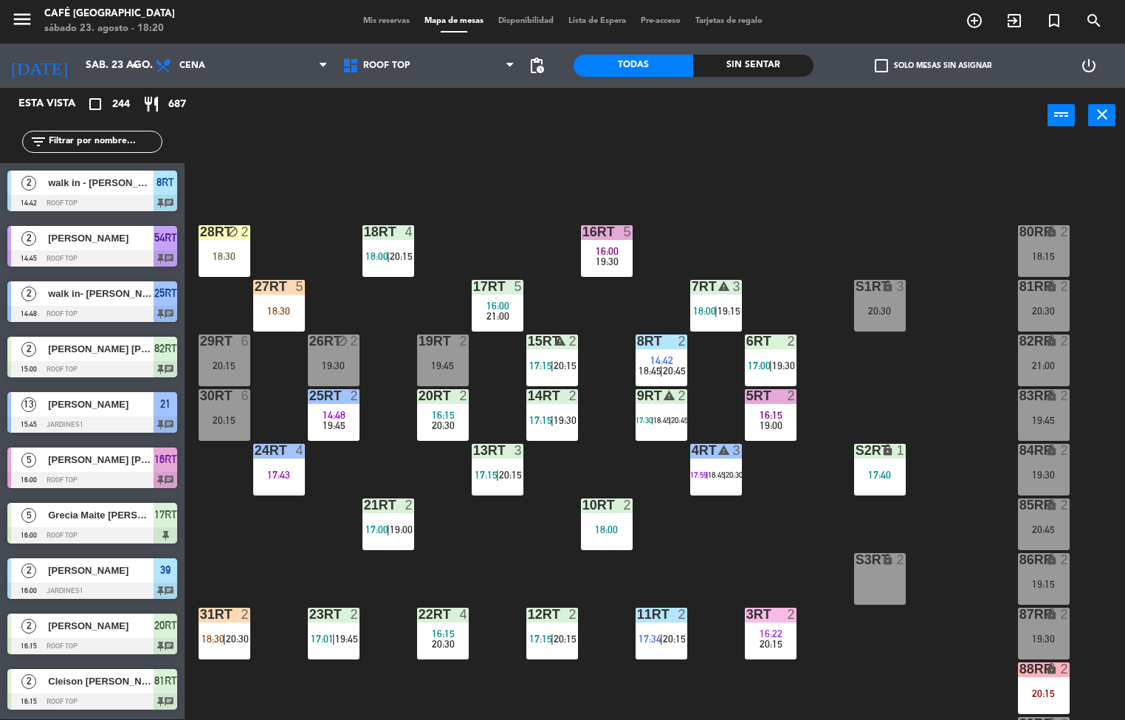
click at [348, 410] on div "14:48" at bounding box center [334, 415] width 52 height 10
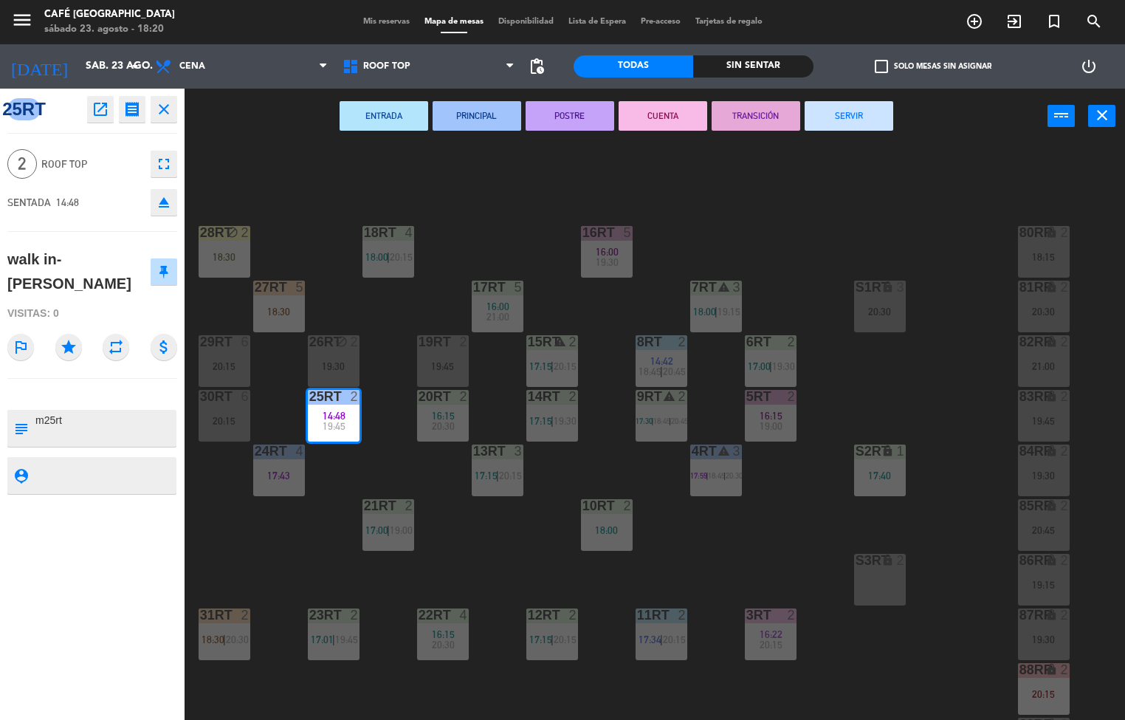
click at [578, 120] on button "POSTRE" at bounding box center [570, 116] width 89 height 30
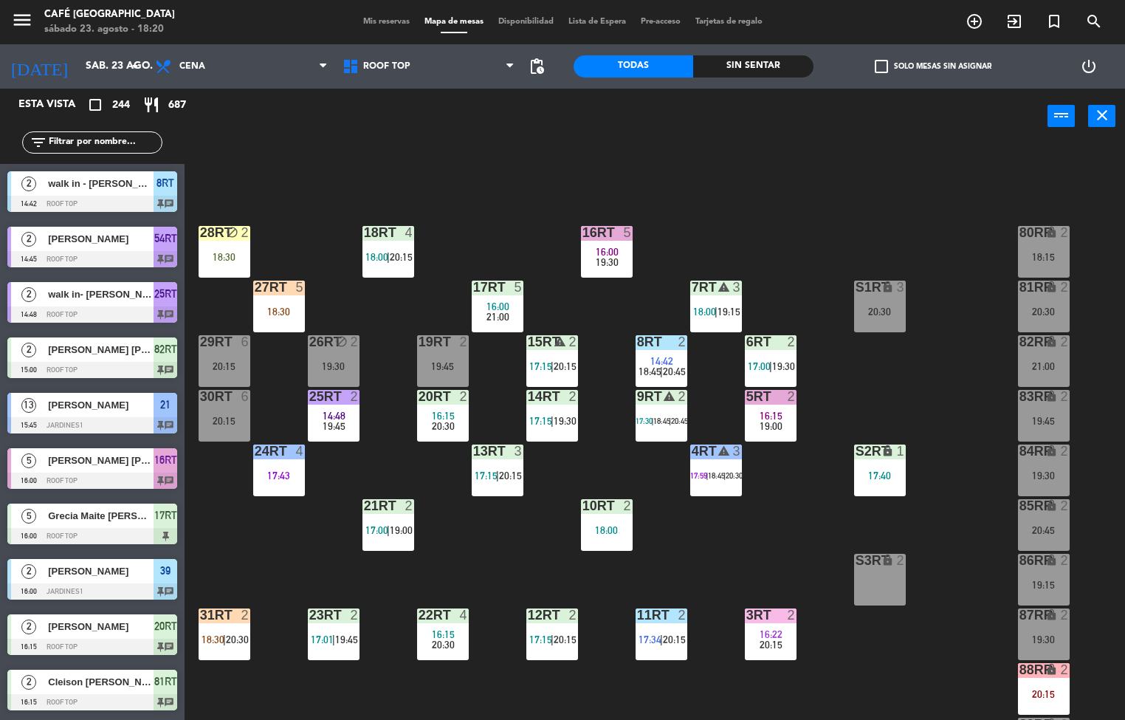
scroll to position [1, 0]
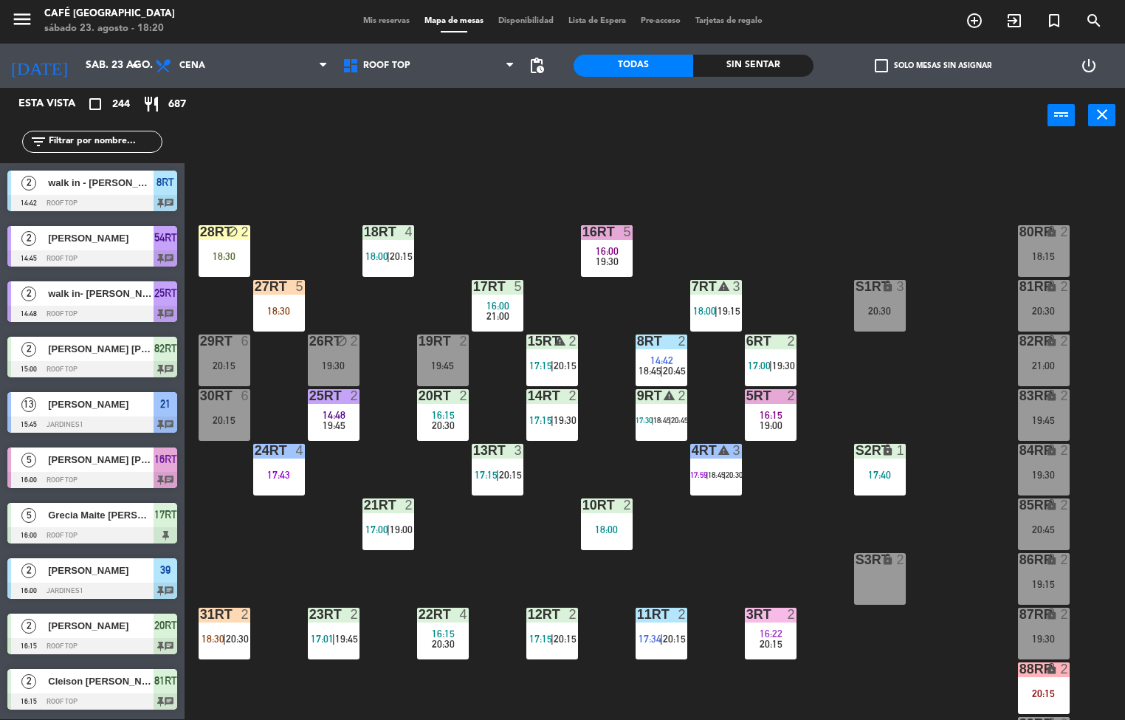
click at [334, 639] on span "|" at bounding box center [333, 639] width 3 height 12
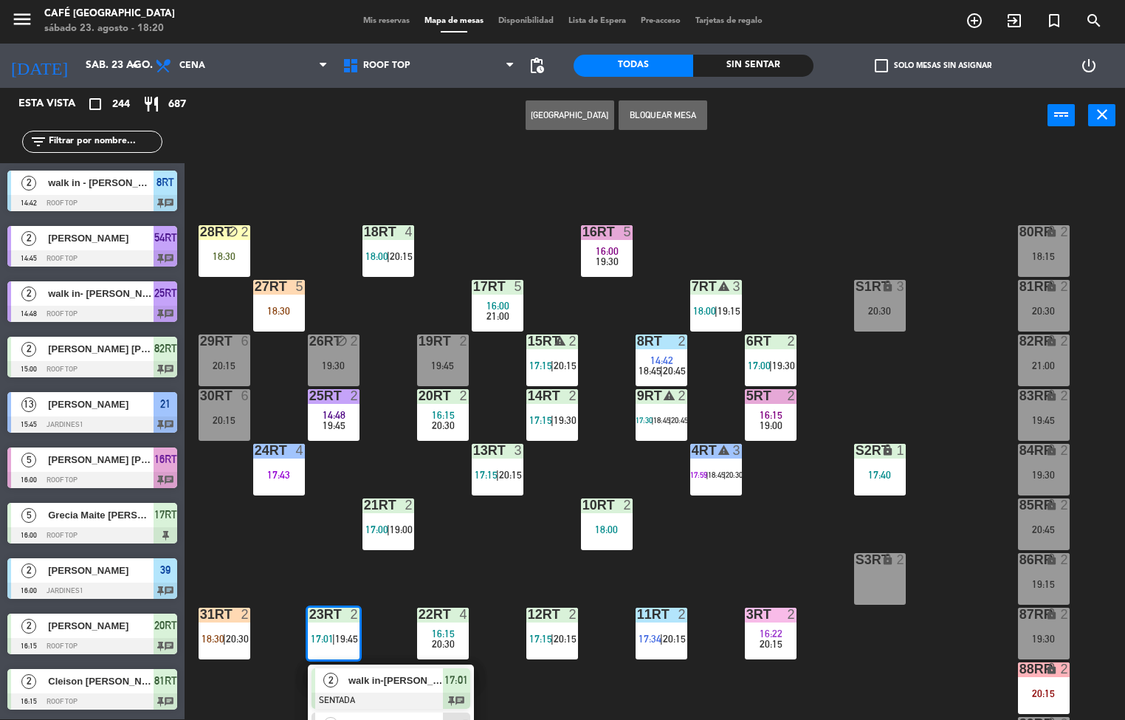
click at [359, 693] on div at bounding box center [391, 700] width 159 height 16
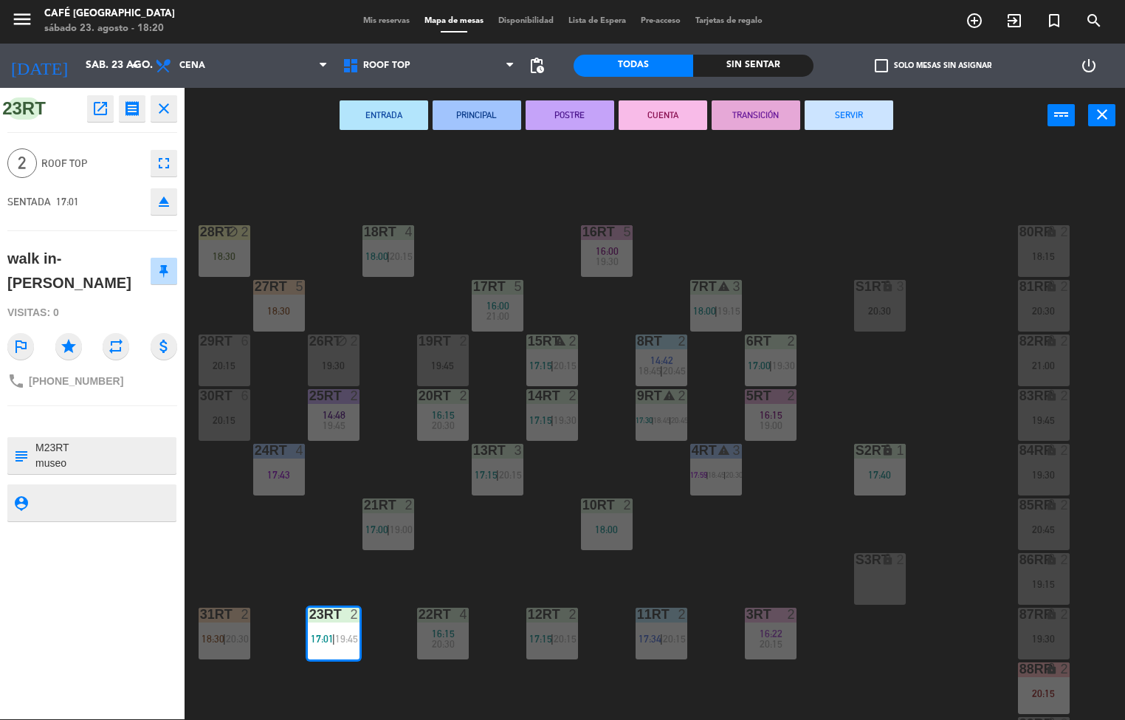
click at [674, 125] on button "CUENTA" at bounding box center [663, 115] width 89 height 30
click at [454, 642] on span "20:30" at bounding box center [443, 644] width 23 height 12
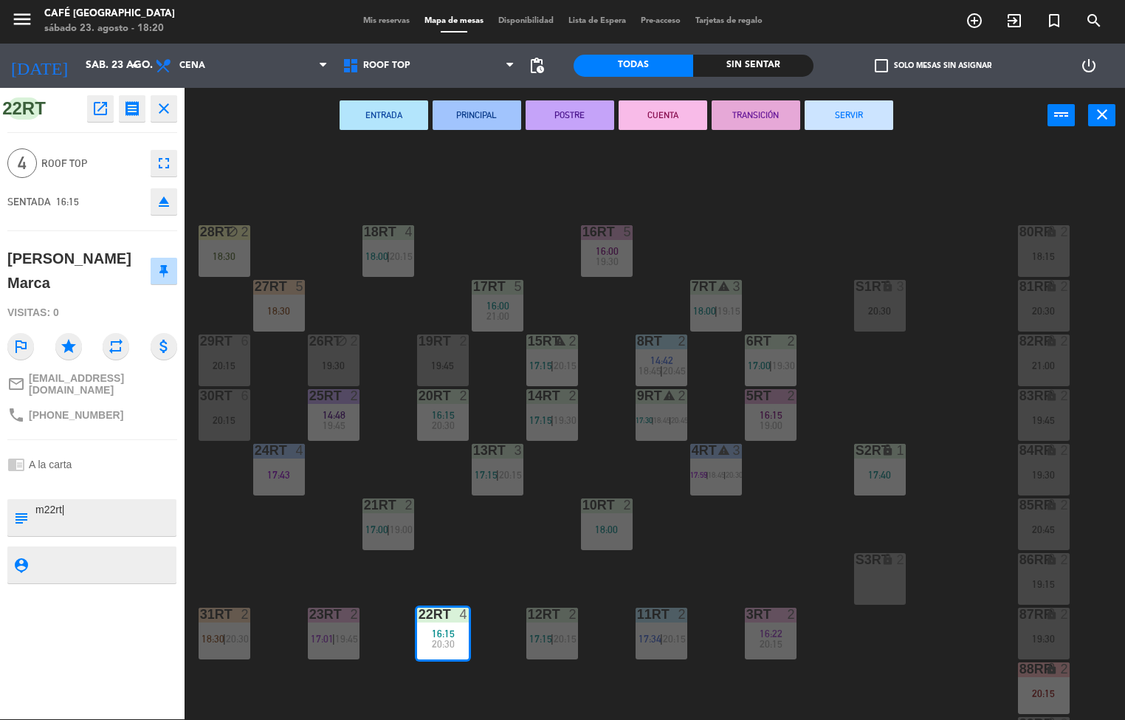
click at [488, 116] on button "PRINCIPAL" at bounding box center [477, 115] width 89 height 30
click at [548, 650] on div "12RT 2 17:15 | 20:15" at bounding box center [552, 634] width 52 height 52
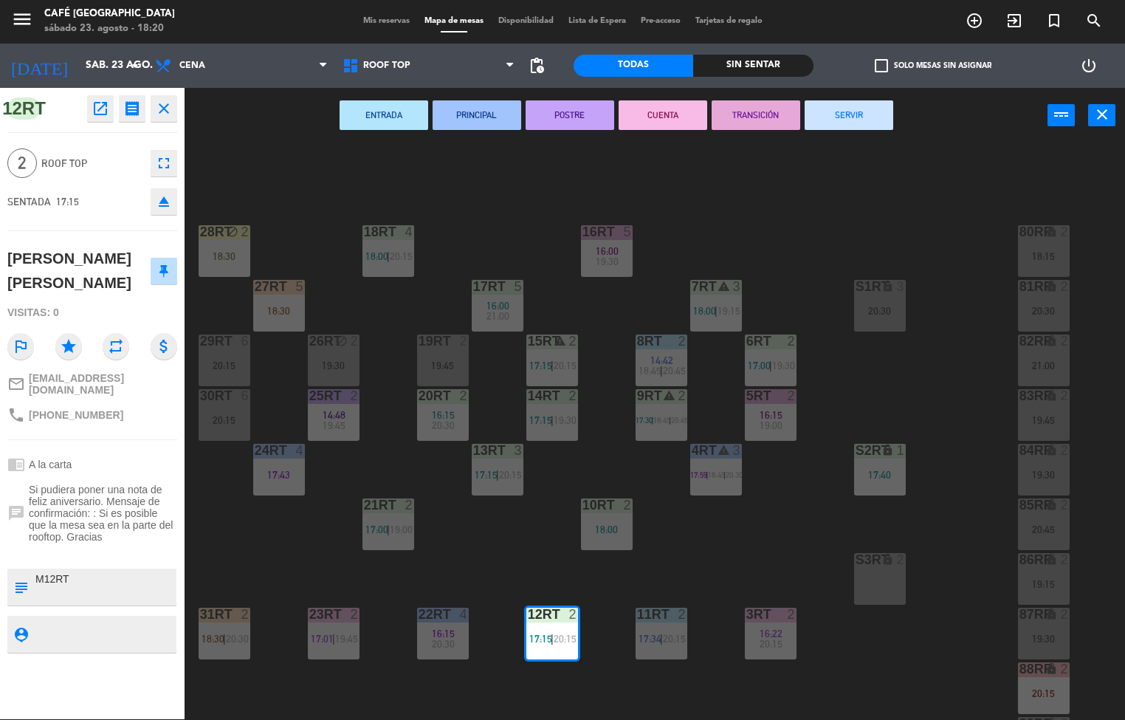
click at [478, 122] on button "PRINCIPAL" at bounding box center [477, 115] width 89 height 30
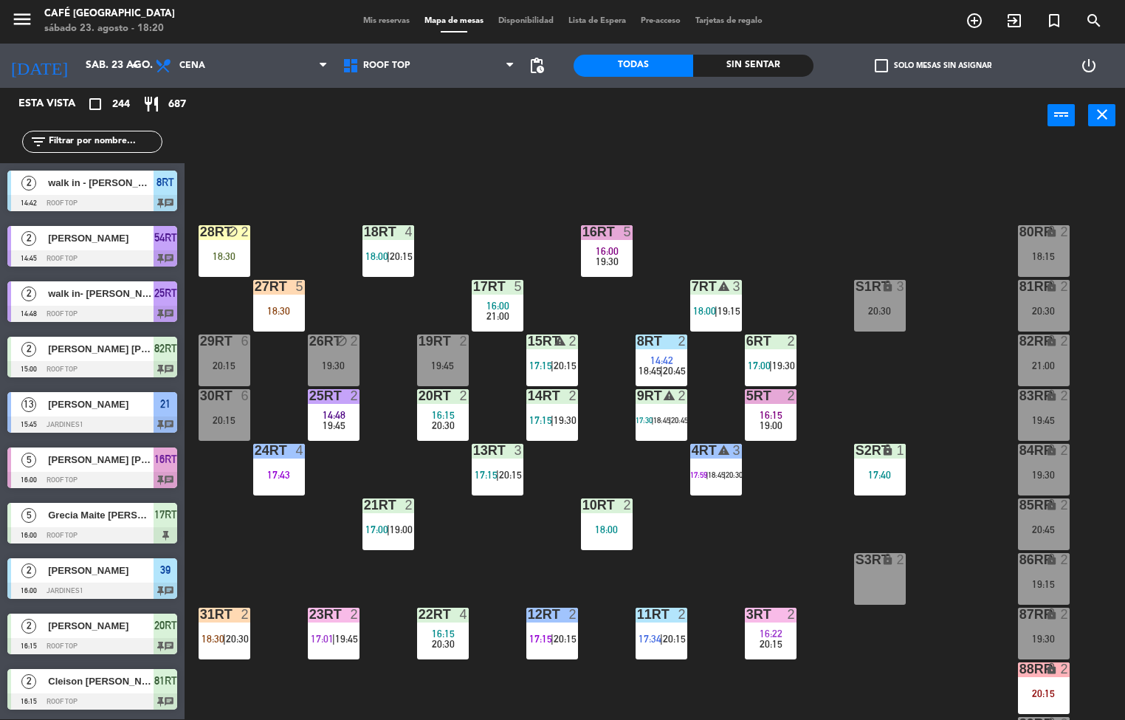
click at [509, 286] on div "5" at bounding box center [521, 286] width 24 height 13
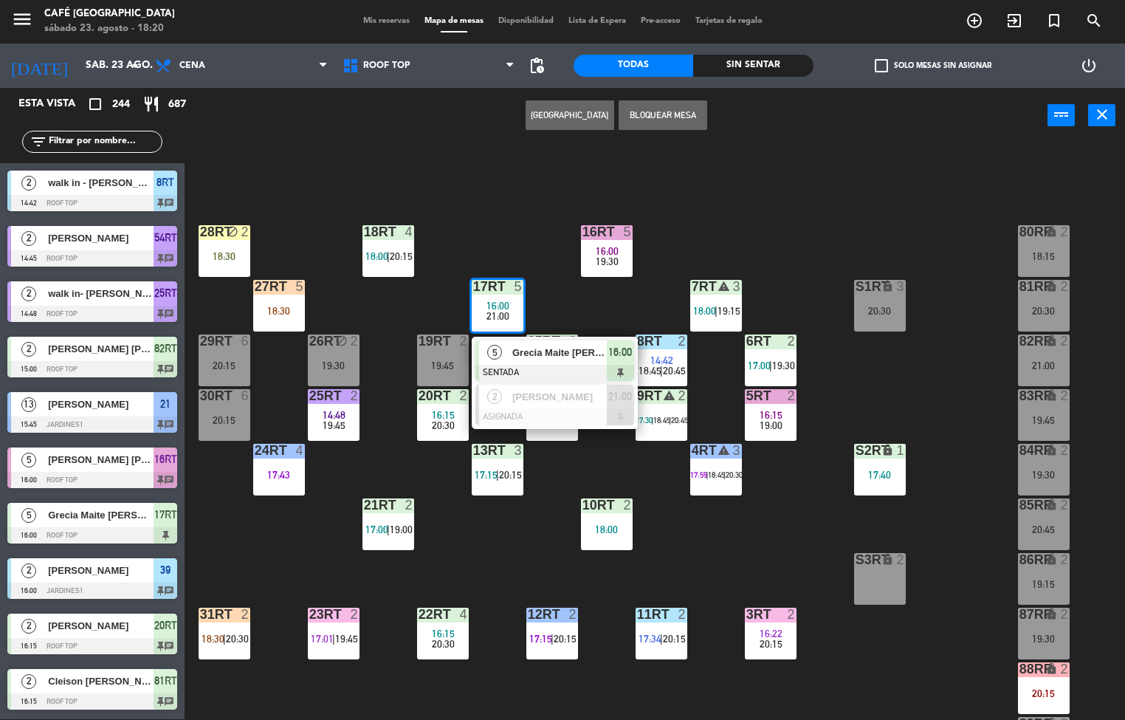
click at [518, 359] on span "Grecia Maite Ursula Rojas Reategui" at bounding box center [559, 353] width 94 height 16
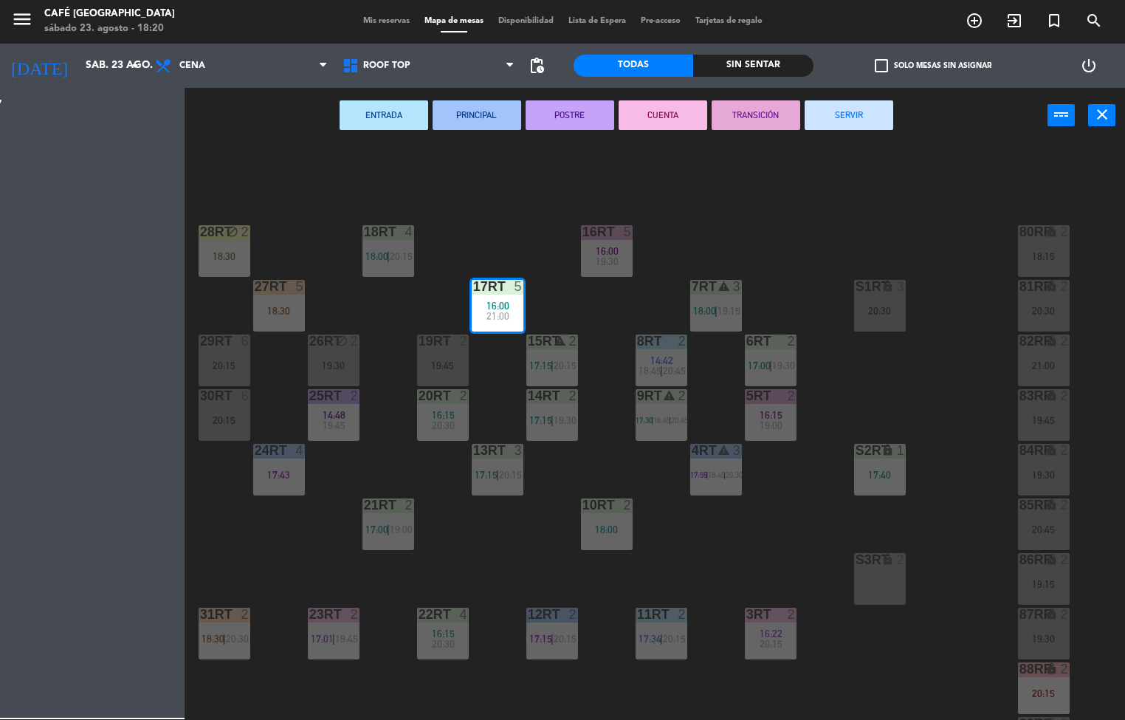
click at [483, 127] on button "PRINCIPAL" at bounding box center [477, 115] width 89 height 30
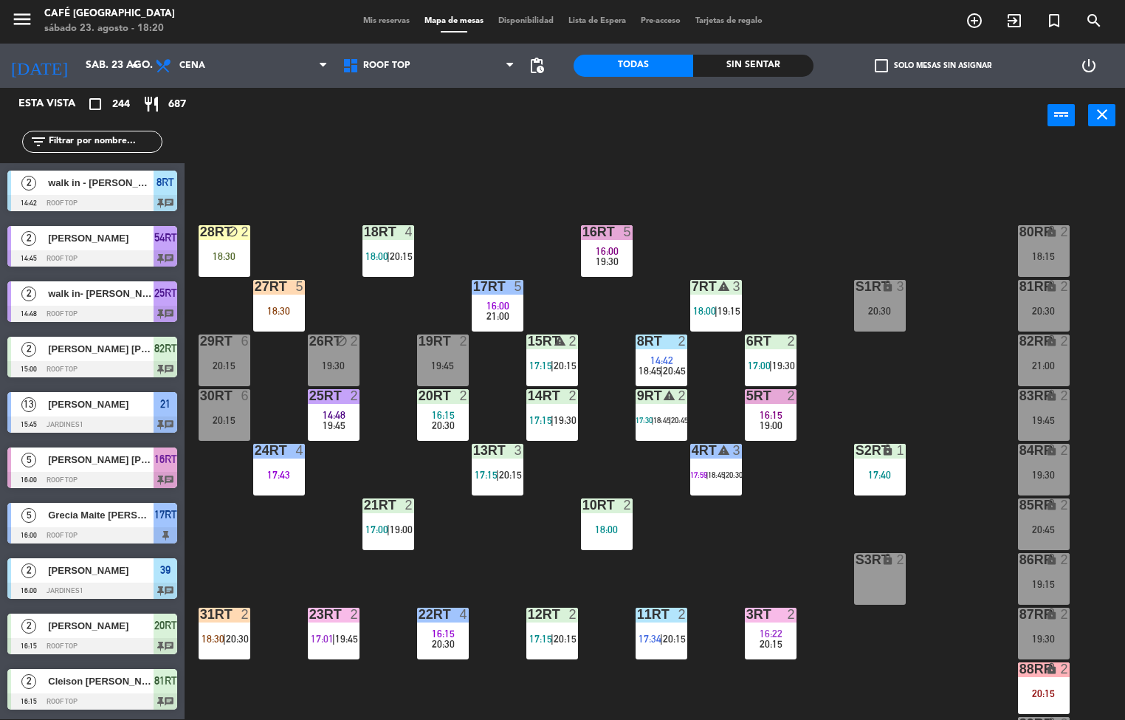
click at [385, 260] on span "18:00" at bounding box center [376, 256] width 23 height 12
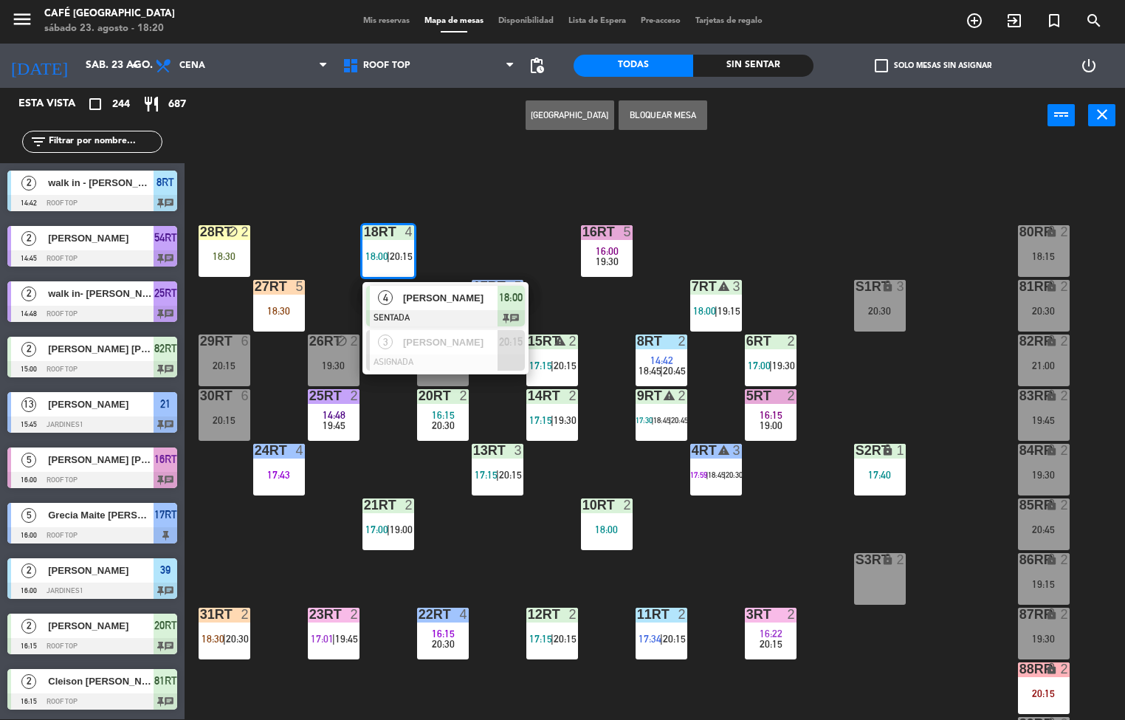
click at [390, 301] on span "4" at bounding box center [385, 297] width 15 height 15
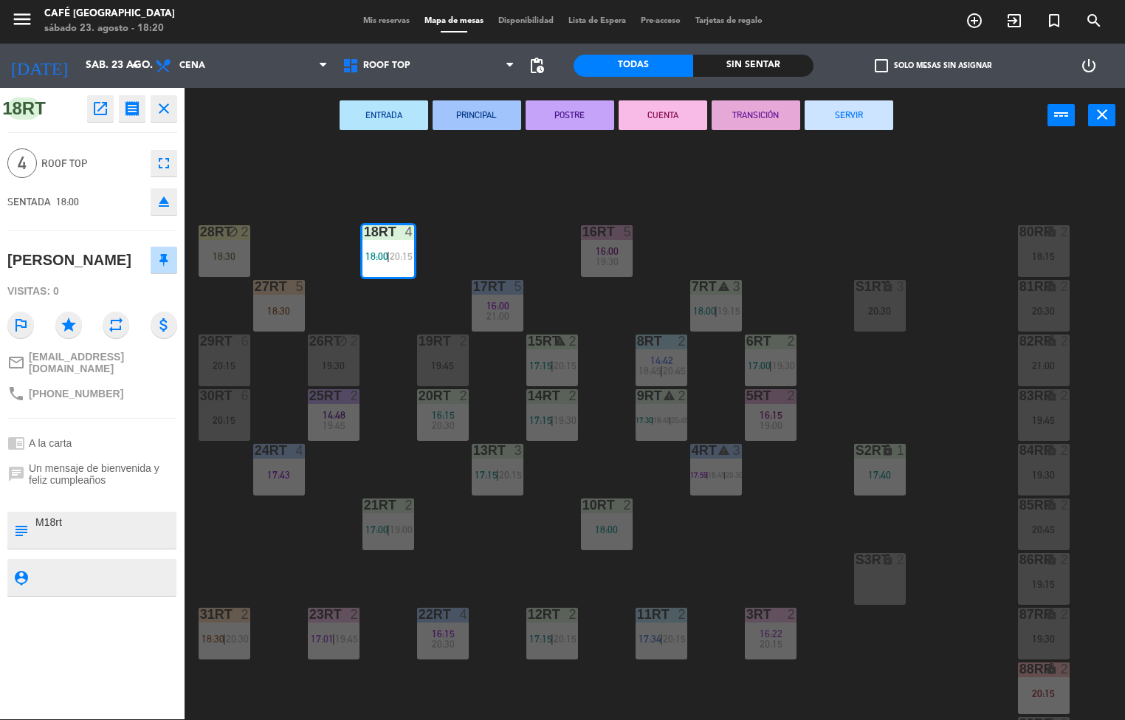
click at [365, 124] on button "ENTRADA" at bounding box center [384, 115] width 89 height 30
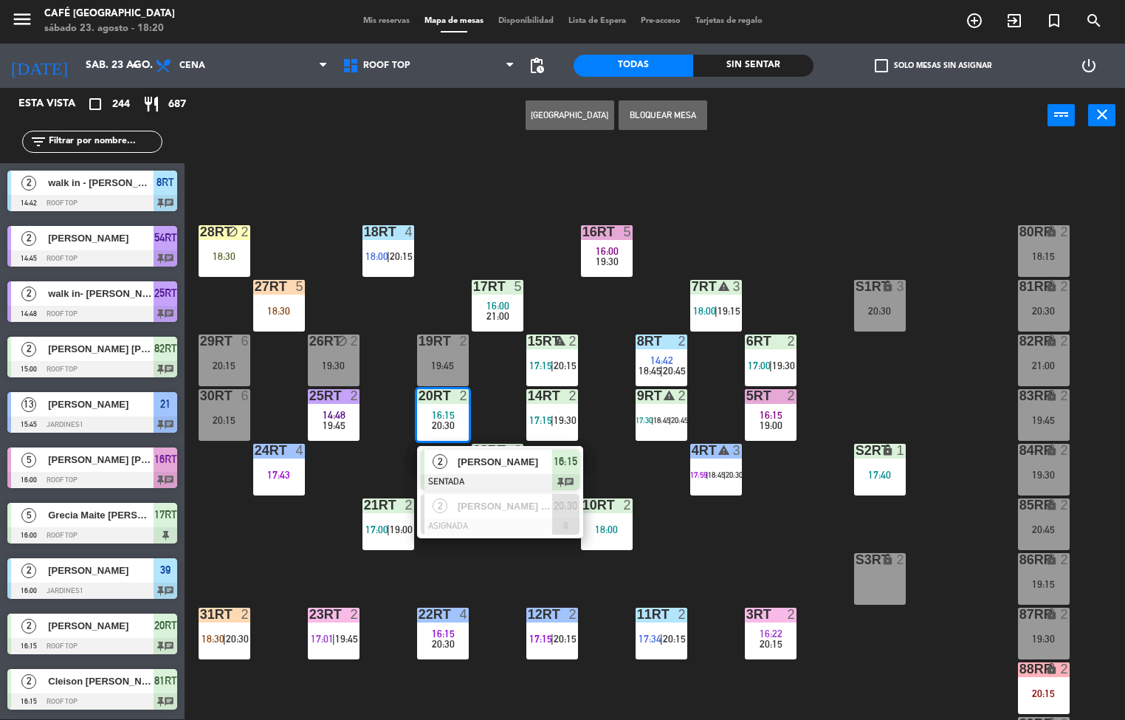
click at [444, 474] on div at bounding box center [500, 482] width 159 height 16
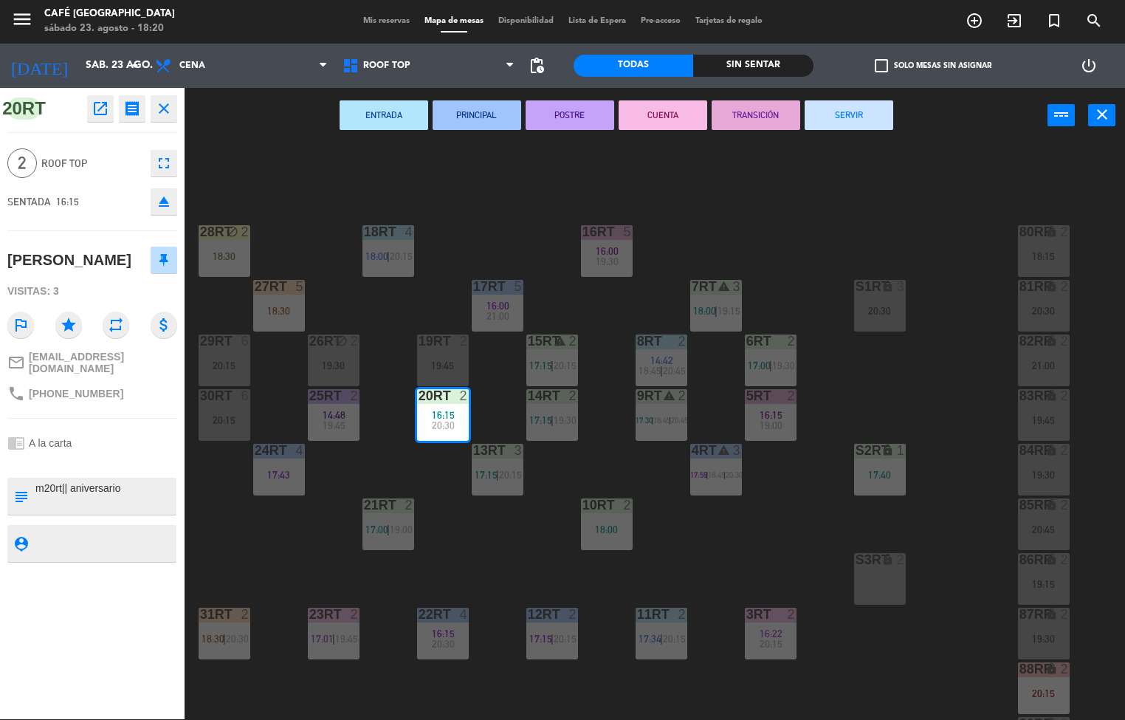
click at [550, 117] on button "POSTRE" at bounding box center [570, 115] width 89 height 30
click at [543, 340] on div "warning" at bounding box center [552, 341] width 24 height 14
click at [472, 113] on button "PRINCIPAL" at bounding box center [477, 115] width 89 height 30
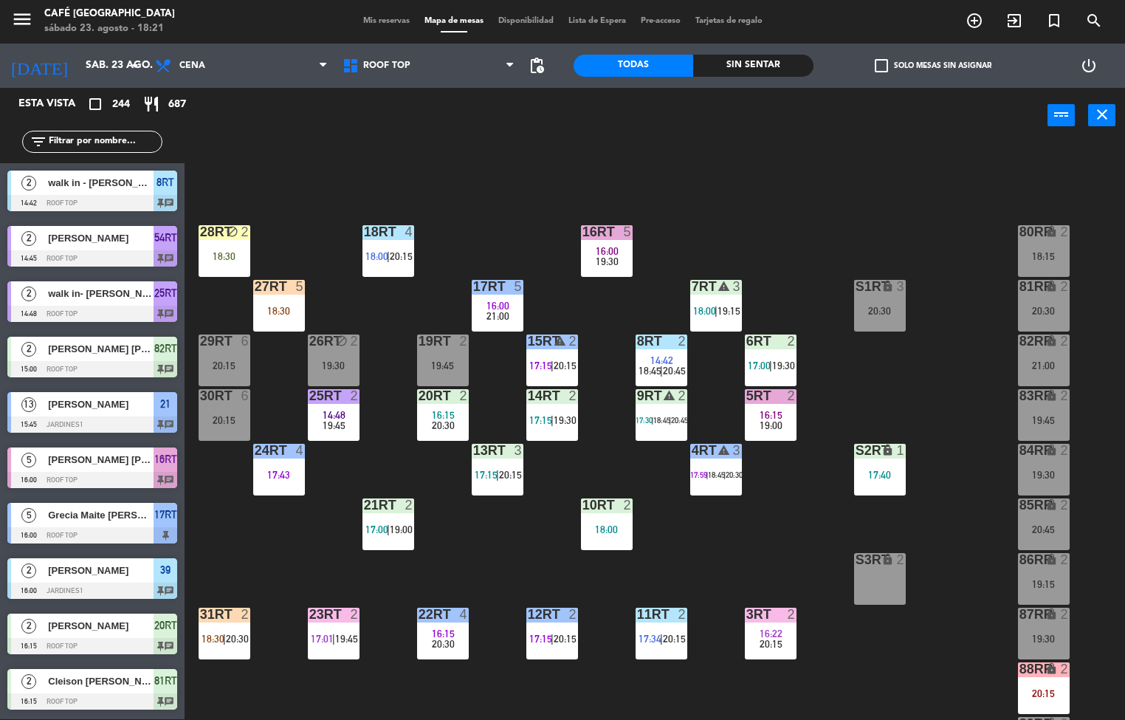
click at [557, 419] on span "19:30" at bounding box center [565, 420] width 23 height 12
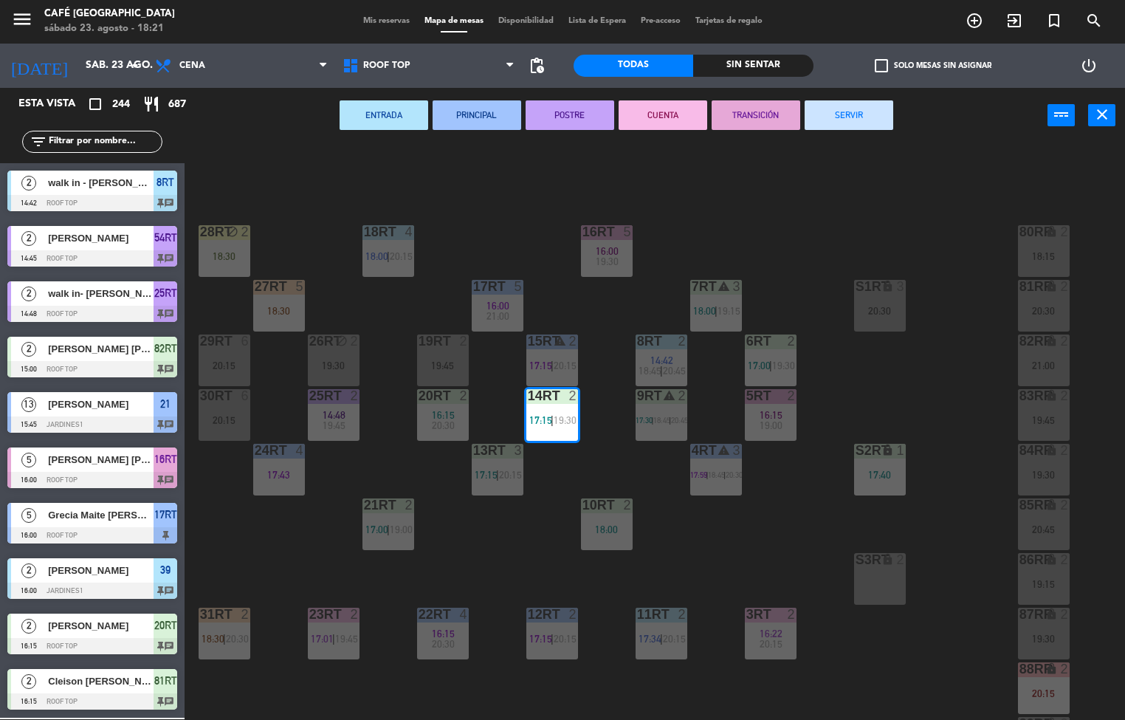
click at [481, 117] on button "PRINCIPAL" at bounding box center [477, 115] width 89 height 30
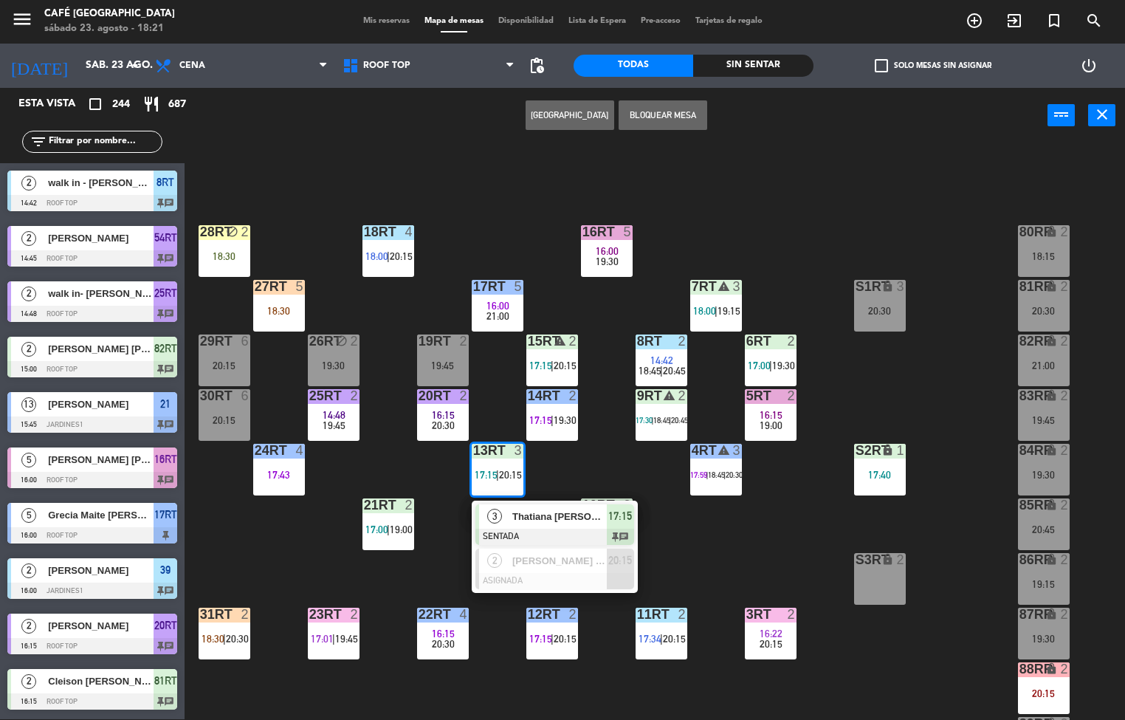
click at [499, 521] on div "3" at bounding box center [495, 516] width 32 height 24
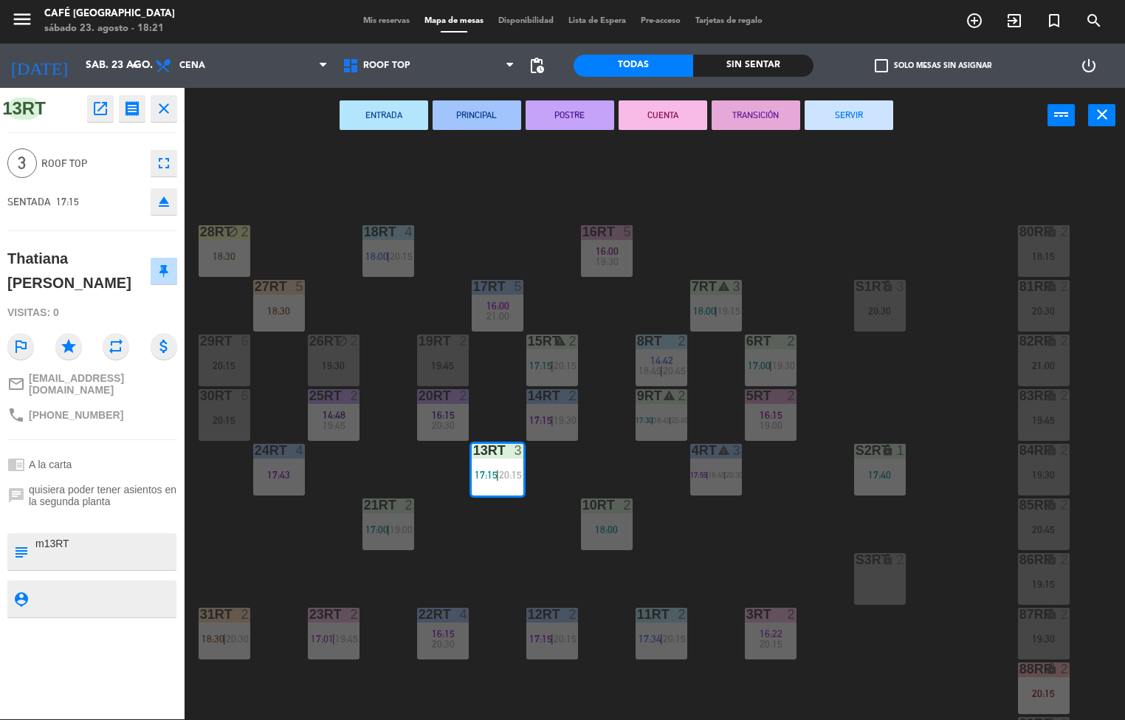
click at [483, 120] on button "PRINCIPAL" at bounding box center [477, 115] width 89 height 30
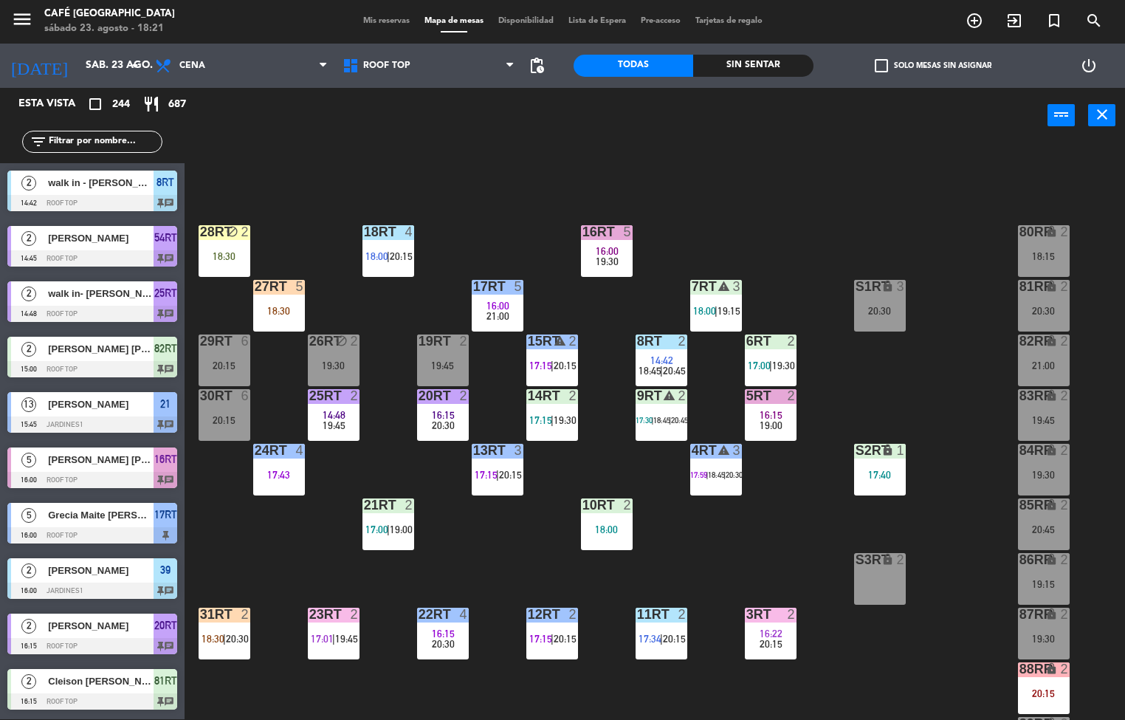
click at [376, 528] on span "17:00" at bounding box center [376, 529] width 23 height 12
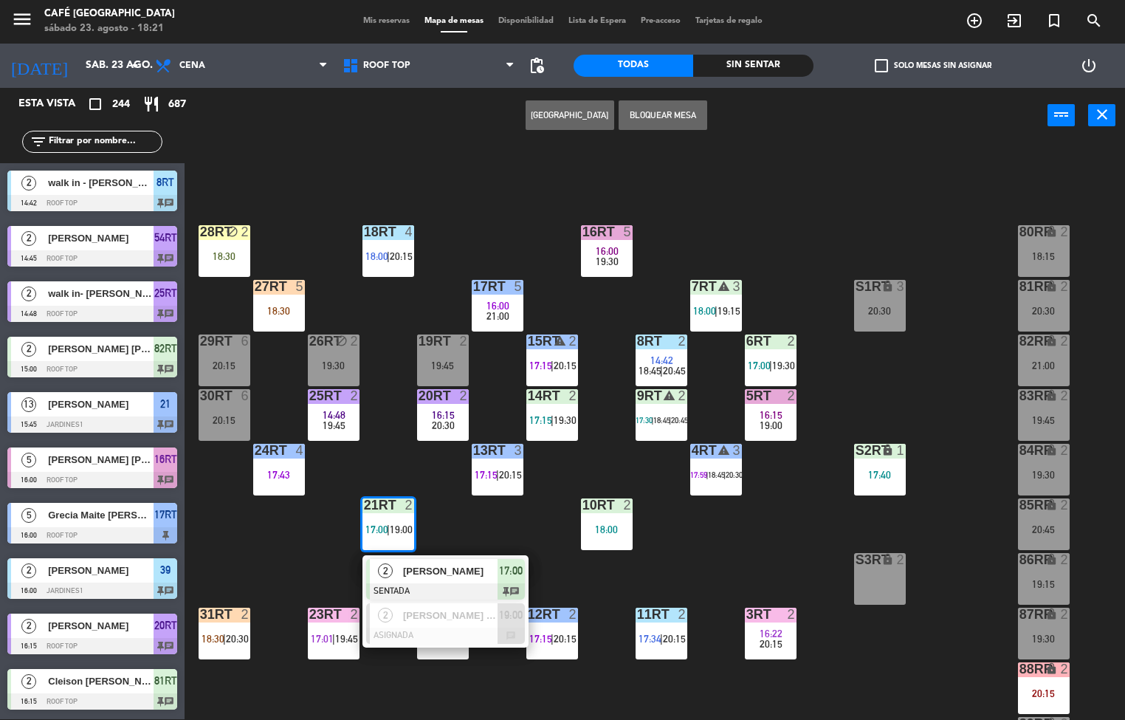
click at [385, 583] on div at bounding box center [445, 591] width 159 height 16
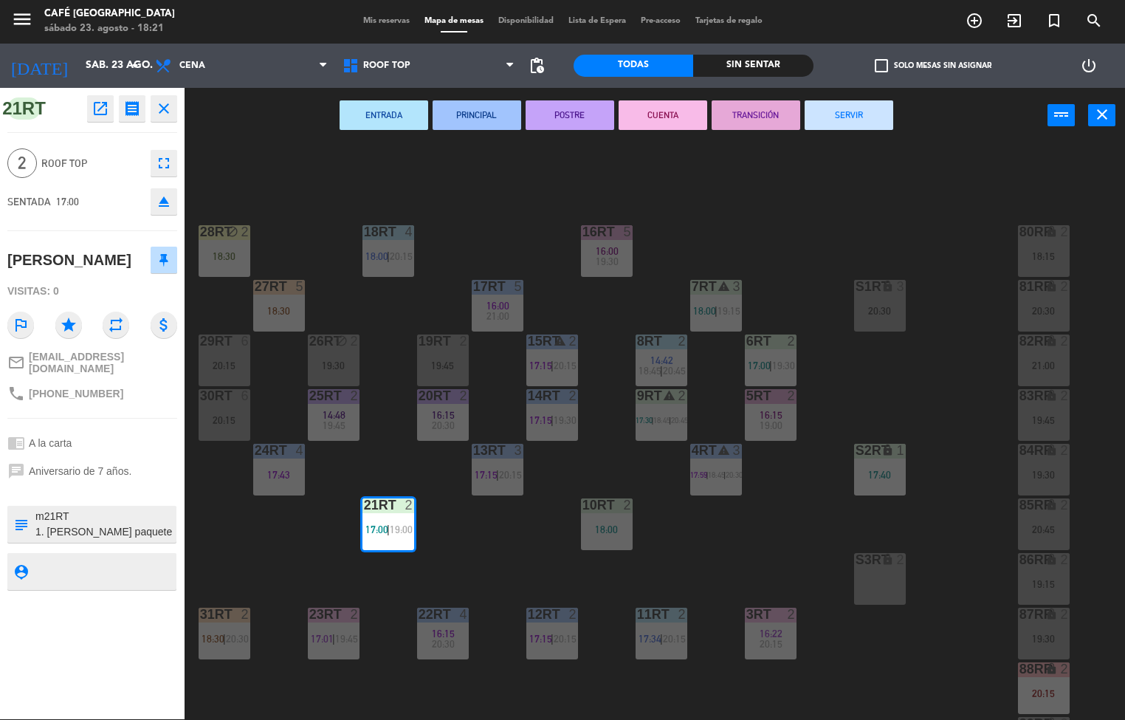
click at [397, 114] on button "ENTRADA" at bounding box center [384, 115] width 89 height 30
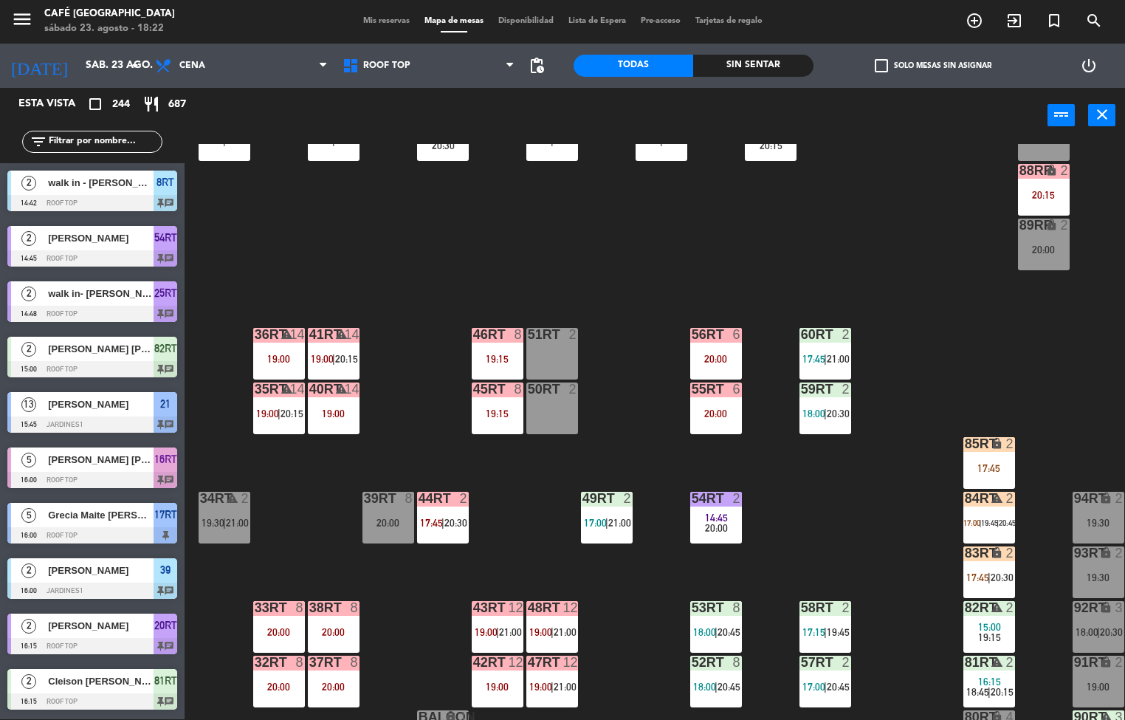
click at [873, 465] on div "18RT 4 18:00 | 20:15 16RT 5 16:00 19:30 28RT block 2 18:30 80RR lock 2 18:15 27…" at bounding box center [660, 432] width 929 height 576
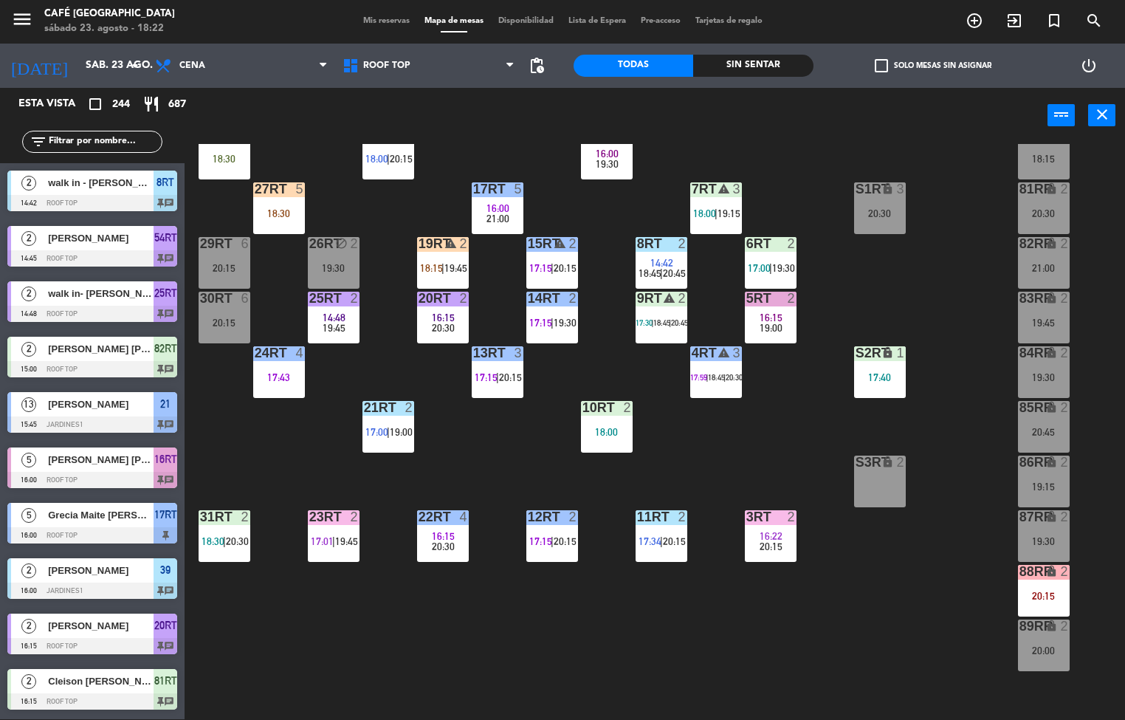
scroll to position [80, 0]
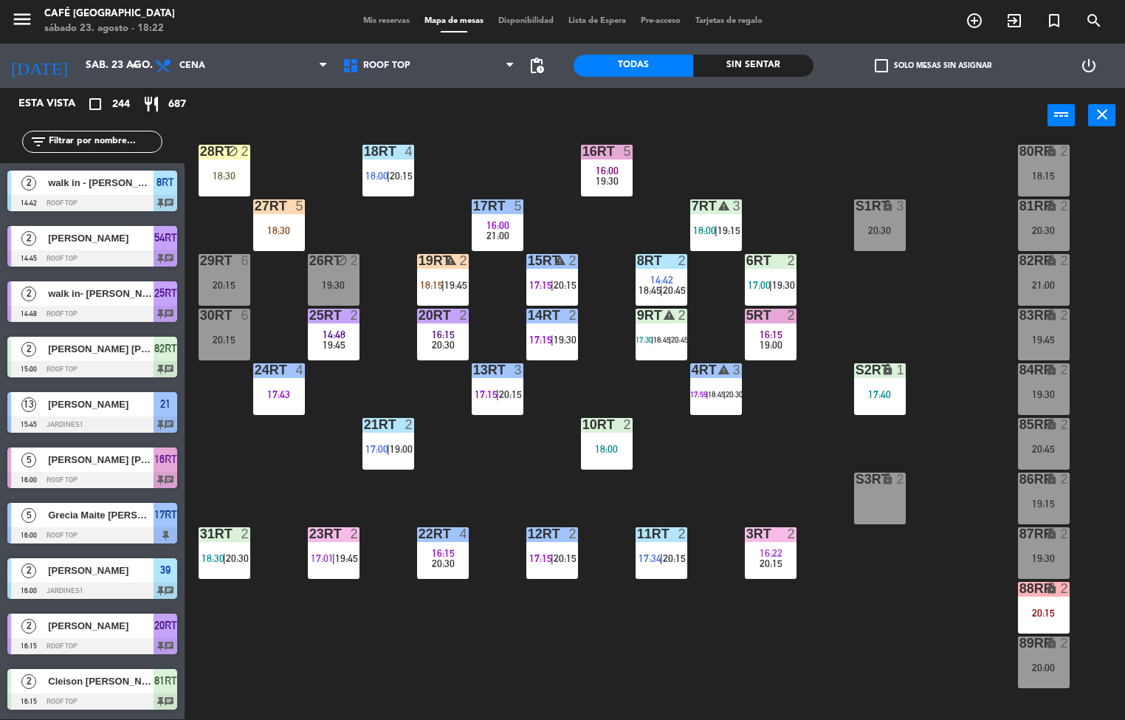
click at [264, 472] on div "18RT 4 18:00 | 20:15 16RT 5 16:00 19:30 28RT block 2 18:30 80RR lock 2 18:15 27…" at bounding box center [660, 432] width 929 height 576
click at [224, 154] on div "block" at bounding box center [224, 152] width 24 height 14
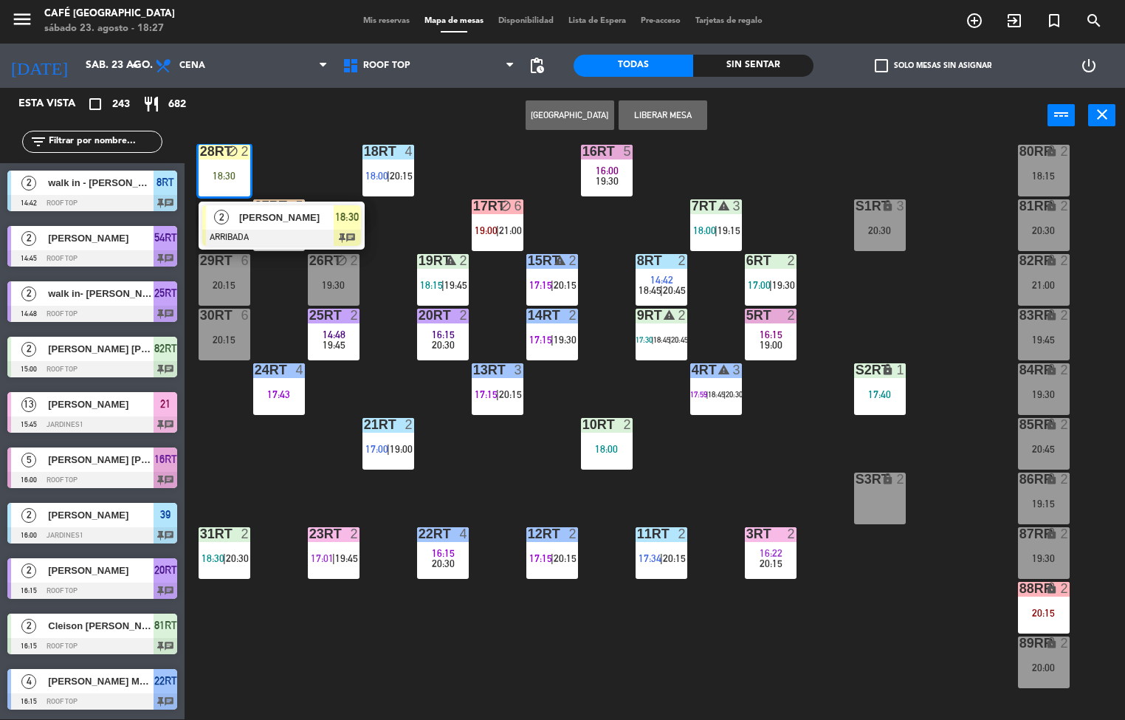
click at [777, 629] on div "18RT 4 18:00 | 20:15 16RT 5 16:00 19:30 28RT block 2 18:30 2 Bryan Abad Fernand…" at bounding box center [660, 432] width 929 height 576
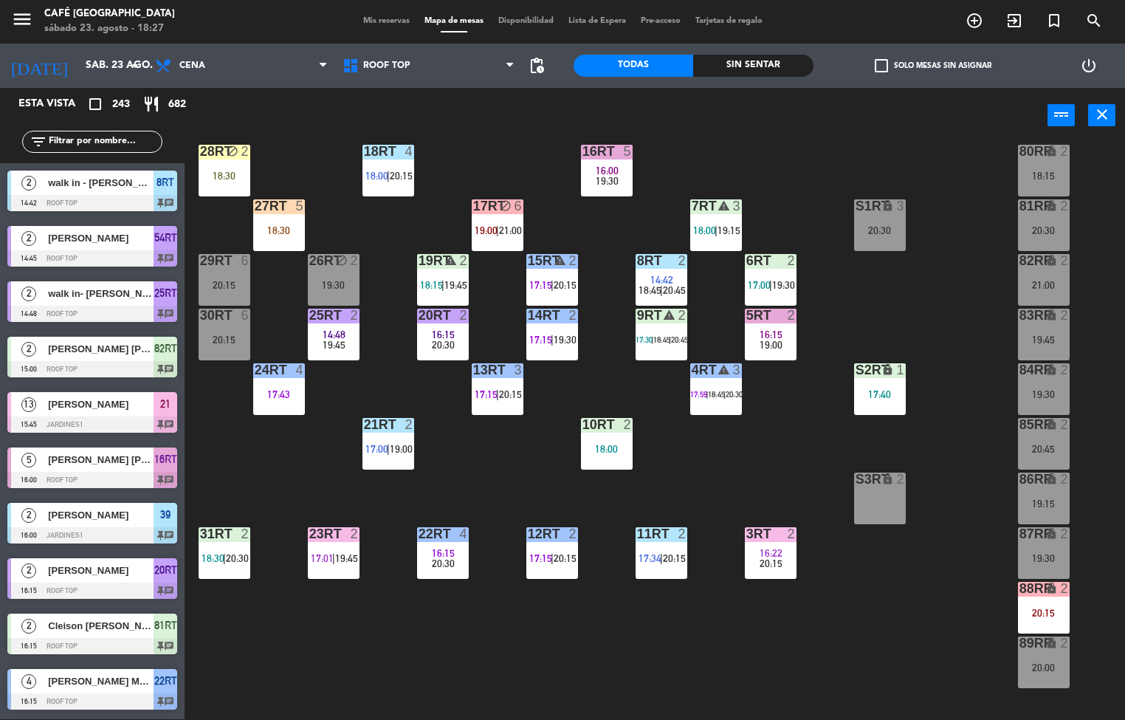
scroll to position [547, 0]
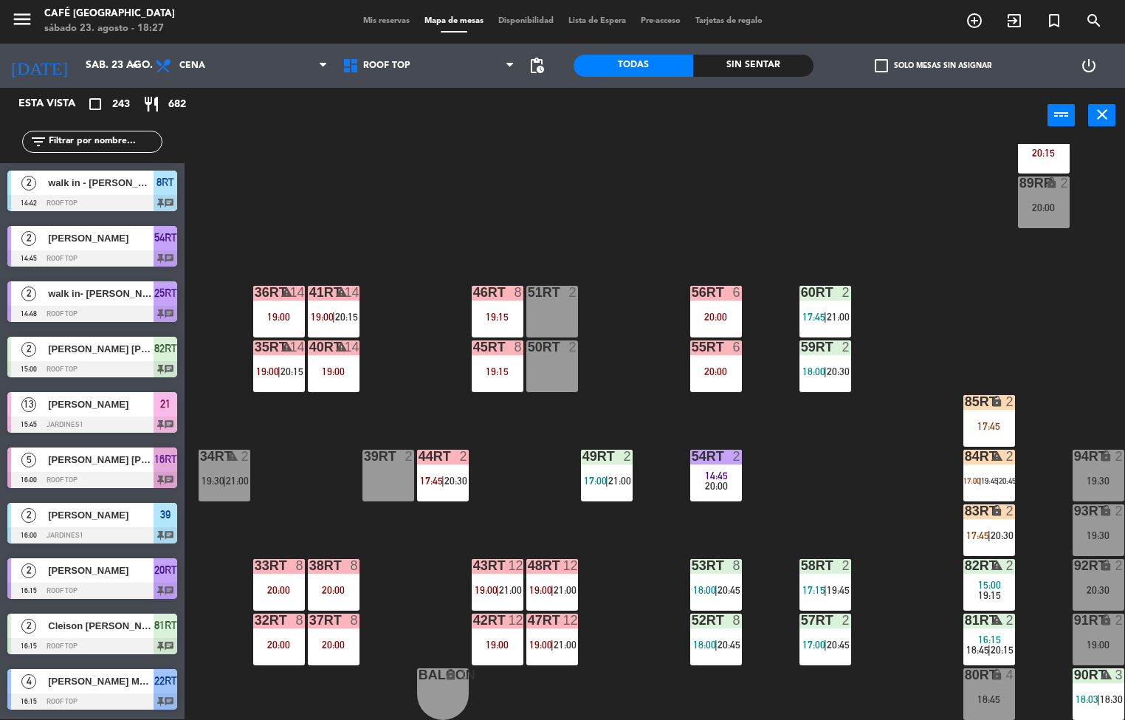
click at [729, 450] on div "2" at bounding box center [740, 456] width 24 height 13
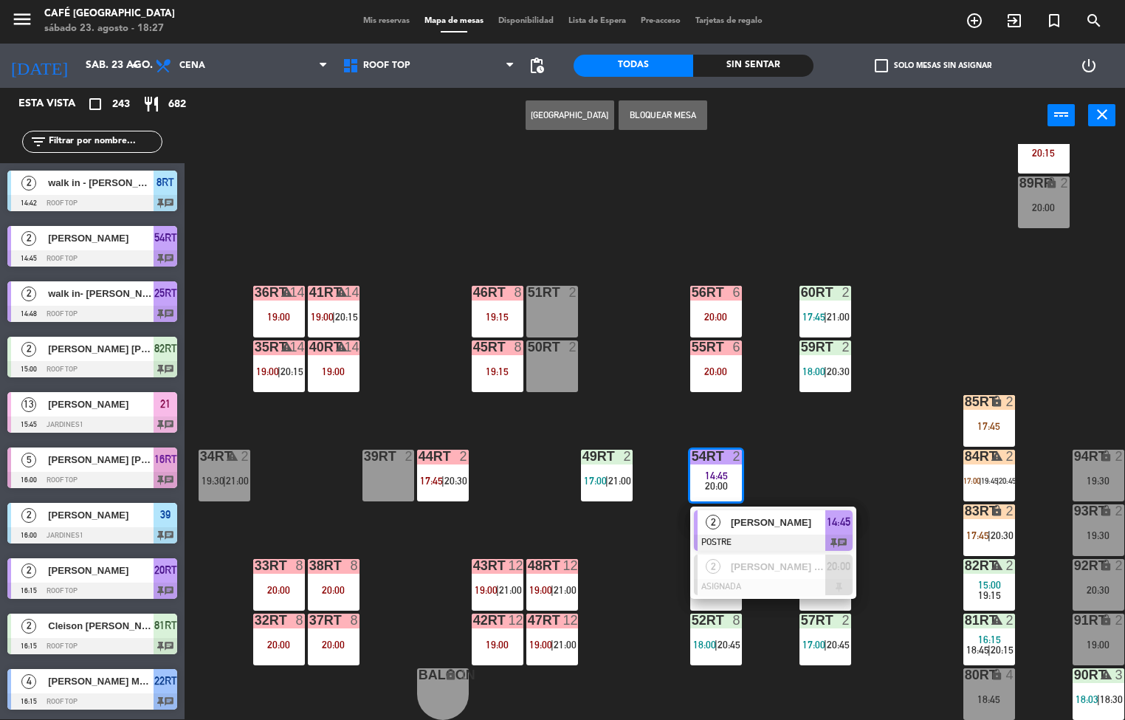
click at [769, 534] on div at bounding box center [773, 542] width 159 height 16
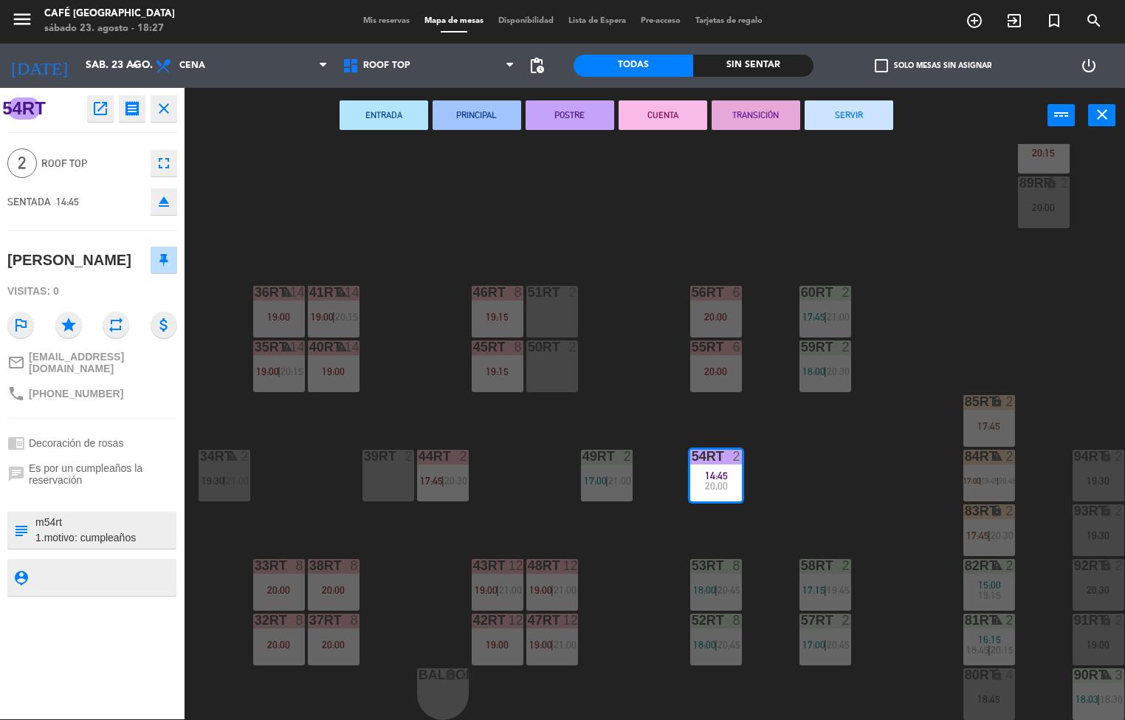
click at [860, 127] on button "SERVIR" at bounding box center [849, 115] width 89 height 30
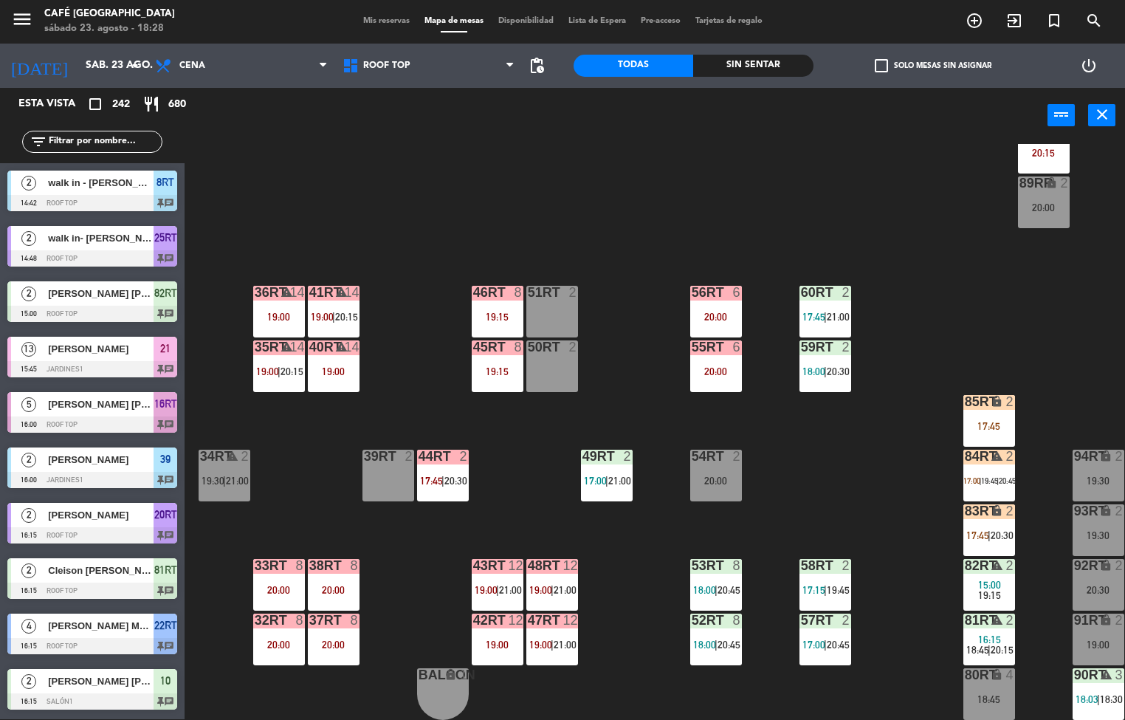
scroll to position [264, 0]
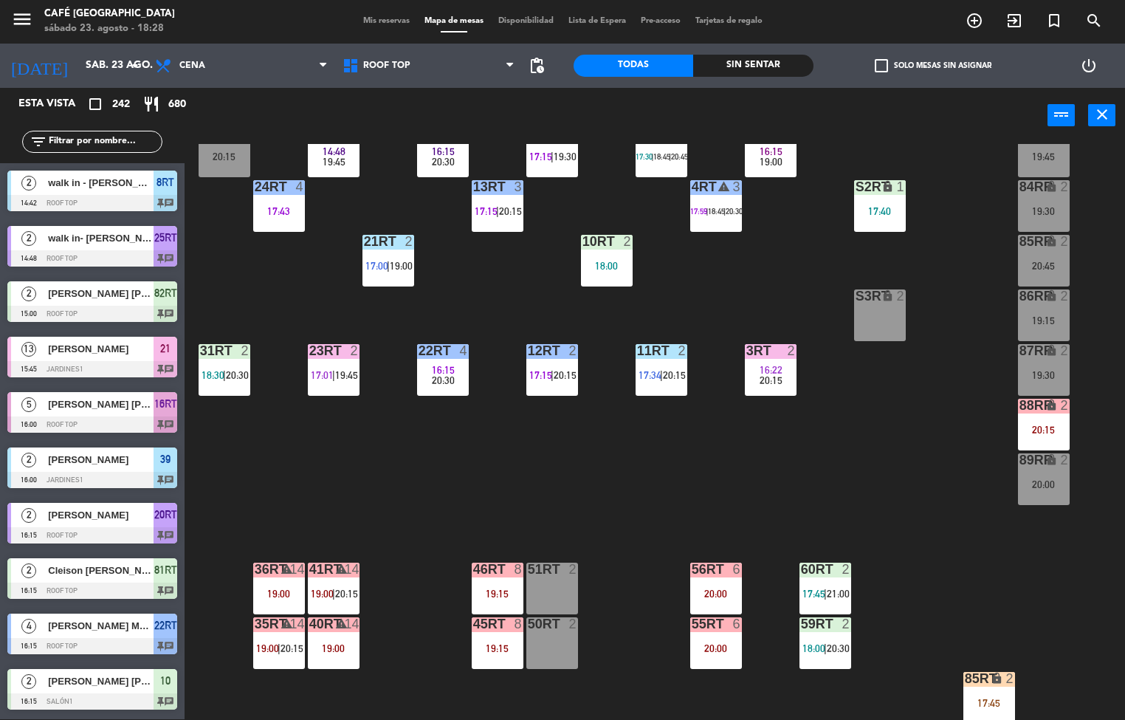
click at [348, 371] on span "19:45" at bounding box center [346, 375] width 23 height 12
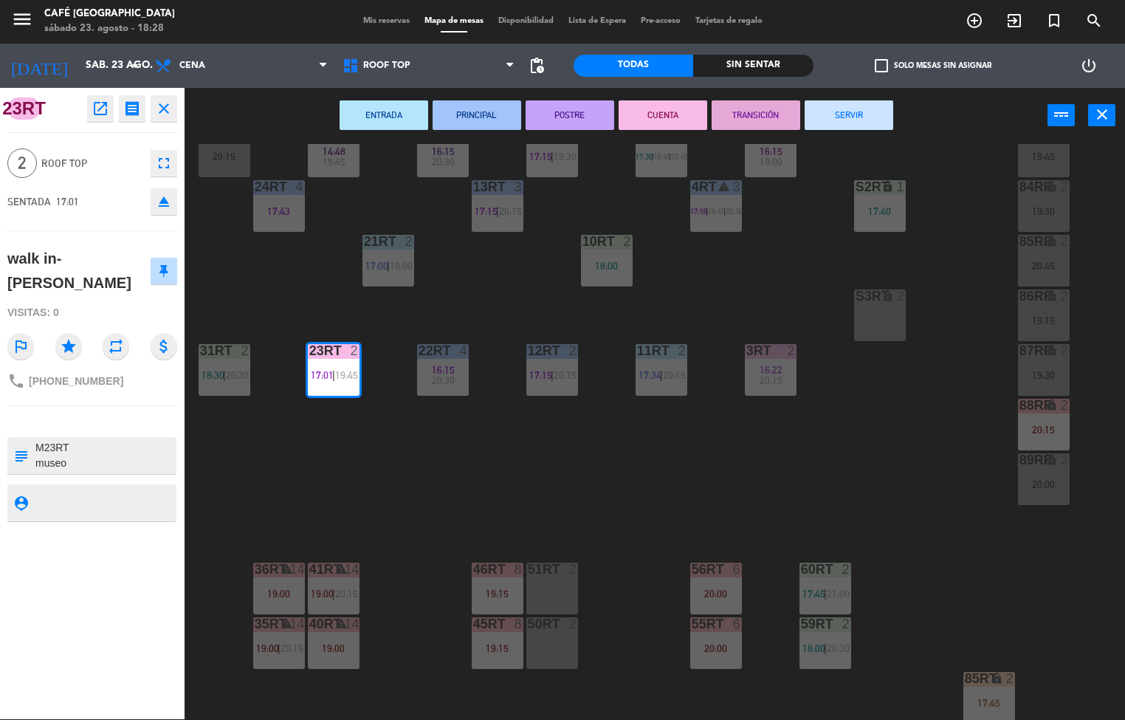
click at [746, 113] on button "TRANSICIÓN" at bounding box center [756, 115] width 89 height 30
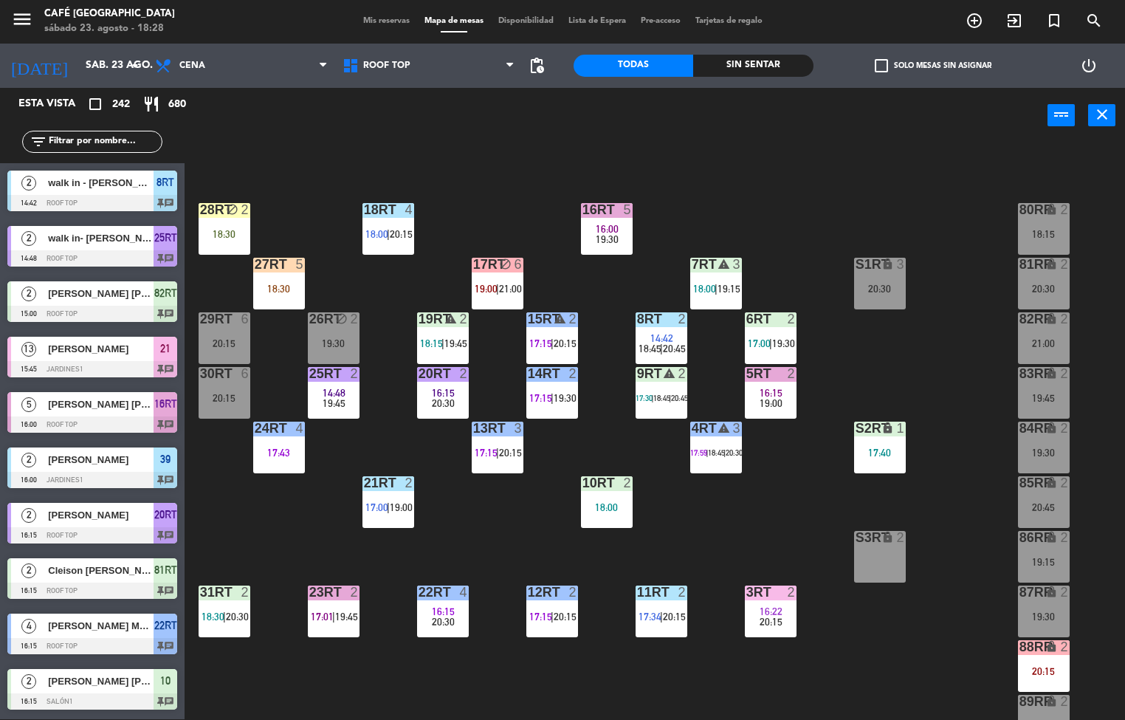
scroll to position [24, 0]
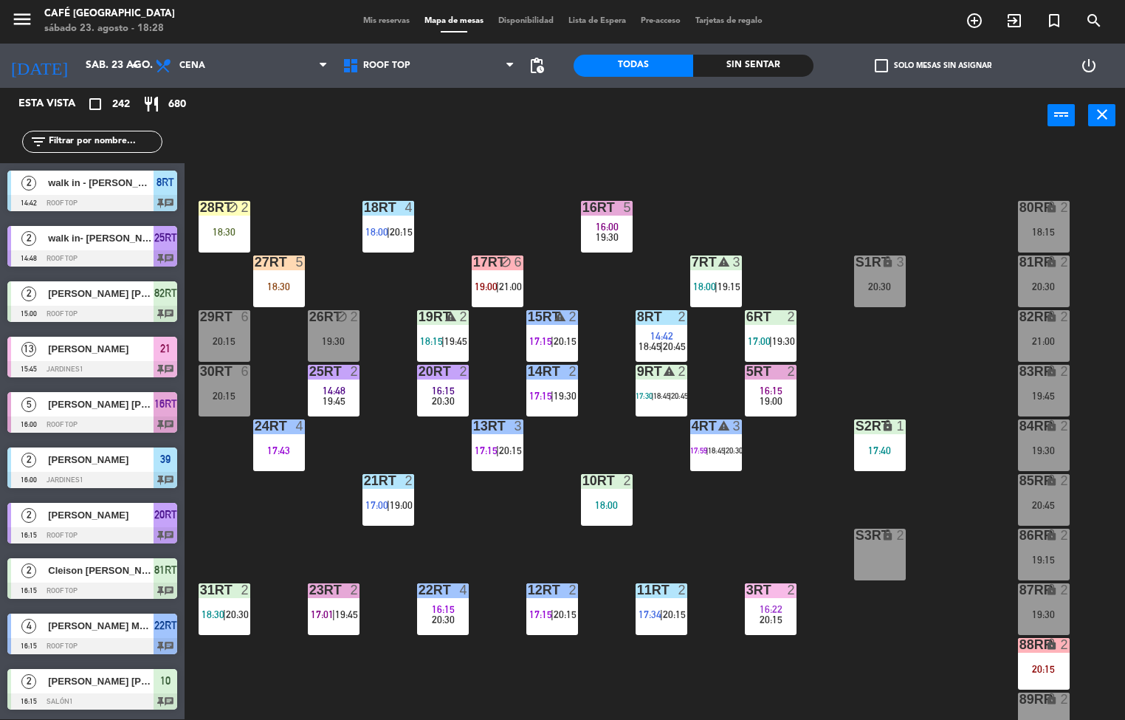
click at [1039, 227] on div "18:15" at bounding box center [1044, 232] width 52 height 10
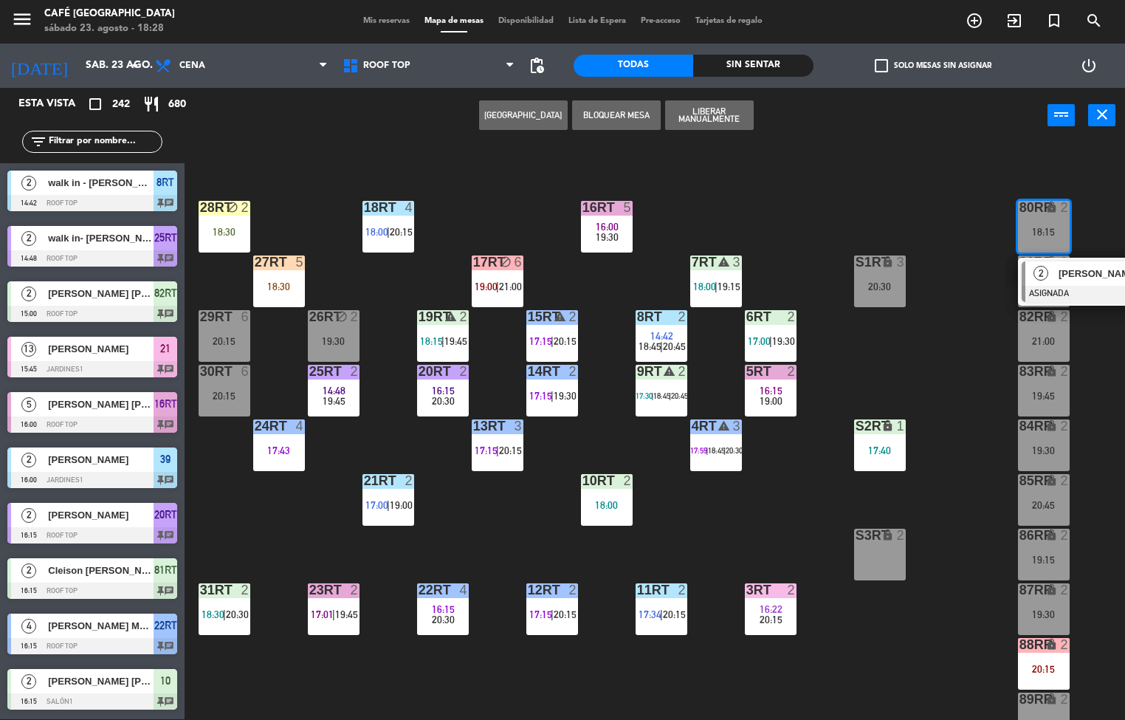
click at [1057, 281] on div "Jimena nicole Fernández crespin" at bounding box center [1105, 273] width 96 height 24
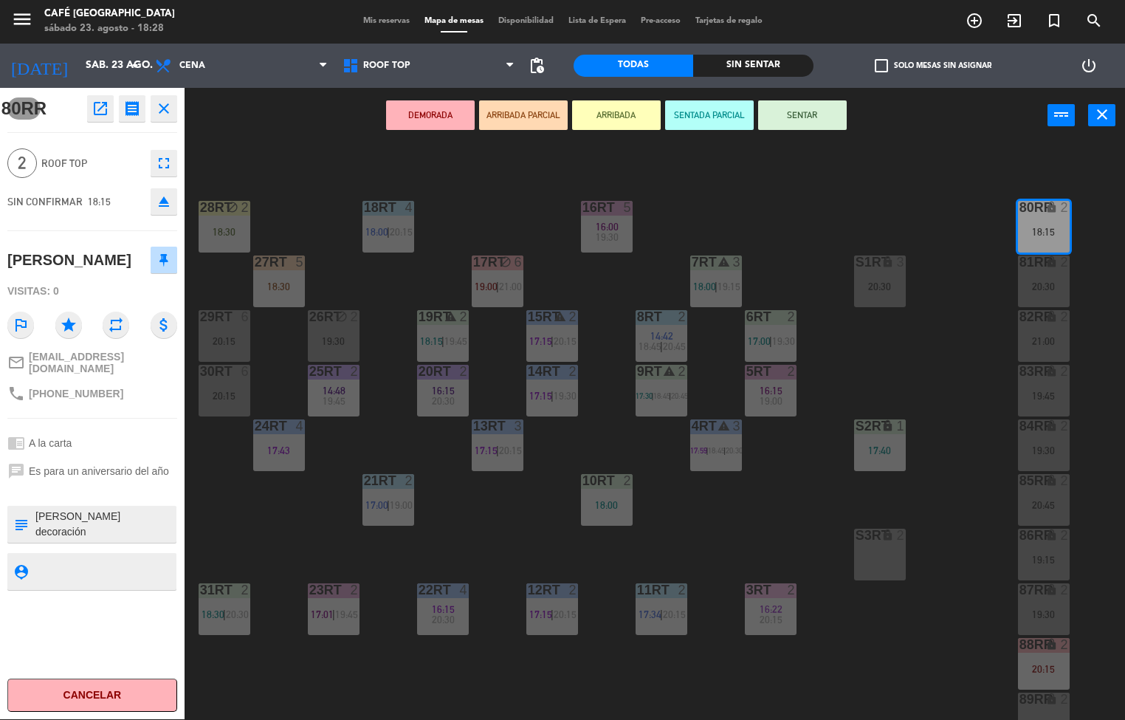
click at [105, 106] on icon "open_in_new" at bounding box center [101, 109] width 18 height 18
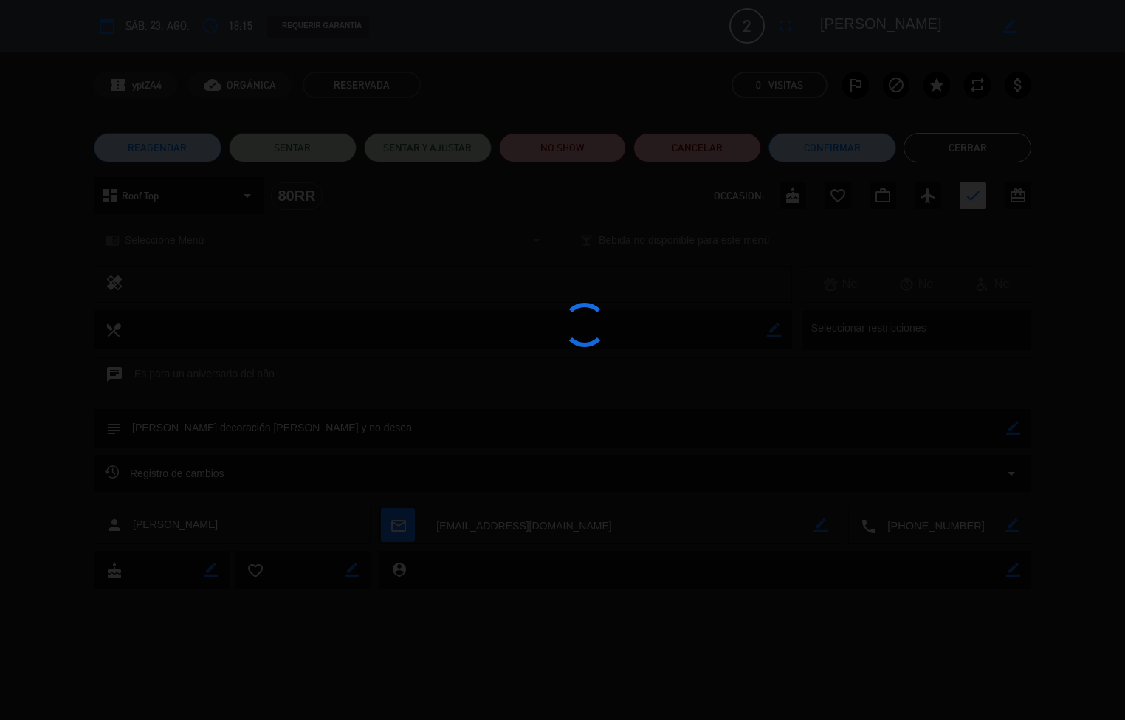
click at [590, 151] on div at bounding box center [562, 360] width 1125 height 720
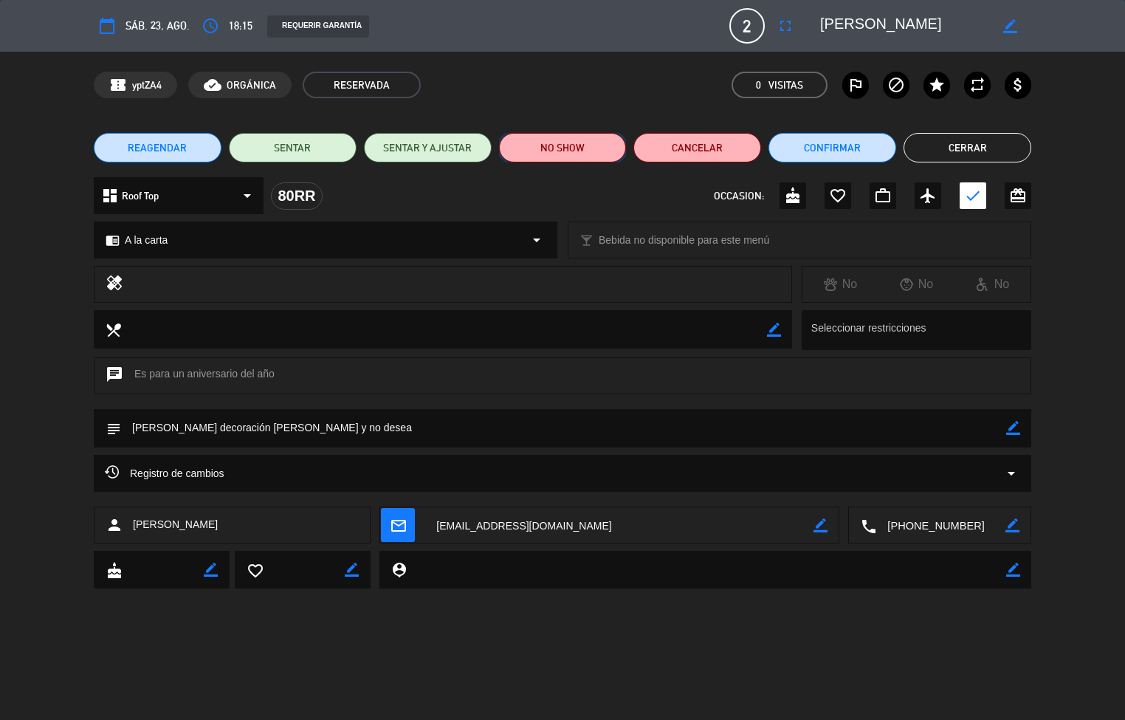
click at [596, 157] on button "NO SHOW" at bounding box center [563, 148] width 128 height 30
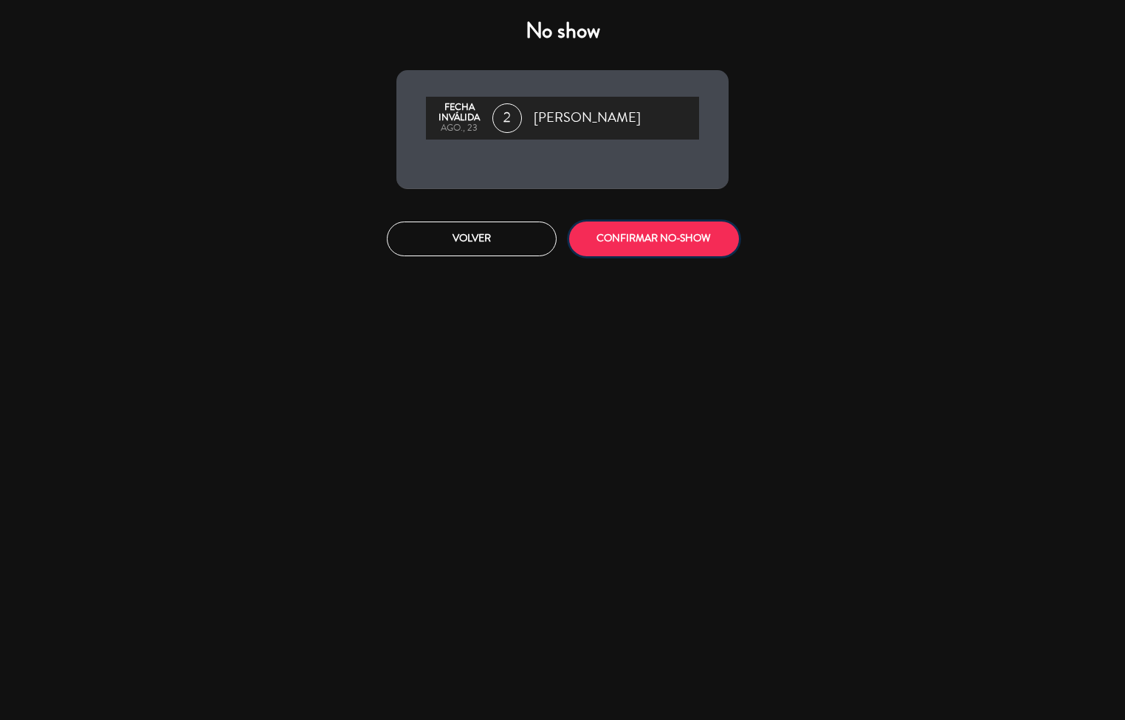
click at [642, 252] on button "CONFIRMAR NO-SHOW" at bounding box center [654, 238] width 170 height 35
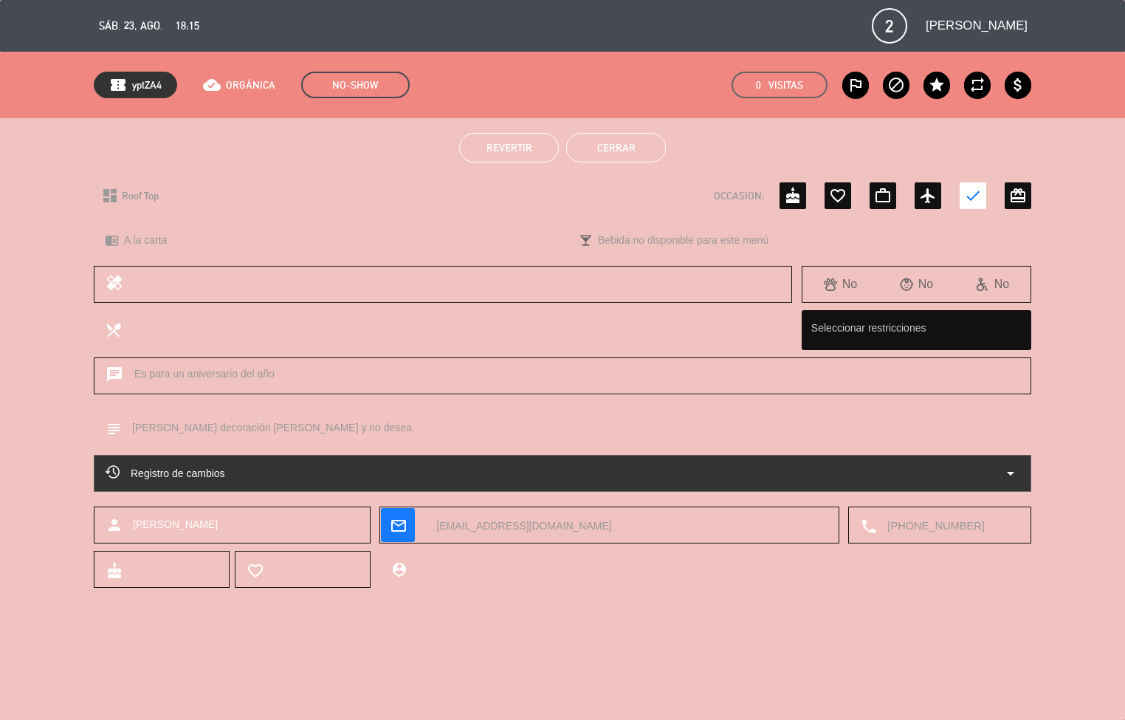
click at [627, 151] on button "Cerrar" at bounding box center [616, 148] width 100 height 30
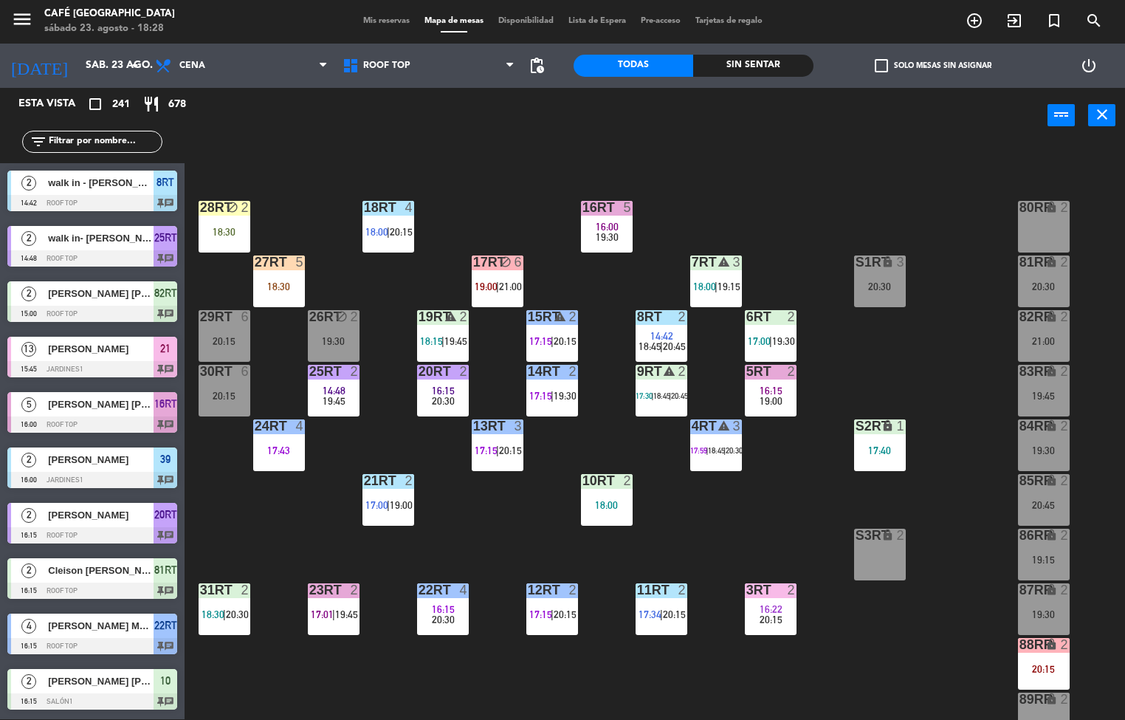
scroll to position [109, 0]
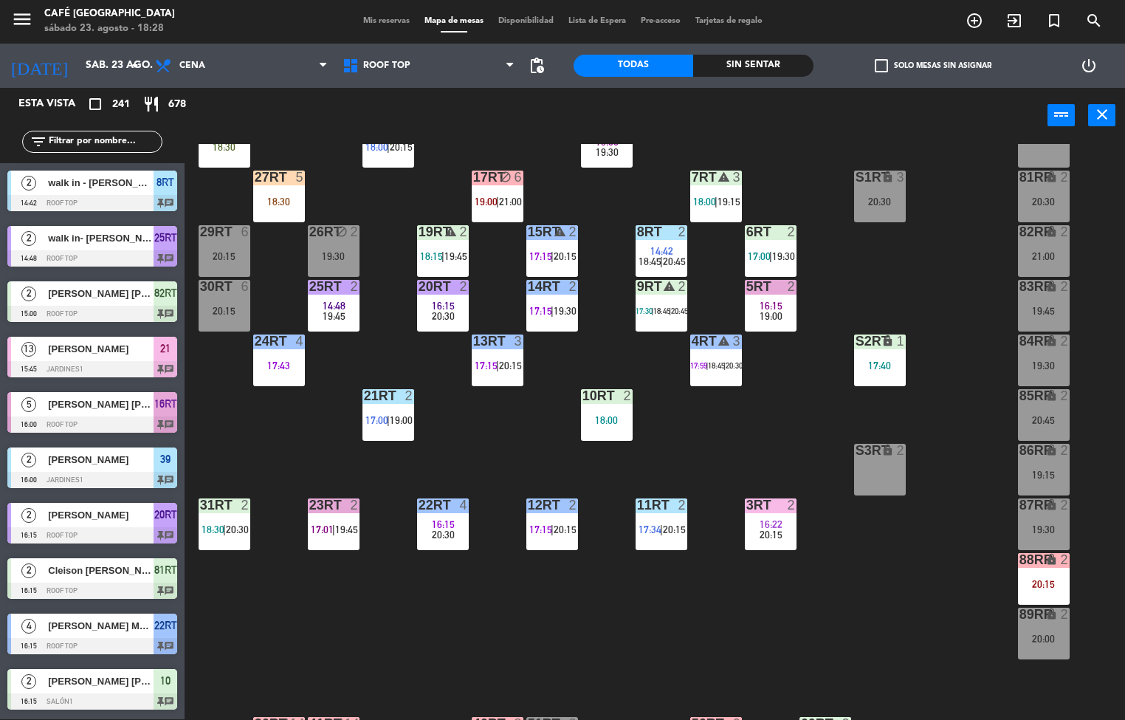
click at [704, 362] on span "17:59" at bounding box center [698, 365] width 17 height 9
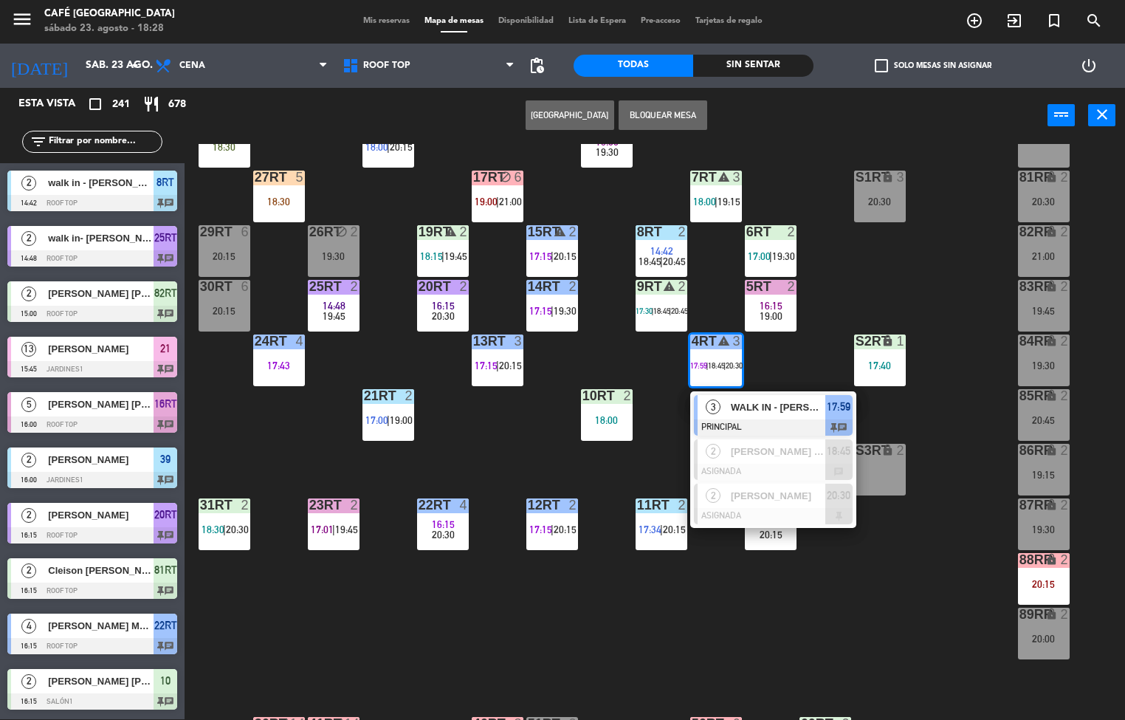
click at [864, 631] on div "18RT 4 18:00 | 20:15 16RT 5 16:00 19:30 28RT block 2 18:30 80RR lock 2 27RT 5 1…" at bounding box center [660, 432] width 929 height 576
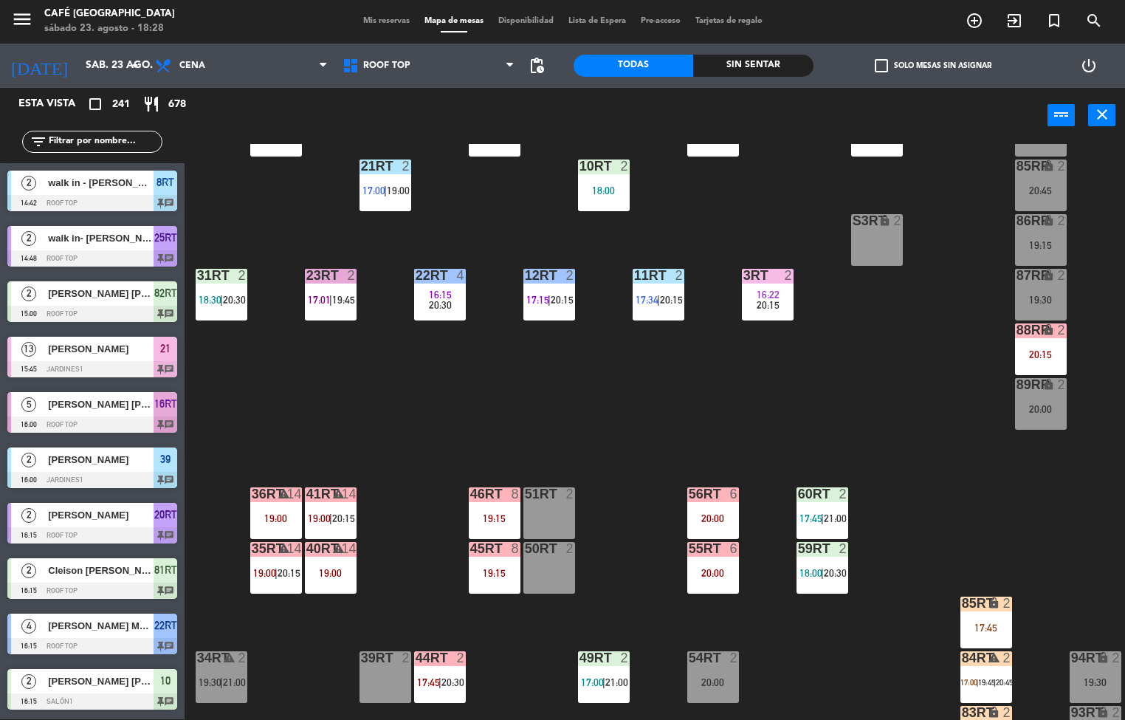
scroll to position [547, 3]
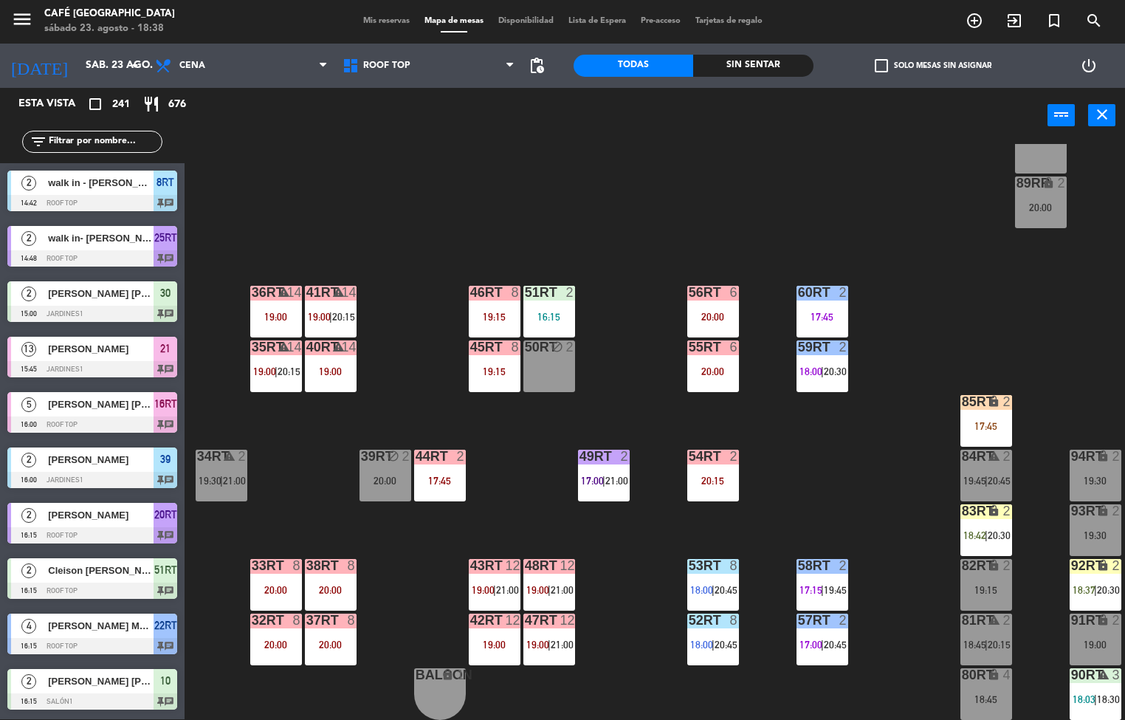
click at [640, 238] on div "18RT 4 18:00 | 20:15 16RT 5 16:00 19:30 28RT block 2 18:30 80RR lock 2 20:30 27…" at bounding box center [660, 432] width 929 height 576
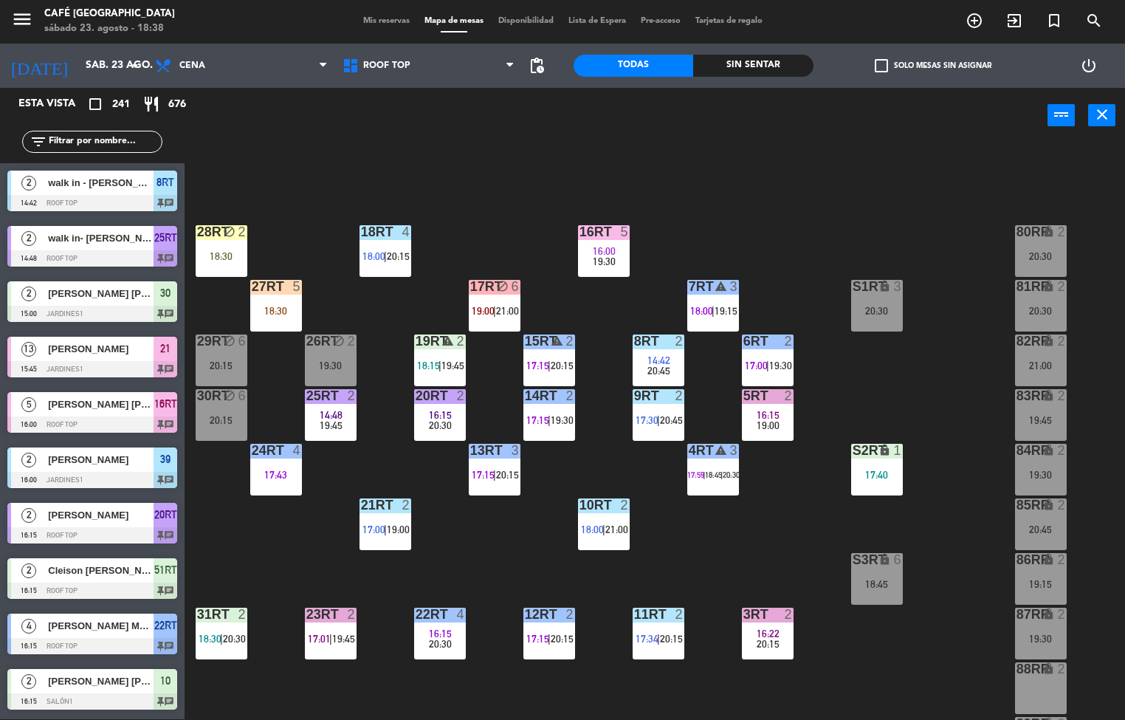
click at [326, 427] on span "19:45" at bounding box center [331, 425] width 23 height 12
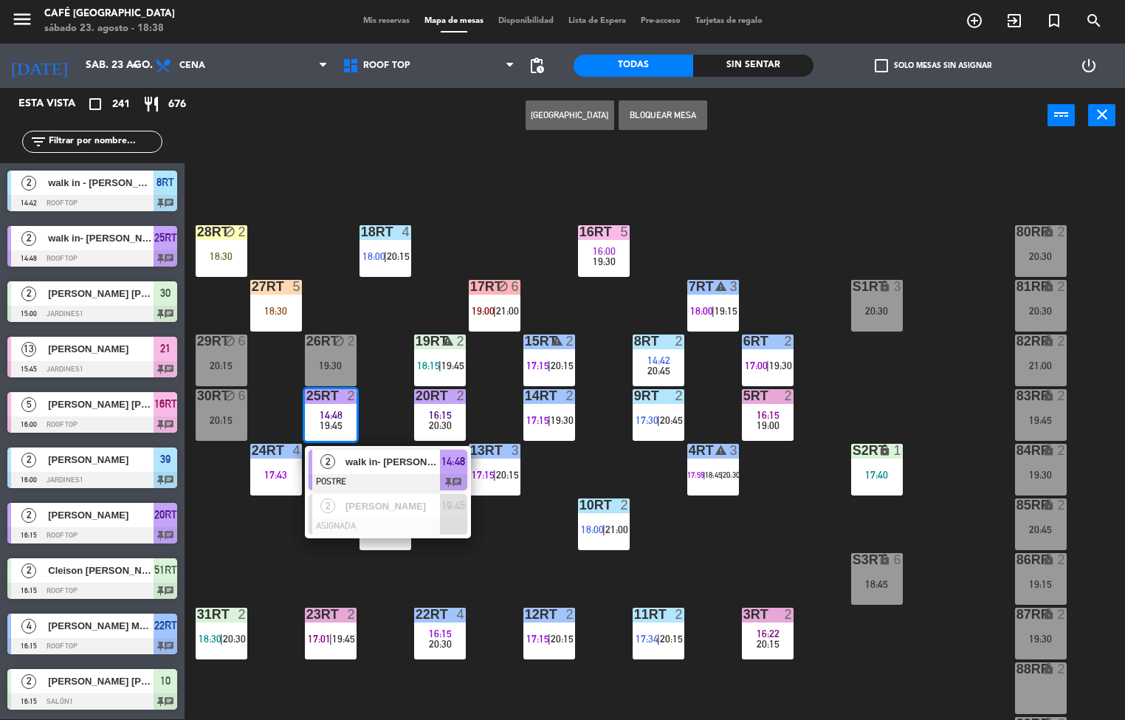
click at [372, 472] on div "walk in- raquel" at bounding box center [392, 462] width 96 height 24
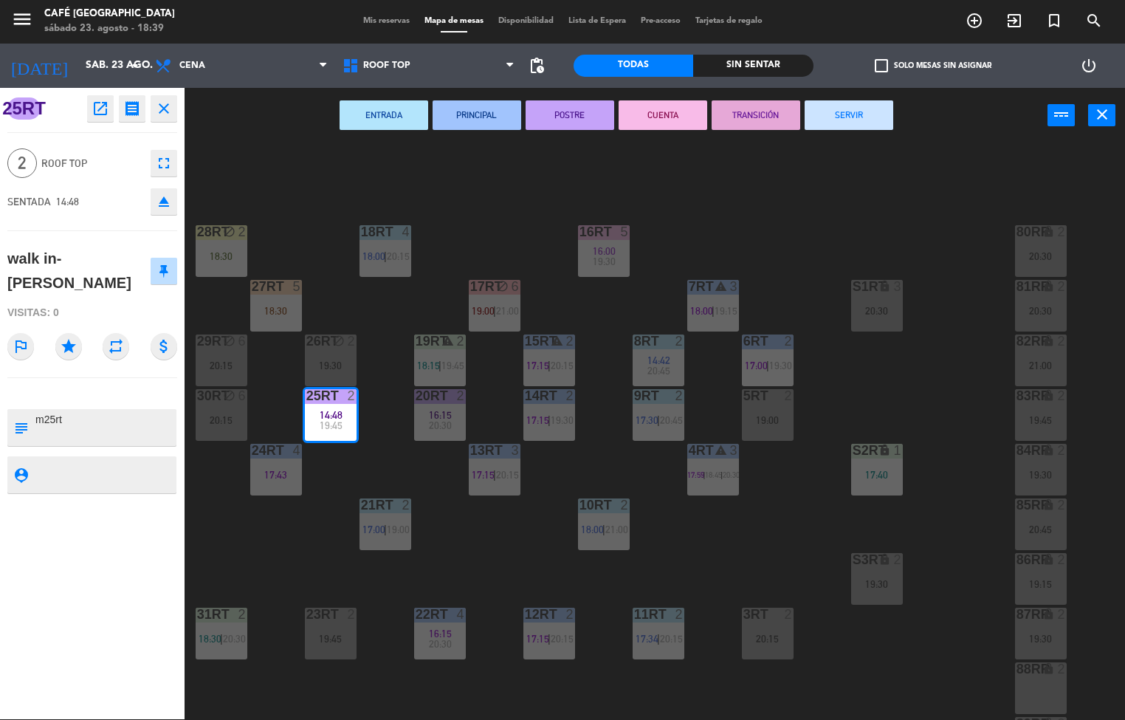
click at [671, 123] on button "CUENTA" at bounding box center [663, 115] width 89 height 30
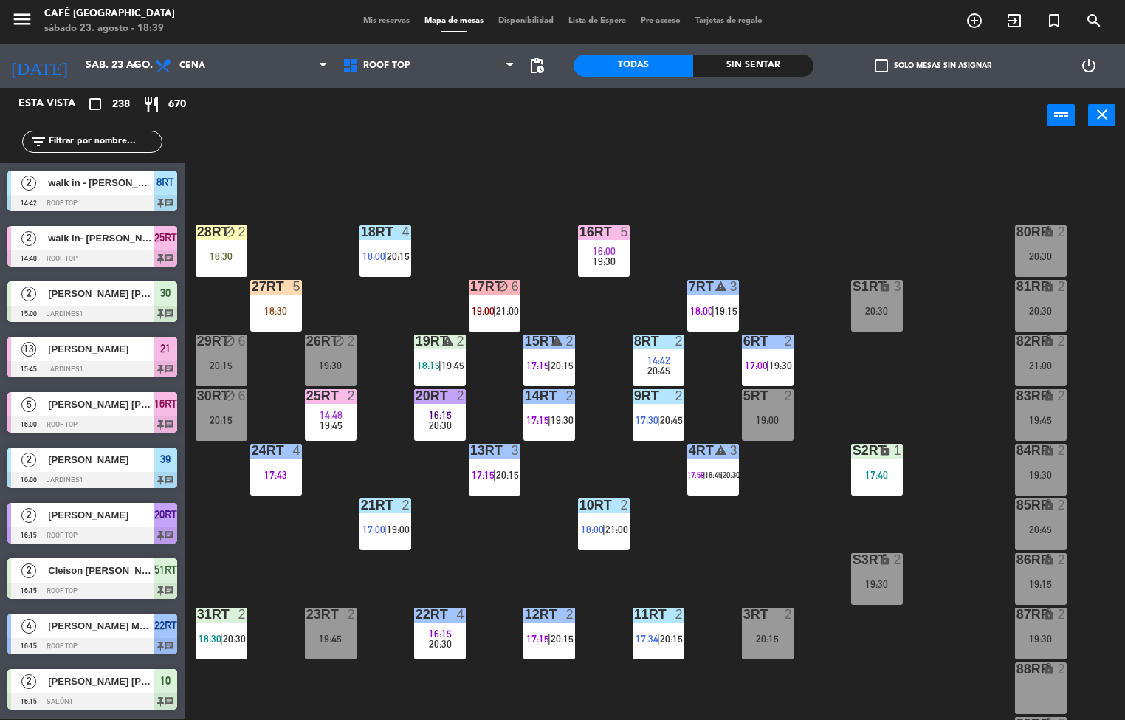
click at [246, 291] on div "27RT" at bounding box center [251, 286] width 24 height 13
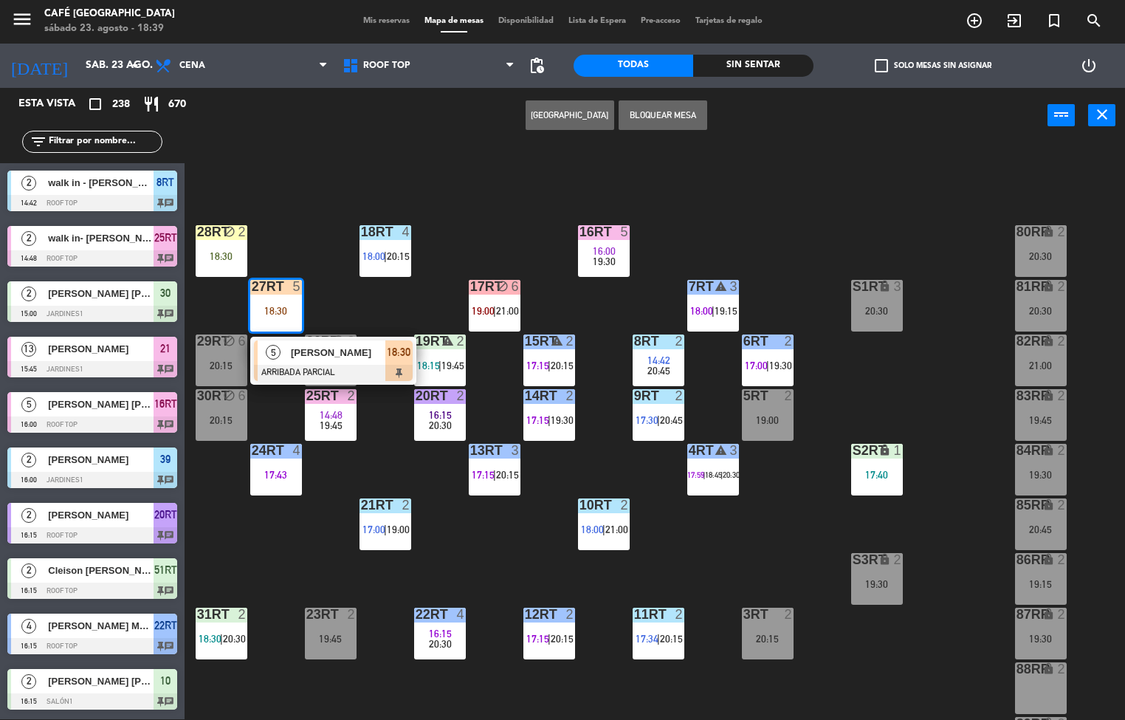
click at [324, 352] on span "[PERSON_NAME]" at bounding box center [338, 353] width 94 height 16
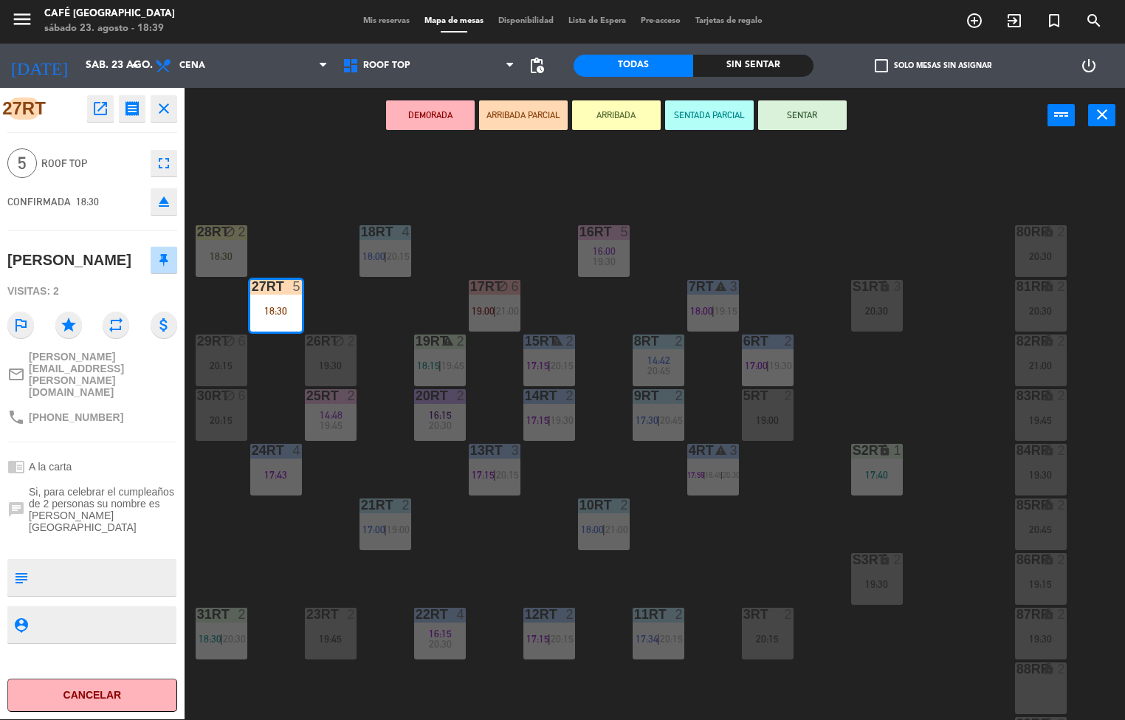
click at [802, 113] on button "SENTAR" at bounding box center [802, 115] width 89 height 30
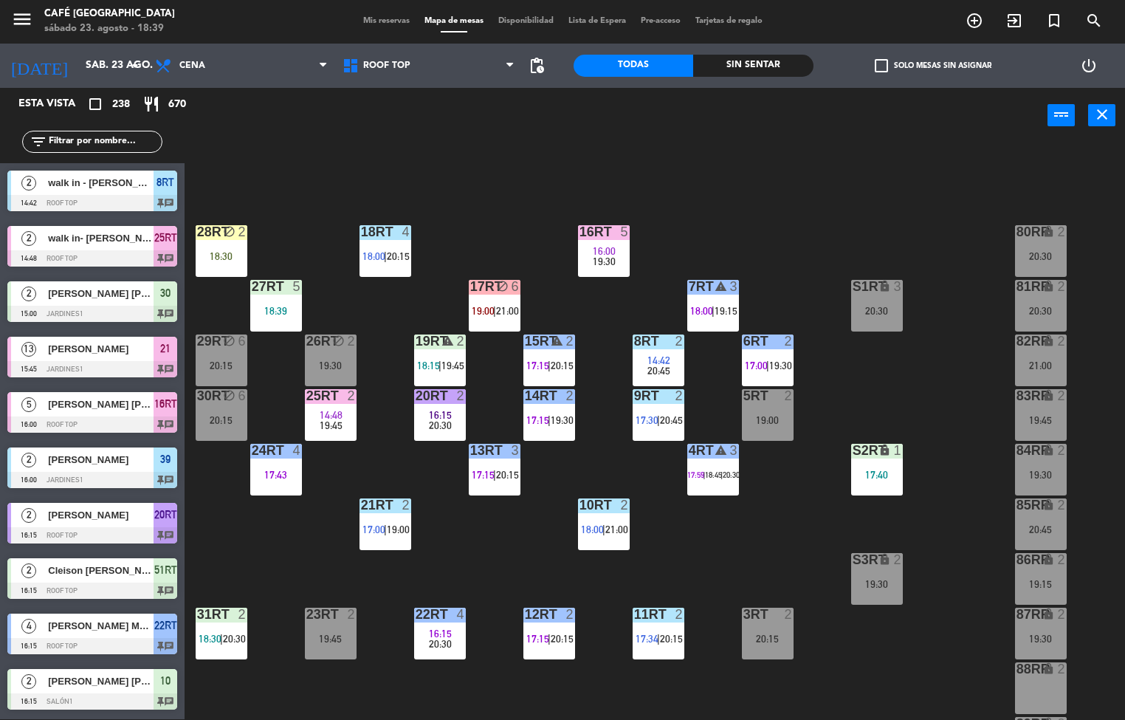
scroll to position [4449, 0]
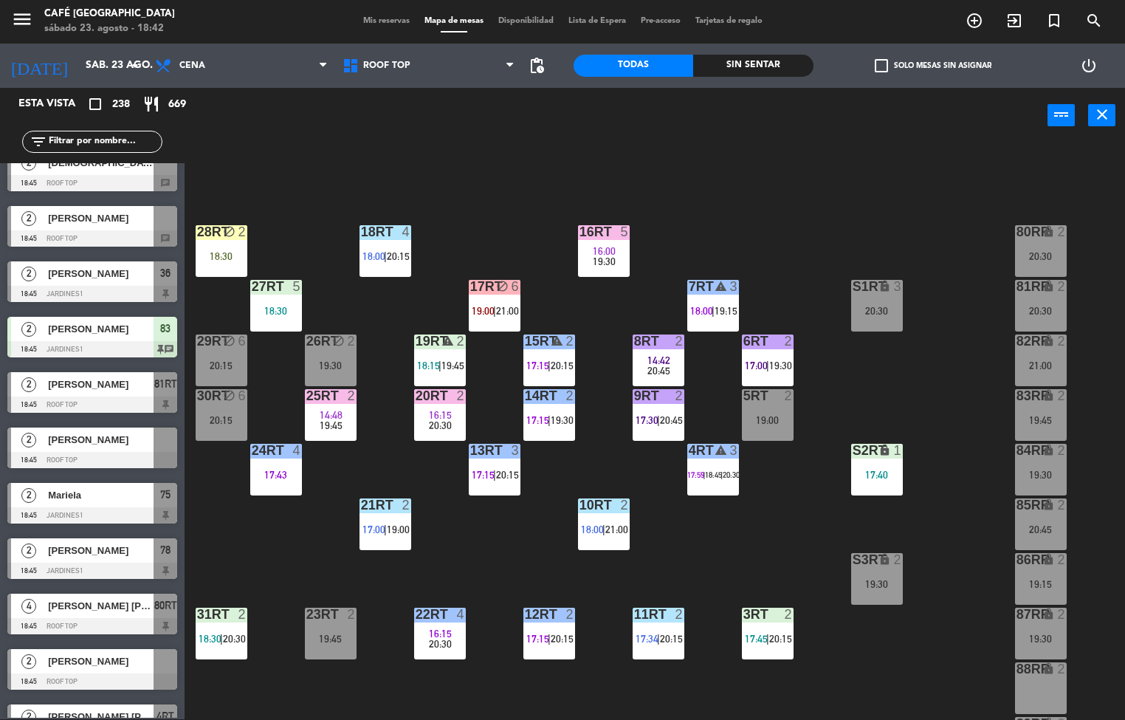
click at [450, 414] on span "16:15" at bounding box center [440, 415] width 23 height 12
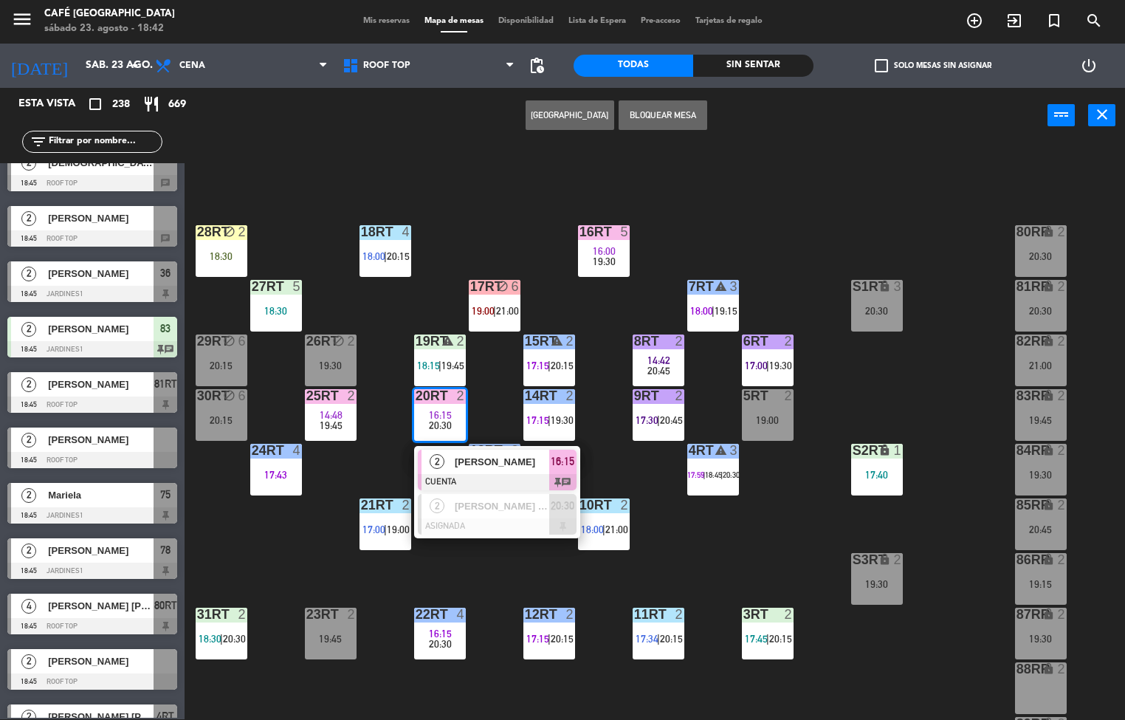
click at [494, 446] on div "2 Brayan Rabanal CUENTA 16:15 chat" at bounding box center [497, 470] width 166 height 48
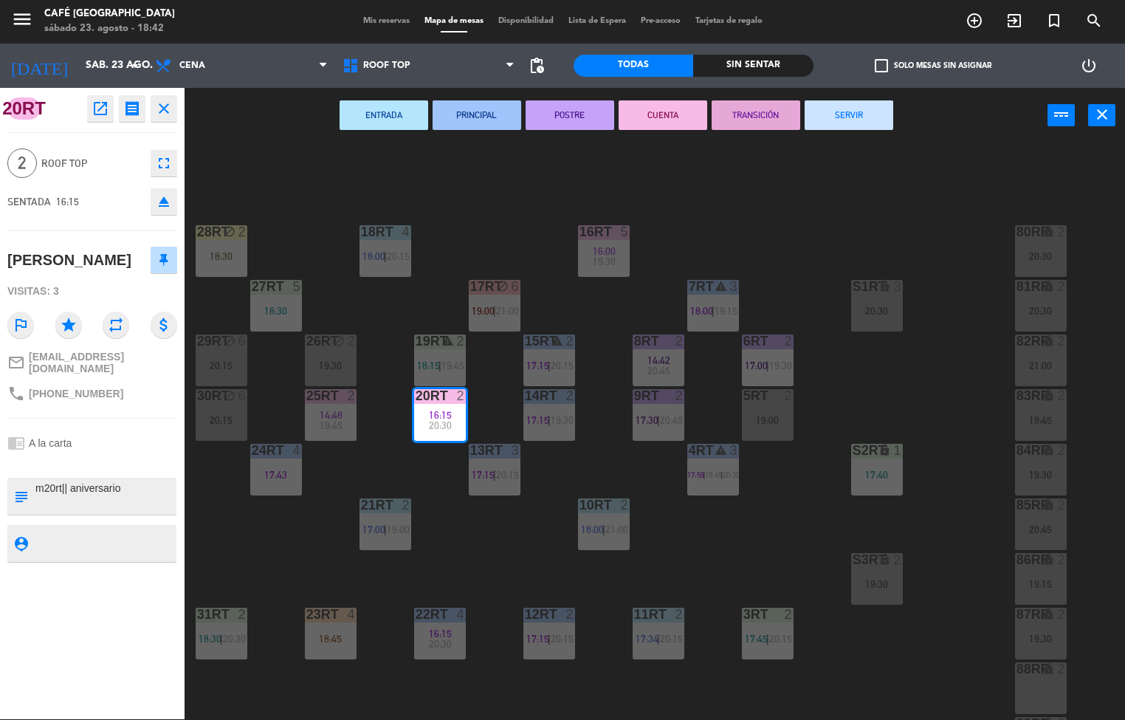
click at [768, 116] on button "TRANSICIÓN" at bounding box center [756, 115] width 89 height 30
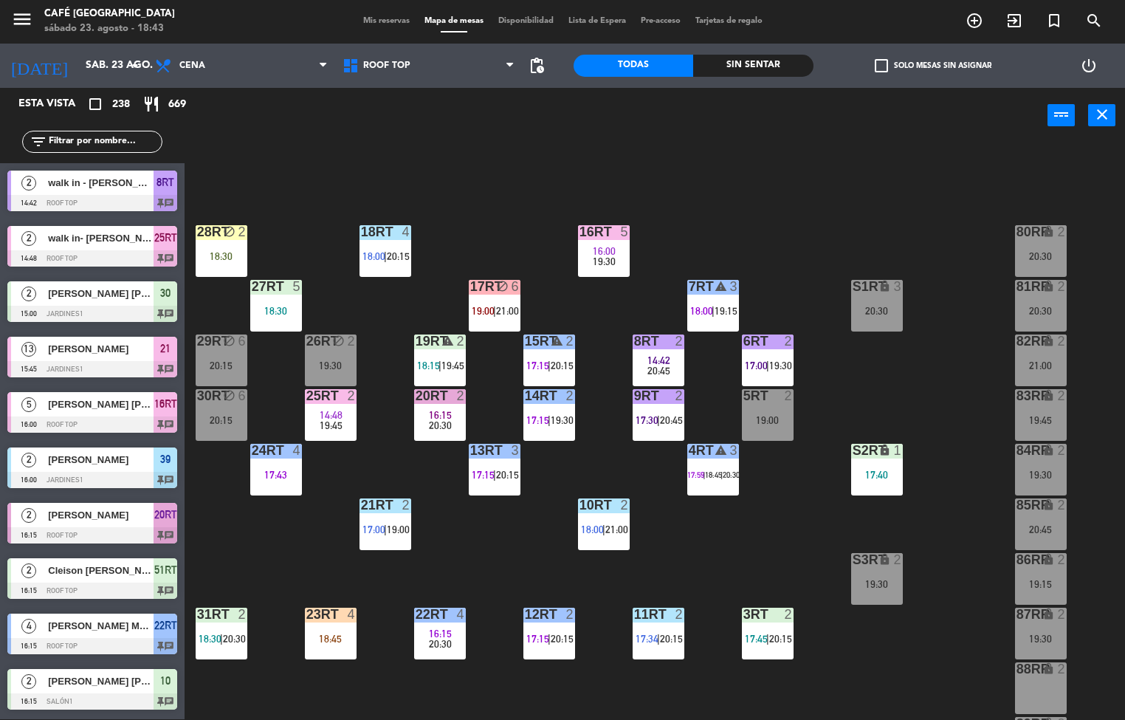
click at [532, 63] on span "pending_actions" at bounding box center [537, 66] width 18 height 18
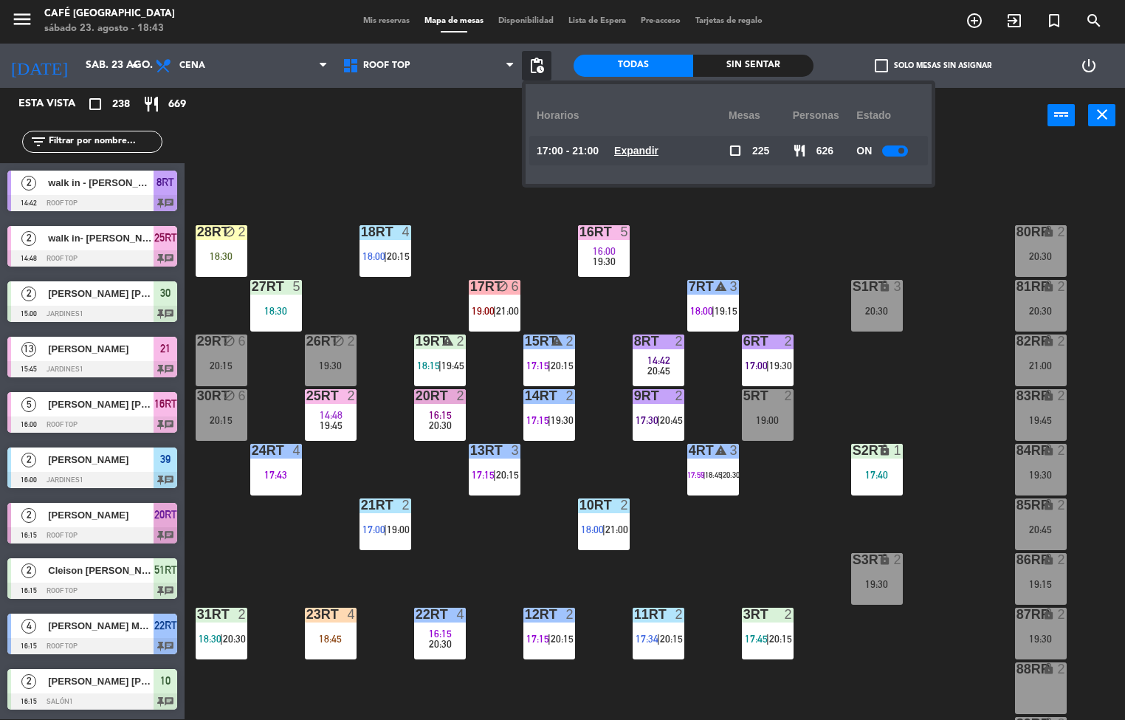
click at [430, 162] on div "18RT 4 18:00 | 20:15 16RT 5 16:00 19:30 28RT block 2 18:30 80RR lock 2 20:30 27…" at bounding box center [660, 432] width 929 height 576
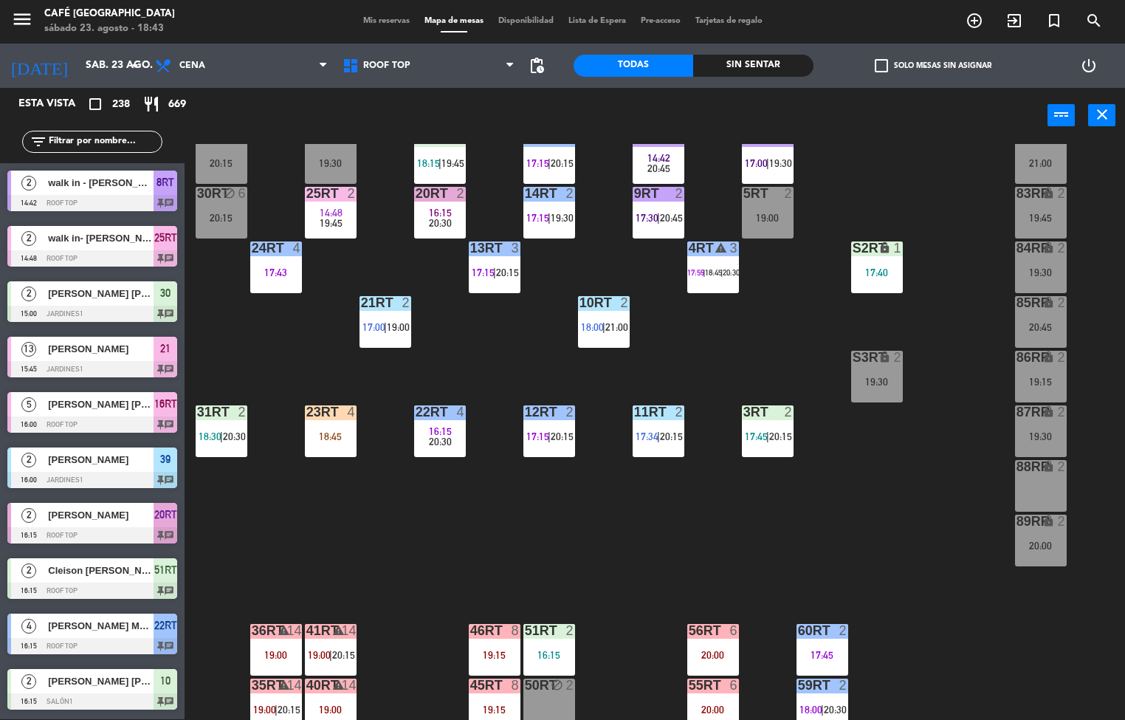
scroll to position [0, 3]
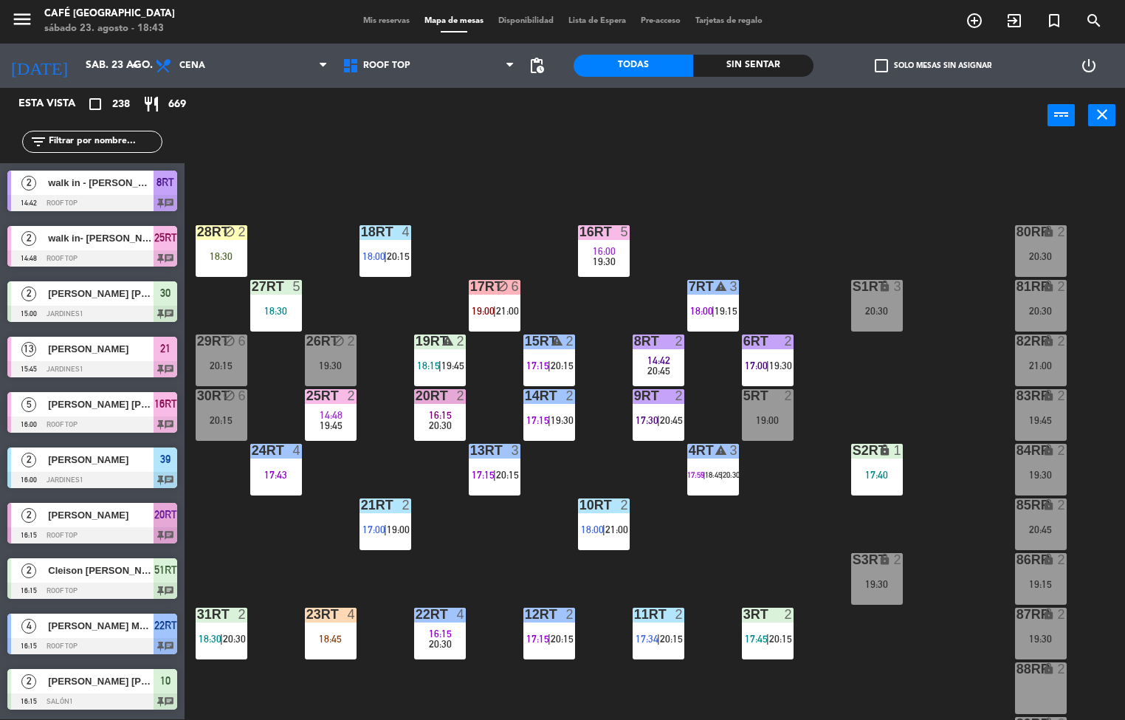
click at [404, 528] on span "19:00" at bounding box center [398, 529] width 23 height 12
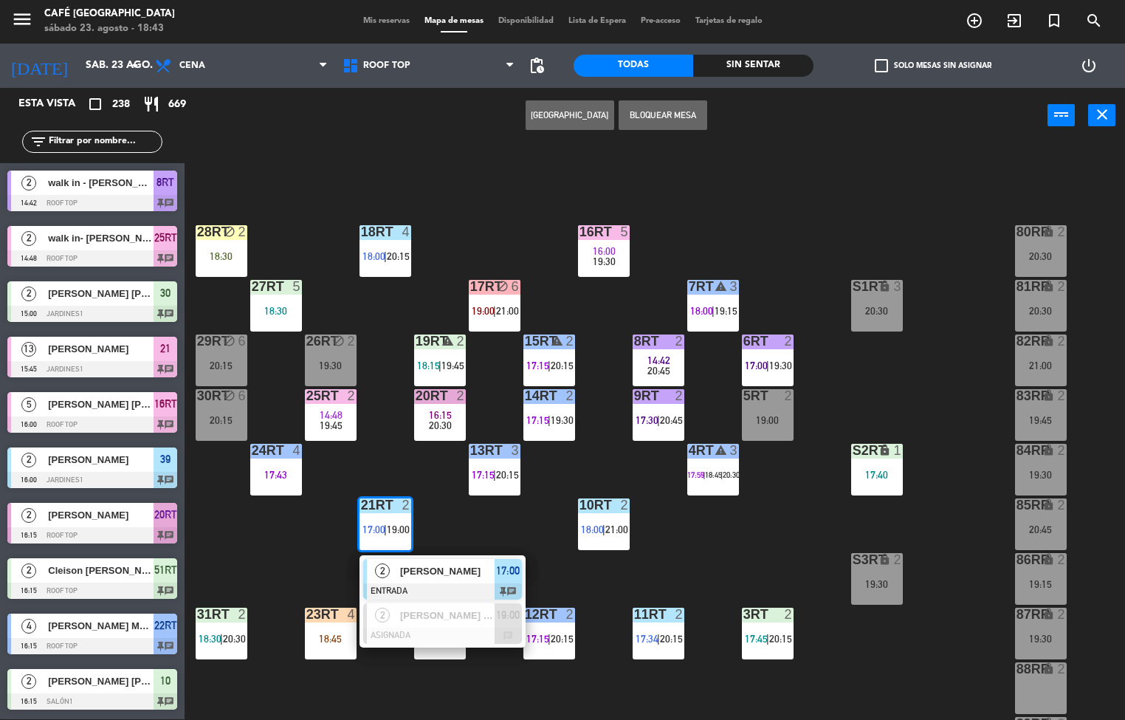
click at [492, 229] on div "18RT 4 18:00 | 20:15 16RT 5 16:00 19:30 28RT block 2 18:30 80RR lock 2 20:30 27…" at bounding box center [660, 432] width 929 height 576
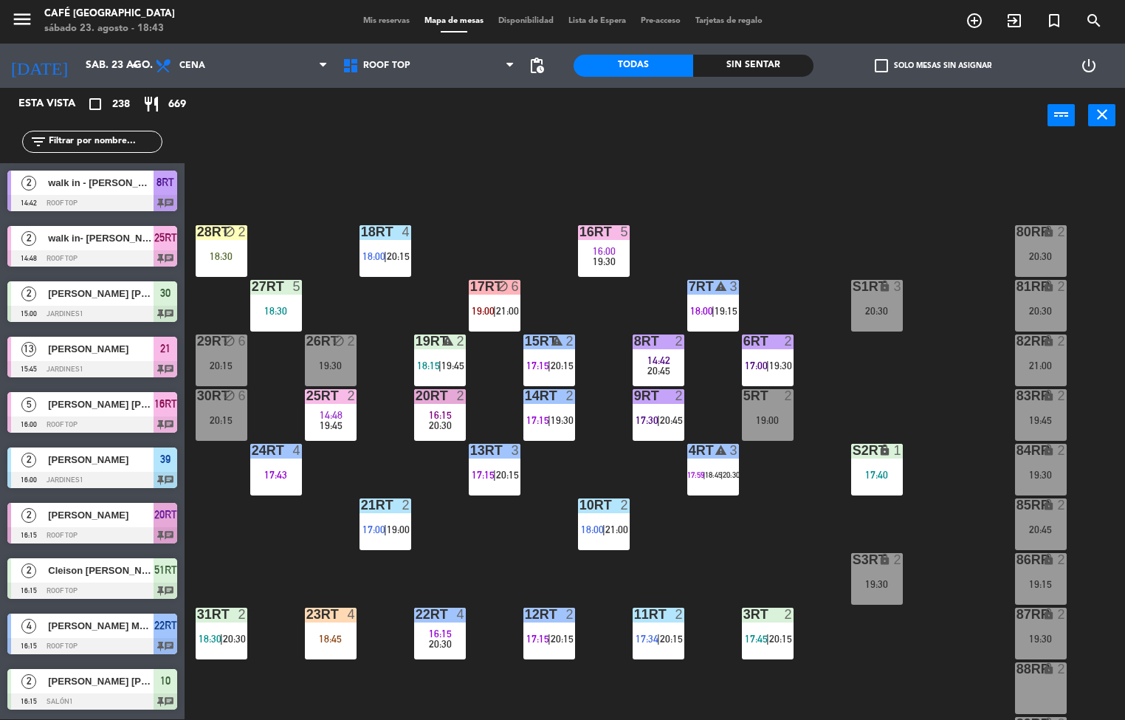
click at [512, 305] on span "21:00" at bounding box center [507, 311] width 23 height 12
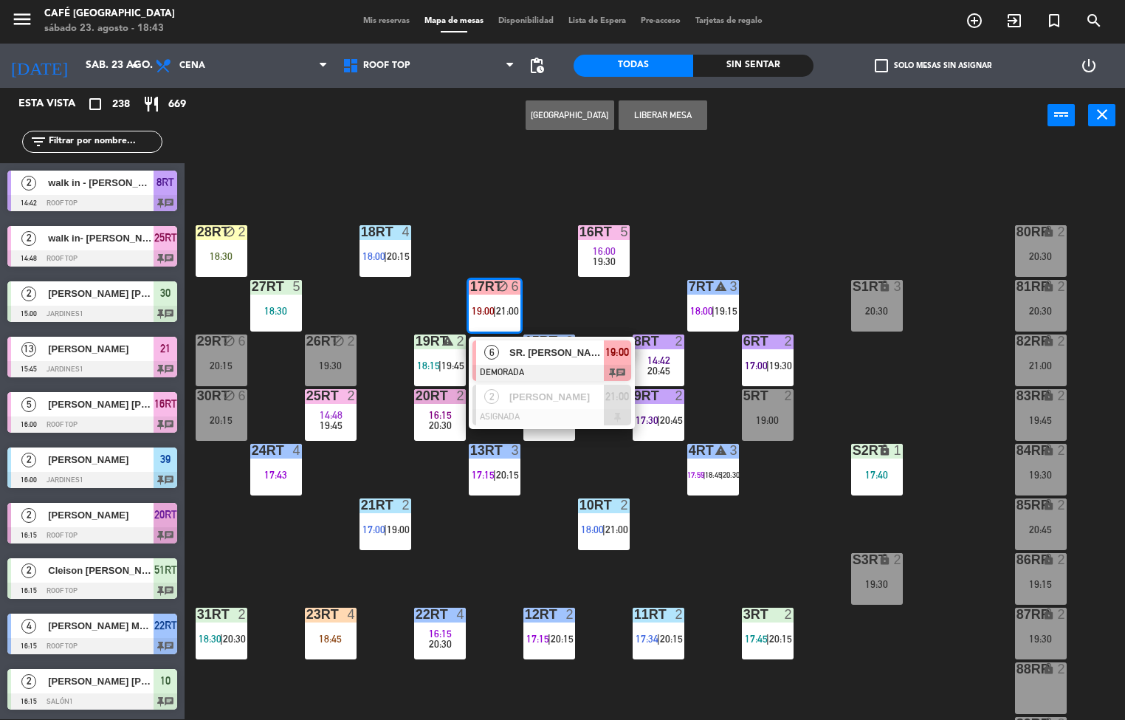
click at [509, 362] on div "SR. [PERSON_NAME] ACL" at bounding box center [556, 352] width 96 height 24
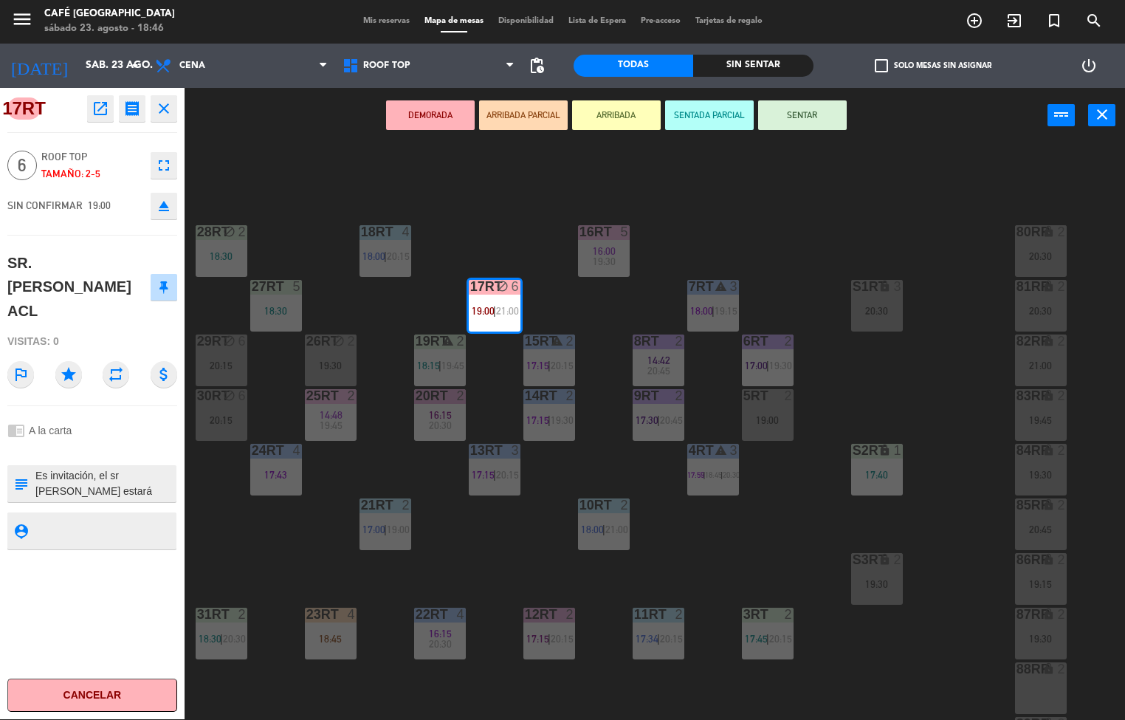
click at [706, 527] on div "18RT 4 18:00 | 20:15 16RT 5 16:00 19:30 28RT block 2 18:30 80RR lock 2 20:30 27…" at bounding box center [660, 432] width 929 height 576
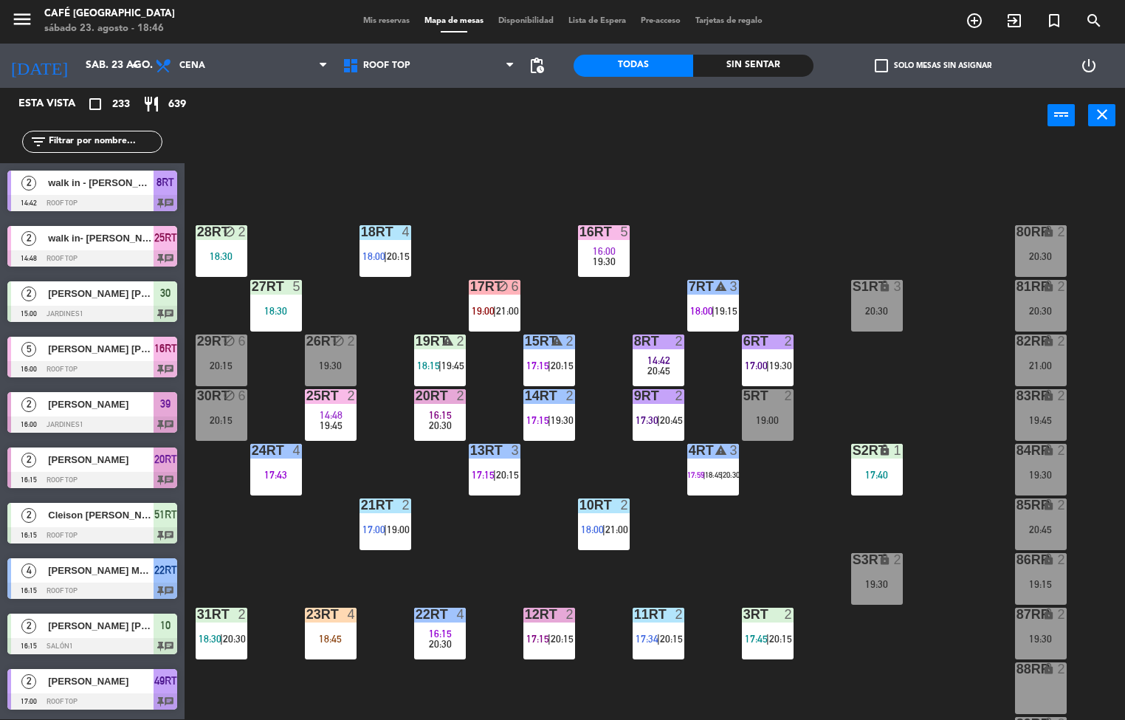
scroll to position [1, 0]
click at [495, 558] on div "18RT 4 18:00 | 20:15 16RT 5 16:00 19:30 28RT block 2 18:30 80RR lock 2 20:30 27…" at bounding box center [660, 432] width 929 height 576
click at [221, 638] on span "|" at bounding box center [221, 639] width 3 height 12
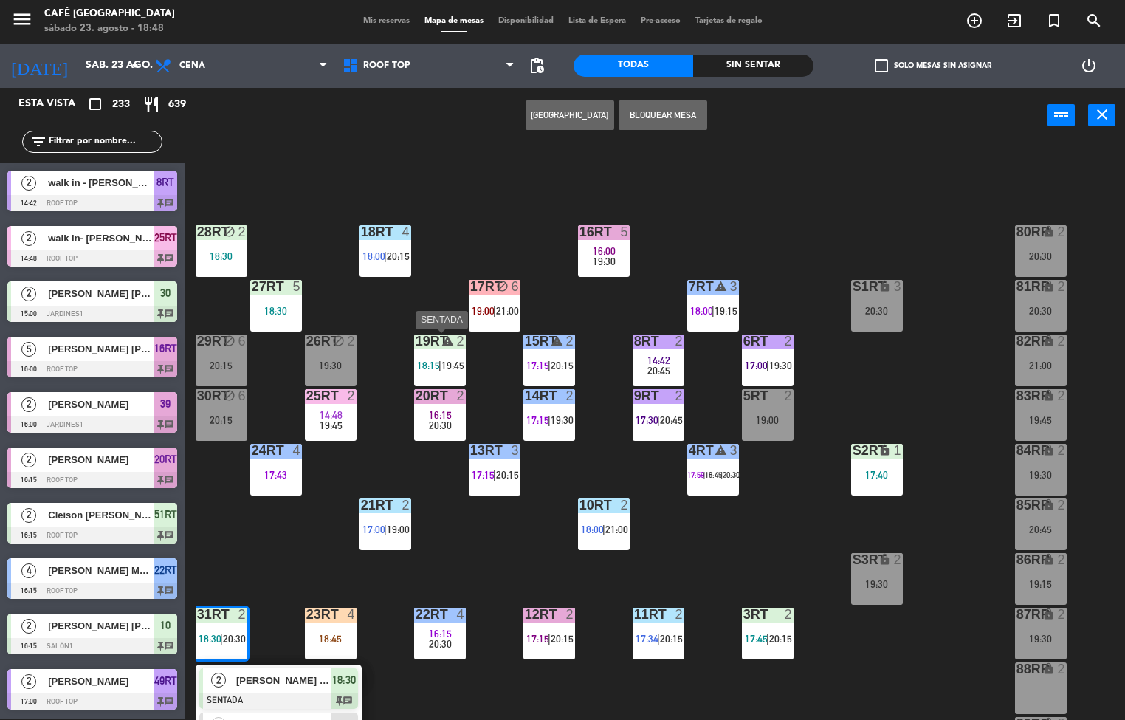
click at [492, 520] on div "18RT 4 18:00 | 20:15 16RT 5 16:00 19:30 28RT block 2 18:30 80RR lock 2 20:30 27…" at bounding box center [660, 432] width 929 height 576
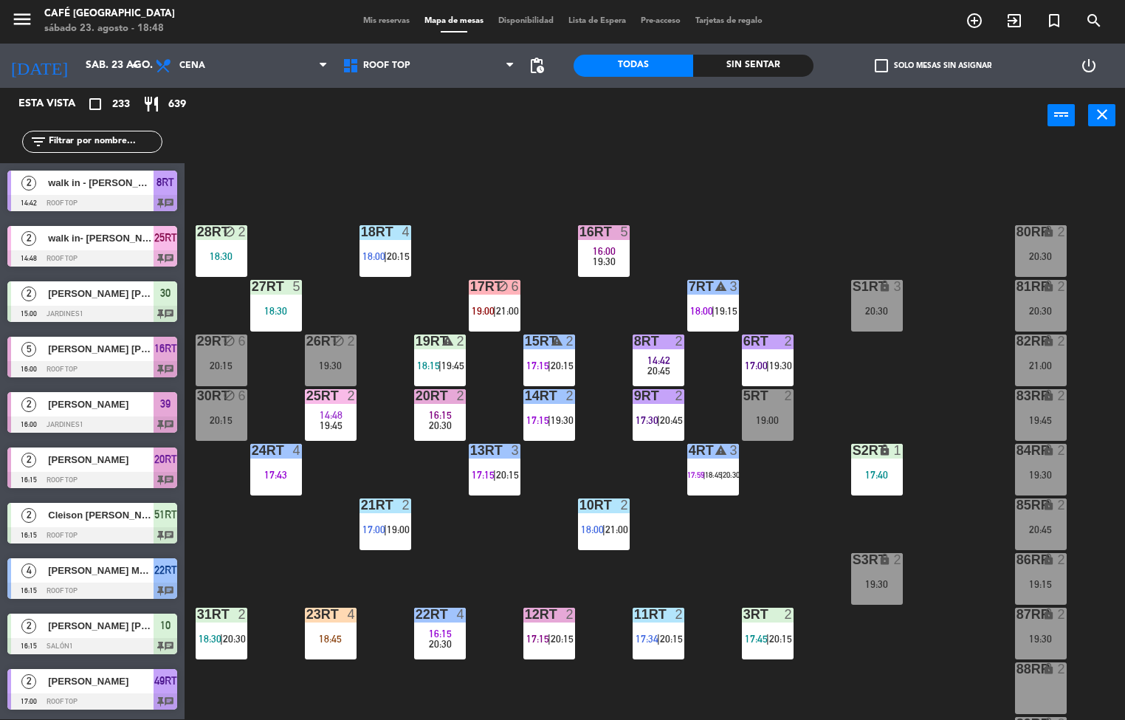
click at [275, 286] on div at bounding box center [276, 286] width 24 height 13
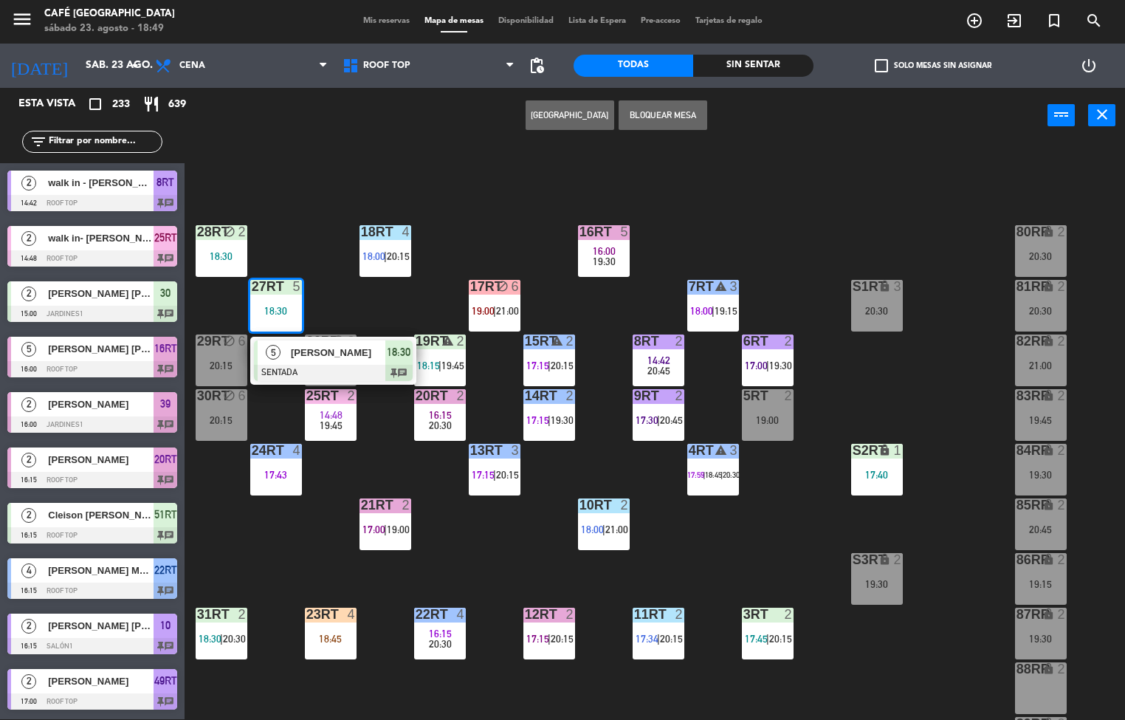
click at [771, 514] on div "18RT 4 18:00 | 20:15 16RT 5 16:00 19:30 28RT block 2 18:30 80RR lock 2 20:30 27…" at bounding box center [660, 432] width 929 height 576
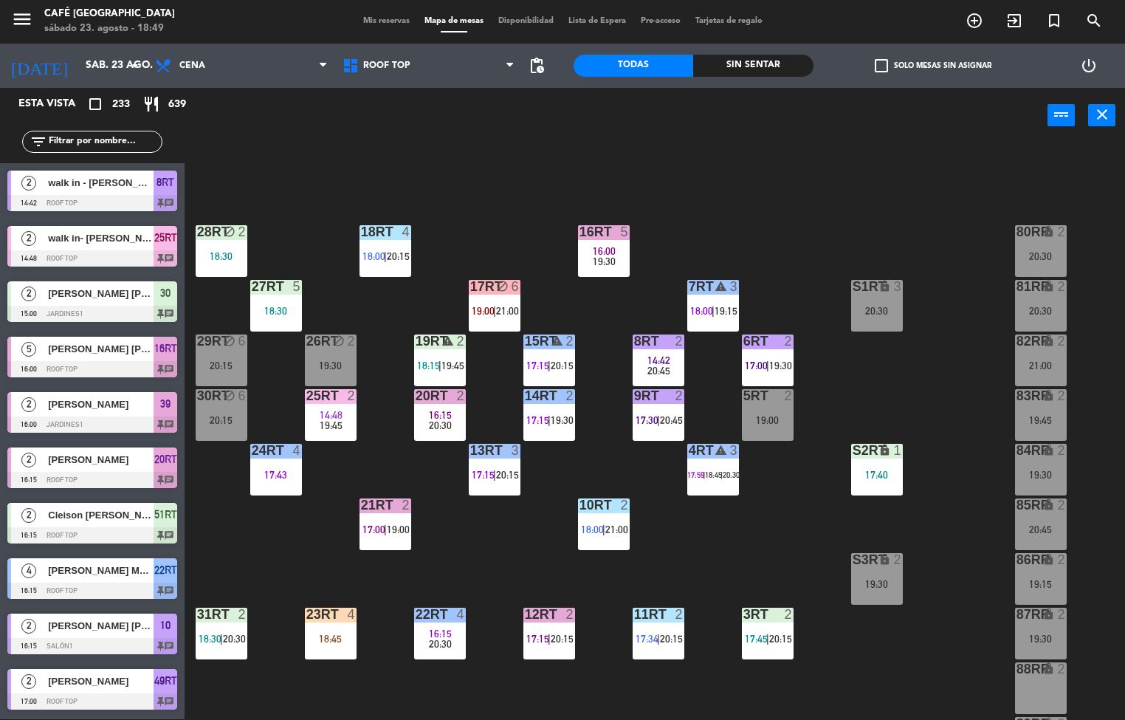
click at [554, 611] on div at bounding box center [549, 614] width 24 height 13
click at [568, 574] on div "18RT 4 18:00 | 20:15 16RT 5 16:00 19:30 28RT block 2 18:30 80RR lock 2 20:30 27…" at bounding box center [660, 432] width 929 height 576
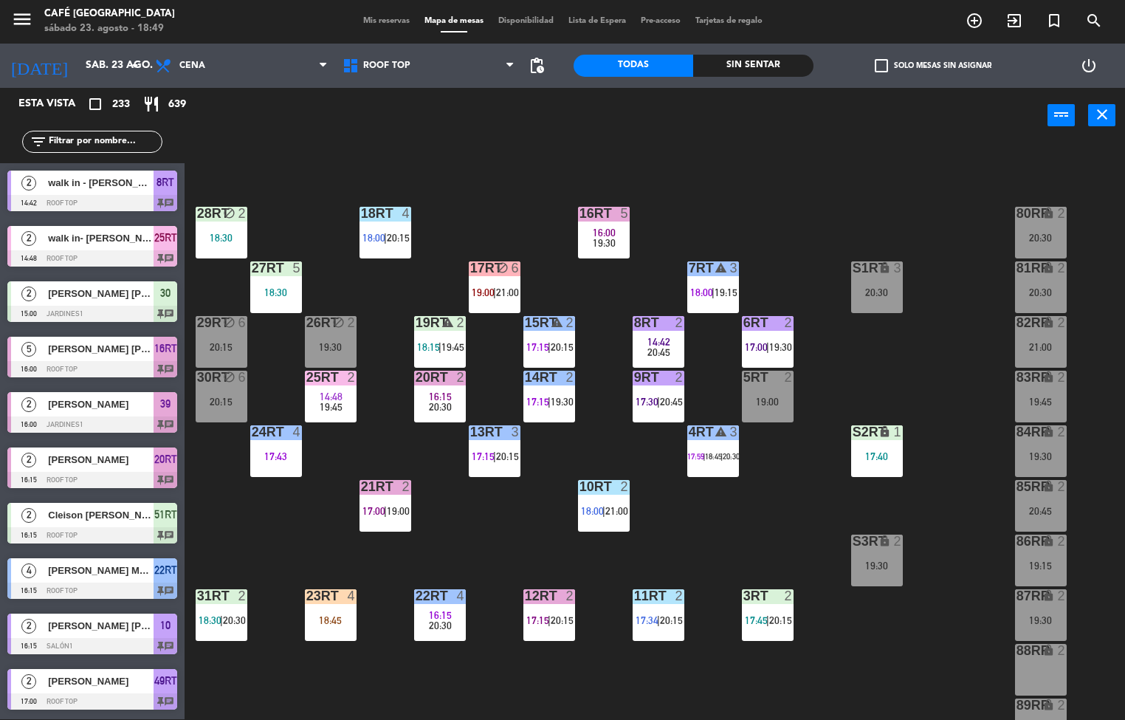
click at [354, 397] on div "14:48" at bounding box center [331, 396] width 52 height 10
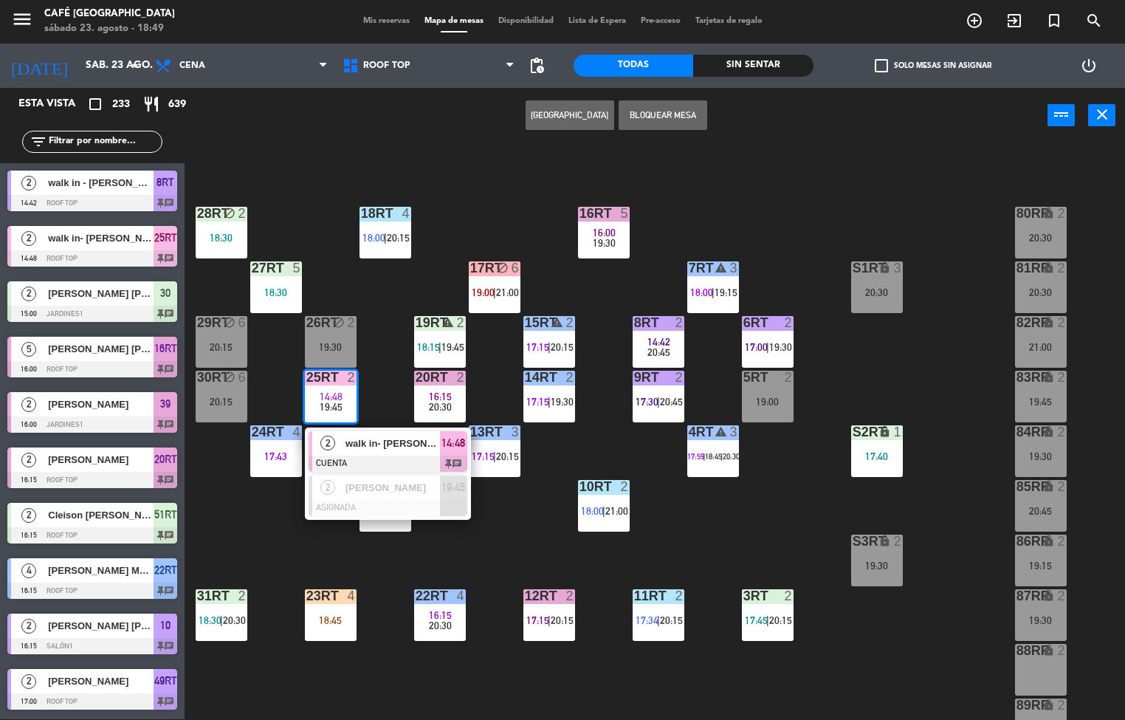
click at [771, 538] on div "18RT 4 18:00 | 20:15 16RT 5 16:00 19:30 28RT block 2 18:30 80RR lock 2 20:30 27…" at bounding box center [660, 432] width 929 height 576
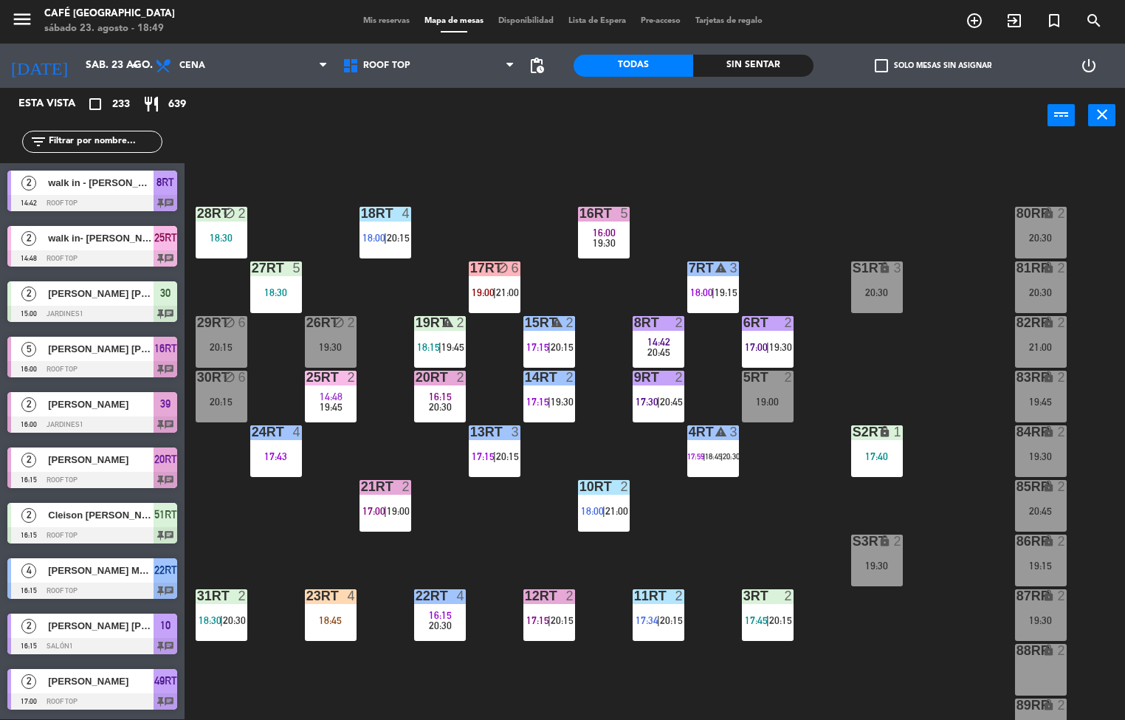
click at [957, 545] on div "18RT 4 18:00 | 20:15 16RT 5 16:00 19:30 28RT block 2 18:30 80RR lock 2 20:30 27…" at bounding box center [660, 432] width 929 height 576
click at [354, 407] on div "19:45" at bounding box center [331, 407] width 52 height 10
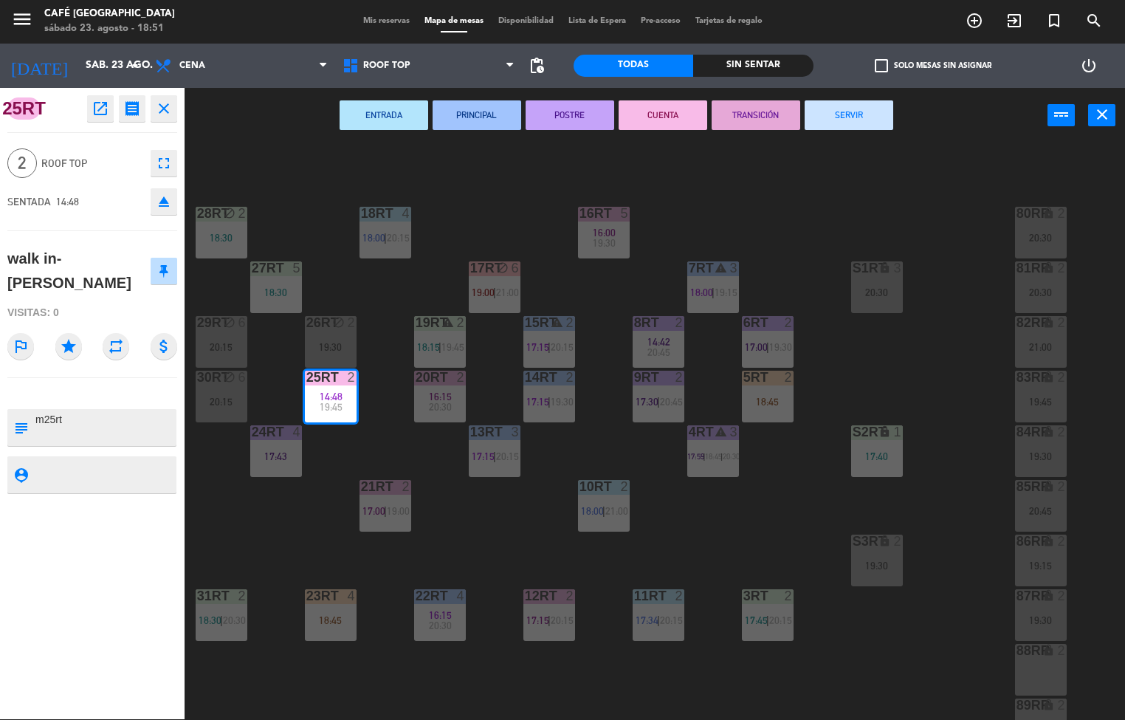
click at [744, 109] on button "TRANSICIÓN" at bounding box center [756, 115] width 89 height 30
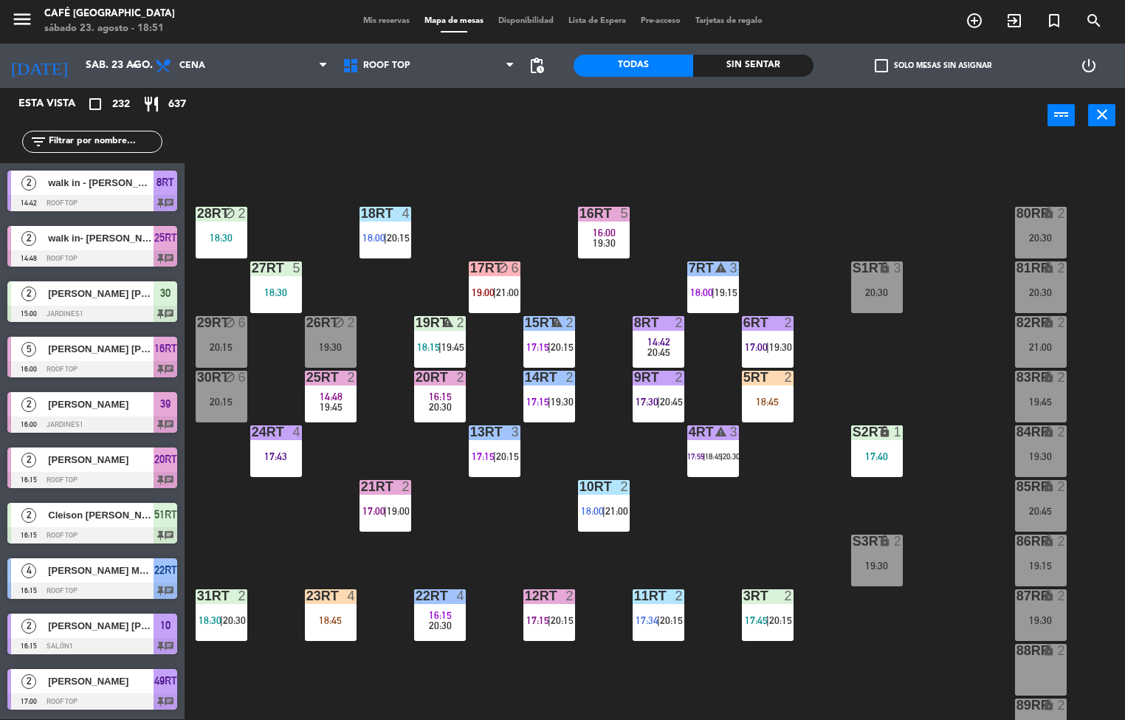
click at [548, 322] on div "warning" at bounding box center [549, 323] width 24 height 14
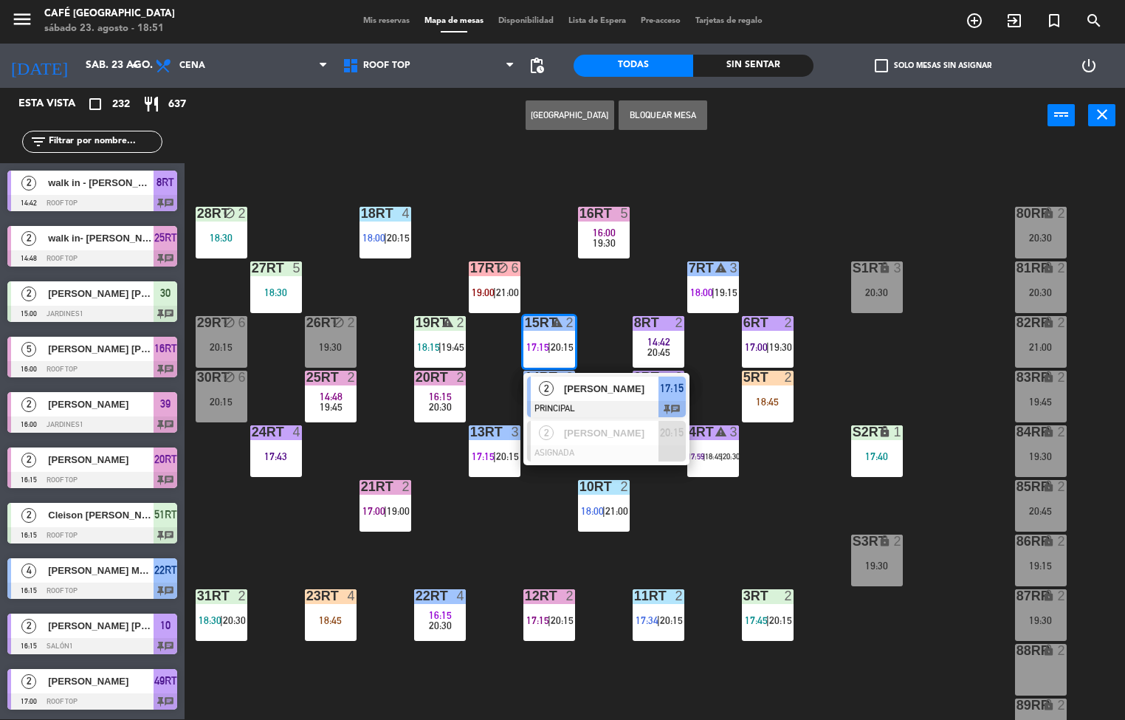
click at [611, 388] on span "David Lliuya" at bounding box center [611, 389] width 94 height 16
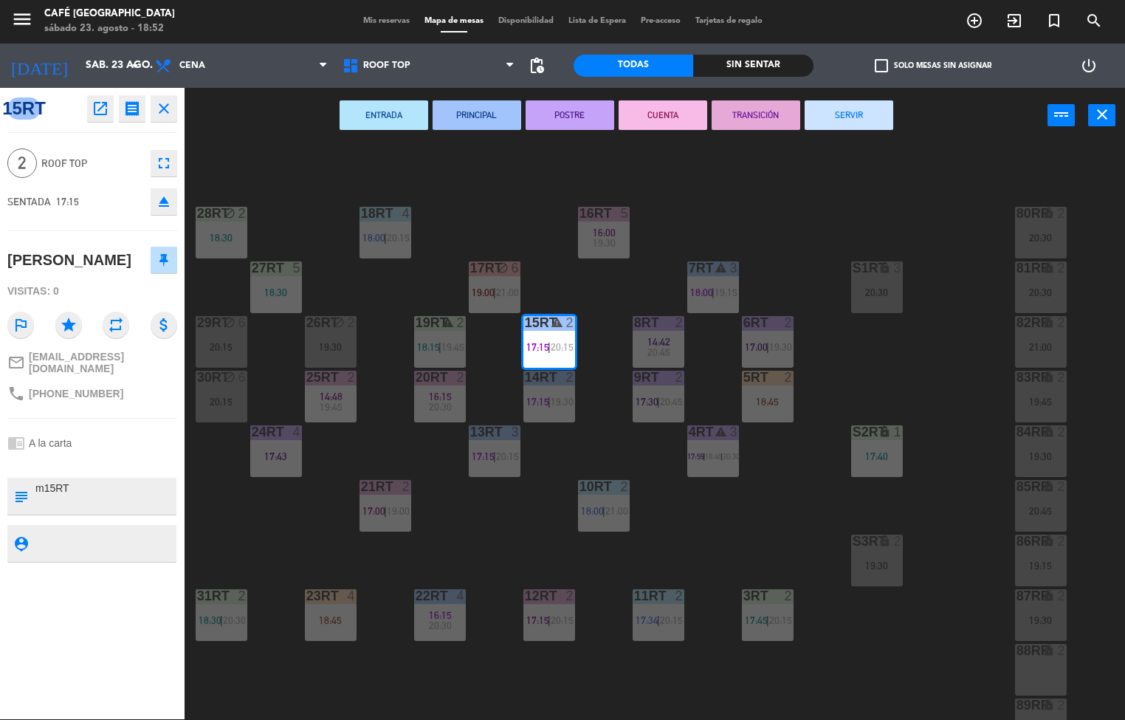
click at [591, 113] on button "POSTRE" at bounding box center [570, 115] width 89 height 30
click at [554, 396] on span "19:30" at bounding box center [562, 402] width 23 height 12
click at [558, 123] on button "POSTRE" at bounding box center [570, 115] width 89 height 30
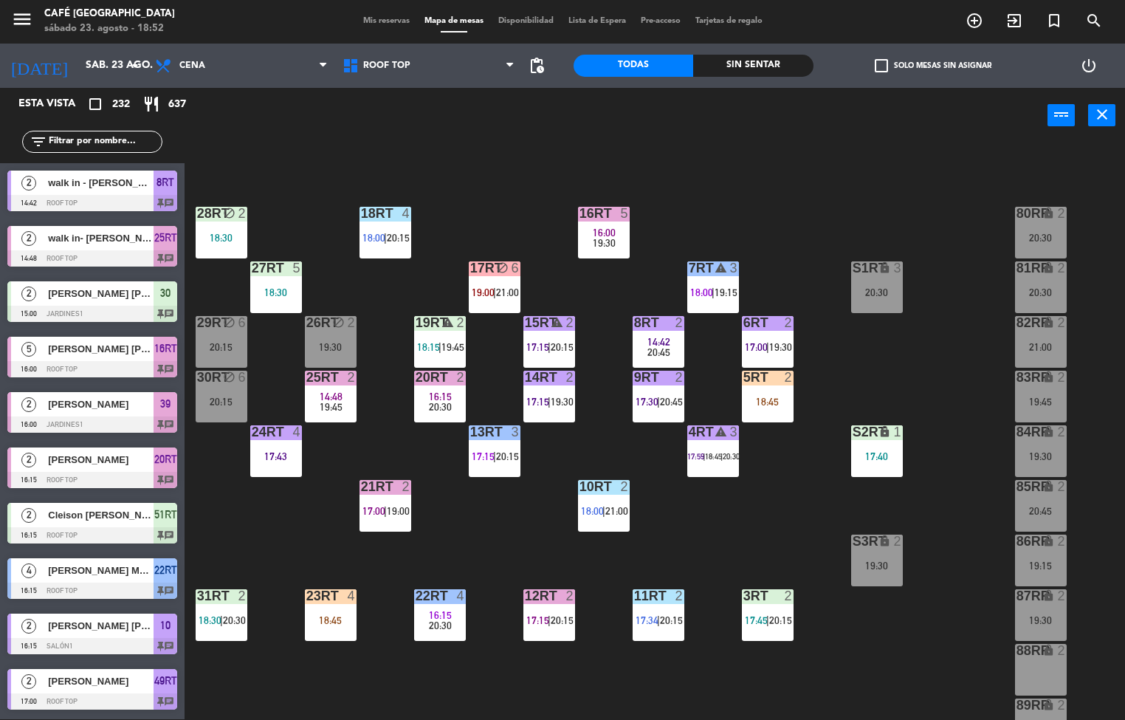
scroll to position [1, 0]
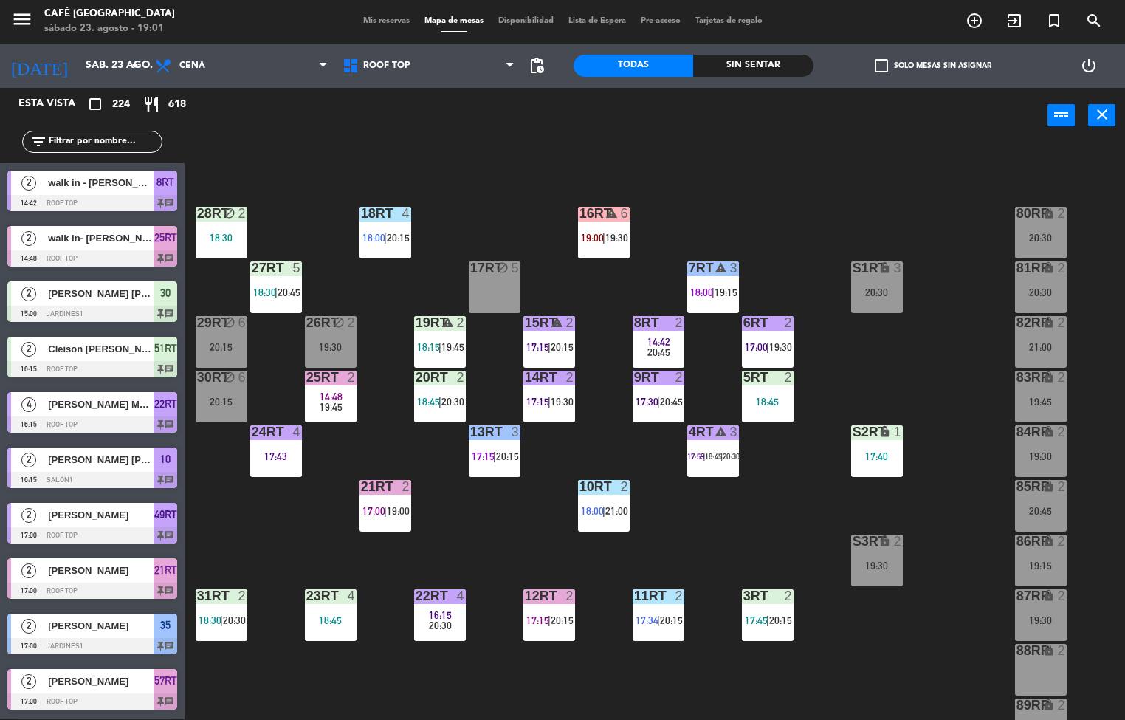
click at [331, 395] on span "14:48" at bounding box center [331, 396] width 23 height 12
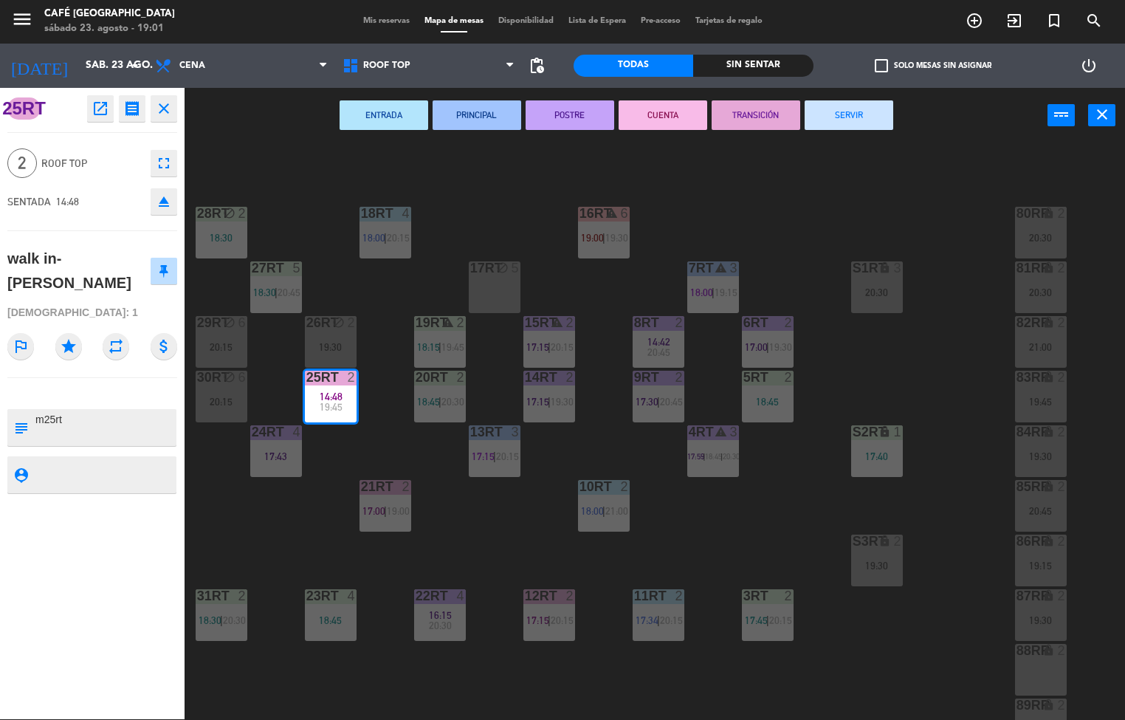
click at [862, 120] on button "SERVIR" at bounding box center [849, 115] width 89 height 30
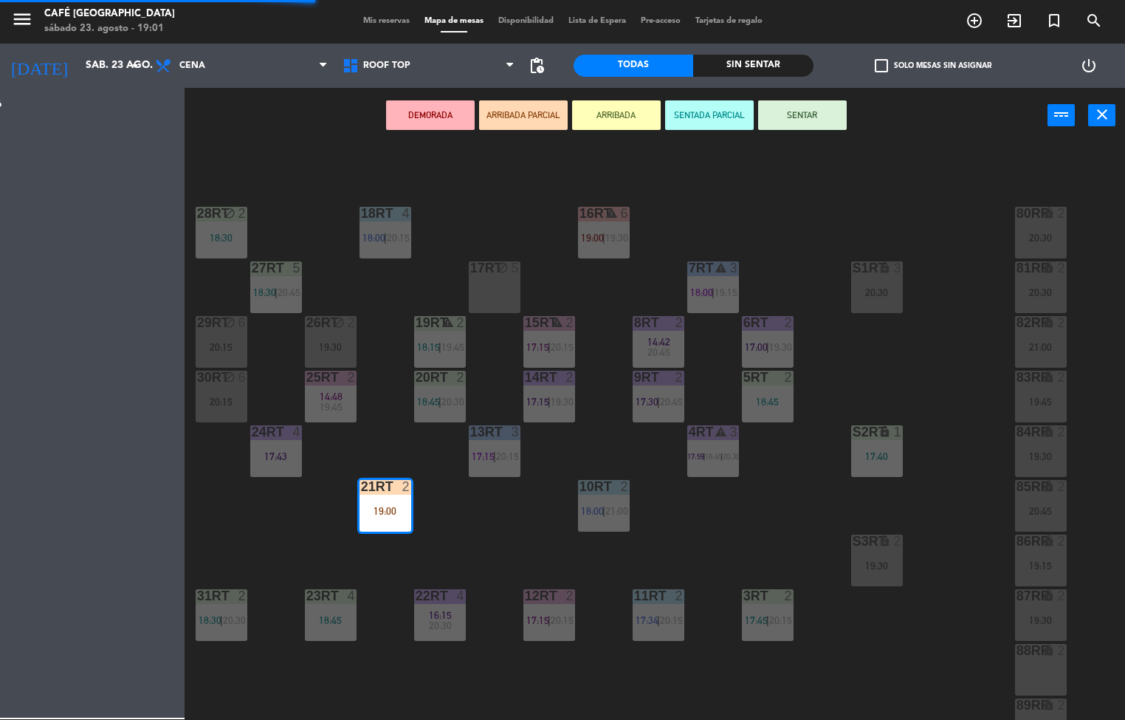
click at [512, 537] on div "18RT 4 18:00 | 20:15 16RT warning 6 19:00 | 19:30 28RT block 2 18:30 80RR lock …" at bounding box center [660, 432] width 929 height 576
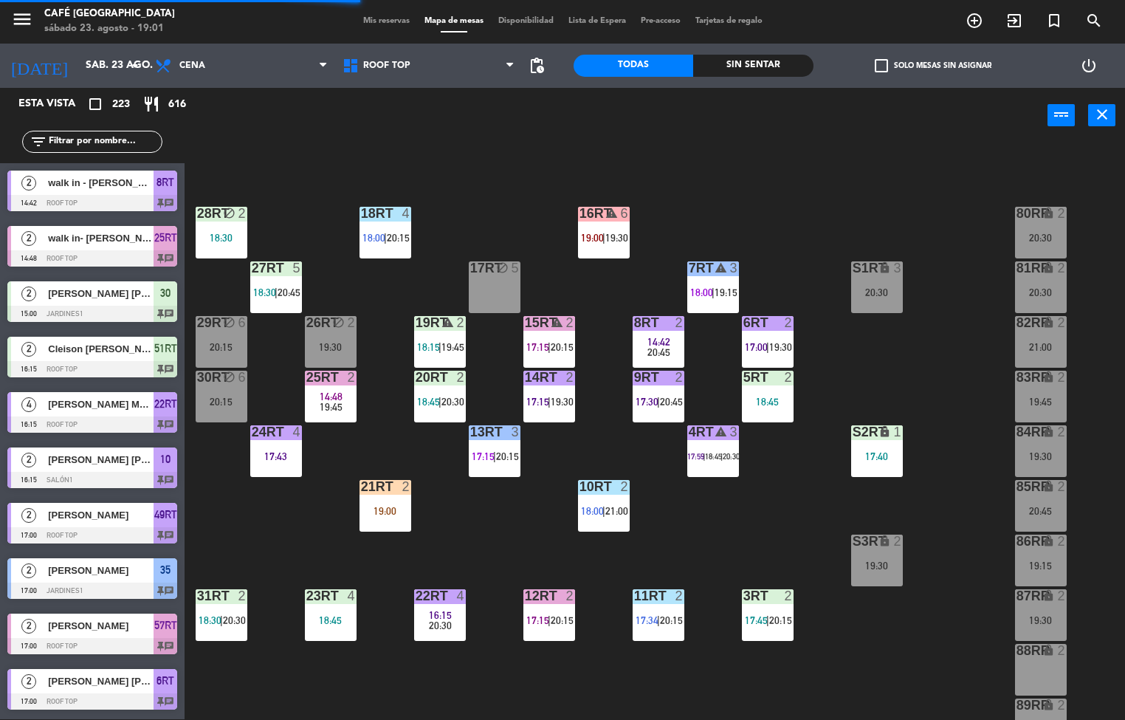
click at [554, 614] on span "20:15" at bounding box center [562, 620] width 23 height 12
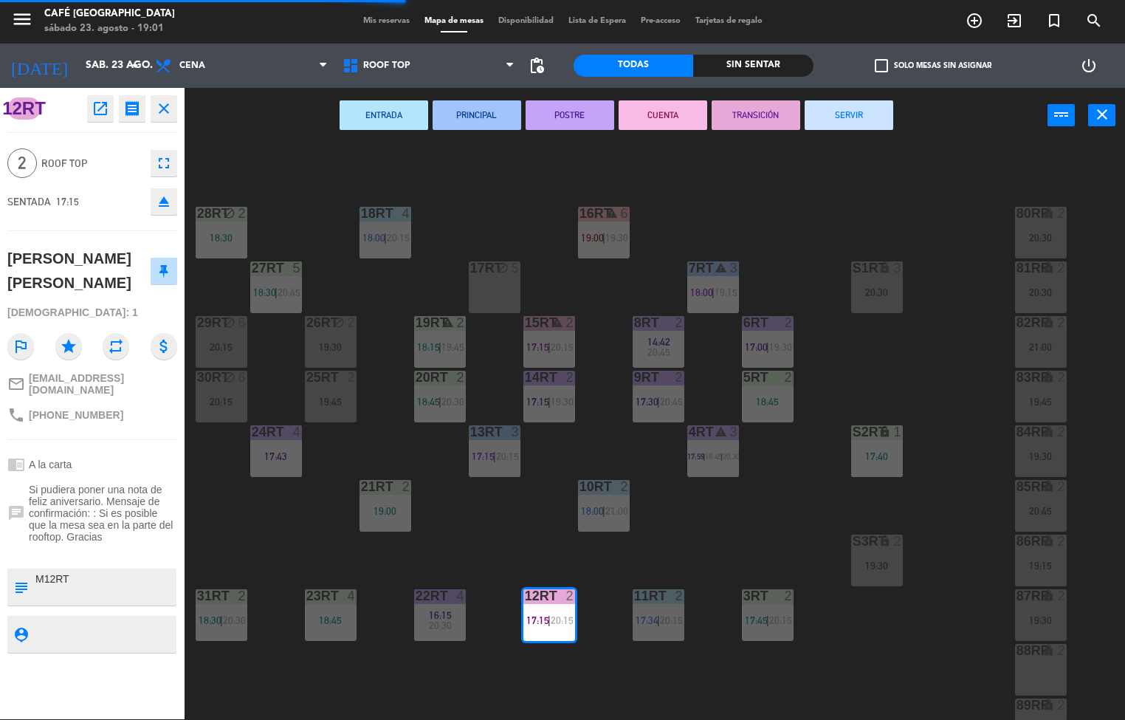
click at [858, 117] on button "SERVIR" at bounding box center [849, 115] width 89 height 30
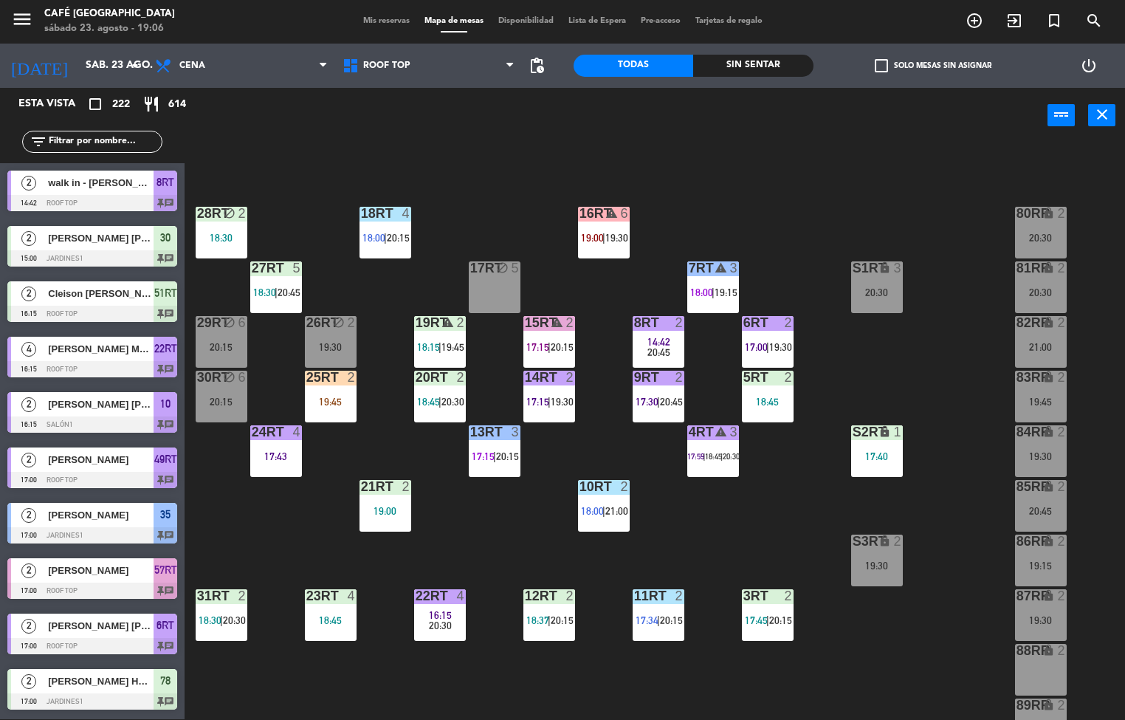
click at [532, 507] on div "18RT 4 18:00 | 20:15 16RT warning 6 19:00 | 19:30 28RT block 2 18:30 80RR lock …" at bounding box center [660, 432] width 929 height 576
click at [281, 261] on div at bounding box center [276, 267] width 24 height 13
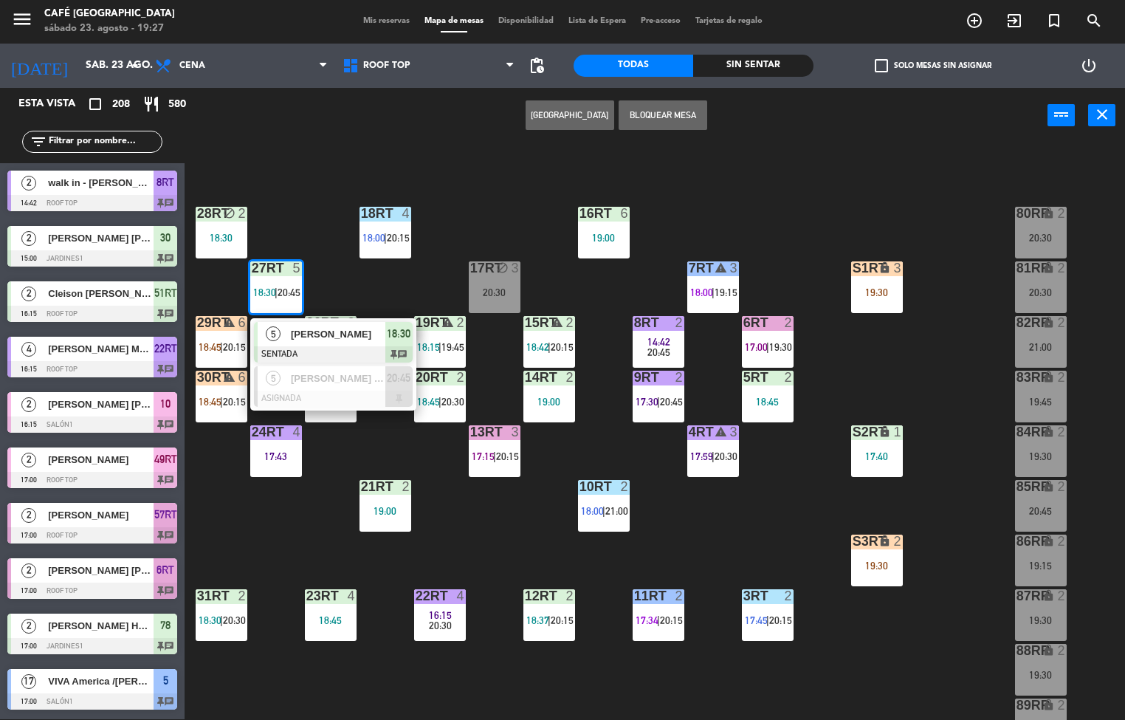
click at [416, 207] on div "4" at bounding box center [409, 213] width 24 height 13
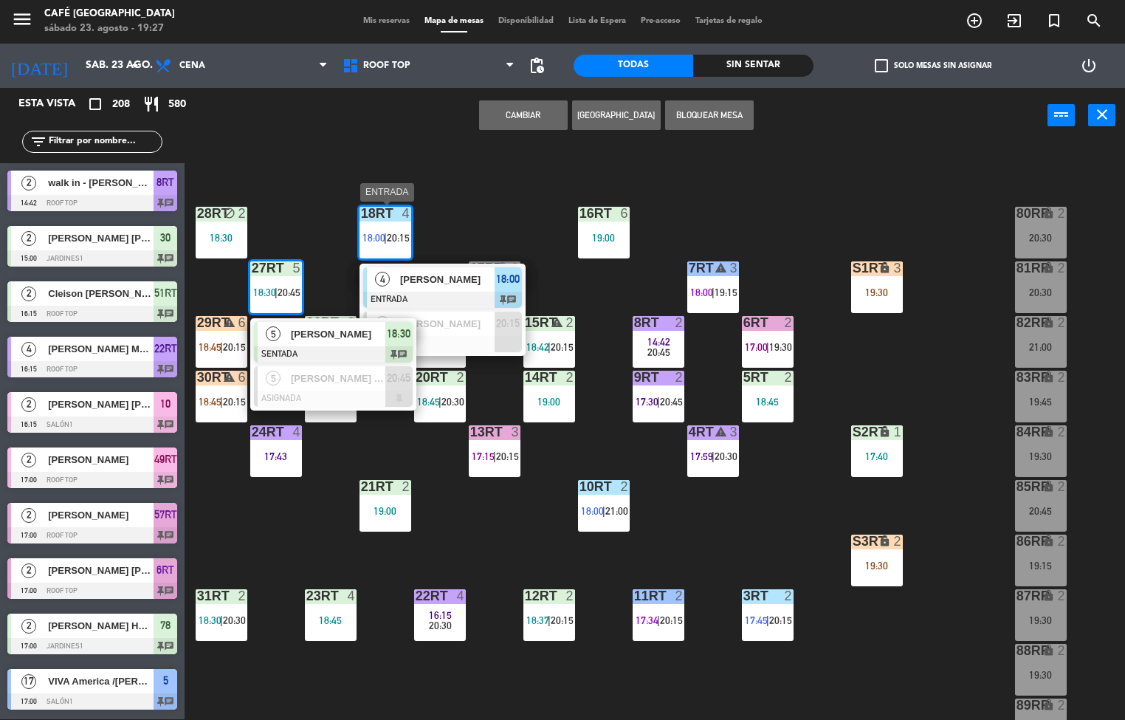
click at [419, 177] on div "18RT 4 18:00 | 20:15 4 ELIZABETH QUISPE AYALA ENTRADA 18:00 chat 3 Claudia Herm…" at bounding box center [660, 432] width 929 height 576
click at [466, 169] on div "18RT 4 18:00 | 20:15 4 ELIZABETH QUISPE AYALA ENTRADA 18:00 chat 3 Claudia Herm…" at bounding box center [660, 432] width 929 height 576
click at [495, 179] on div "18RT 4 18:00 | 20:15 4 ELIZABETH QUISPE AYALA ENTRADA 18:00 chat 3 Claudia Herm…" at bounding box center [660, 432] width 929 height 576
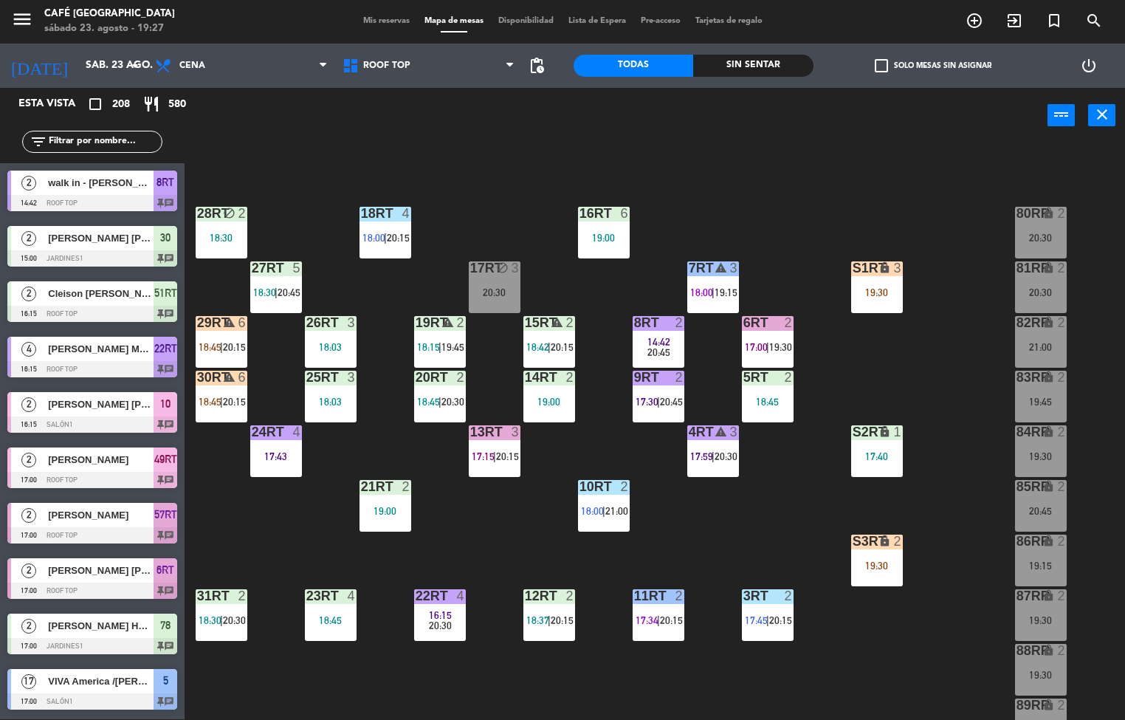
click at [215, 326] on div "warning" at bounding box center [221, 323] width 24 height 14
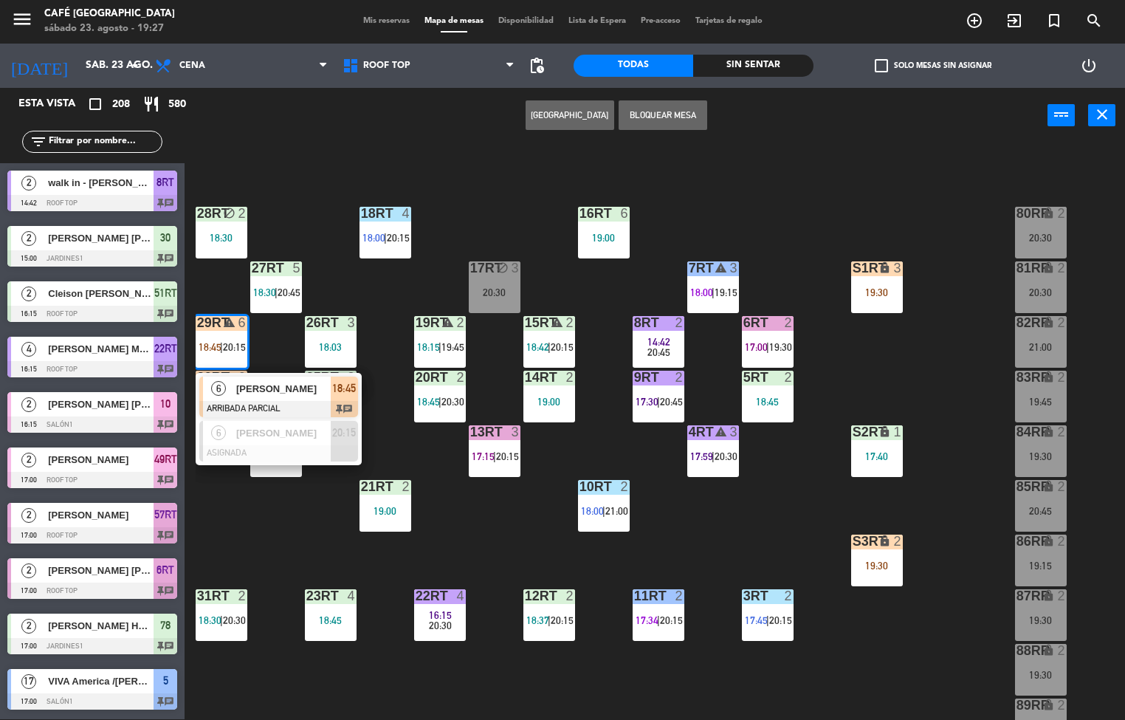
click at [295, 395] on span "[PERSON_NAME]" at bounding box center [283, 389] width 94 height 16
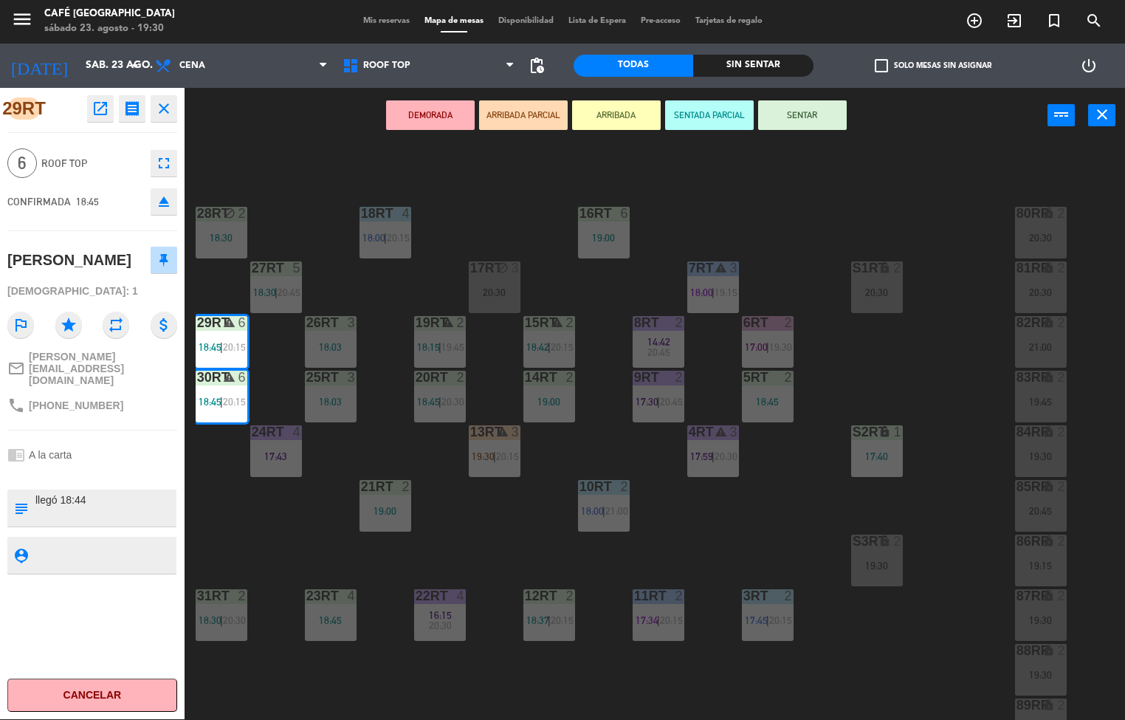
click at [715, 469] on div "4RT warning 3 17:59 | 20:30" at bounding box center [713, 451] width 52 height 52
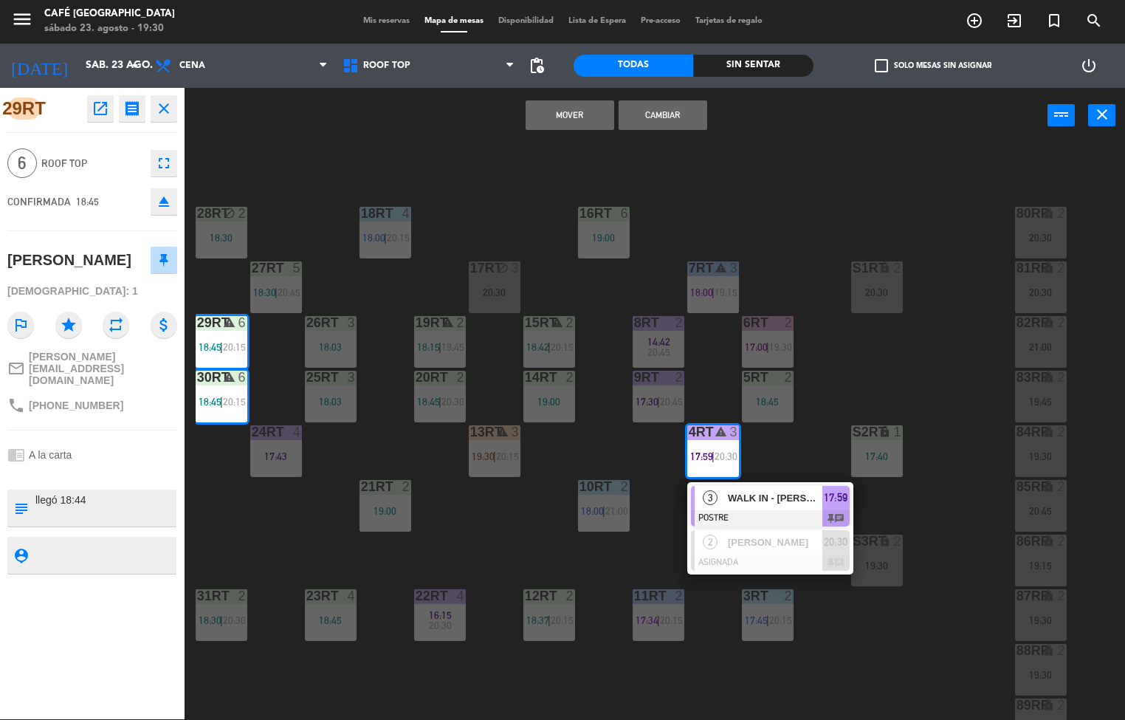
click at [506, 545] on div "18RT 4 18:00 | 20:15 16RT 6 19:00 28RT block 2 18:30 80RR lock 2 20:30 27RT 5 1…" at bounding box center [660, 432] width 929 height 576
click at [500, 532] on div "18RT 4 18:00 | 20:15 16RT 6 19:00 28RT block 2 18:30 80RR lock 2 20:30 27RT 5 1…" at bounding box center [660, 432] width 929 height 576
click at [489, 509] on div "18RT 4 18:00 | 20:15 16RT 6 19:00 28RT block 2 18:30 80RR lock 2 20:30 27RT 5 1…" at bounding box center [660, 432] width 929 height 576
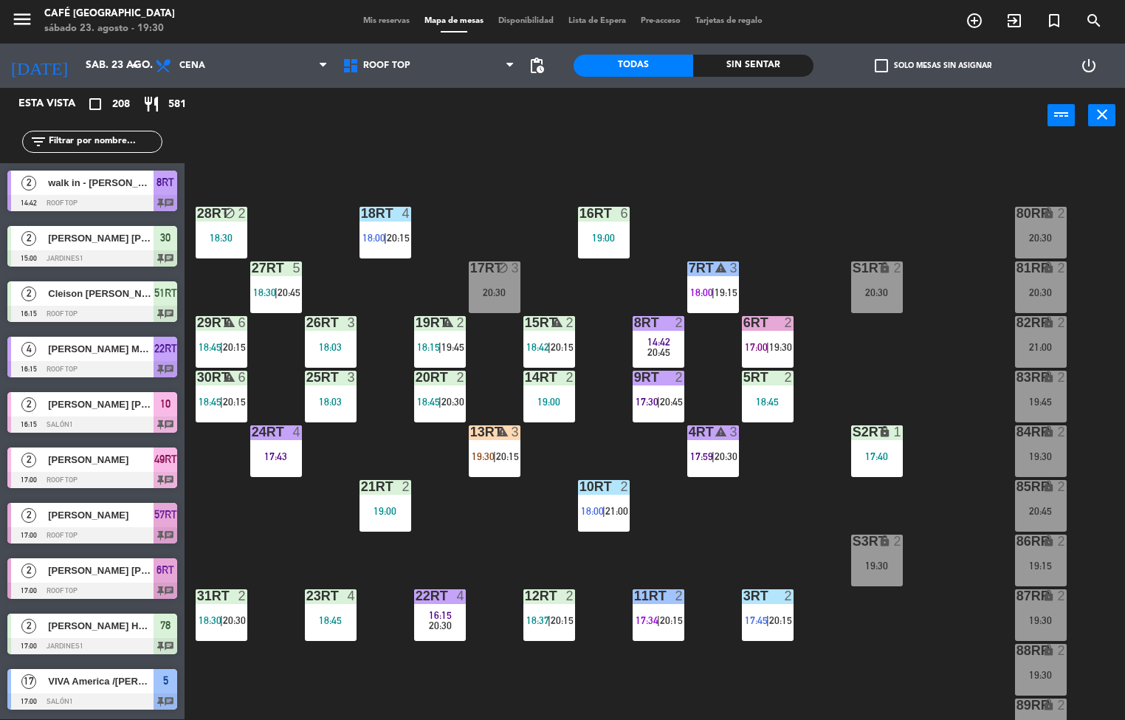
click at [489, 514] on div "18RT 4 18:00 | 20:15 16RT 6 19:00 28RT block 2 18:30 80RR lock 2 20:30 27RT 5 1…" at bounding box center [660, 432] width 929 height 576
click at [324, 396] on div "18:03" at bounding box center [331, 401] width 52 height 10
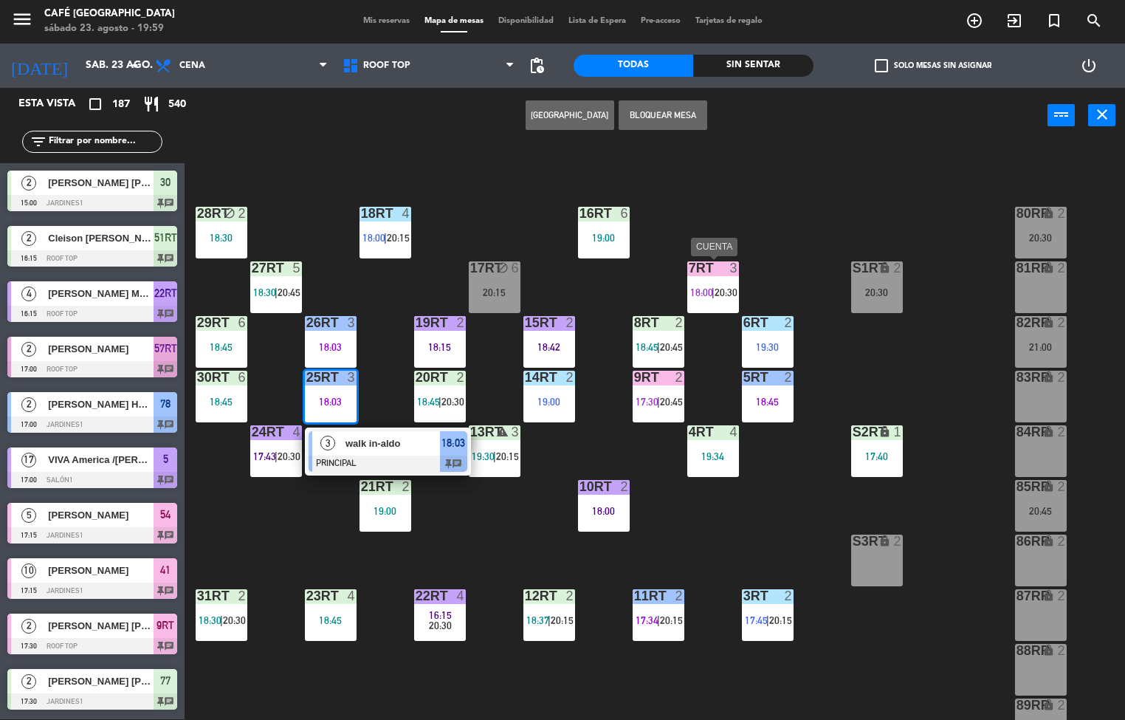
click at [608, 425] on div "18RT 4 18:00 | 20:15 16RT 6 19:00 28RT block 2 18:30 80RR lock 2 20:30 27RT 5 1…" at bounding box center [660, 432] width 929 height 576
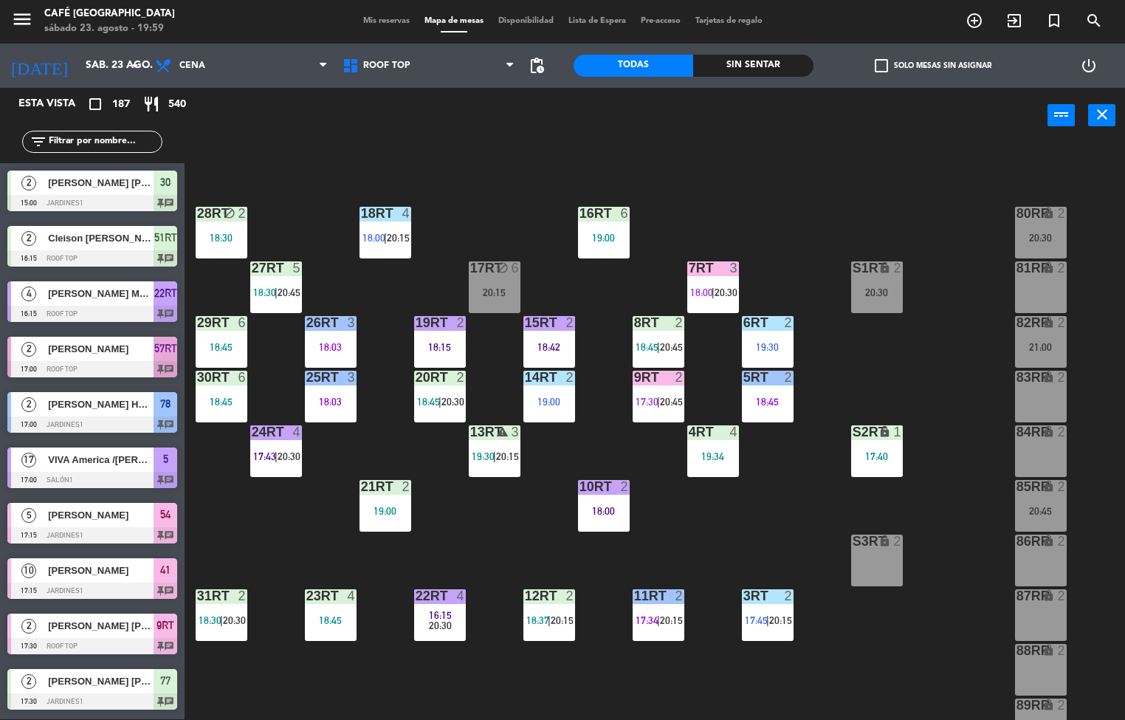
click at [561, 337] on div "15RT 2 18:42" at bounding box center [549, 342] width 52 height 52
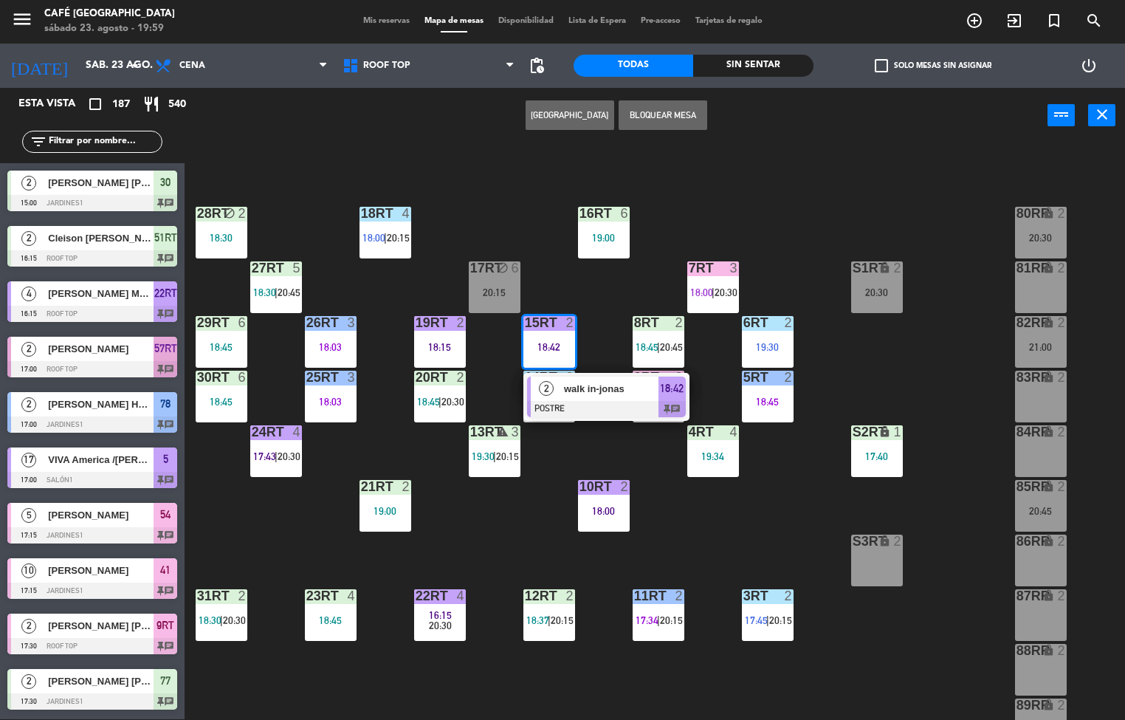
click at [568, 485] on div "10RT" at bounding box center [579, 486] width 24 height 13
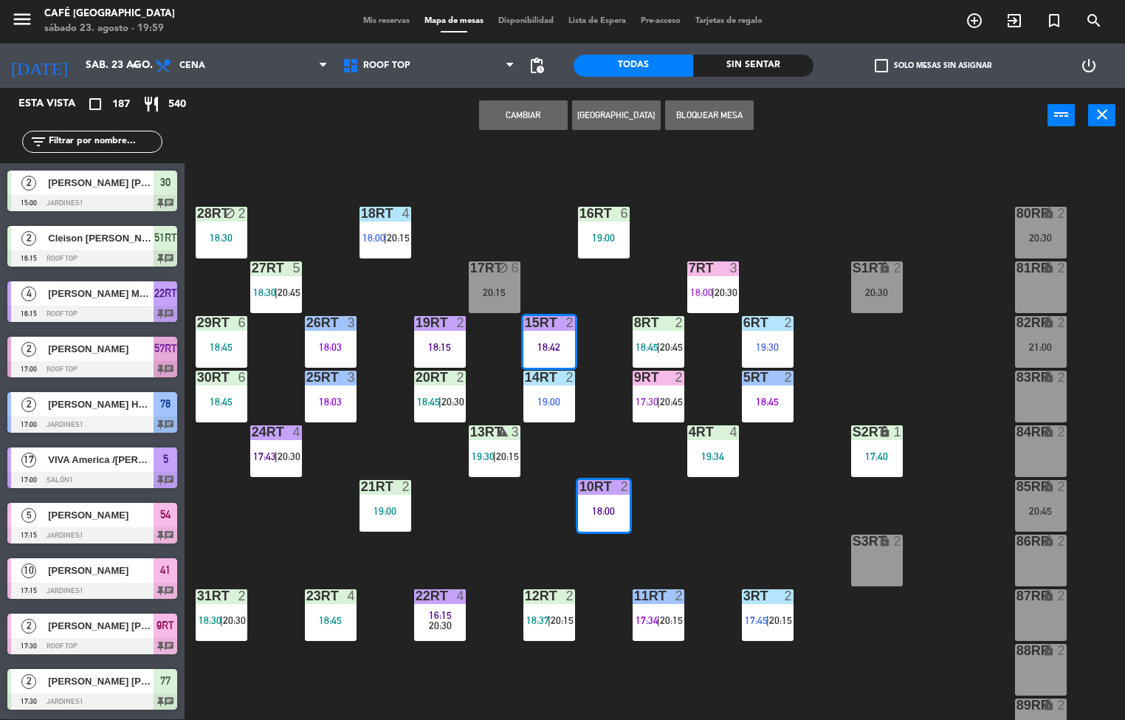
click at [220, 401] on div "18:45" at bounding box center [222, 401] width 52 height 10
click at [252, 372] on div "6" at bounding box center [245, 377] width 24 height 13
click at [219, 371] on div at bounding box center [221, 377] width 24 height 13
click at [221, 405] on div "18:45" at bounding box center [222, 401] width 52 height 10
click at [288, 521] on div "18RT 4 18:00 | 20:15 16RT 6 19:00 28RT block 2 18:30 80RR lock 2 20:30 27RT 5 1…" at bounding box center [660, 432] width 929 height 576
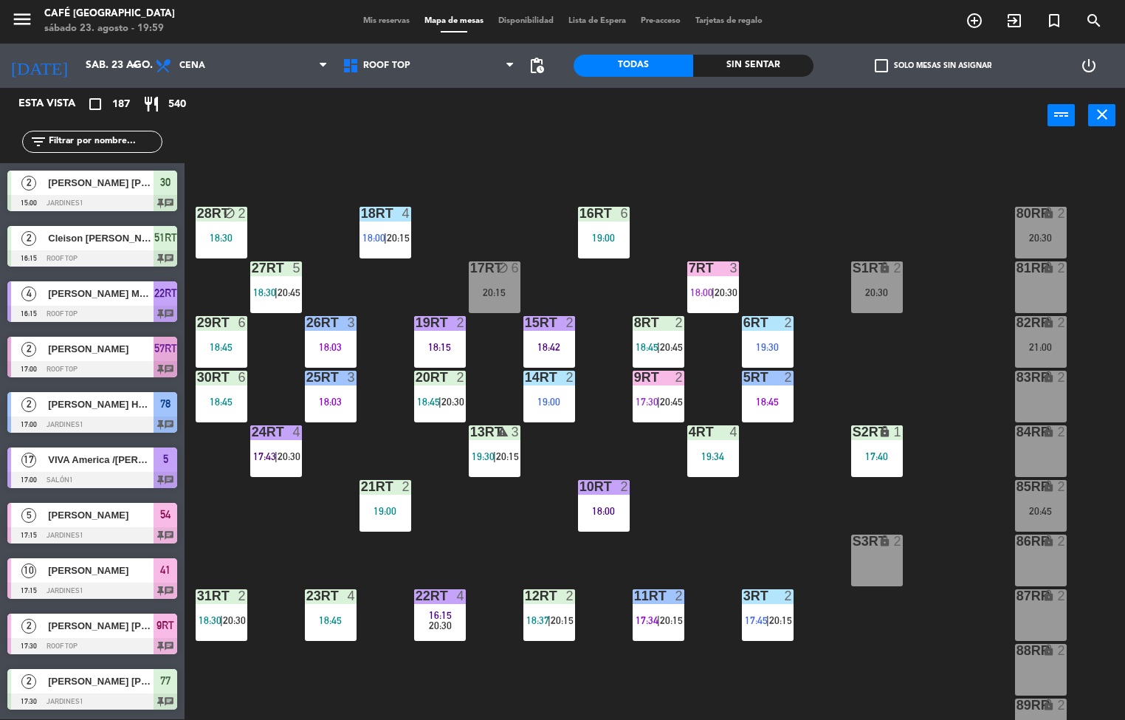
scroll to position [18, 0]
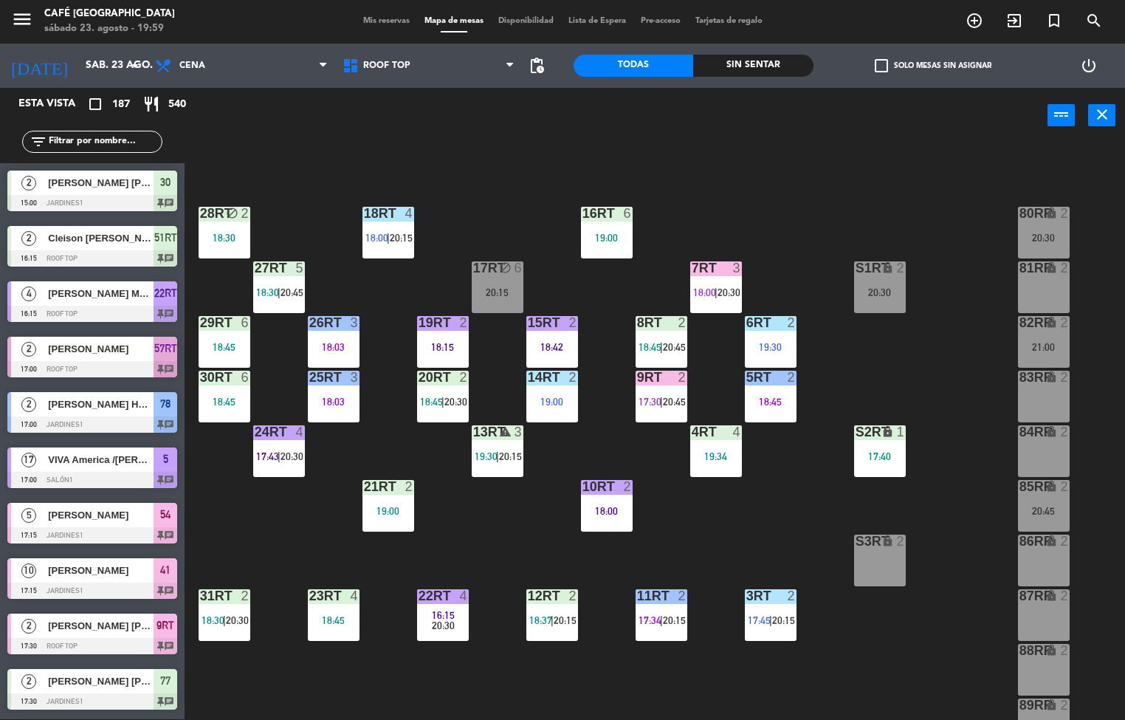
click at [228, 396] on div "18:45" at bounding box center [225, 401] width 52 height 10
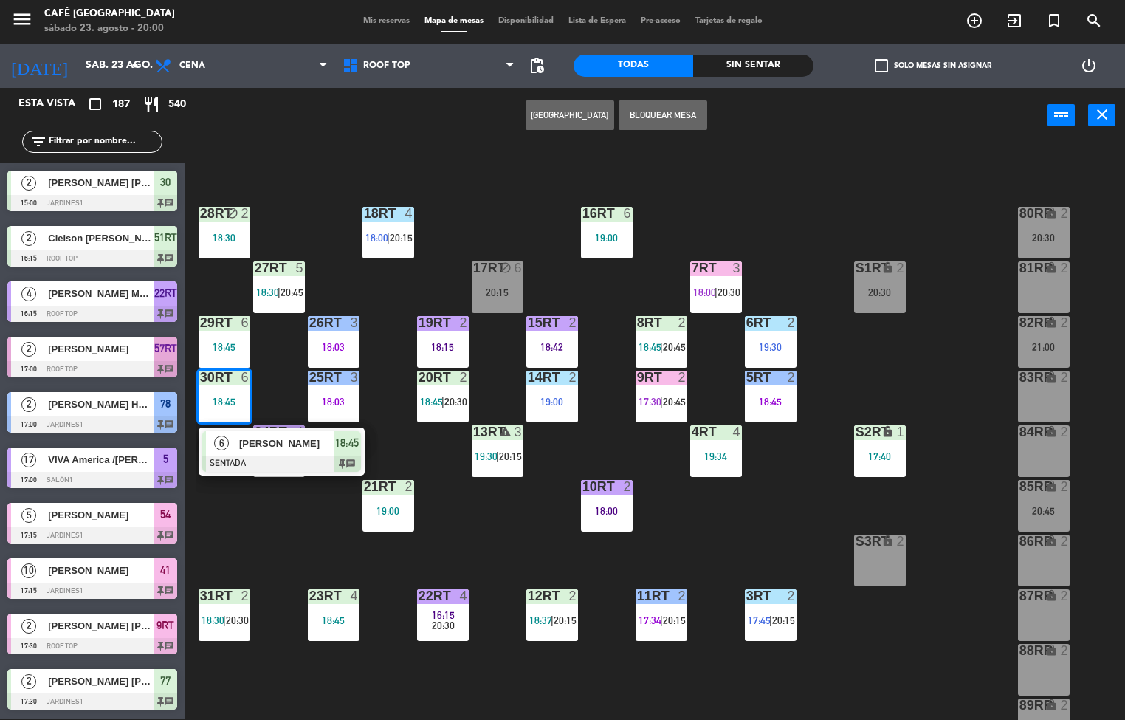
click at [229, 455] on div at bounding box center [281, 463] width 159 height 16
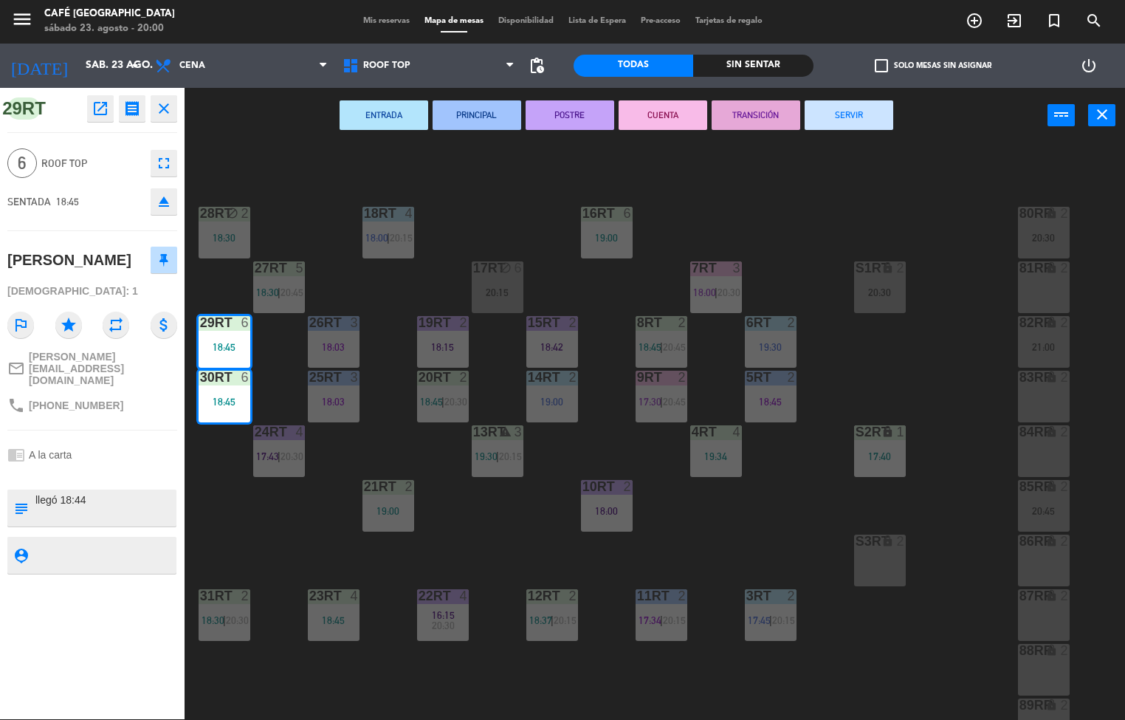
click at [461, 120] on button "PRINCIPAL" at bounding box center [477, 115] width 89 height 30
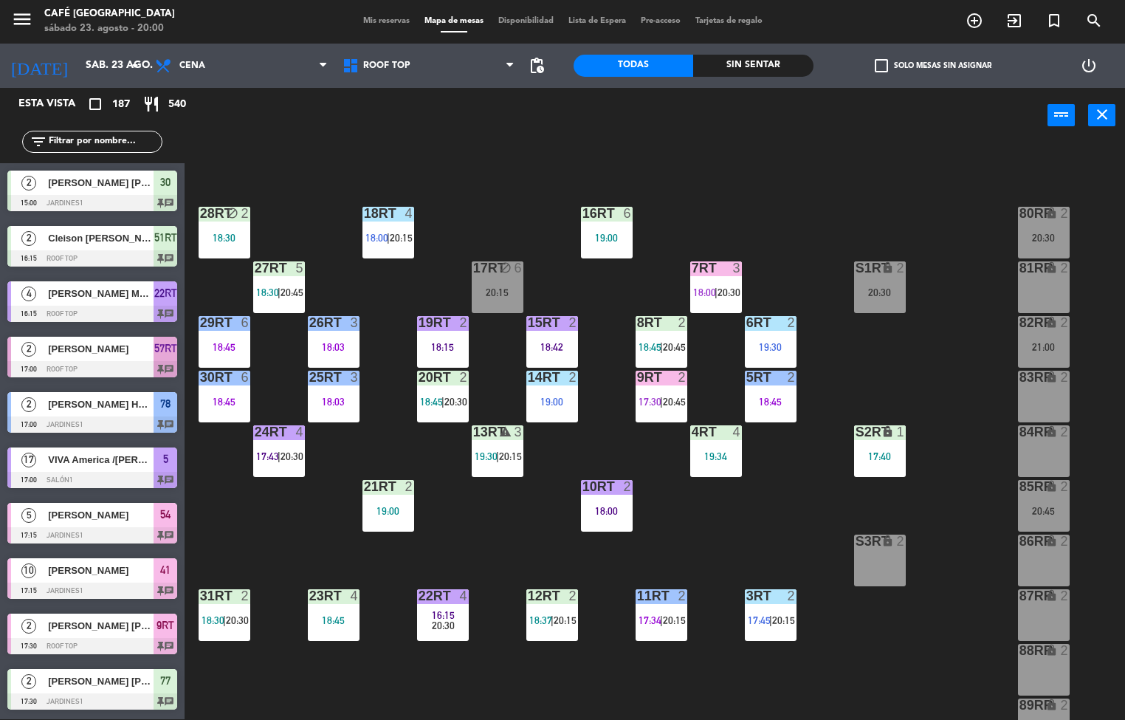
scroll to position [1, 0]
click at [282, 516] on div "18RT 4 18:00 | 20:15 16RT 6 19:00 28RT block 2 18:30 80RR lock 2 20:30 27RT 5 1…" at bounding box center [660, 432] width 929 height 576
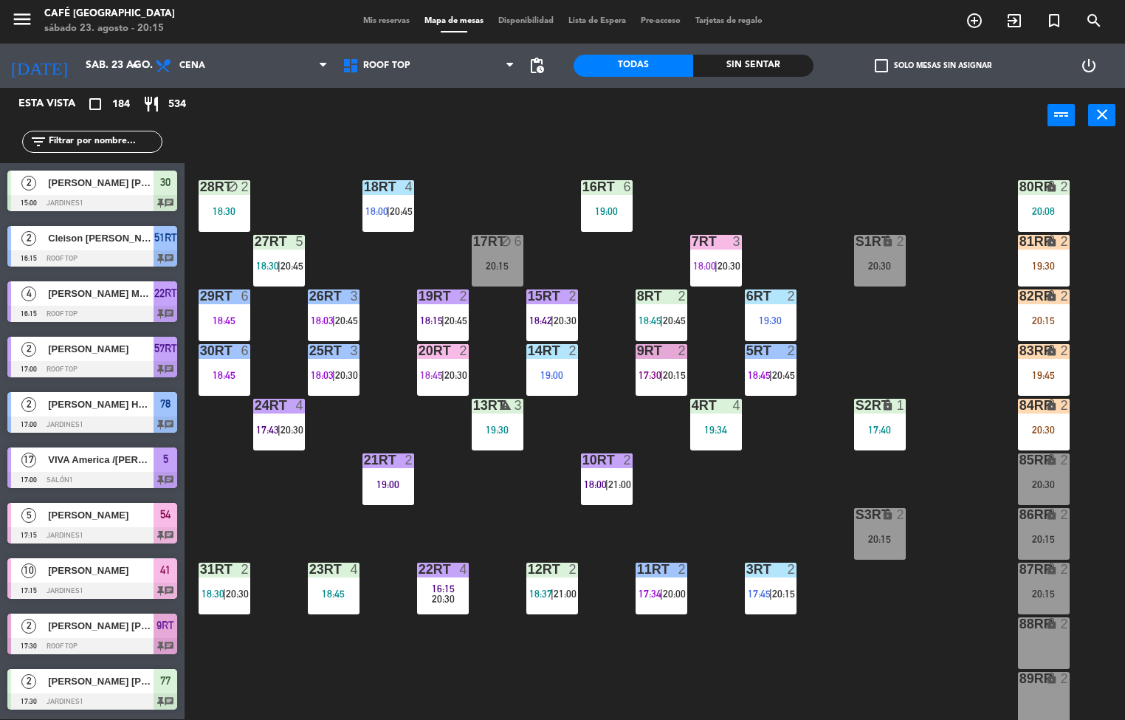
click at [554, 306] on div "15RT 2 18:42 | 20:30" at bounding box center [552, 315] width 52 height 52
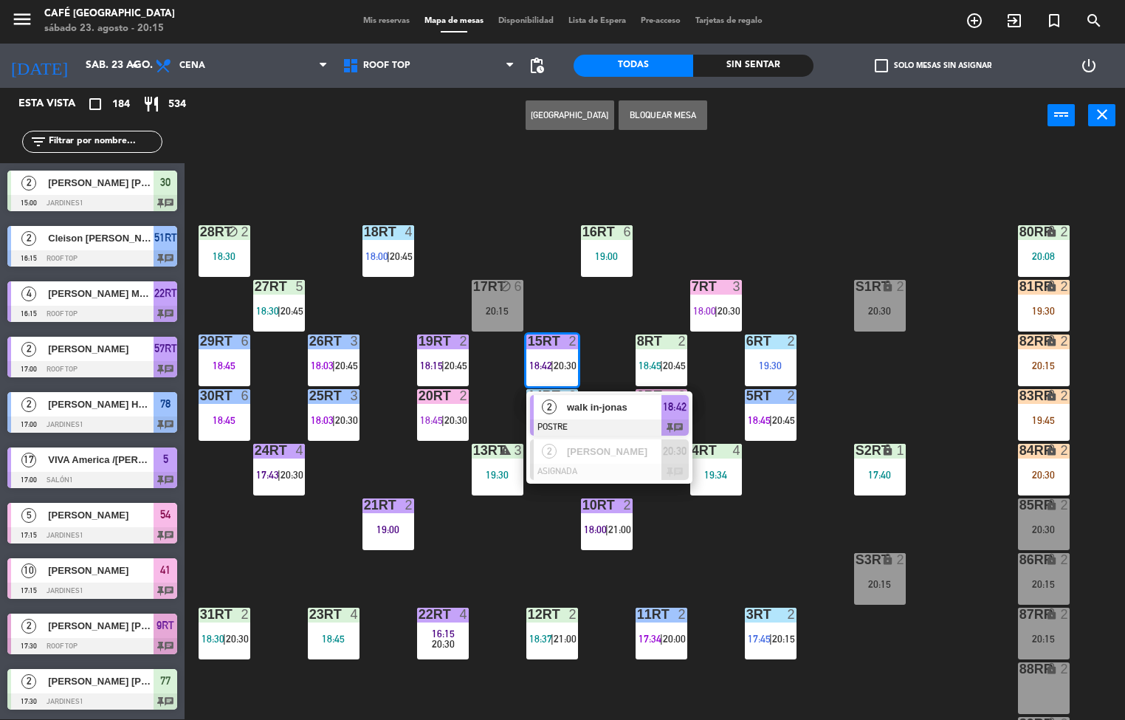
scroll to position [45, 0]
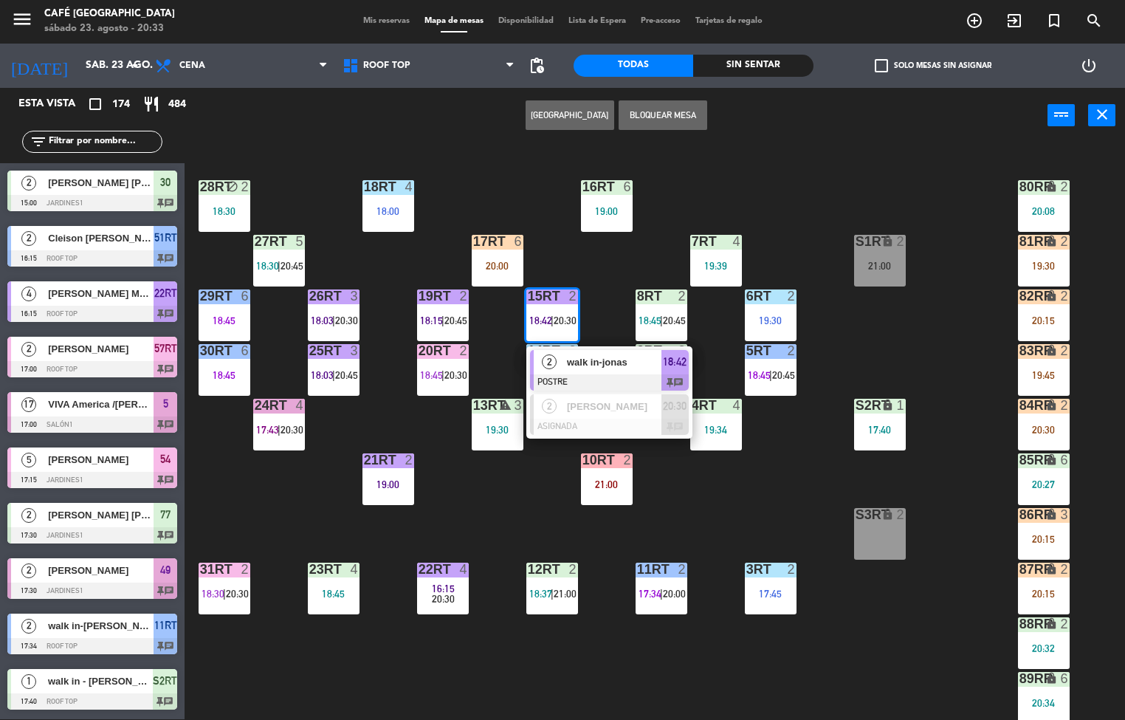
click at [528, 520] on div "18RT 4 18:00 16RT 6 19:00 28RT block 2 18:30 80RR lock 2 20:08 27RT 5 18:30 | 2…" at bounding box center [660, 432] width 929 height 576
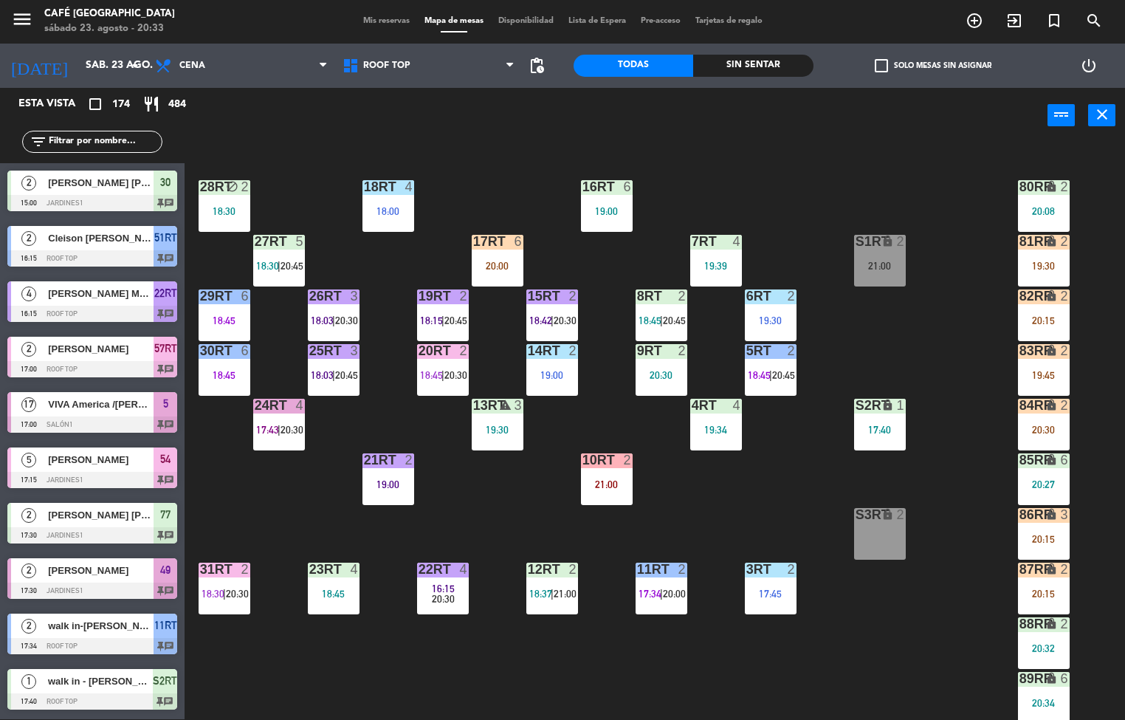
click at [224, 348] on div at bounding box center [224, 350] width 24 height 13
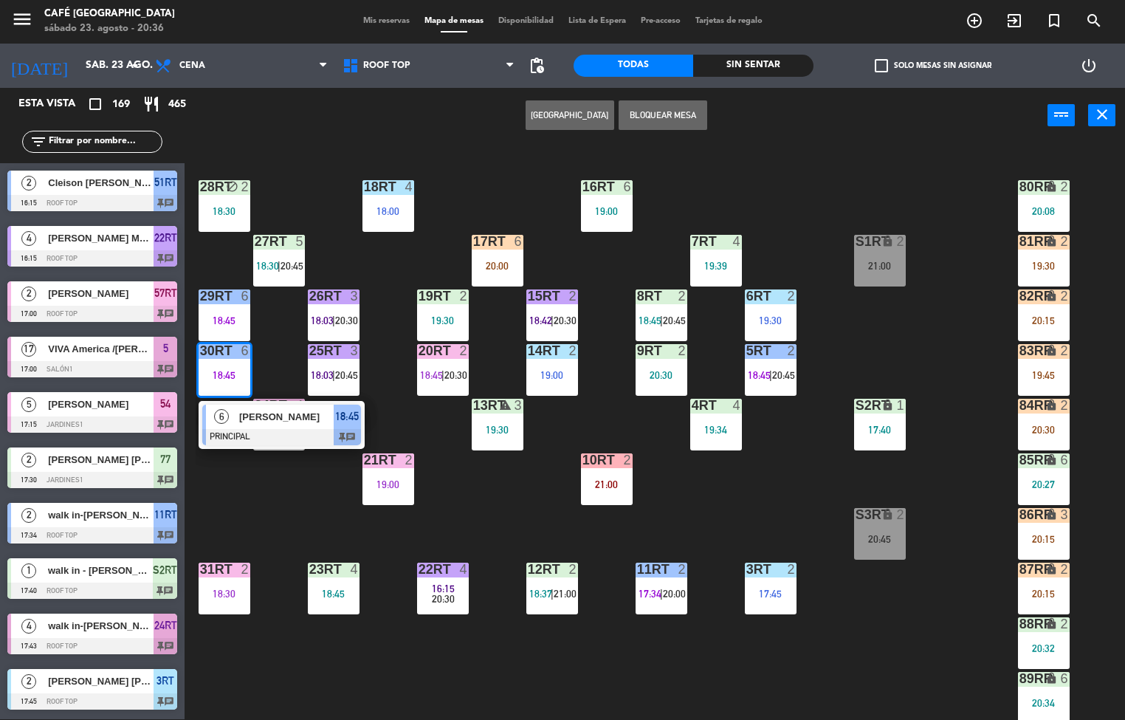
click at [474, 562] on div "4" at bounding box center [467, 568] width 24 height 13
click at [219, 206] on div "18:30" at bounding box center [225, 211] width 52 height 10
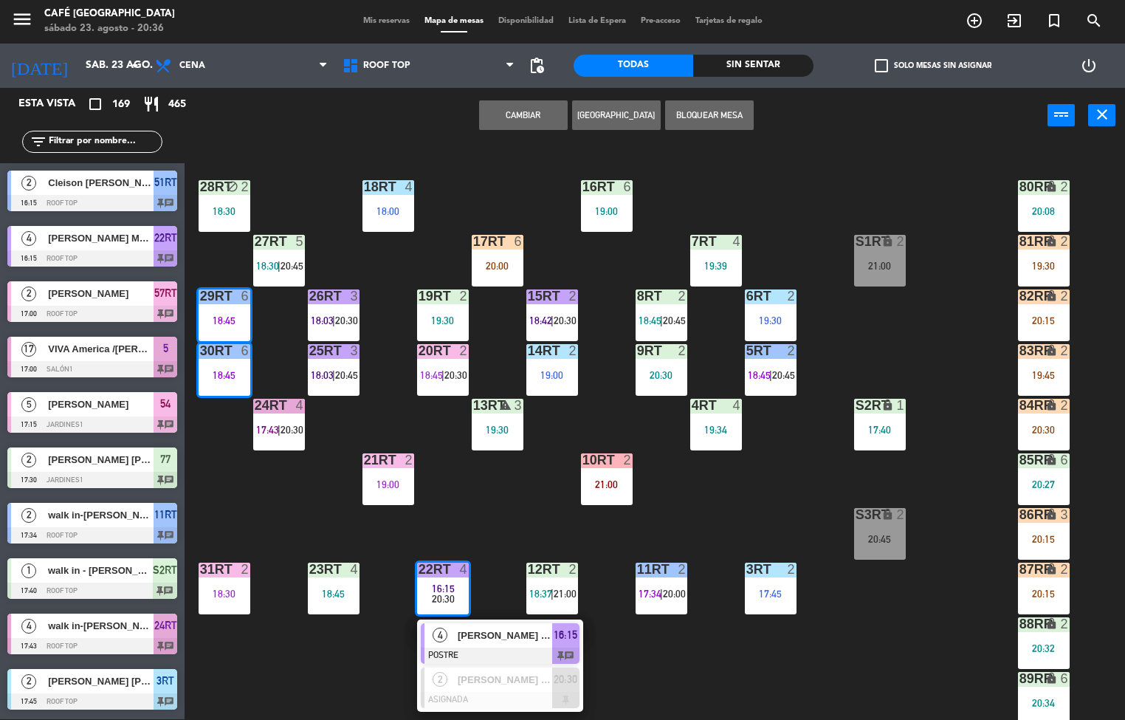
click at [512, 517] on div "18RT 4 18:00 16RT 6 19:00 28RT block 2 18:30 80RR lock 2 20:08 27RT 5 18:30 | 2…" at bounding box center [660, 432] width 929 height 576
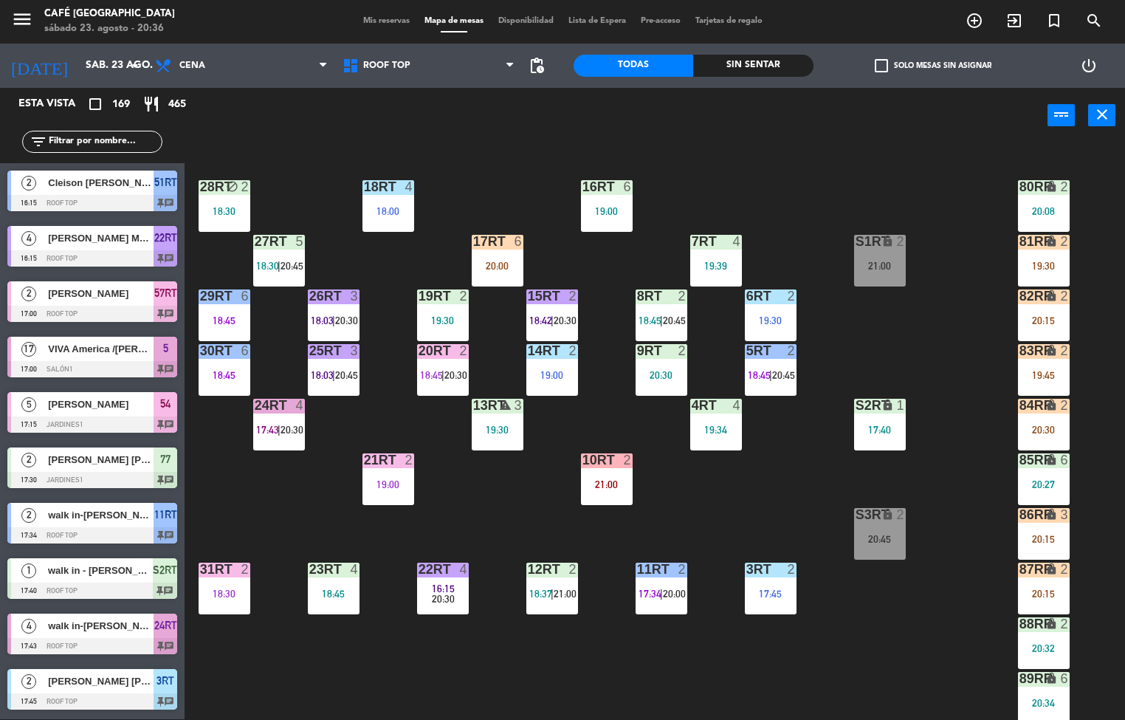
click at [239, 208] on div "18:30" at bounding box center [225, 211] width 52 height 10
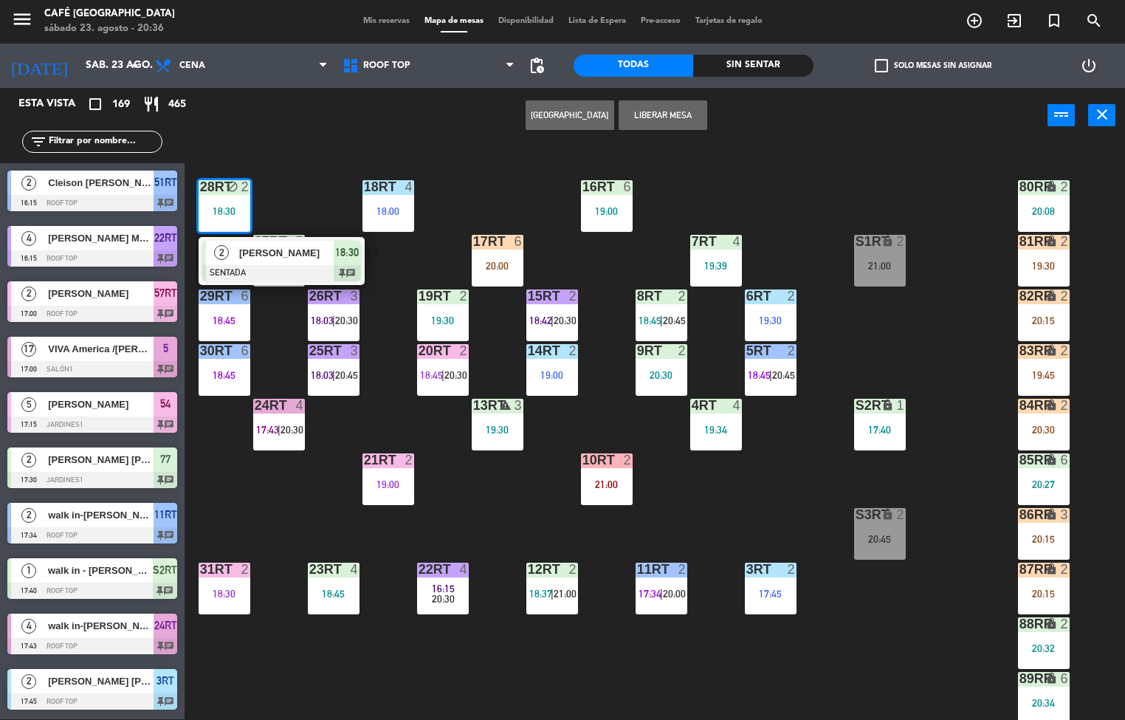
click at [280, 257] on span "[PERSON_NAME]" at bounding box center [286, 253] width 94 height 16
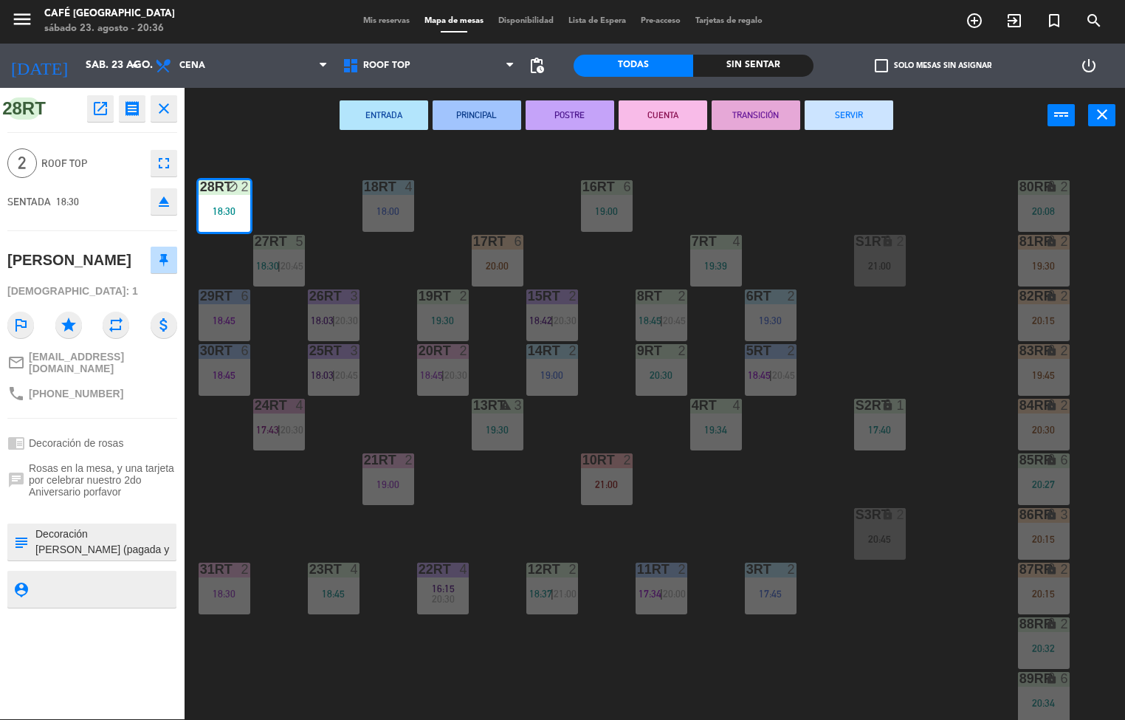
click at [740, 127] on button "TRANSICIÓN" at bounding box center [756, 115] width 89 height 30
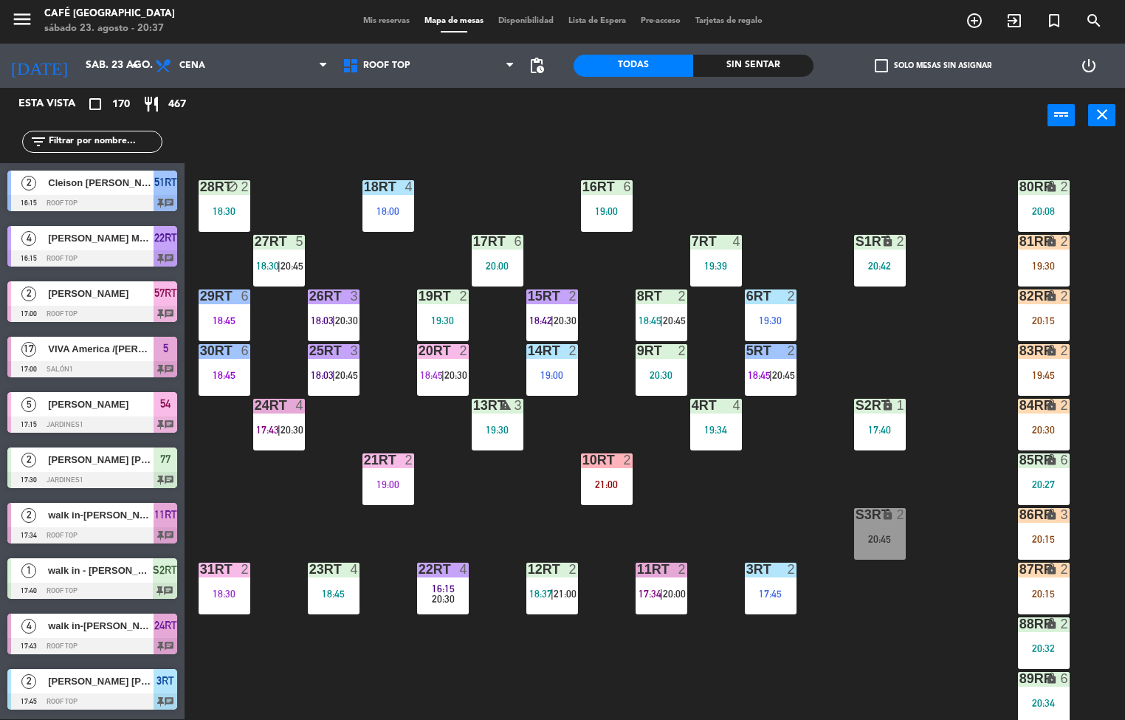
scroll to position [148, 0]
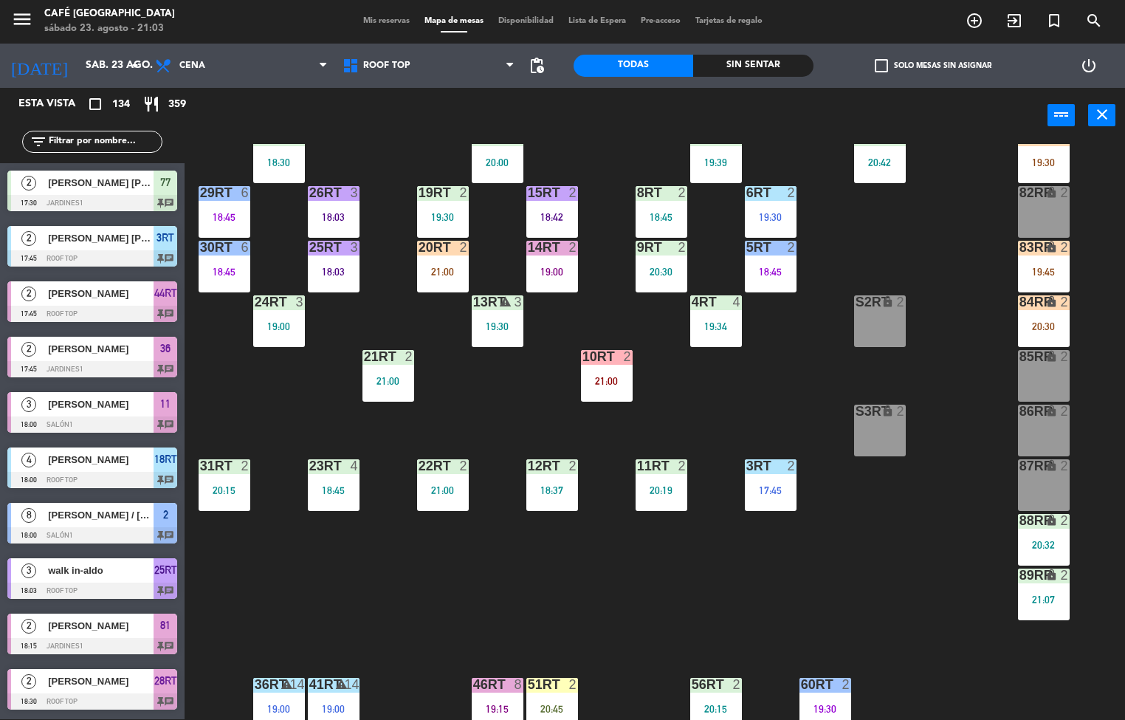
click at [510, 323] on div "19:30" at bounding box center [498, 326] width 52 height 10
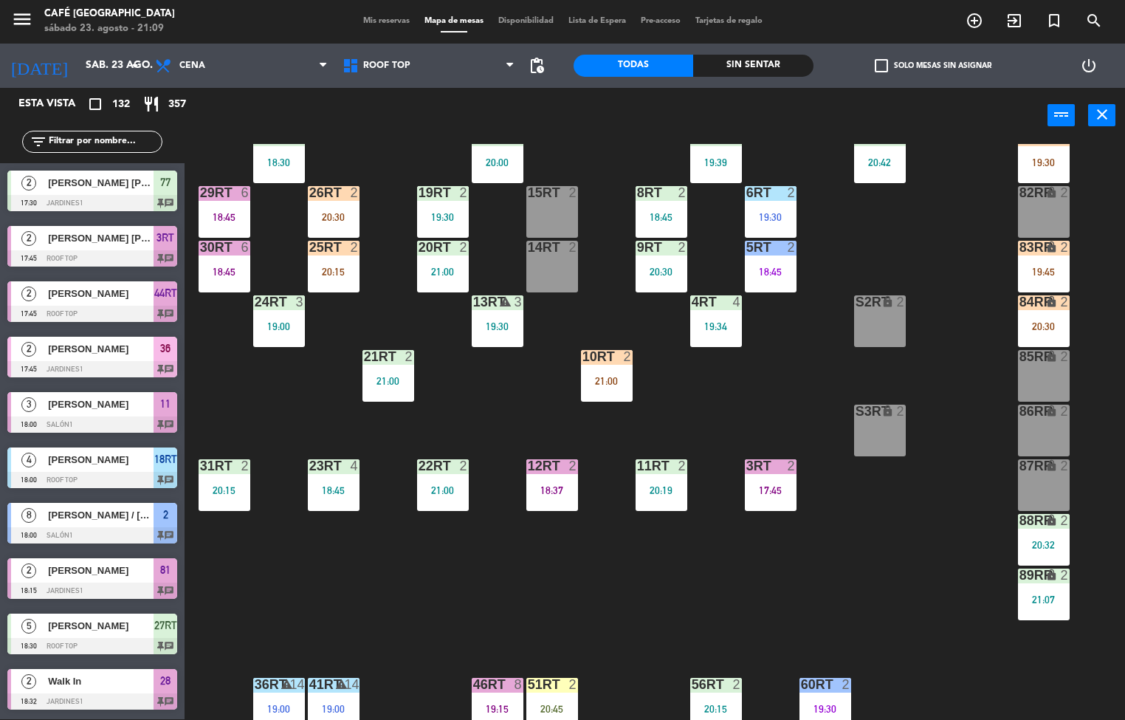
click at [456, 572] on div "18RT 4 18:00 16RT 6 19:00 28RT block 2 20:30 80RR lock 2 27RT 5 18:30 7RT 4 19:…" at bounding box center [660, 432] width 929 height 576
click at [791, 466] on div "2" at bounding box center [791, 465] width 9 height 13
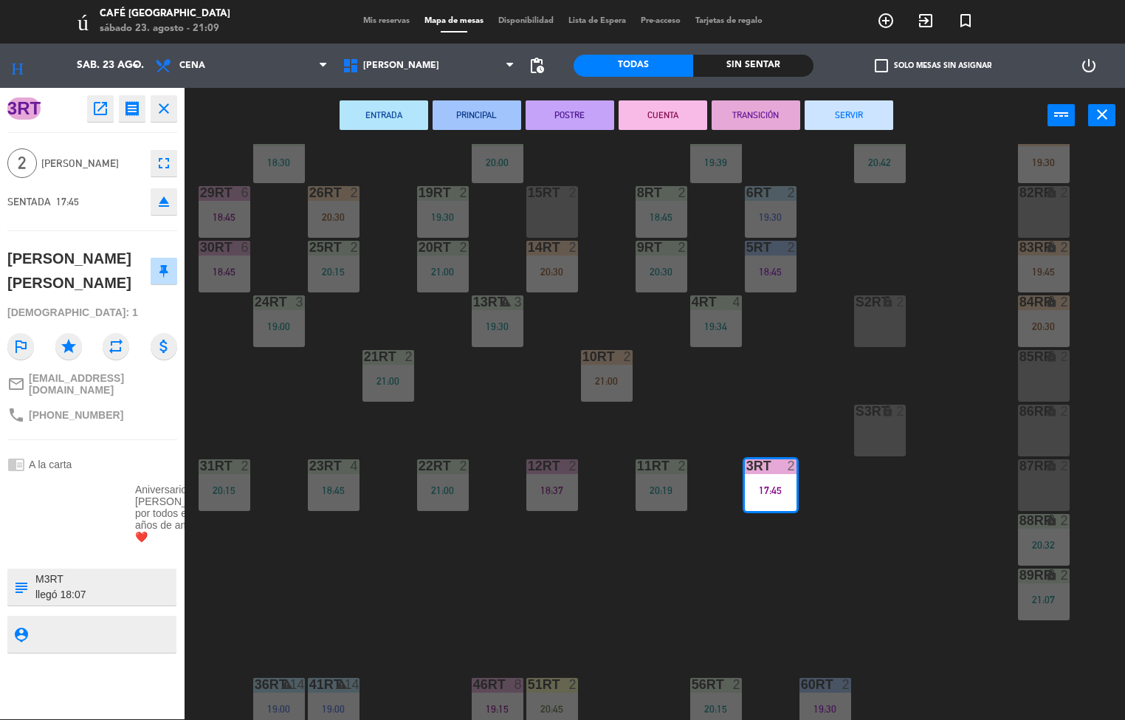
click at [855, 105] on button "SERVIR" at bounding box center [849, 115] width 89 height 30
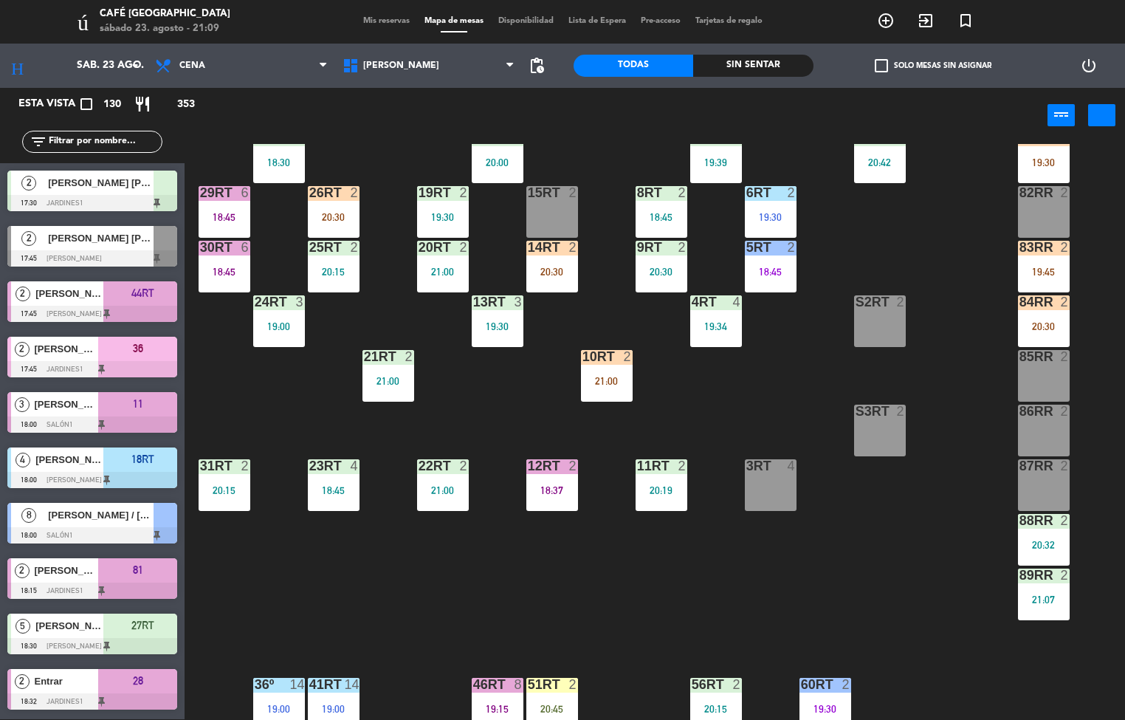
click at [624, 587] on div "18RT 4 18:00 16RT 6 19:00 28RT Bloquear 2 20:30 80RR cerradura 2 27RT 5 18:30 7…" at bounding box center [660, 432] width 929 height 576
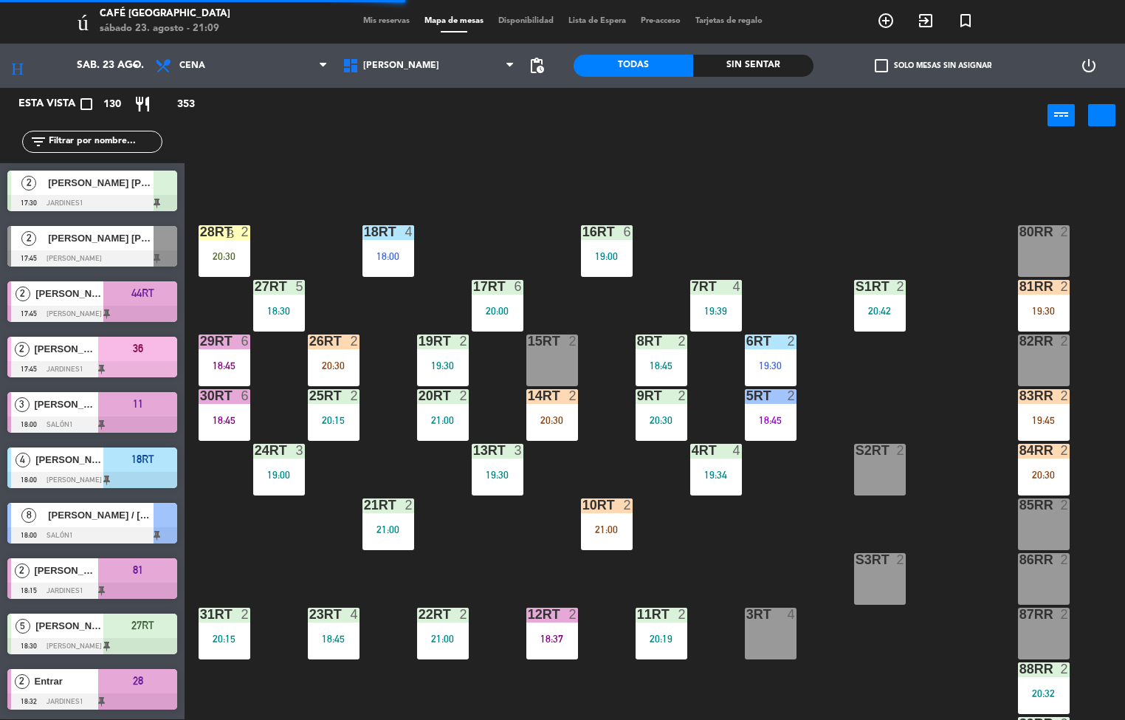
click at [235, 251] on div "20:30" at bounding box center [225, 256] width 52 height 10
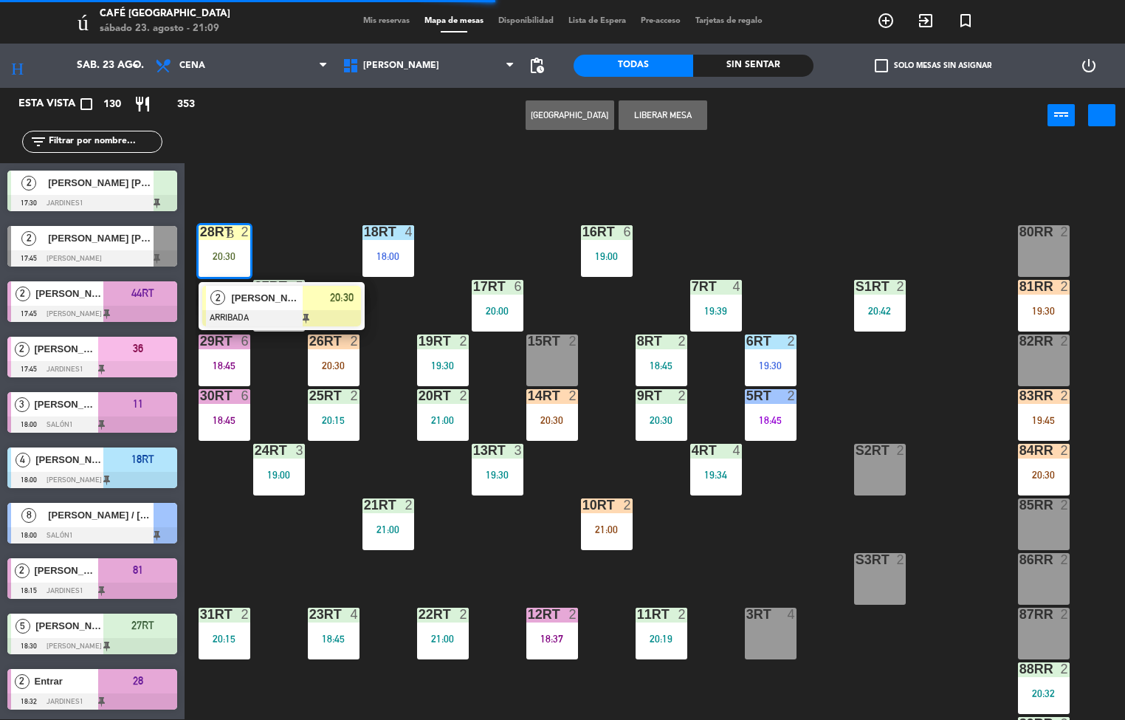
click at [282, 295] on span "[PERSON_NAME]" at bounding box center [267, 298] width 71 height 16
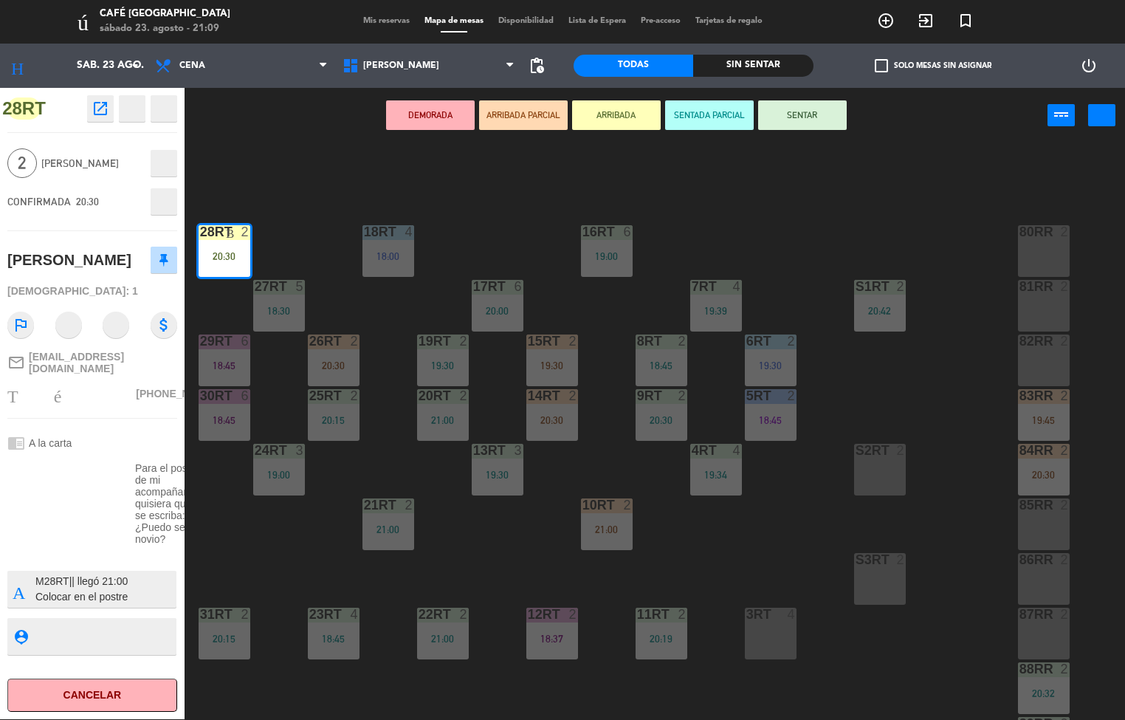
click at [97, 102] on icon "recibo" at bounding box center [132, 109] width 106 height 18
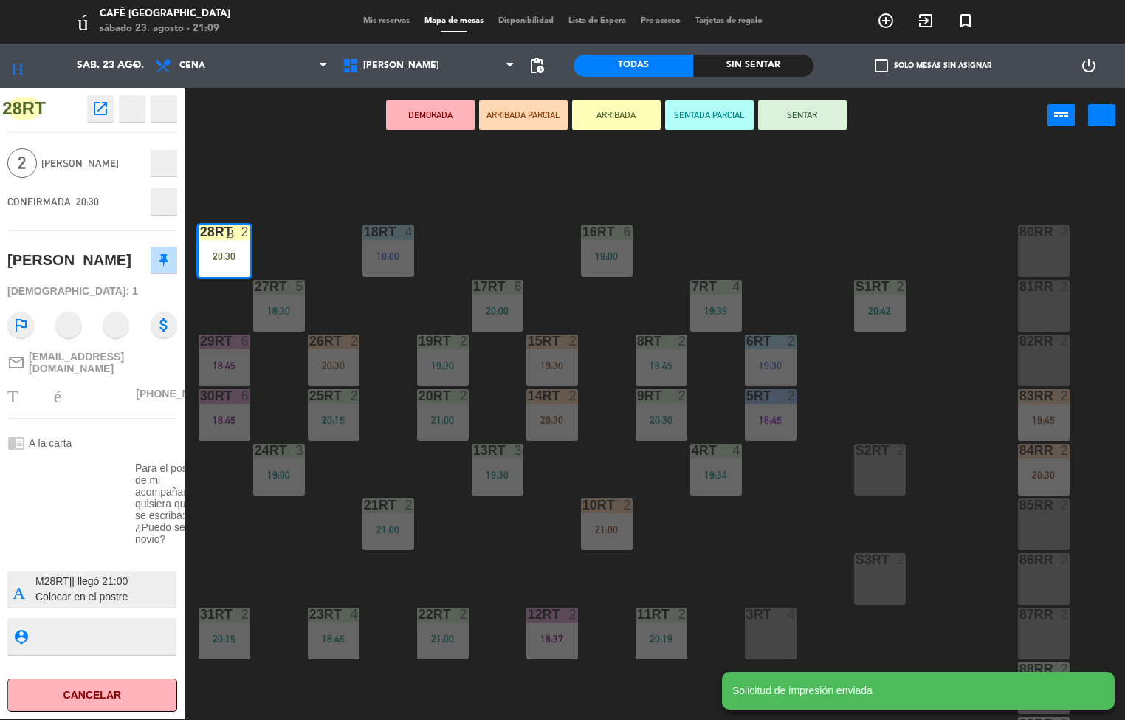
scroll to position [14, 0]
click at [788, 210] on div "18RT 4 18:00 16RT 6 19:00 28RT Bloquear 2 20:30 80RR cerradura 2 27RT 5 18:30 7…" at bounding box center [660, 432] width 929 height 576
click at [822, 241] on div "18RT 4 18:00 16RT 6 19:00 28RT Bloquear 2 20:30 80RR cerradura 2 27RT 5 18:30 7…" at bounding box center [660, 432] width 929 height 576
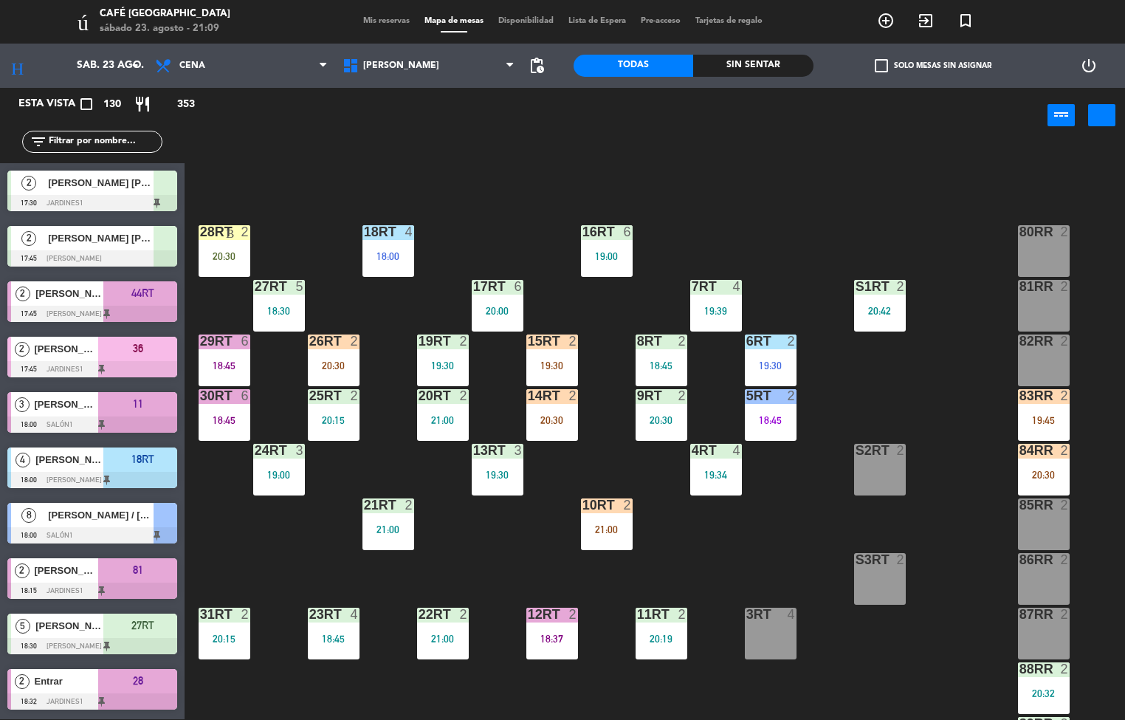
scroll to position [200, 0]
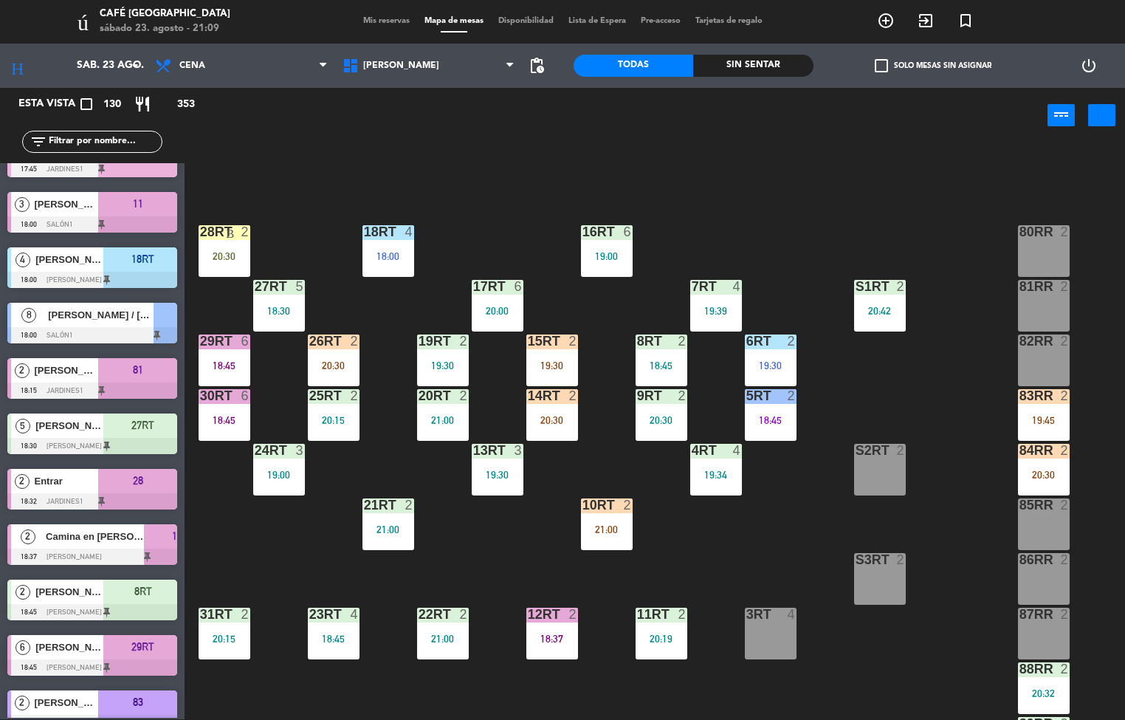
click at [388, 255] on div "18:00" at bounding box center [388, 256] width 52 height 10
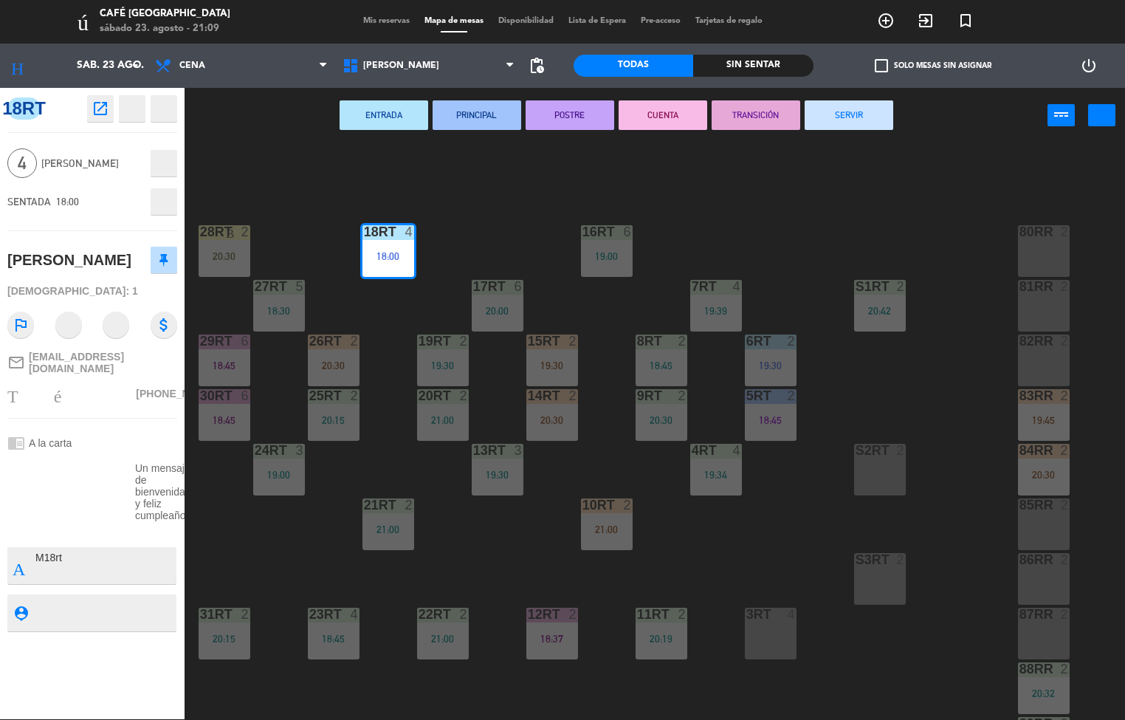
click at [753, 116] on button "TRANSICIÓN" at bounding box center [756, 115] width 89 height 30
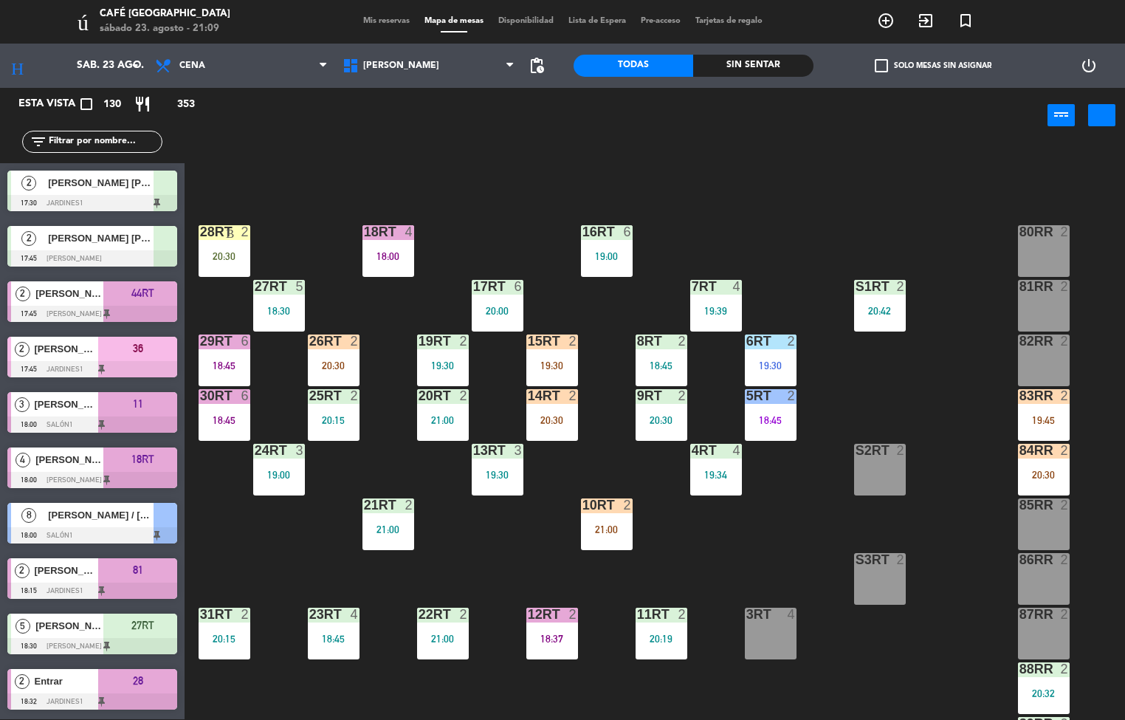
click at [800, 171] on div "18RT 4 18:00 16RT 6 19:00 28RT Bloquear 2 20:30 80RR cerradura 2 27RT 5 18:30 7…" at bounding box center [660, 432] width 929 height 576
click at [235, 417] on div "18:45" at bounding box center [225, 420] width 52 height 10
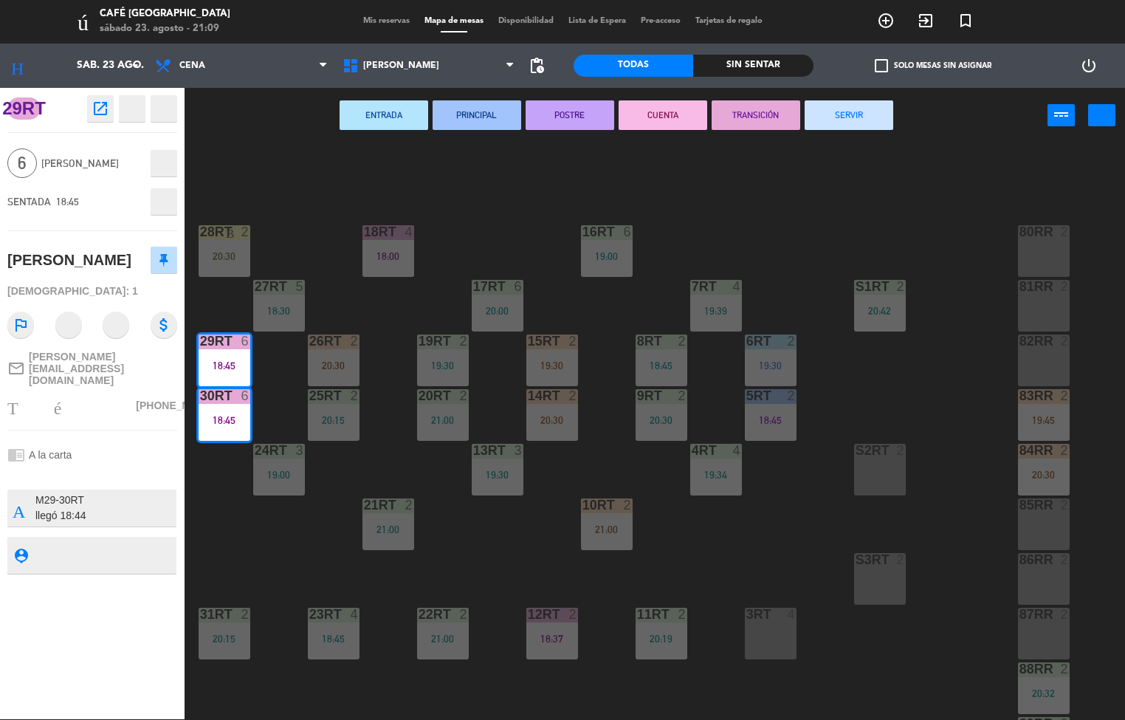
click at [768, 111] on button "TRANSICIÓN" at bounding box center [756, 115] width 89 height 30
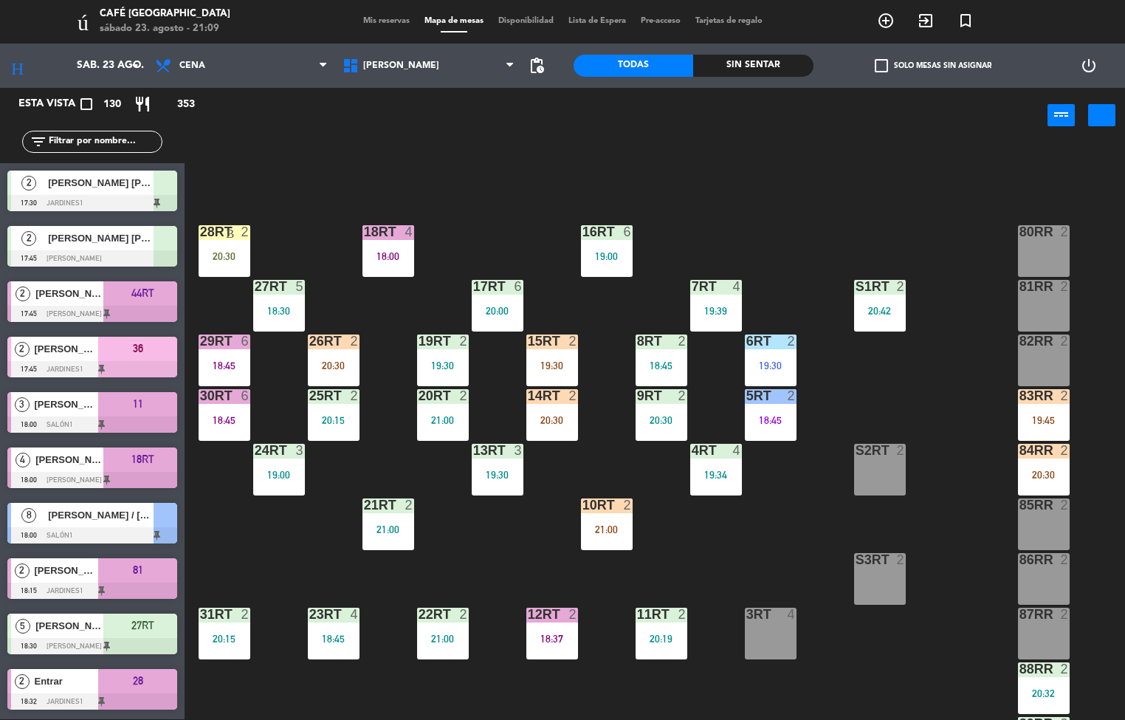
click at [797, 185] on div "18RT 4 18:00 16RT 6 19:00 28RT Bloquear 2 20:30 80RR cerradura 2 27RT 5 18:30 7…" at bounding box center [660, 432] width 929 height 576
click at [565, 175] on div "18RT 4 18:00 16RT 6 19:00 28RT Bloquear 2 20:30 80RR cerradura 2 27RT 5 18:30 7…" at bounding box center [660, 432] width 929 height 576
click at [226, 616] on div at bounding box center [224, 614] width 24 height 13
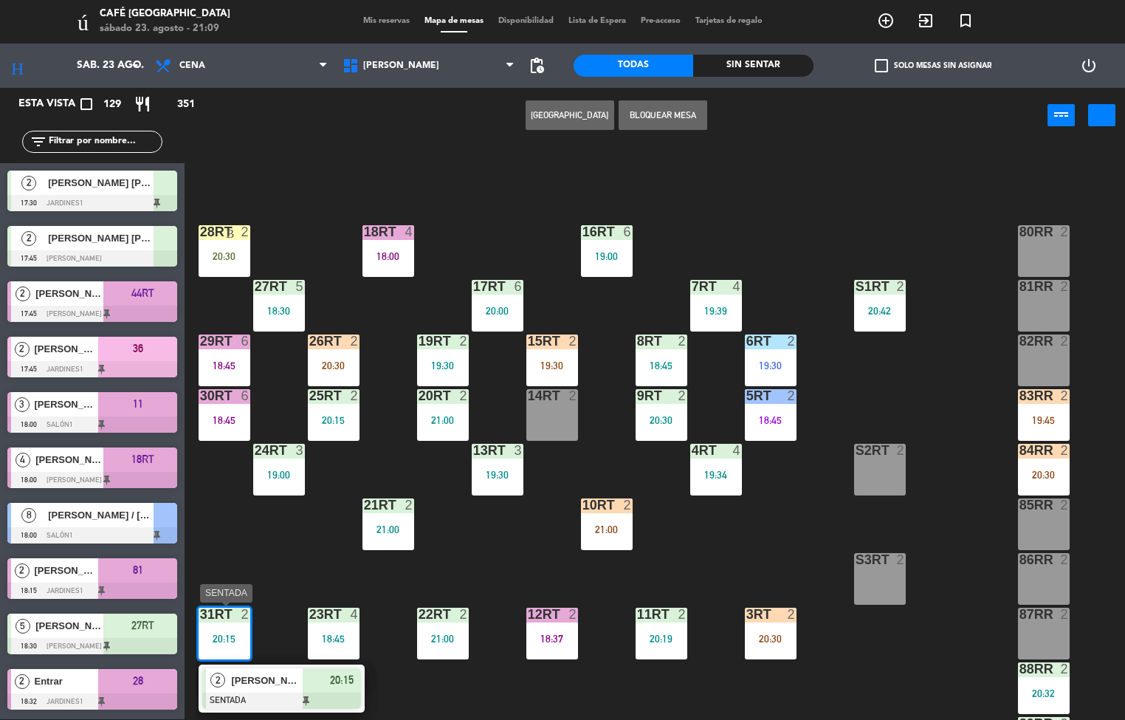
click at [281, 687] on span "[PERSON_NAME]" at bounding box center [267, 680] width 71 height 16
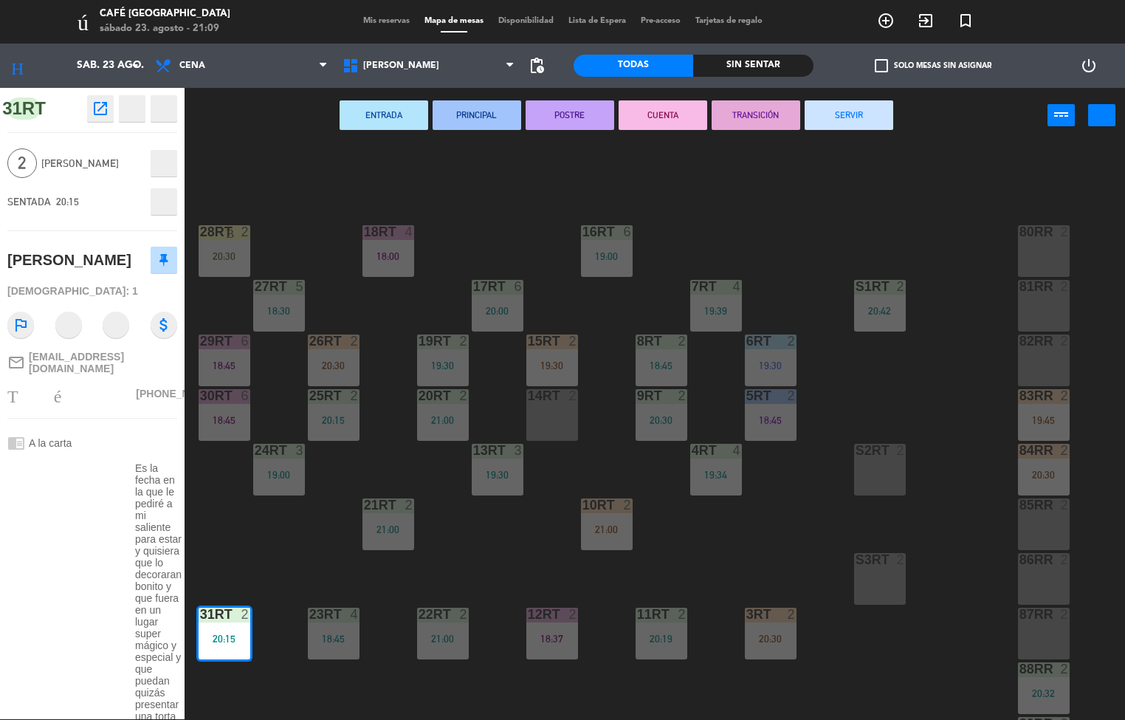
click at [105, 111] on icon "recibo" at bounding box center [132, 109] width 106 height 18
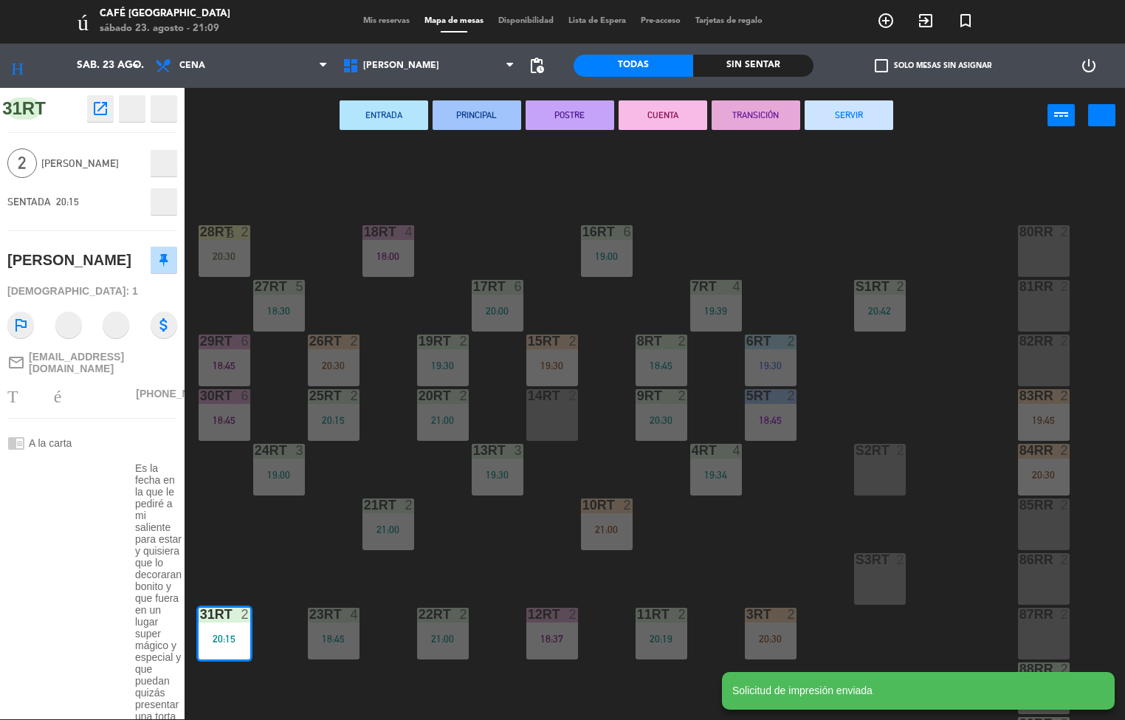
click at [104, 111] on icon "recibo" at bounding box center [132, 109] width 106 height 18
click at [100, 109] on icon "recibo" at bounding box center [132, 109] width 106 height 18
click at [94, 115] on icon "recibo" at bounding box center [132, 109] width 106 height 18
click at [837, 206] on div "18RT 4 18:00 16RT 6 19:00 28RT Bloquear 2 20:30 80RR cerradura 2 27RT 5 18:30 7…" at bounding box center [660, 432] width 929 height 576
click at [103, 104] on div "31RT open_in_new recibo 8:15 PM sáb., 23 ago. 2 personas gracias [PERSON_NAME] …" at bounding box center [92, 403] width 185 height 631
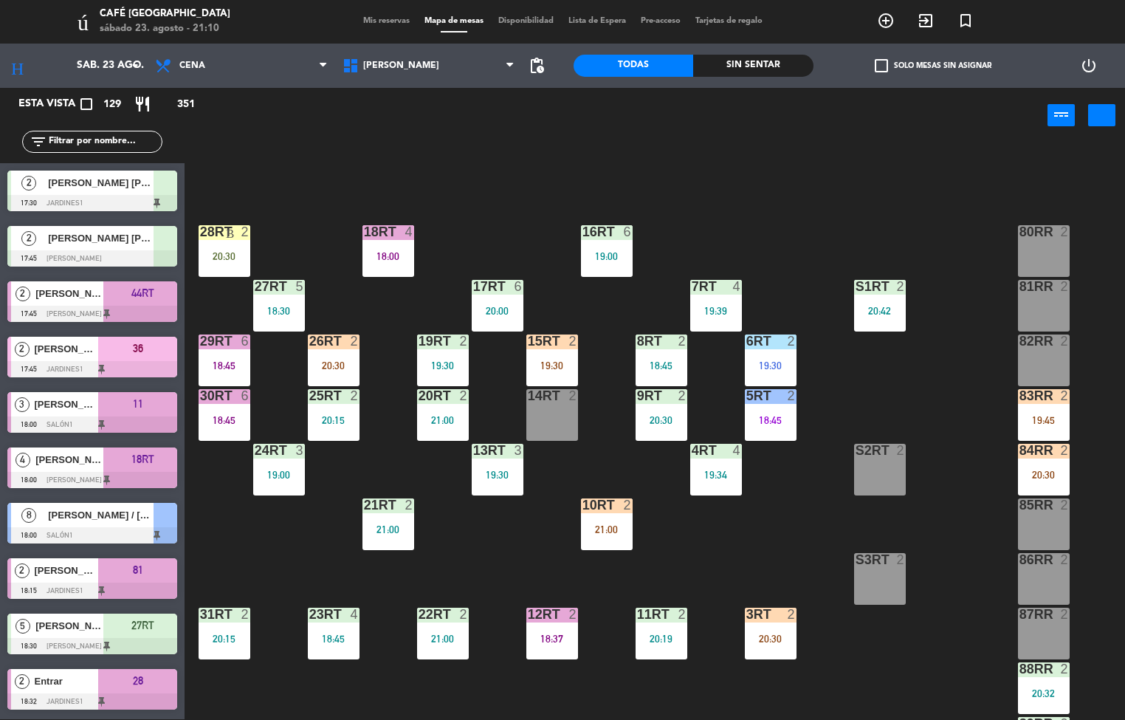
click at [224, 633] on div "20:15" at bounding box center [225, 638] width 52 height 10
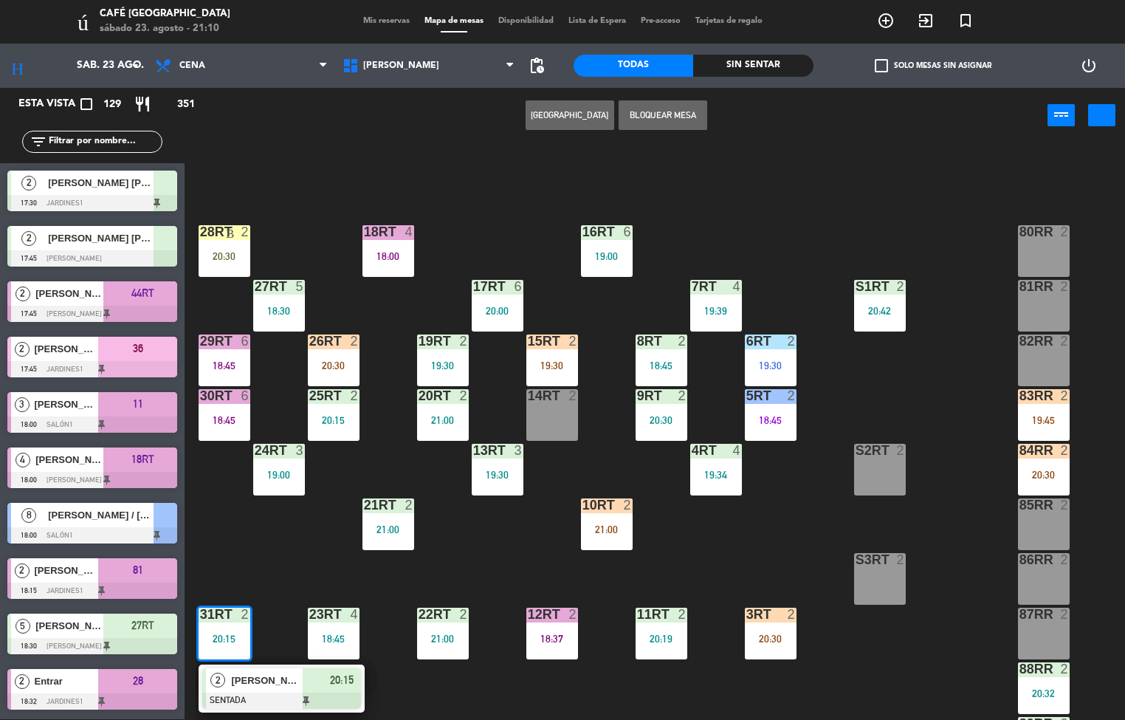
click at [291, 680] on span "[PERSON_NAME]" at bounding box center [267, 680] width 71 height 16
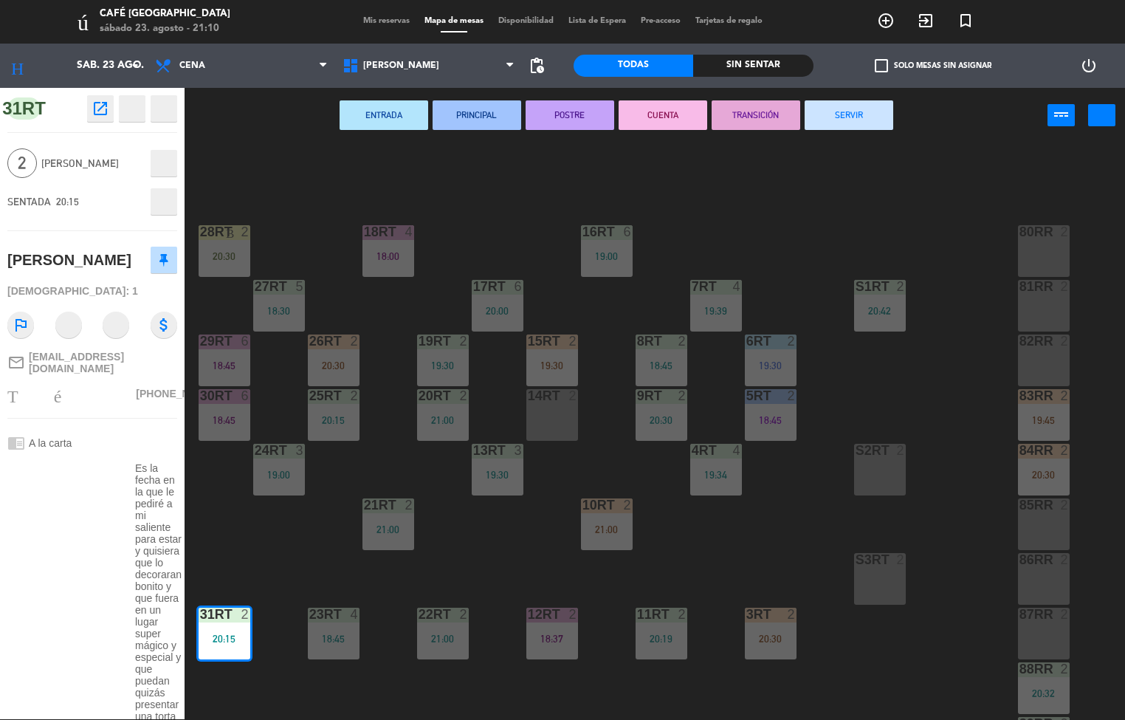
click at [98, 111] on icon "recibo" at bounding box center [132, 109] width 106 height 18
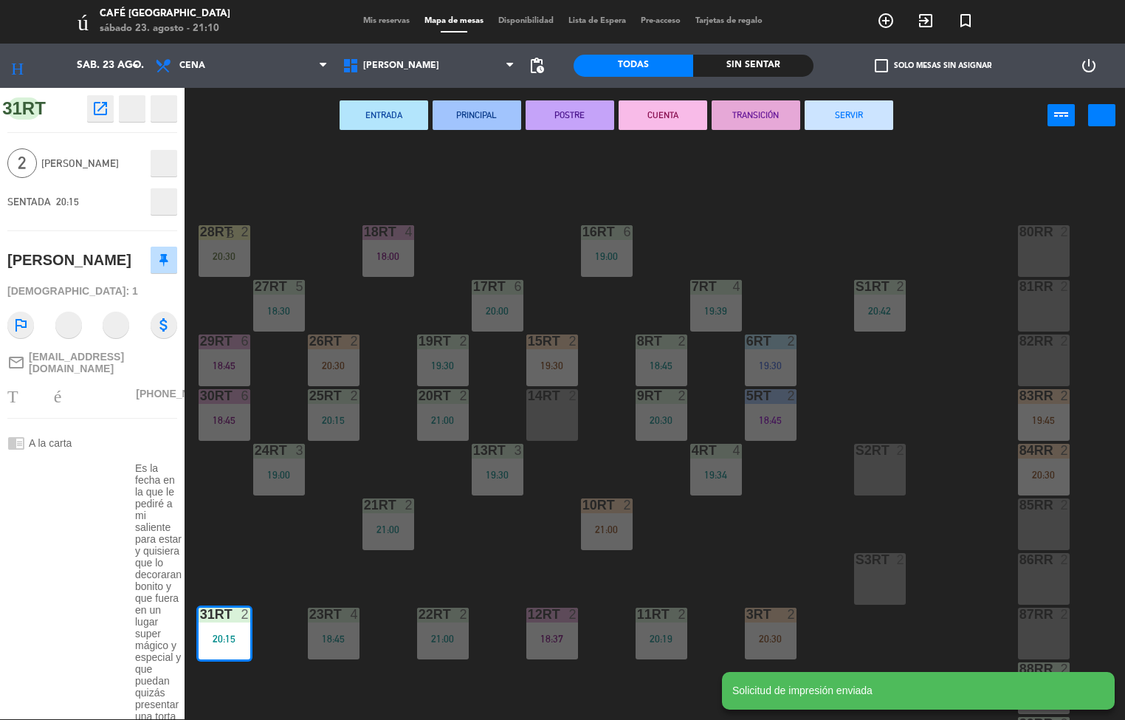
click at [86, 107] on icon "recibo" at bounding box center [132, 109] width 106 height 18
click at [40, 105] on span "31RT" at bounding box center [23, 108] width 33 height 22
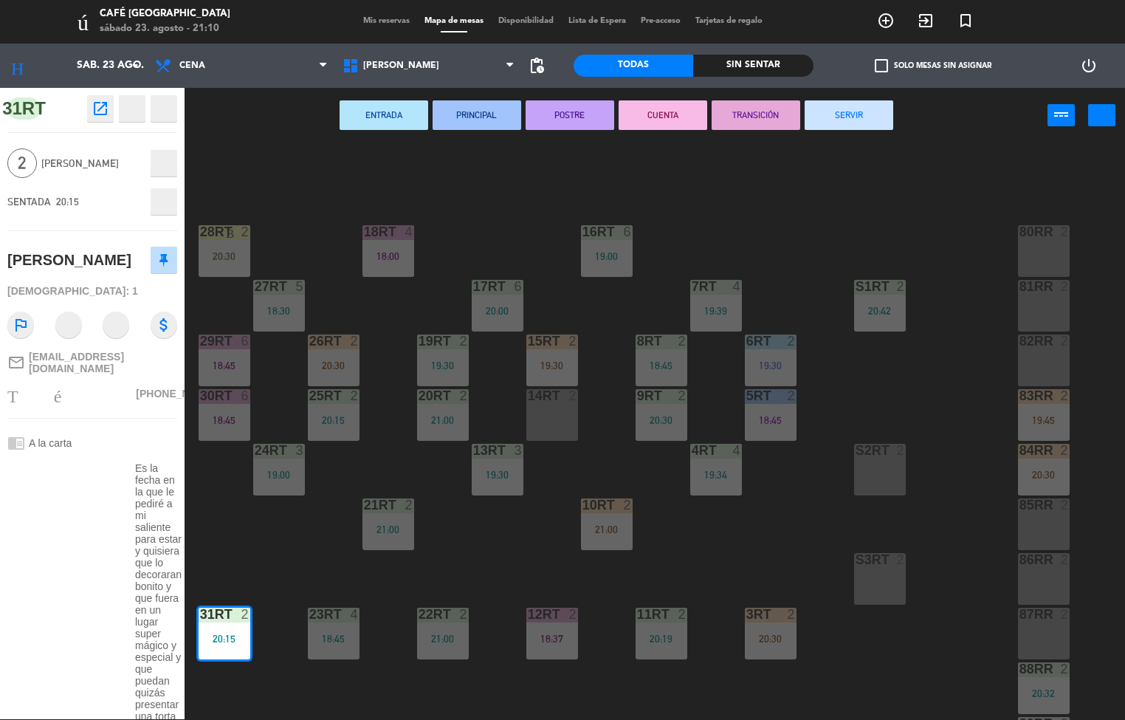
click at [62, 527] on div "charlar Es la fecha en la que le pediré a mi saliente para estar y quisiera que…" at bounding box center [92, 645] width 170 height 376
click at [167, 109] on icon "cerrar" at bounding box center [164, 109] width 106 height 18
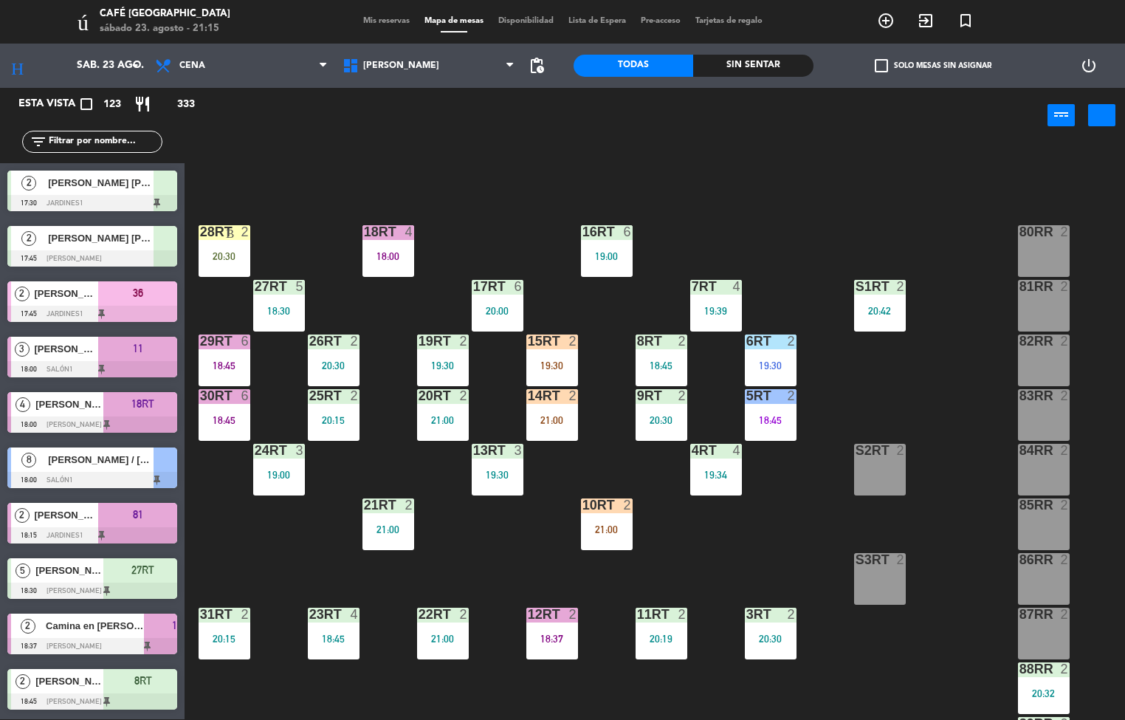
click at [278, 450] on div at bounding box center [278, 450] width 24 height 13
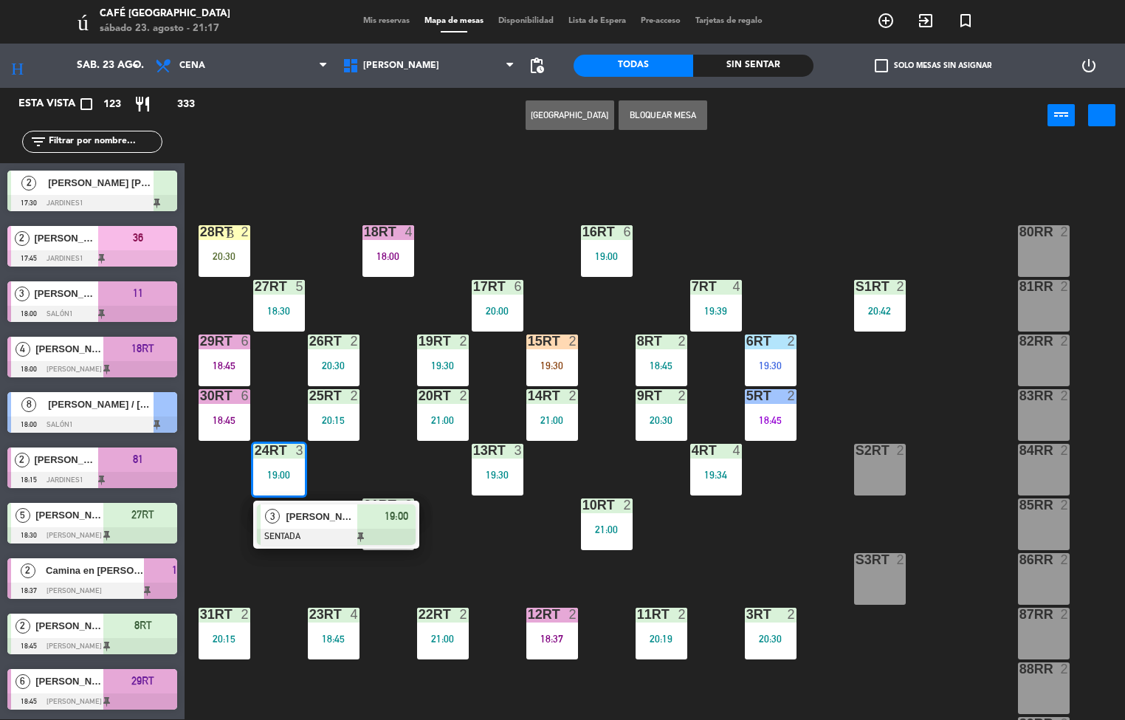
click at [291, 470] on div "19:00" at bounding box center [279, 474] width 52 height 10
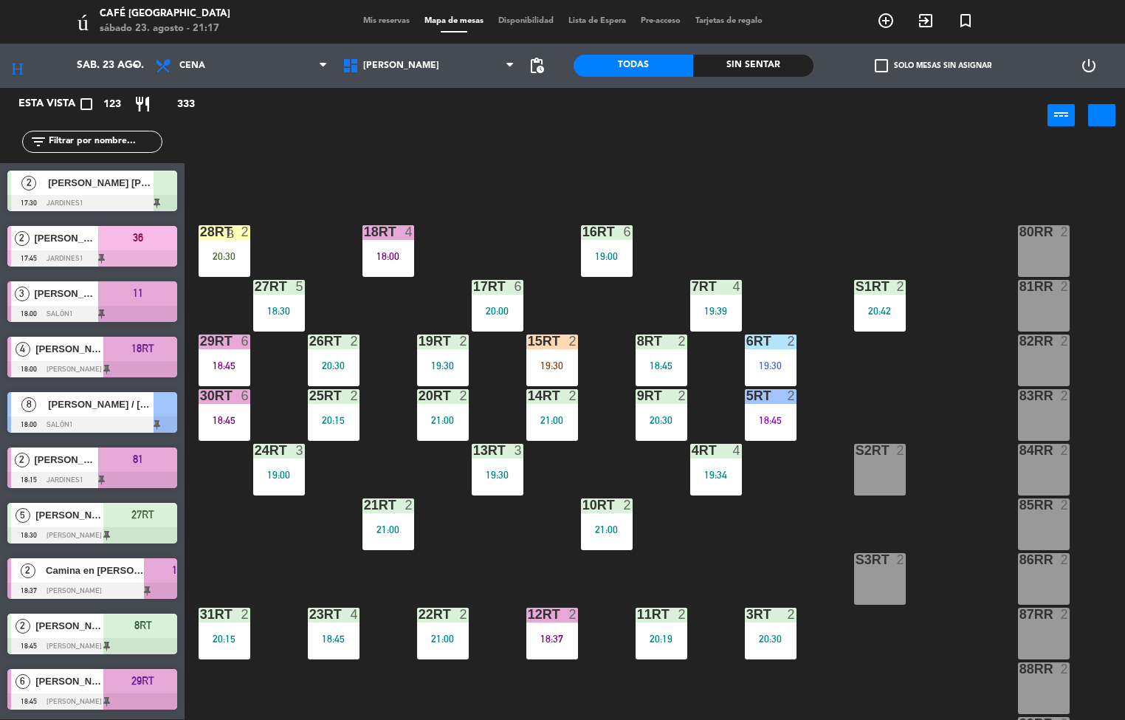
click at [441, 419] on div "21:00" at bounding box center [443, 420] width 52 height 10
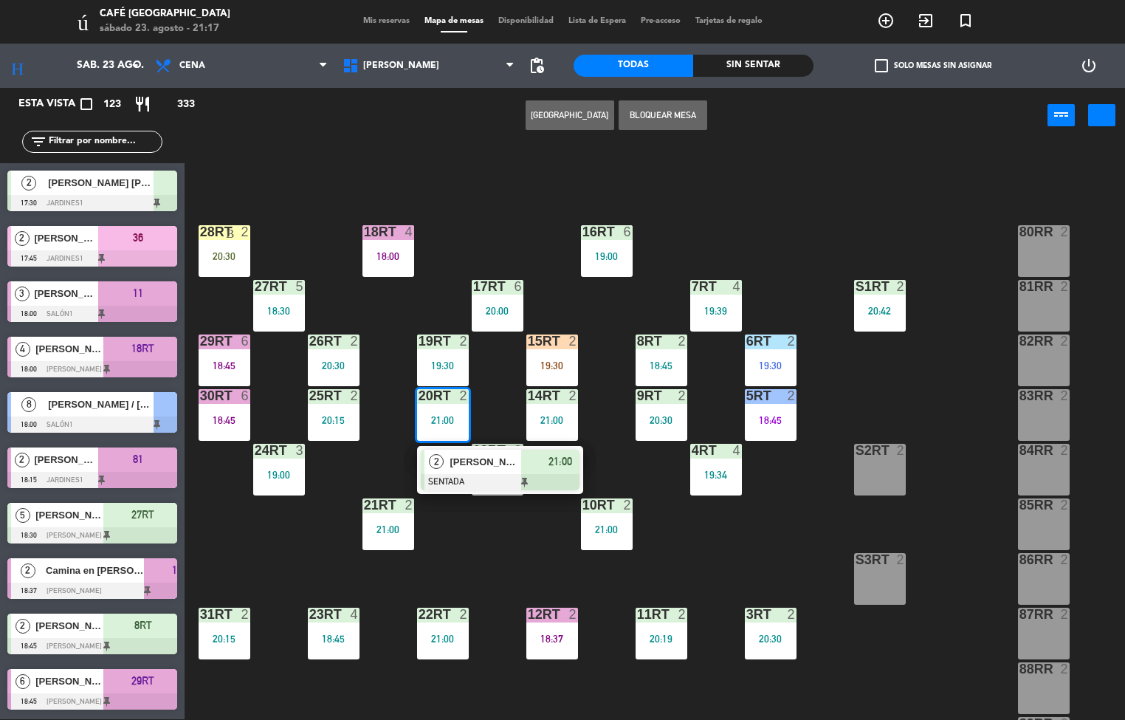
click at [472, 457] on span "[PERSON_NAME]" at bounding box center [485, 462] width 71 height 16
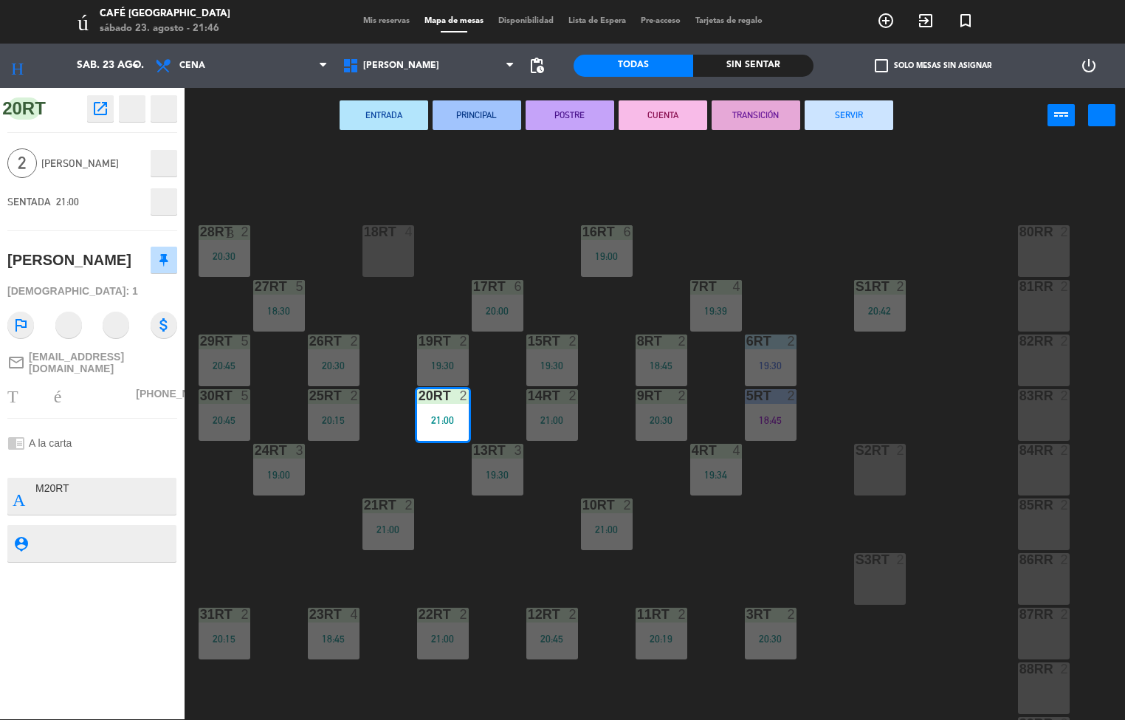
click at [483, 548] on div "menú Café Museo Larco sábado 23. agosto - 21:46 Mis reservas Mapa de mesas Disp…" at bounding box center [562, 360] width 1125 height 720
click at [290, 176] on div "menú Café Museo Larco sábado 23. agosto - 21:46 Mis reservas Mapa de mesas Disp…" at bounding box center [562, 360] width 1125 height 720
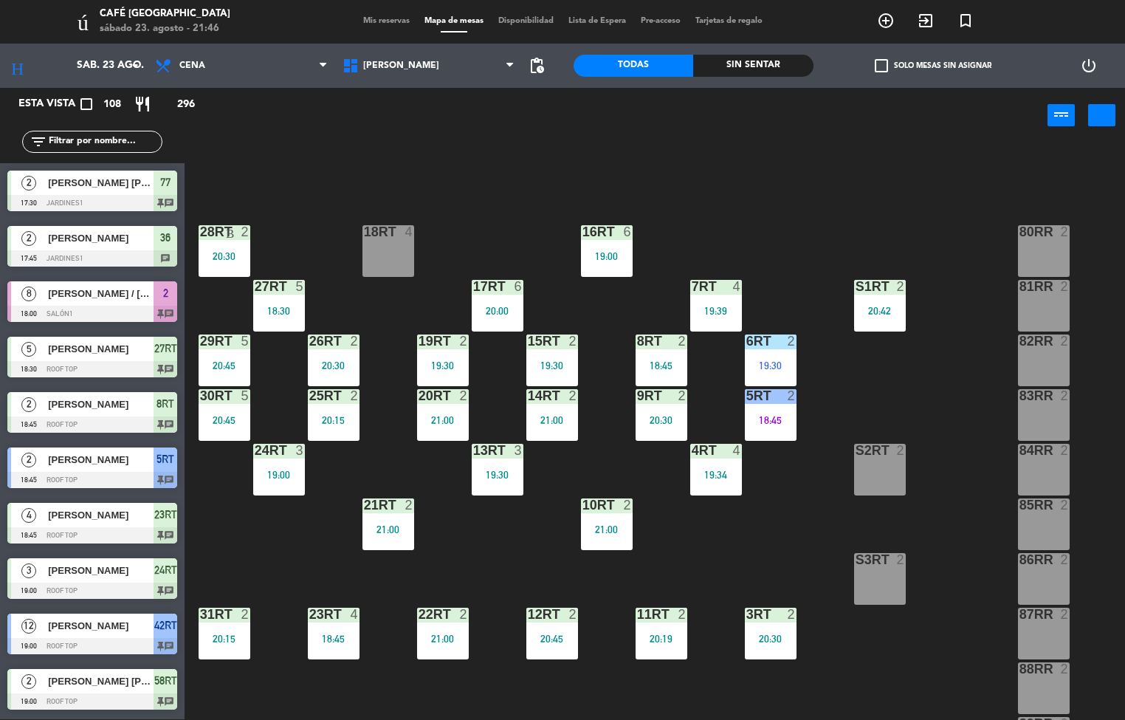
click at [229, 237] on icon "Bloquear" at bounding box center [274, 231] width 96 height 13
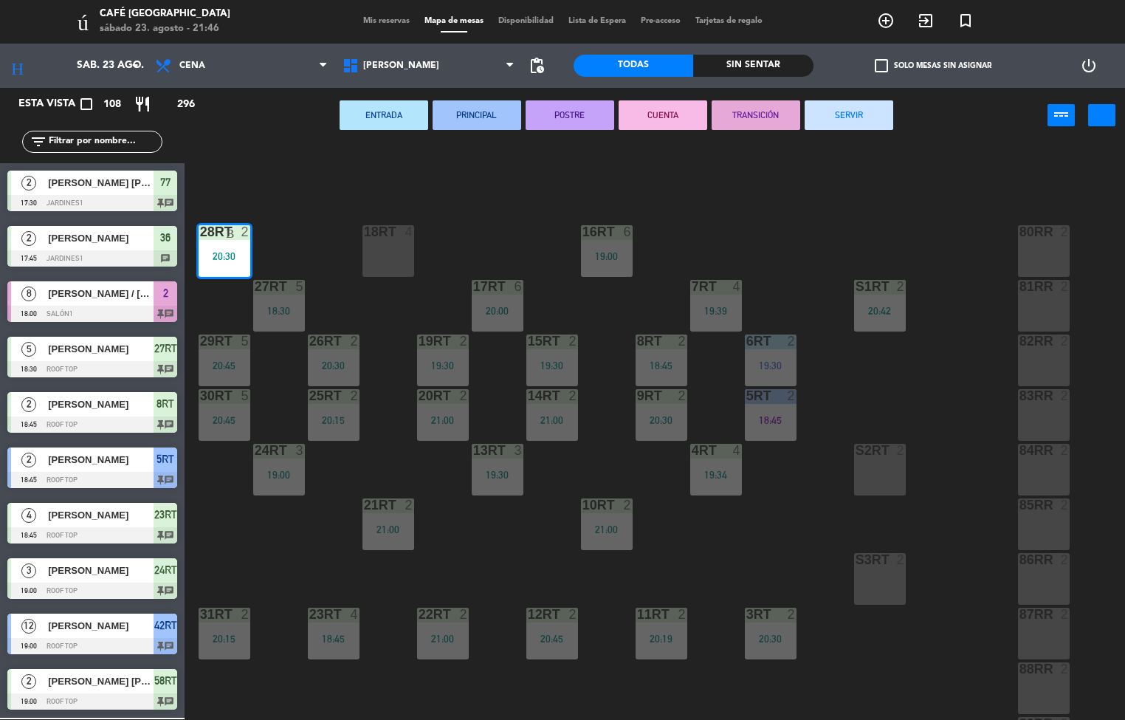
scroll to position [0, 0]
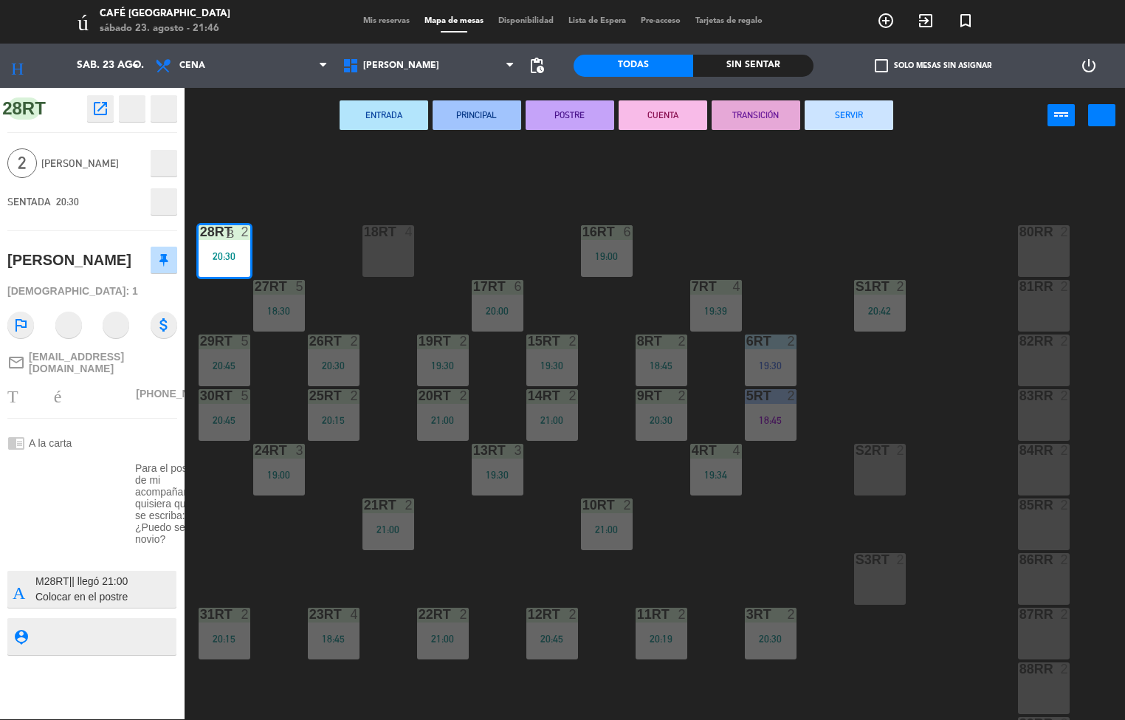
click at [102, 105] on icon "recibo" at bounding box center [132, 109] width 106 height 18
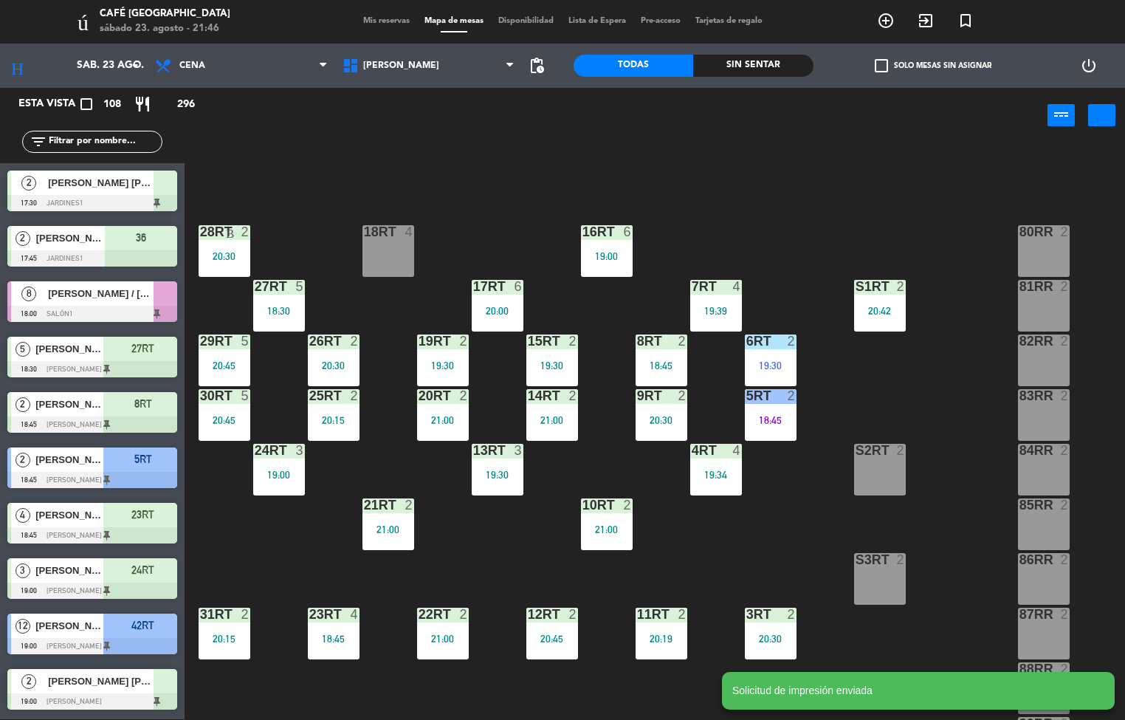
click at [935, 353] on div "18RT 4 16RT 6 19:00 28RT Bloquear 2 20:30 80RR cerradura 2 27RT 5 18:30 7RT 4 1…" at bounding box center [660, 432] width 929 height 576
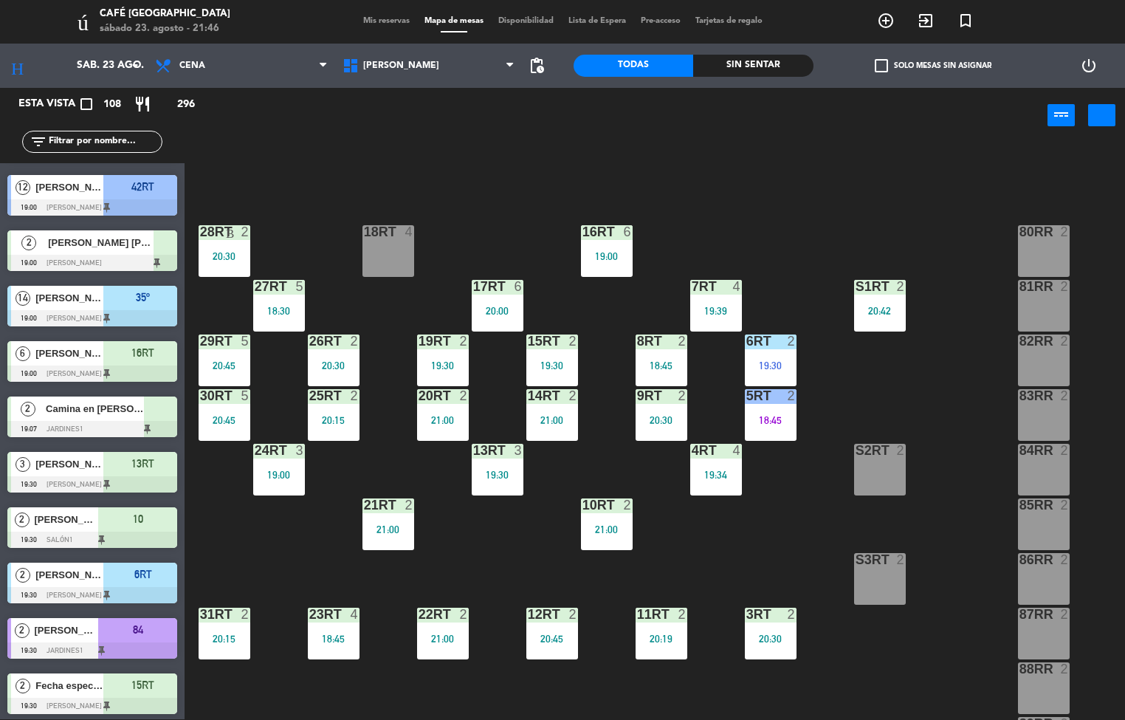
scroll to position [1, 0]
click at [512, 543] on div "18RT 4 16RT 6 19:00 28RT Bloquear 2 20:30 80RR cerradura 2 27RT 5 18:30 7RT 4 1…" at bounding box center [660, 432] width 929 height 576
click at [283, 450] on div at bounding box center [278, 450] width 24 height 13
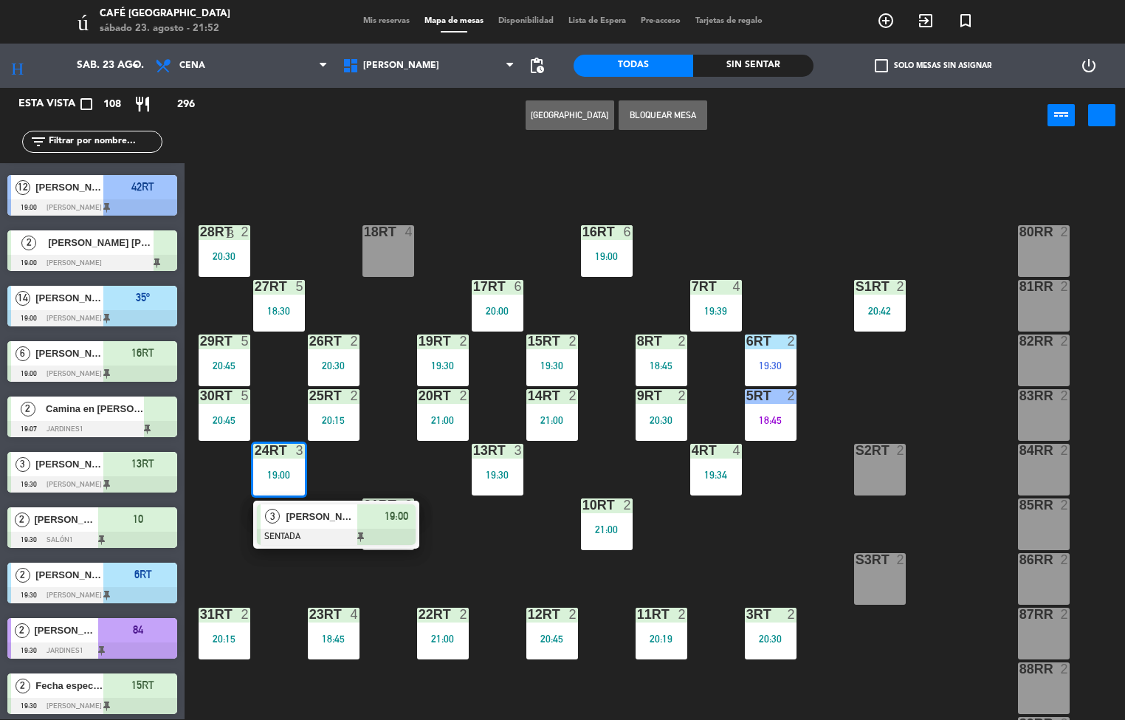
click at [483, 512] on div "18RT 4 16RT 6 19:00 28RT Bloquear 2 20:30 80RR cerradura 2 27RT 5 18:30 7RT 4 1…" at bounding box center [660, 432] width 929 height 576
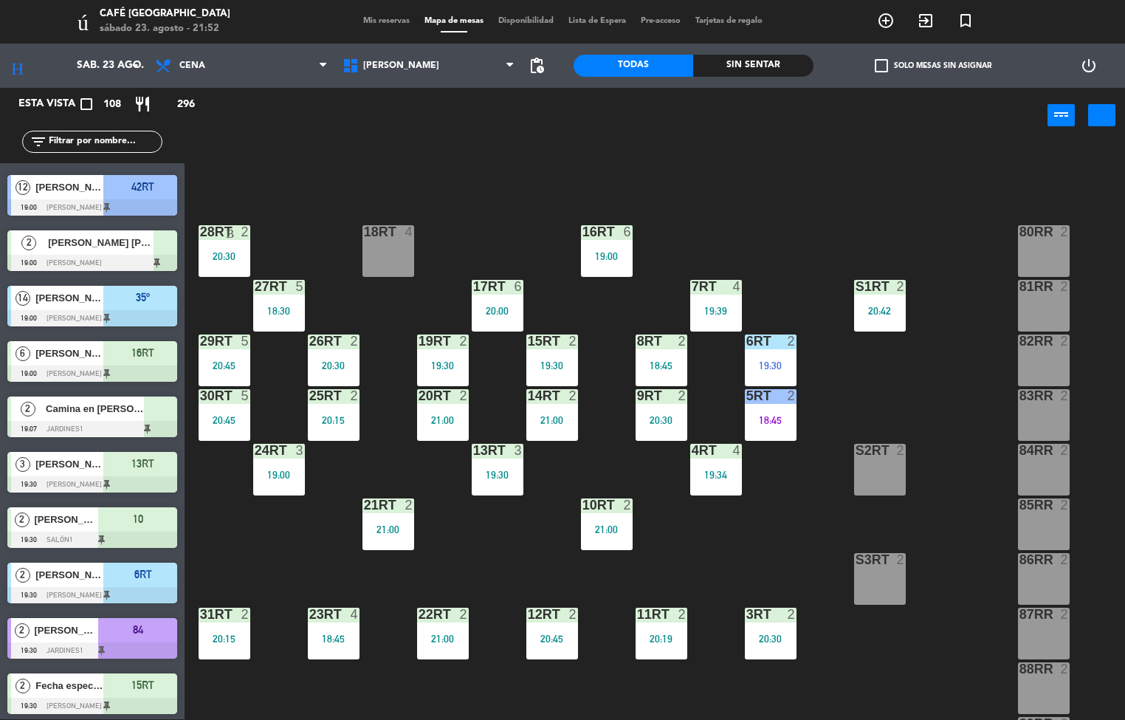
click at [224, 352] on div "29RT 5 20:45" at bounding box center [225, 360] width 52 height 52
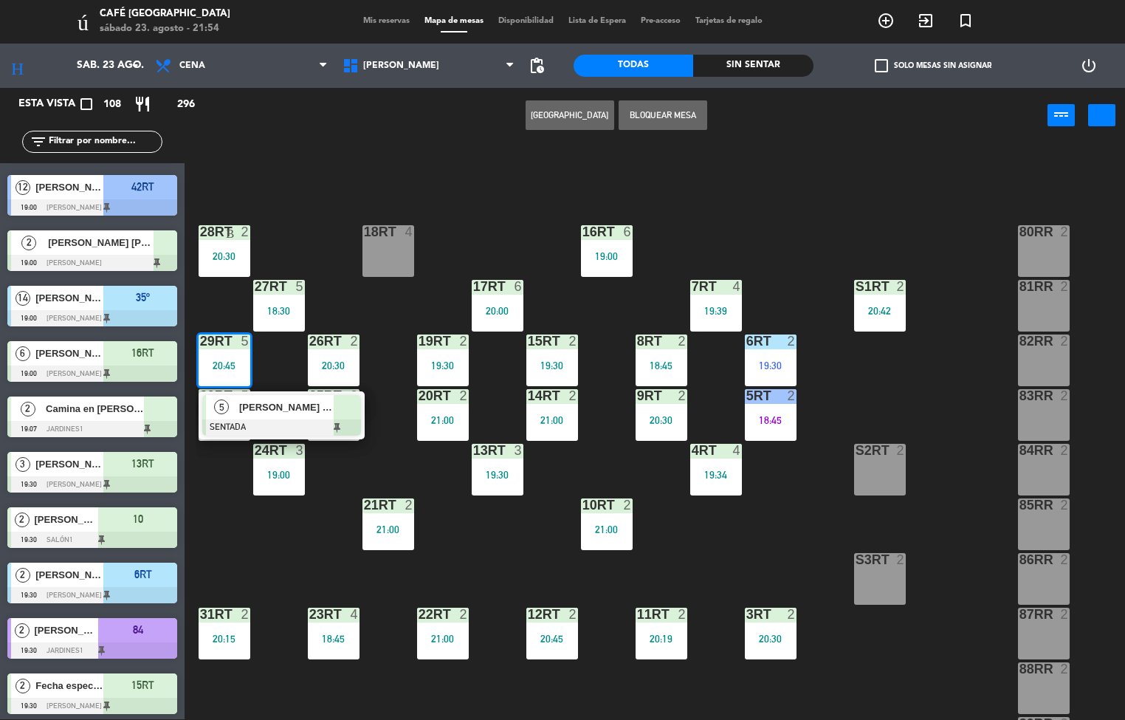
click at [269, 539] on div "18RT 4 16RT 6 19:00 28RT Bloquear 2 20:30 80RR cerradura 2 27RT 5 18:30 7RT 4 1…" at bounding box center [660, 432] width 929 height 576
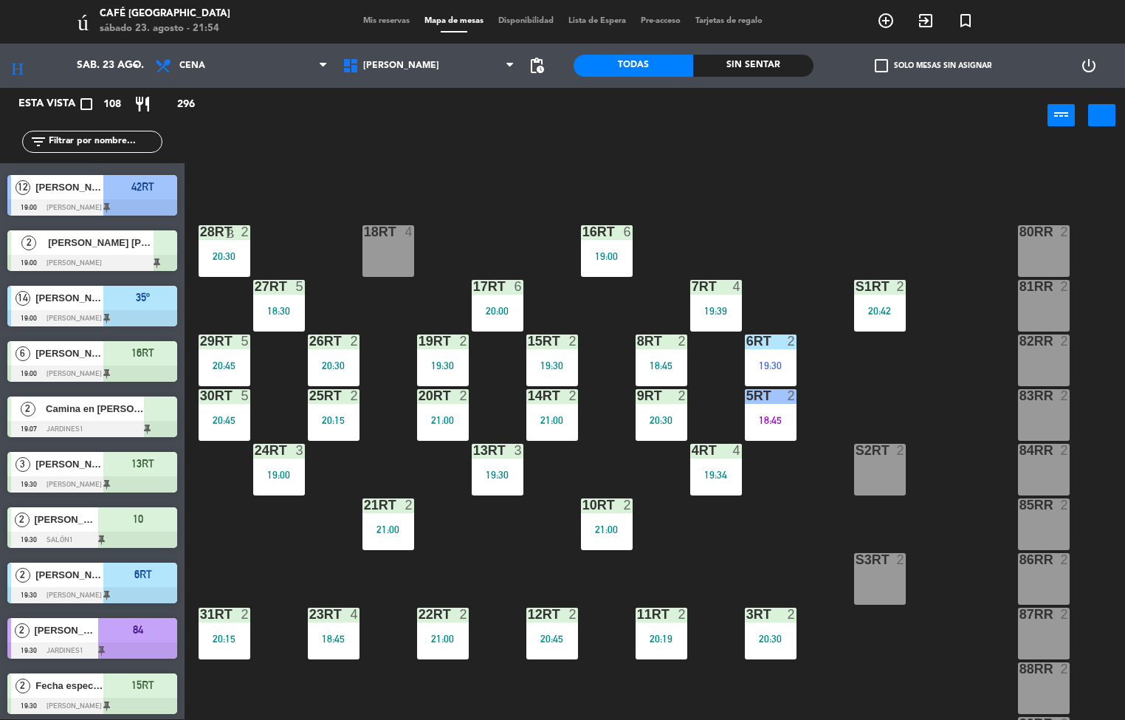
click at [228, 633] on div "20:15" at bounding box center [225, 638] width 52 height 10
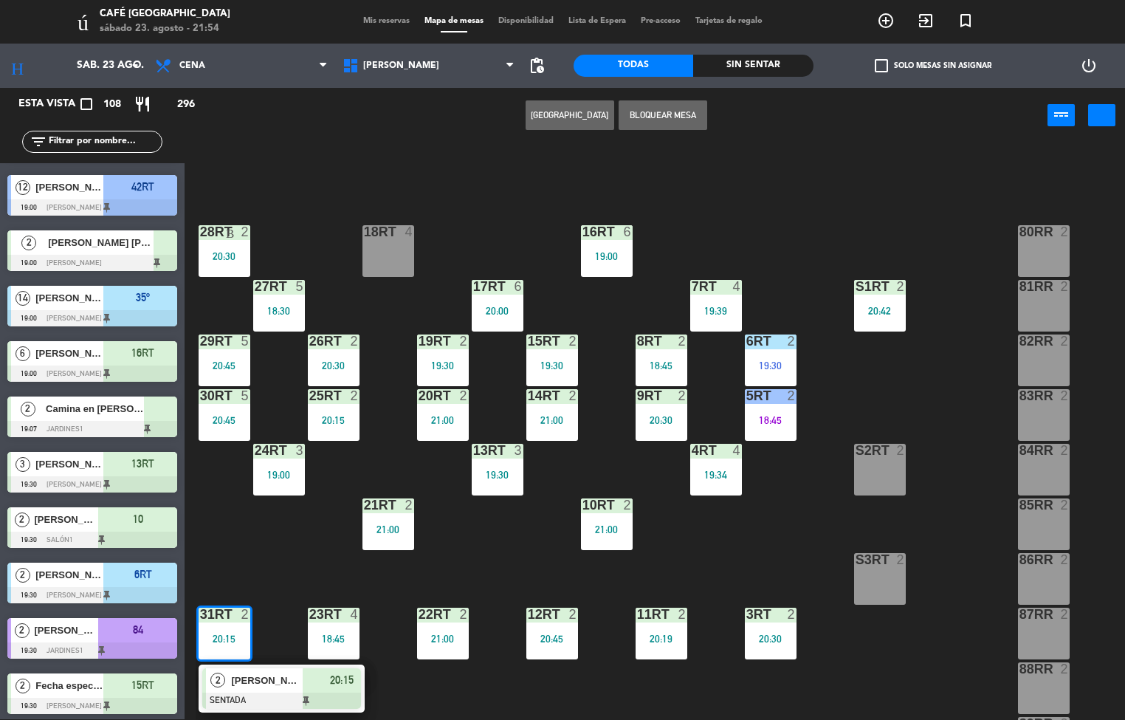
click at [280, 672] on span "[PERSON_NAME]" at bounding box center [267, 680] width 71 height 16
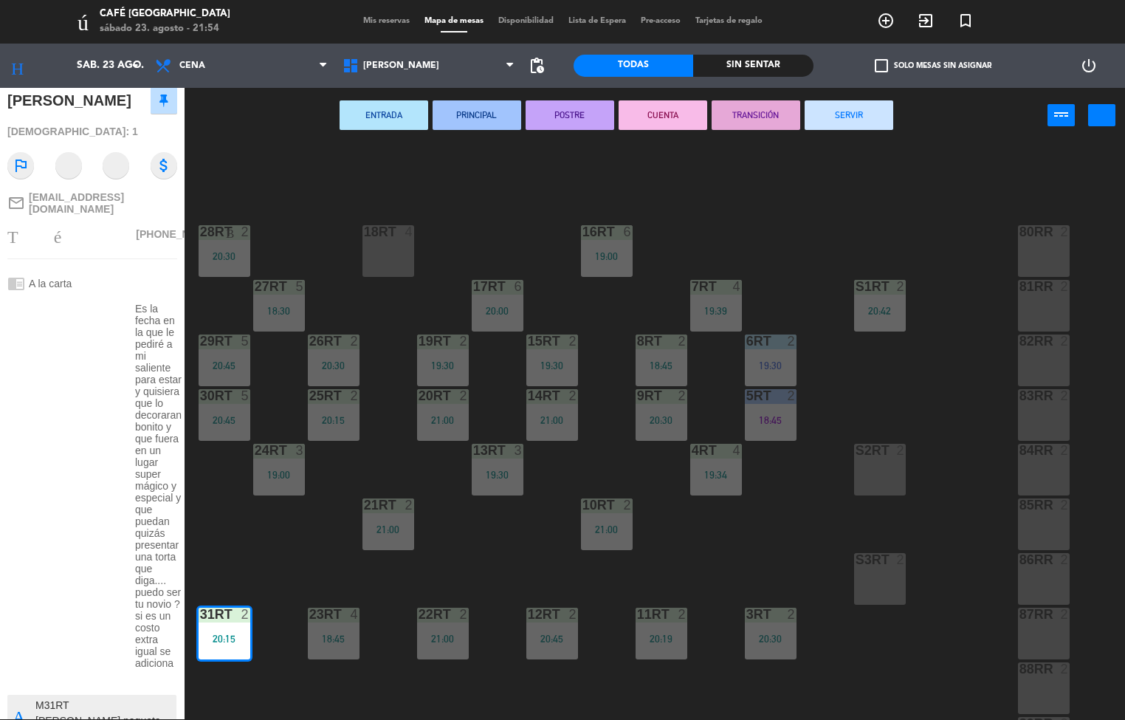
scroll to position [188, 0]
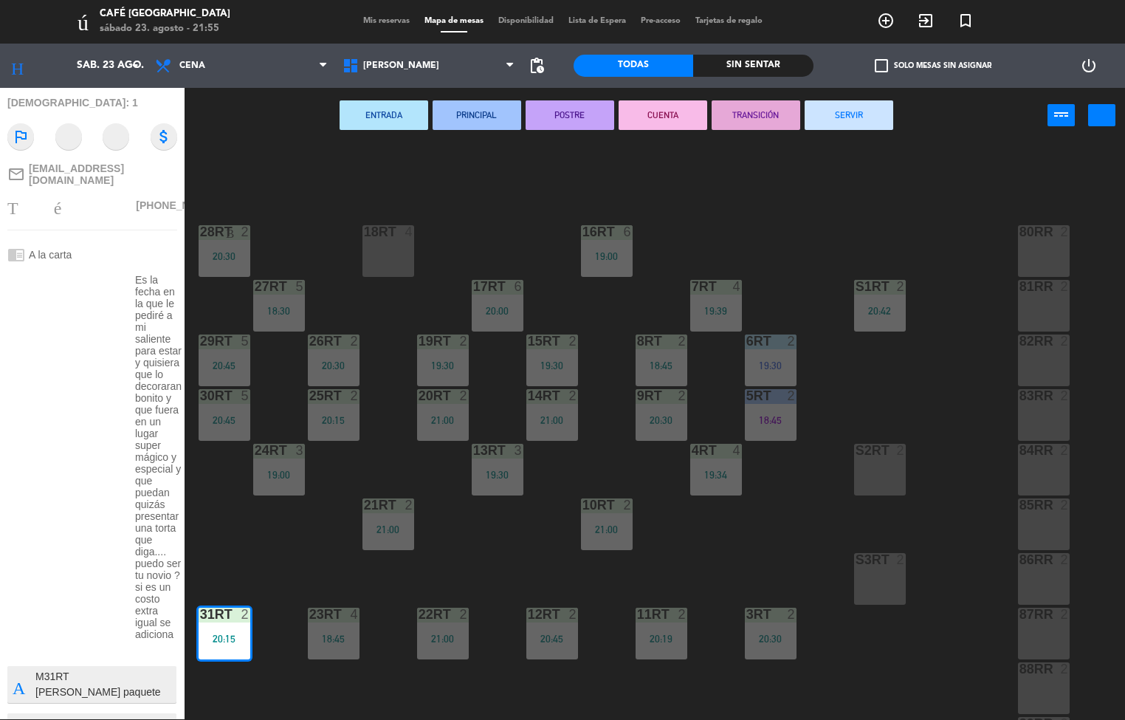
click at [259, 541] on div "18RT 4 16RT 6 19:00 28RT Bloquear 2 20:30 80RR cerradura 2 27RT 5 18:30 7RT 4 1…" at bounding box center [660, 432] width 929 height 576
click at [264, 536] on div "18RT 4 16RT 6 19:00 28RT Bloquear 2 20:30 80RR cerradura 2 27RT 5 18:30 7RT 4 1…" at bounding box center [660, 432] width 929 height 576
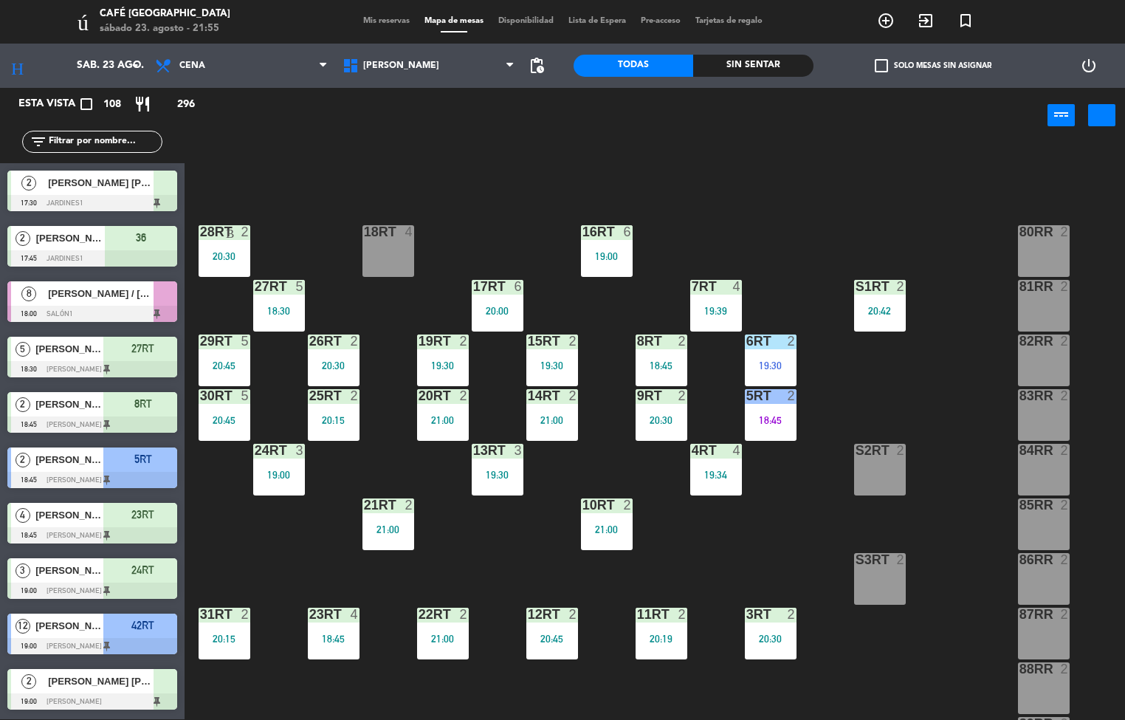
scroll to position [1, 0]
click at [233, 416] on div "20:45" at bounding box center [225, 420] width 52 height 10
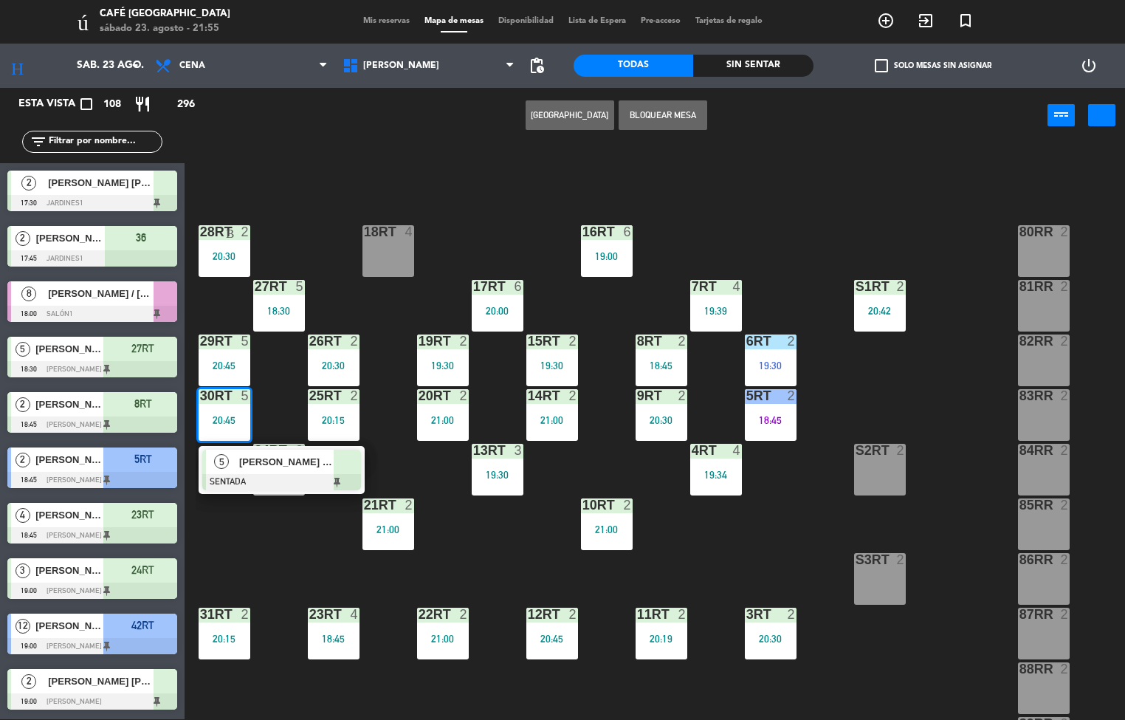
click at [238, 472] on div "[PERSON_NAME] [PERSON_NAME]" at bounding box center [286, 462] width 96 height 24
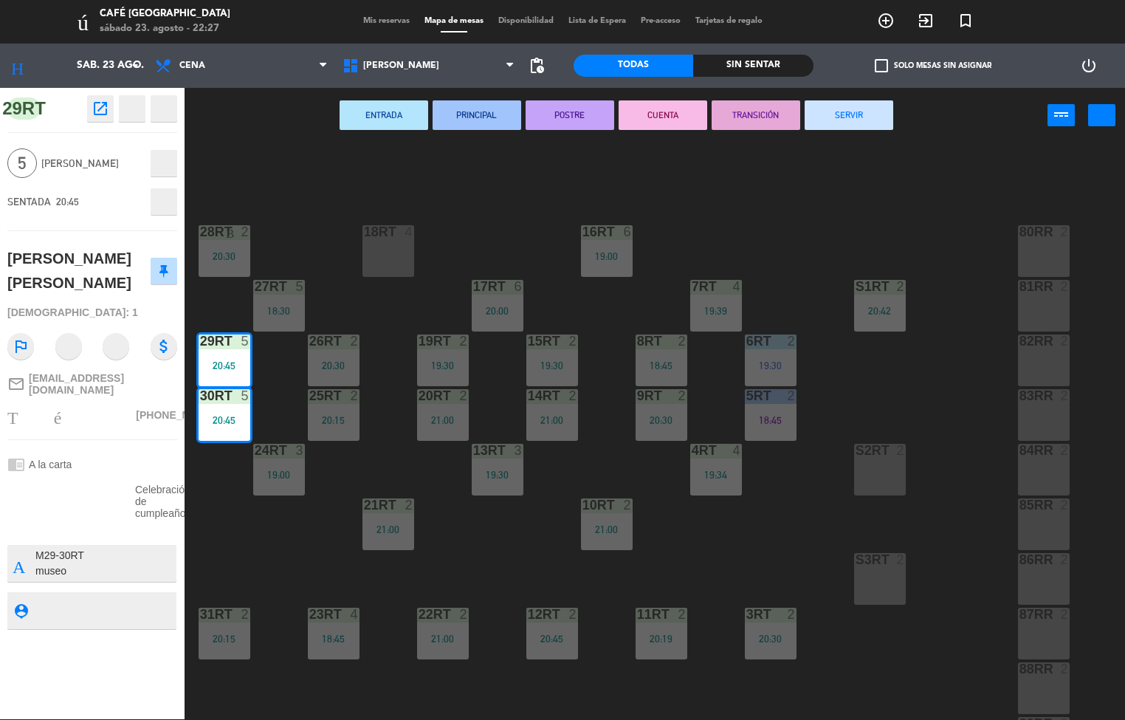
click at [483, 537] on div "18RT 4 16RT 6 19:00 28RT Bloquear 2 20:30 80RR cerradura 2 27RT 5 18:30 7RT 4 1…" at bounding box center [660, 432] width 929 height 576
click at [269, 550] on div "18RT 4 16RT 6 19:00 28RT Bloquear 2 20:30 80RR cerradura 2 27RT 5 18:30 7RT 4 1…" at bounding box center [660, 432] width 929 height 576
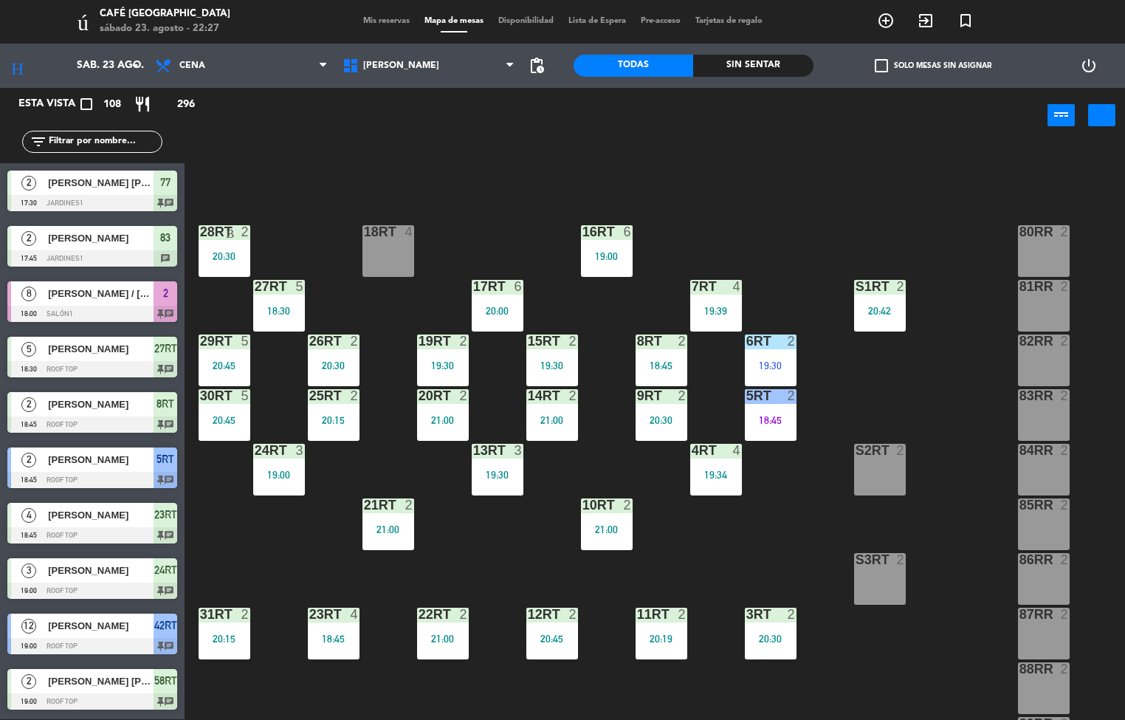
click at [348, 339] on div "2" at bounding box center [357, 340] width 24 height 13
click at [330, 341] on div at bounding box center [333, 340] width 24 height 13
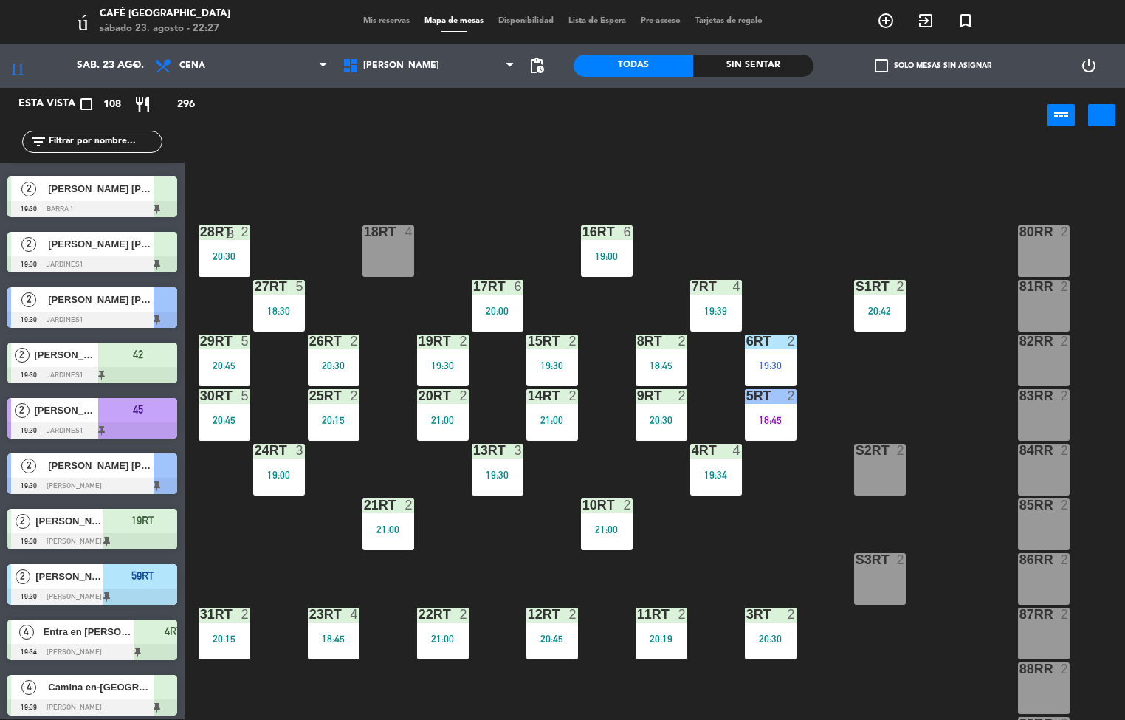
scroll to position [1046, 0]
click at [328, 360] on div "20:30" at bounding box center [334, 365] width 52 height 10
